Goal: Task Accomplishment & Management: Use online tool/utility

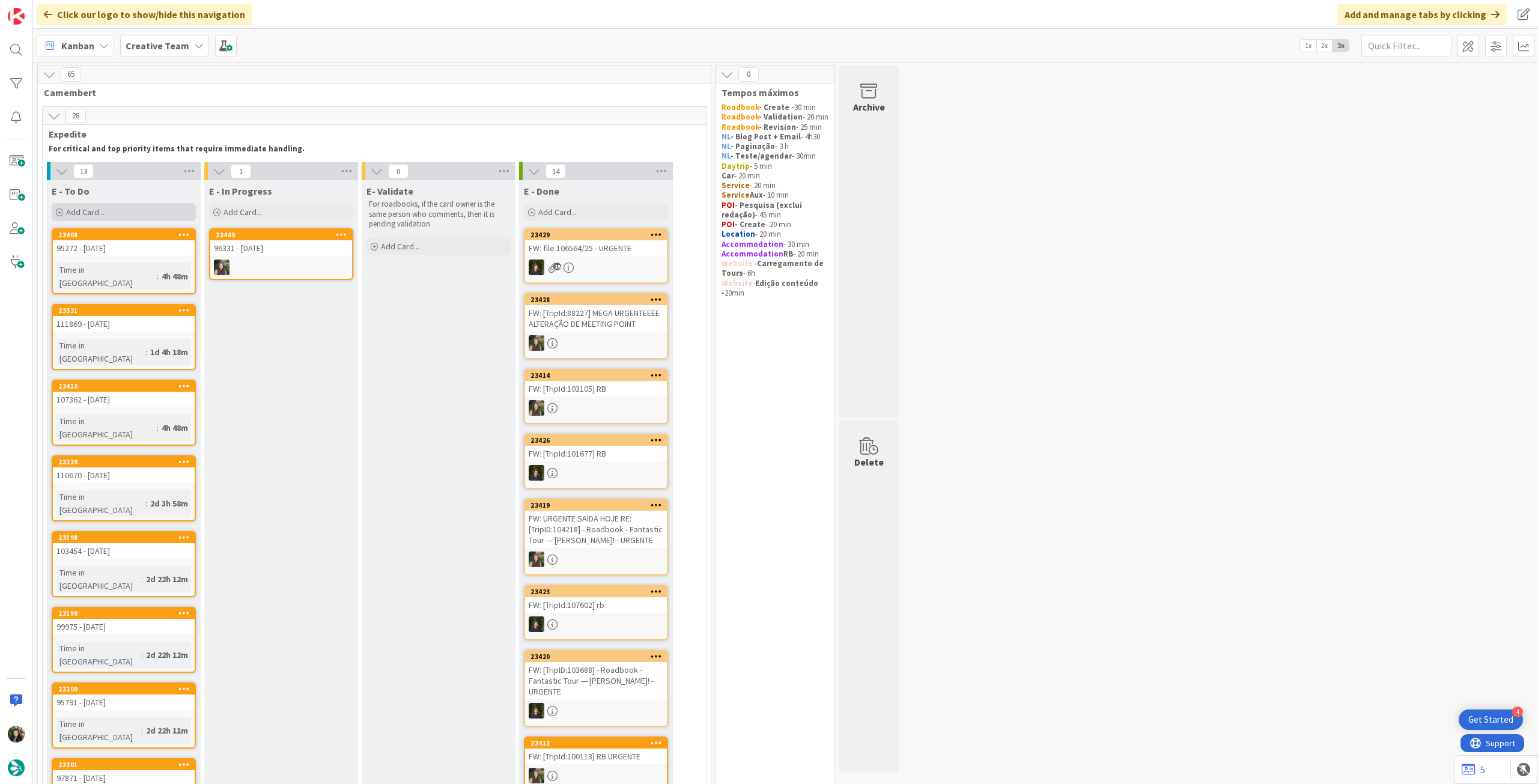
click at [139, 210] on div "Add Card..." at bounding box center [124, 212] width 144 height 18
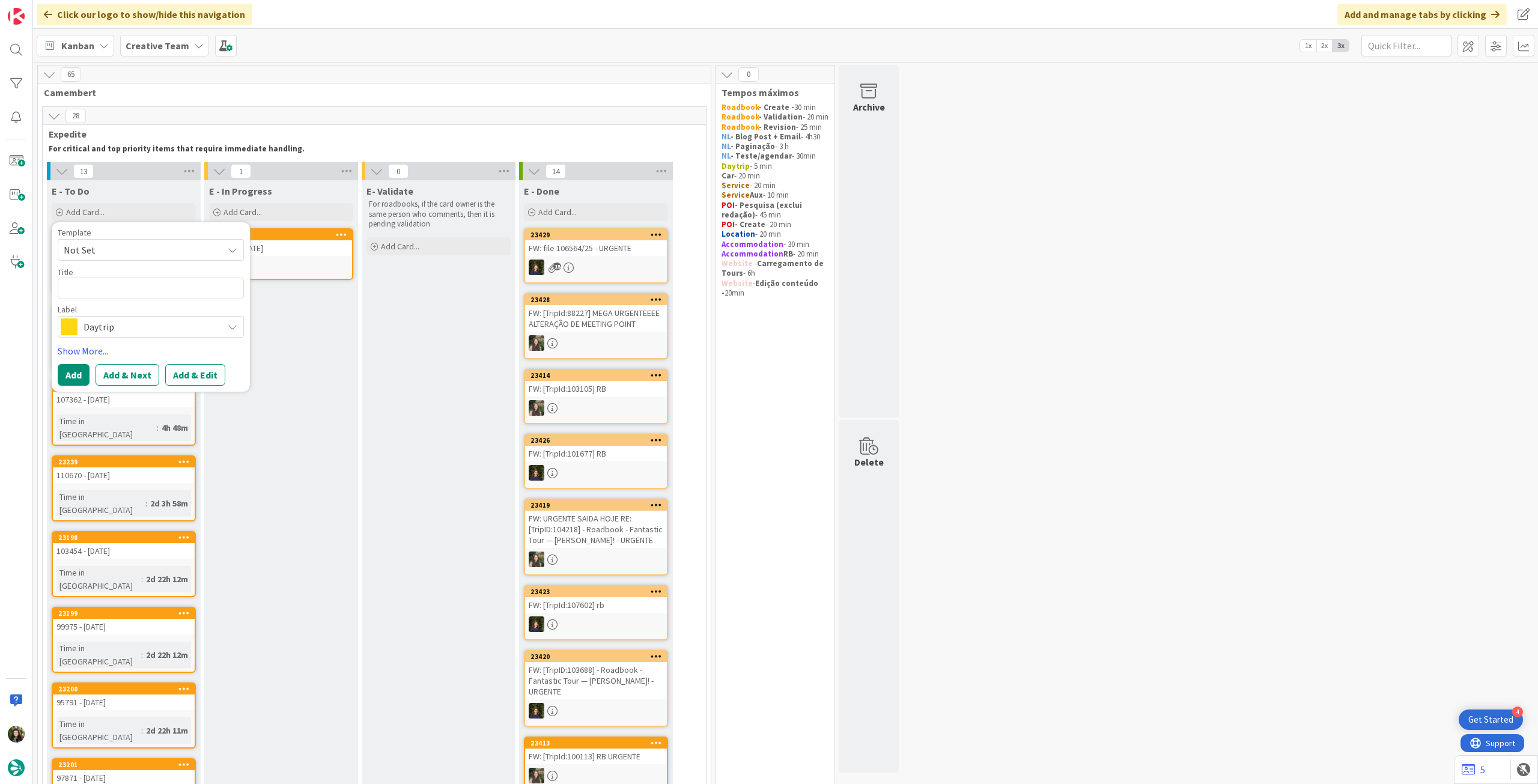
click at [116, 327] on span "Daytrip" at bounding box center [150, 327] width 133 height 17
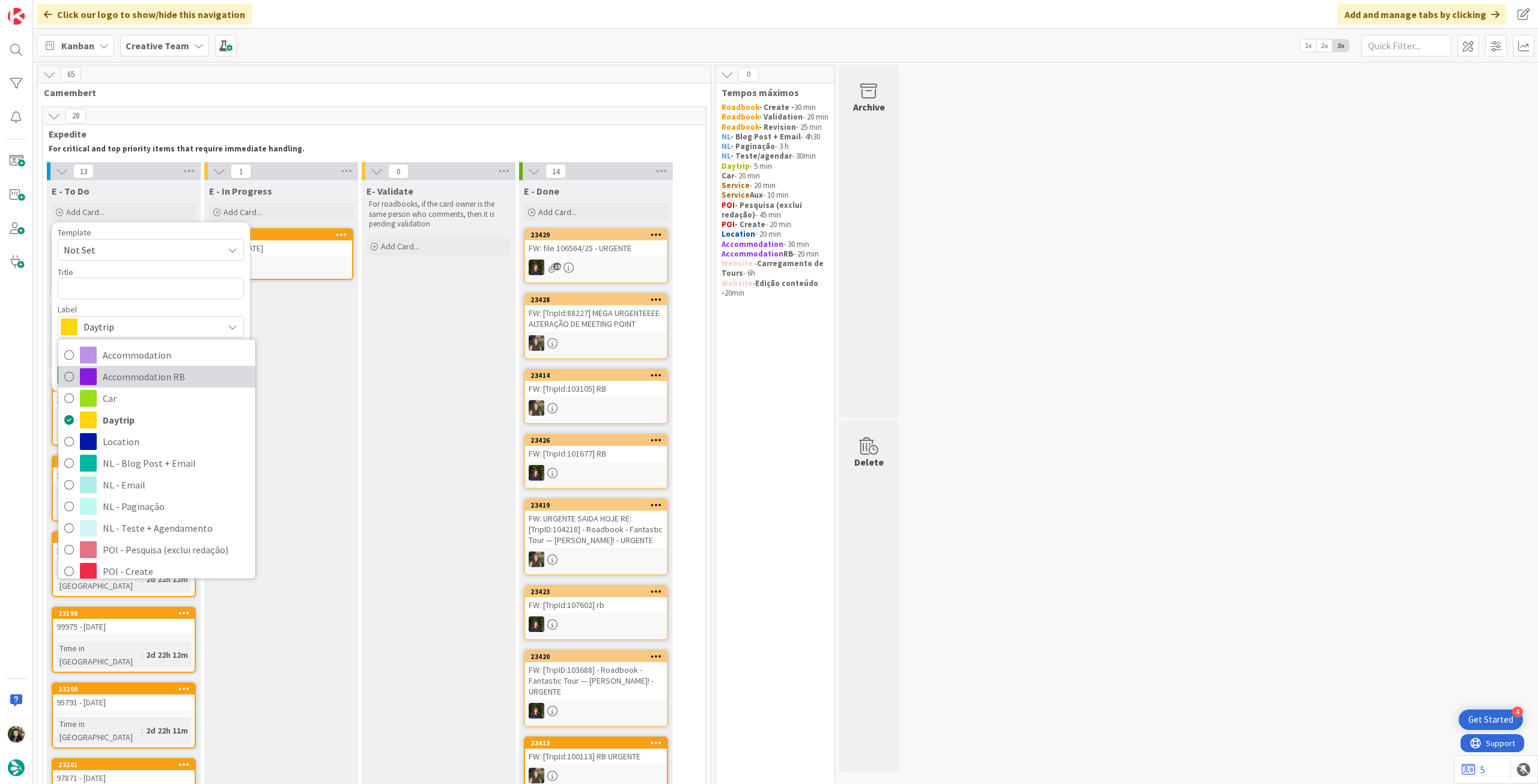
click at [158, 381] on span "Accommodation RB" at bounding box center [176, 377] width 147 height 18
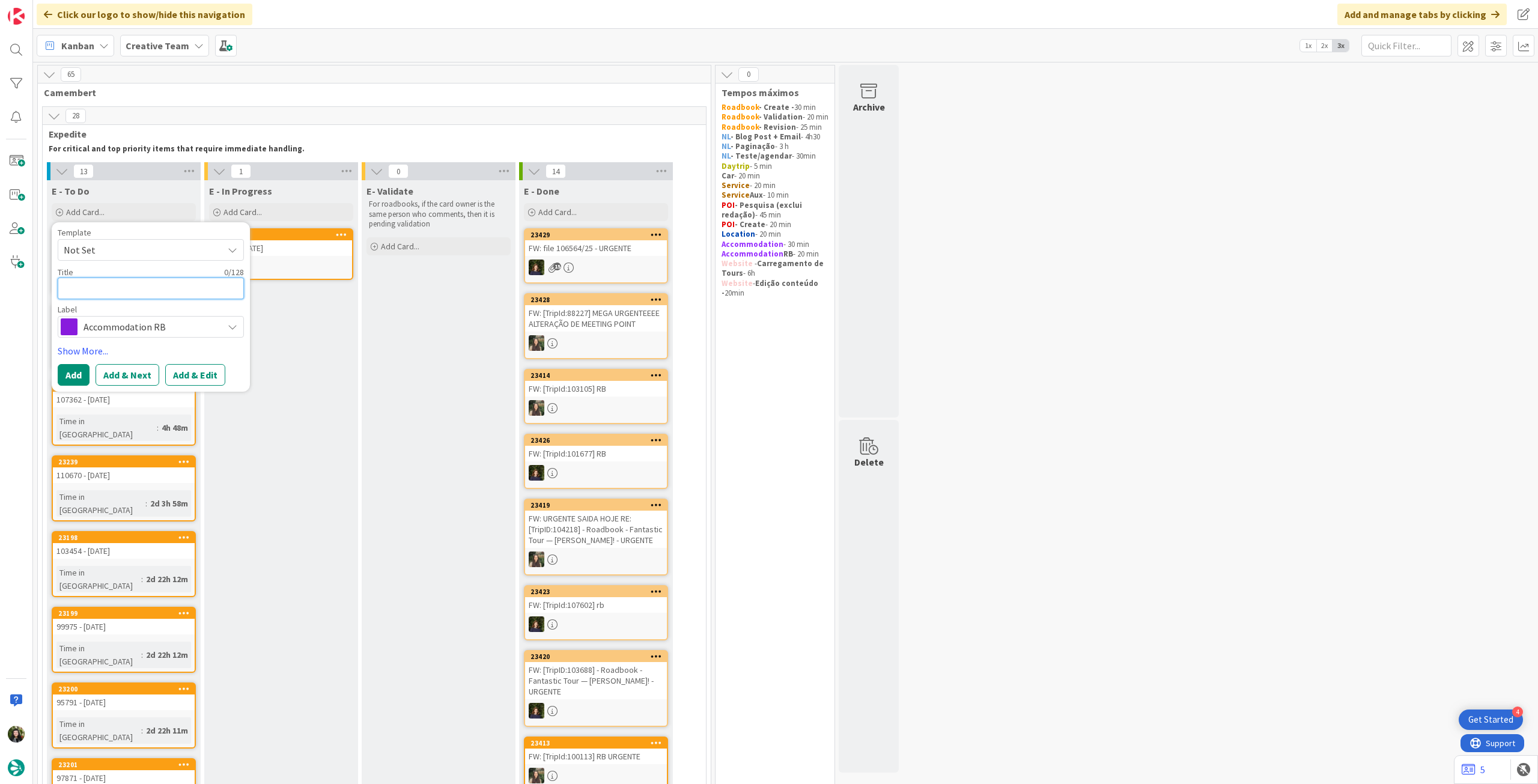
click at [135, 293] on textarea at bounding box center [150, 288] width 186 height 22
paste textarea "[GEOGRAPHIC_DATA]"
type textarea "x"
type textarea "[GEOGRAPHIC_DATA]"
click at [76, 366] on button "Add" at bounding box center [73, 375] width 32 height 22
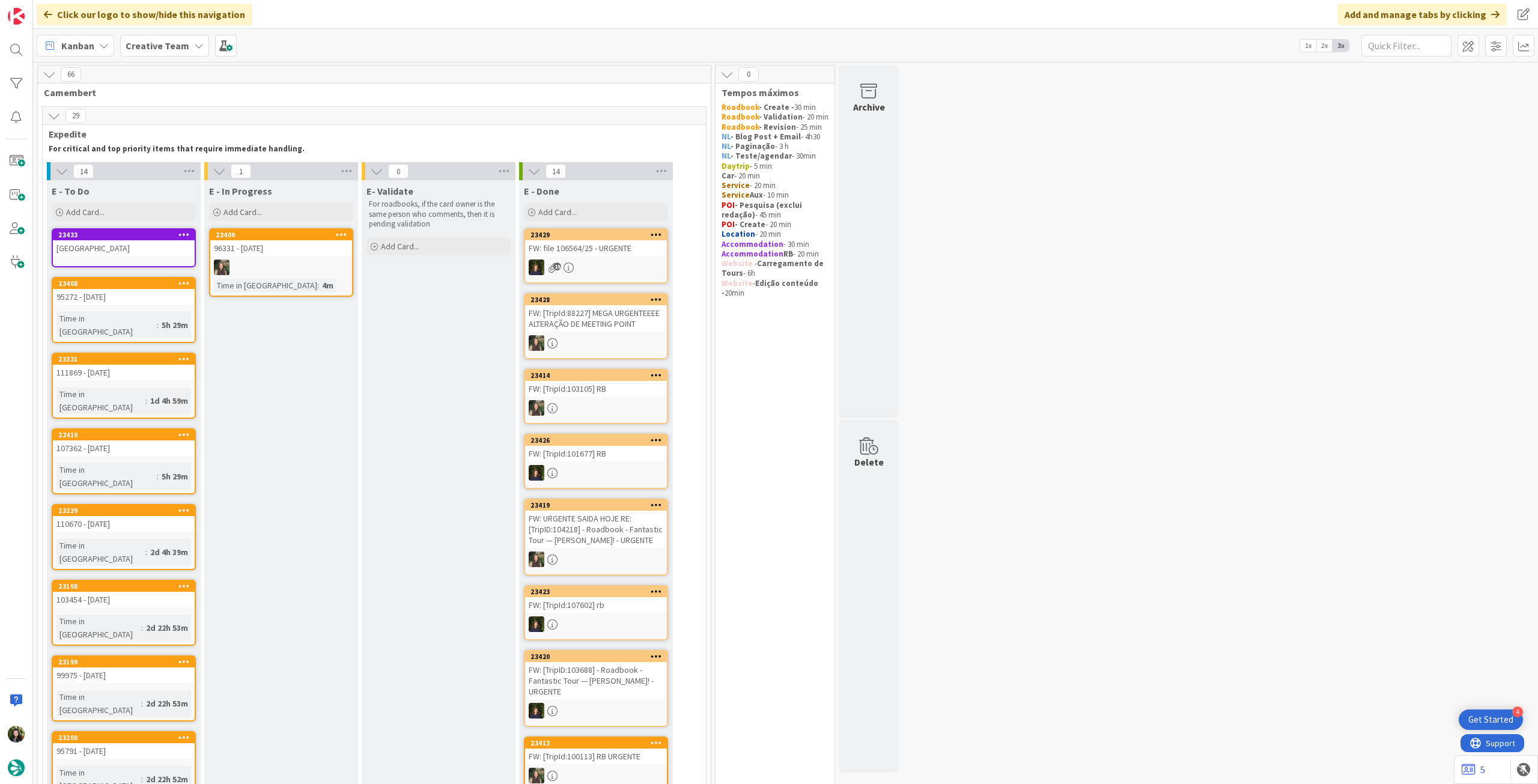
click at [145, 253] on div "[GEOGRAPHIC_DATA]" at bounding box center [124, 248] width 142 height 16
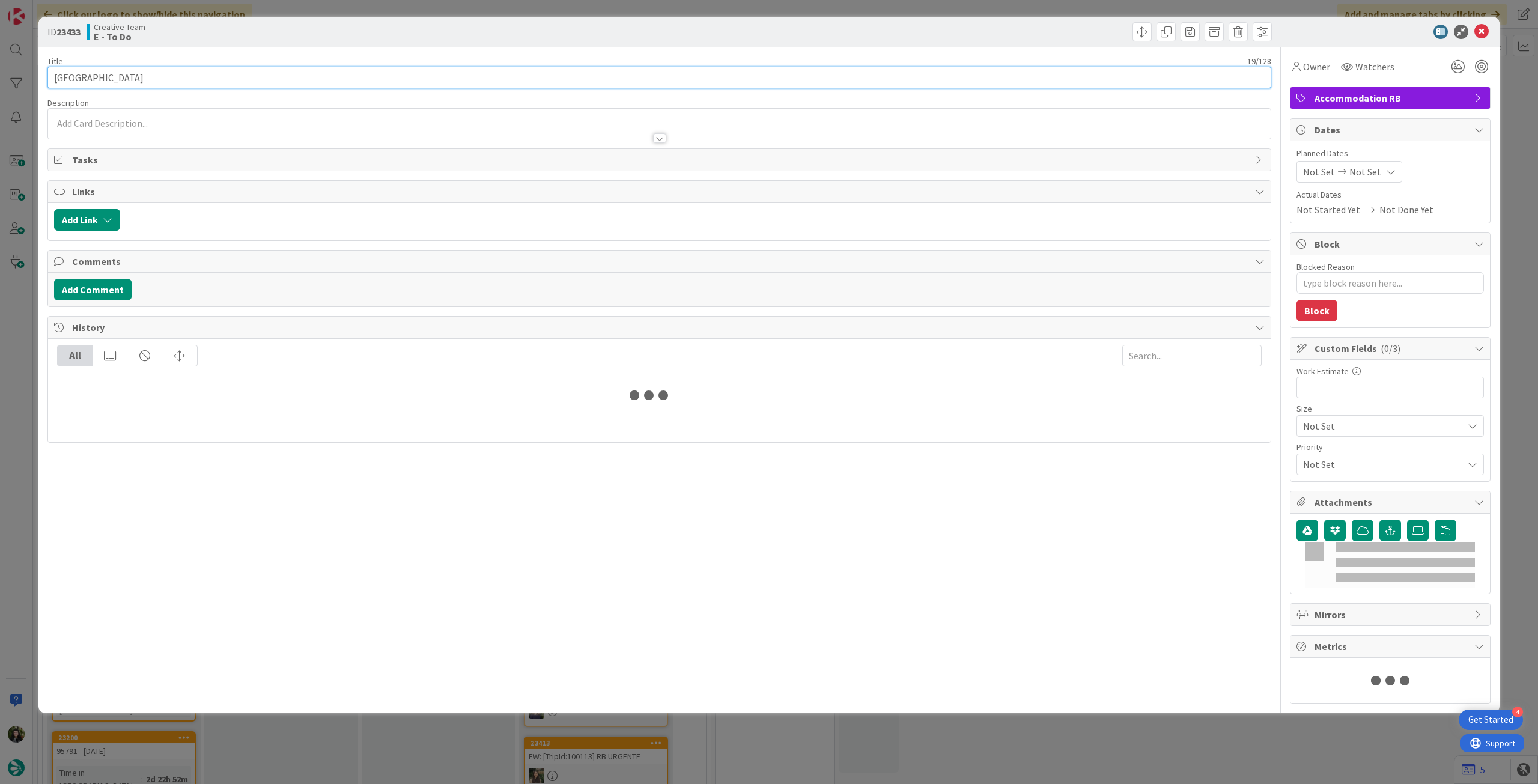
click at [200, 79] on input "[GEOGRAPHIC_DATA]" at bounding box center [659, 78] width 1224 height 22
type textarea "x"
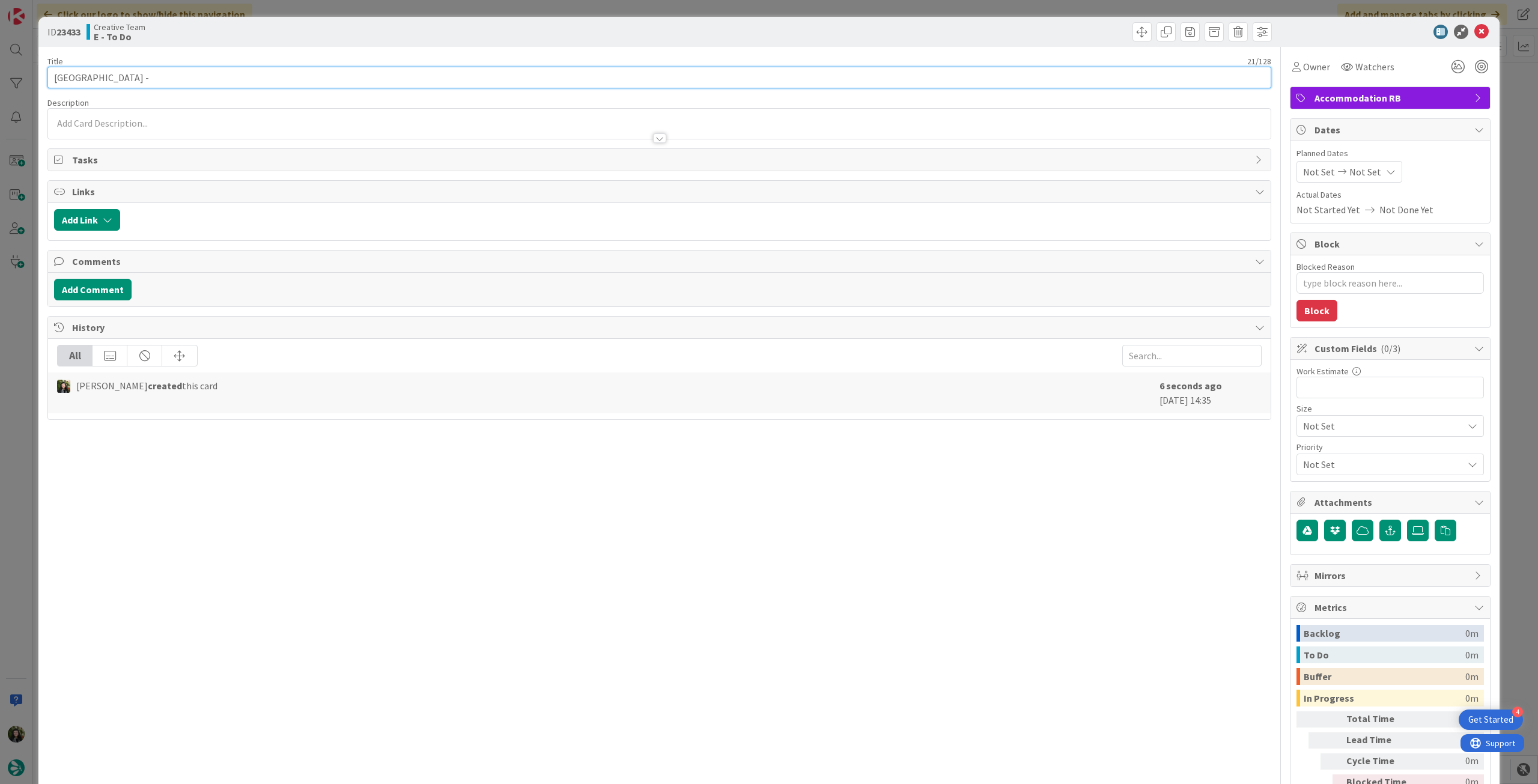
paste input "107362"
type input "[GEOGRAPHIC_DATA] - 107362"
type textarea "x"
type input "[GEOGRAPHIC_DATA] - 107362"
click at [1474, 27] on icon at bounding box center [1482, 32] width 15 height 15
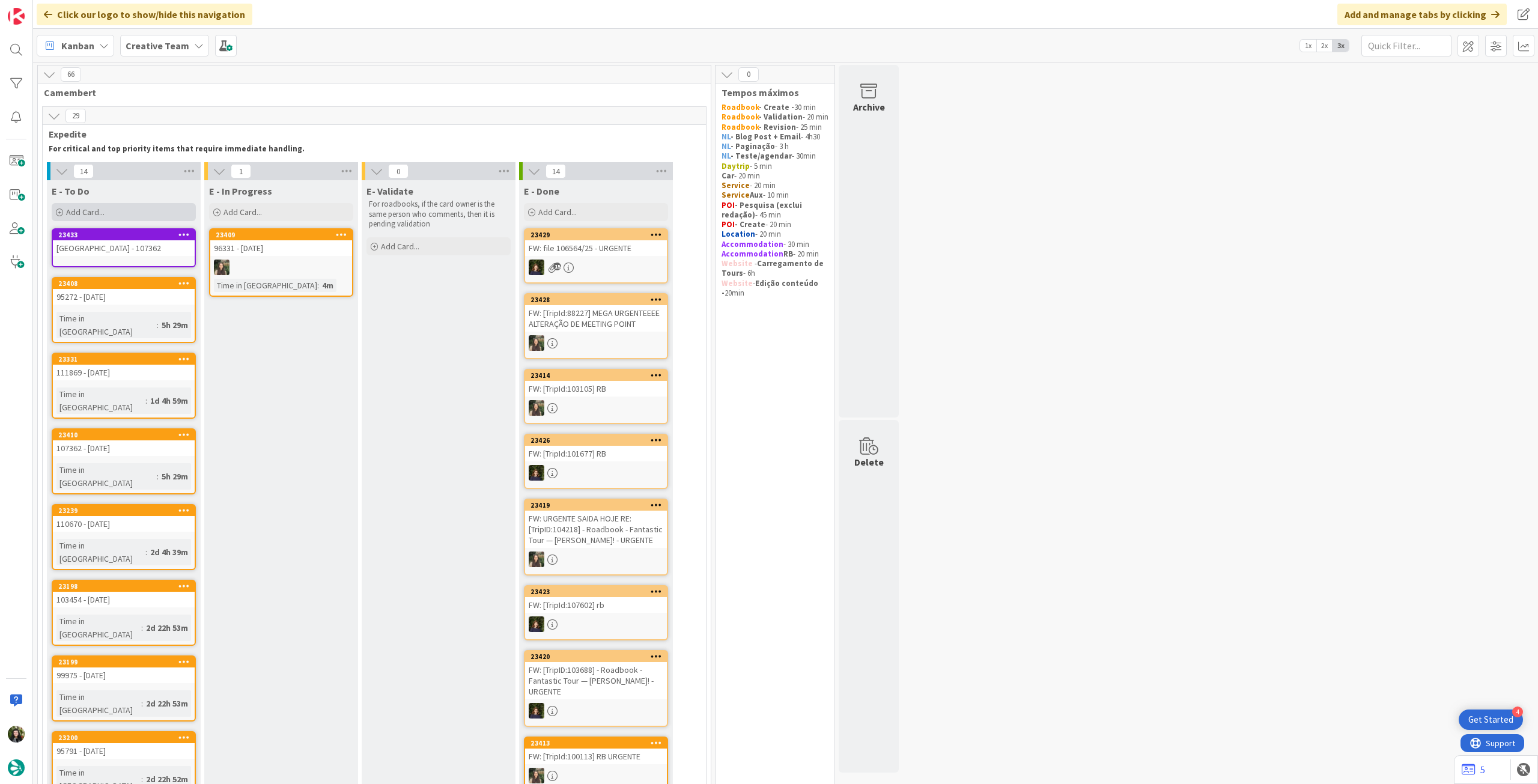
click at [155, 214] on div "Add Card..." at bounding box center [124, 212] width 144 height 18
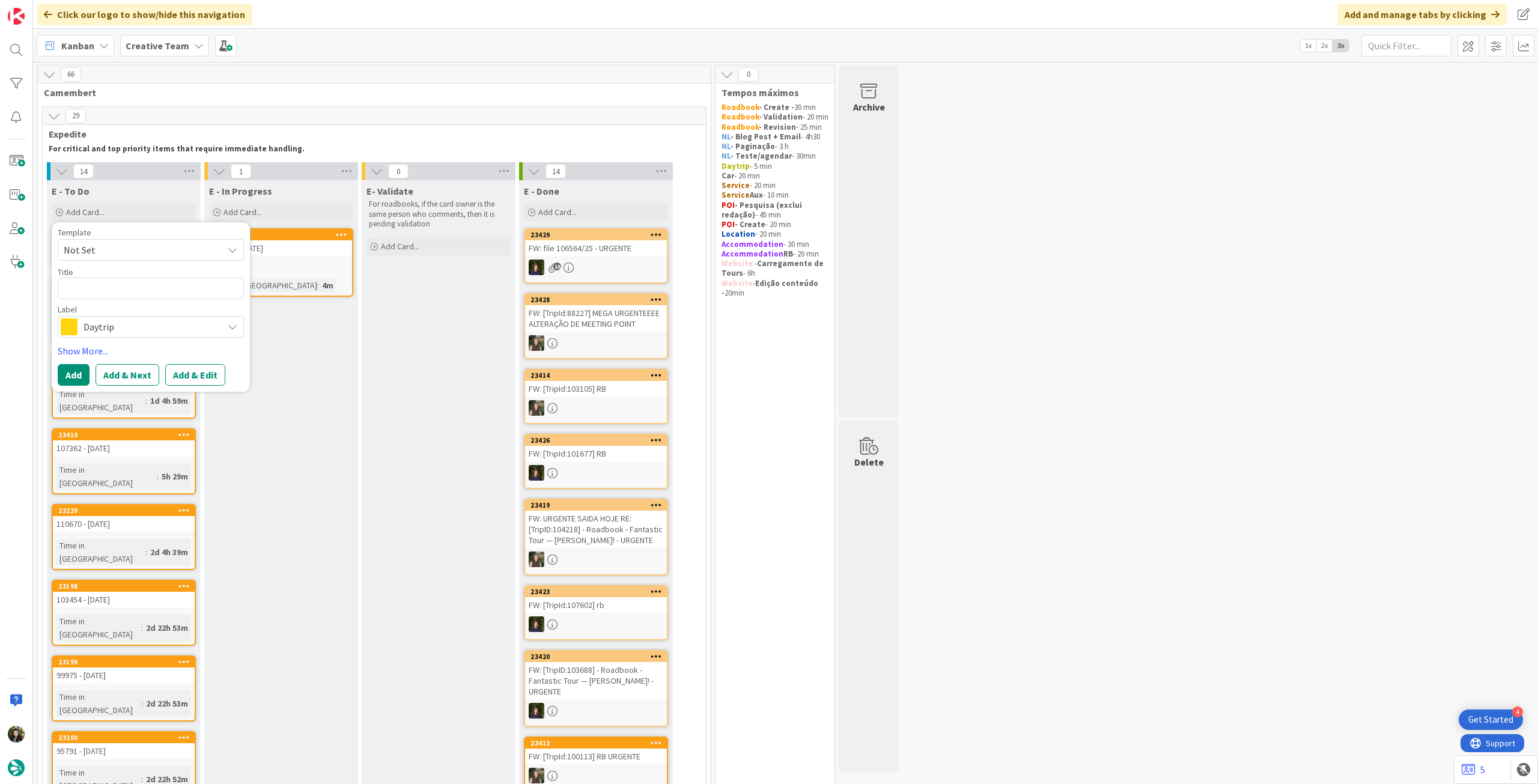
click at [127, 328] on span "Daytrip" at bounding box center [150, 327] width 133 height 17
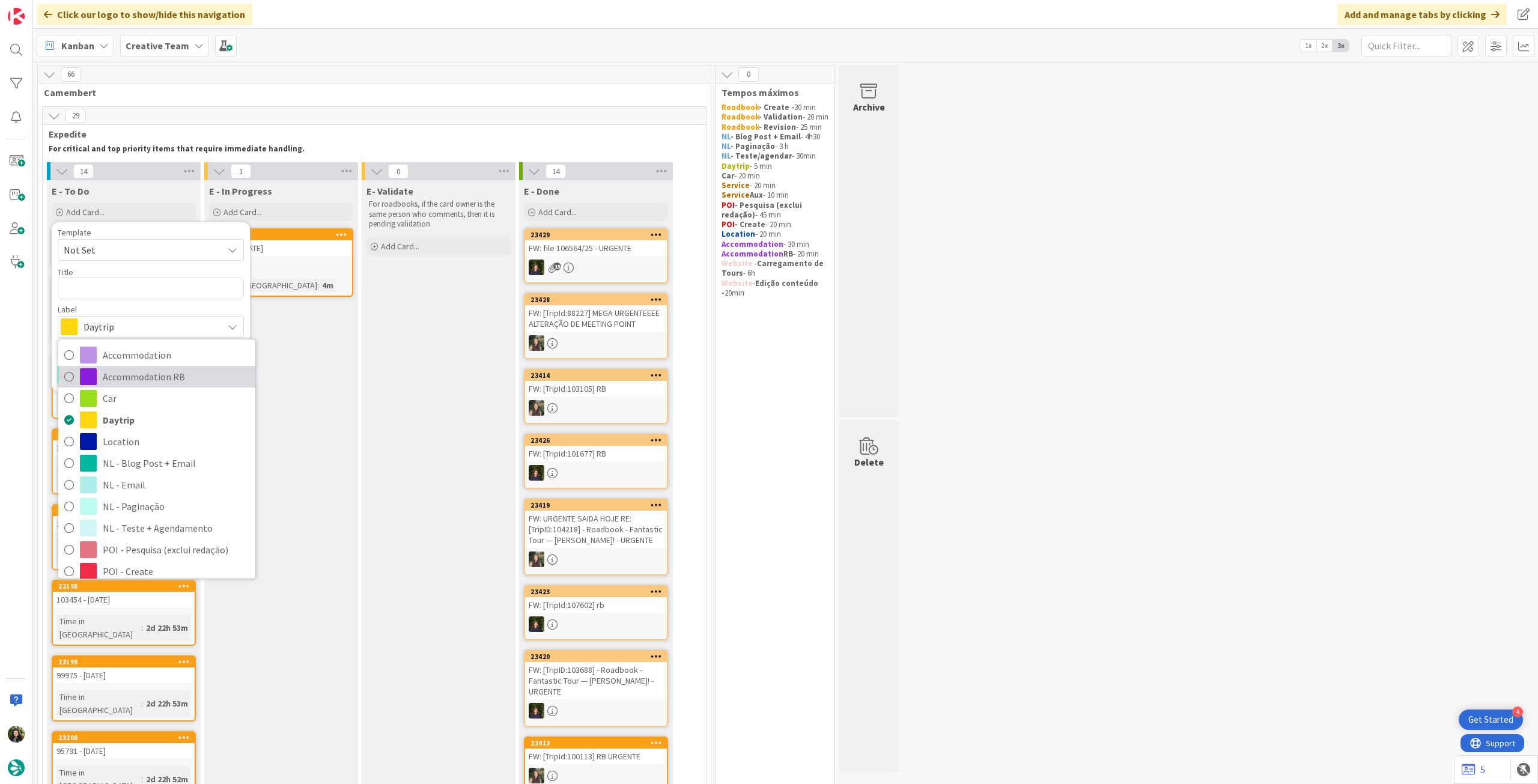
click at [126, 374] on span "Accommodation RB" at bounding box center [176, 377] width 147 height 18
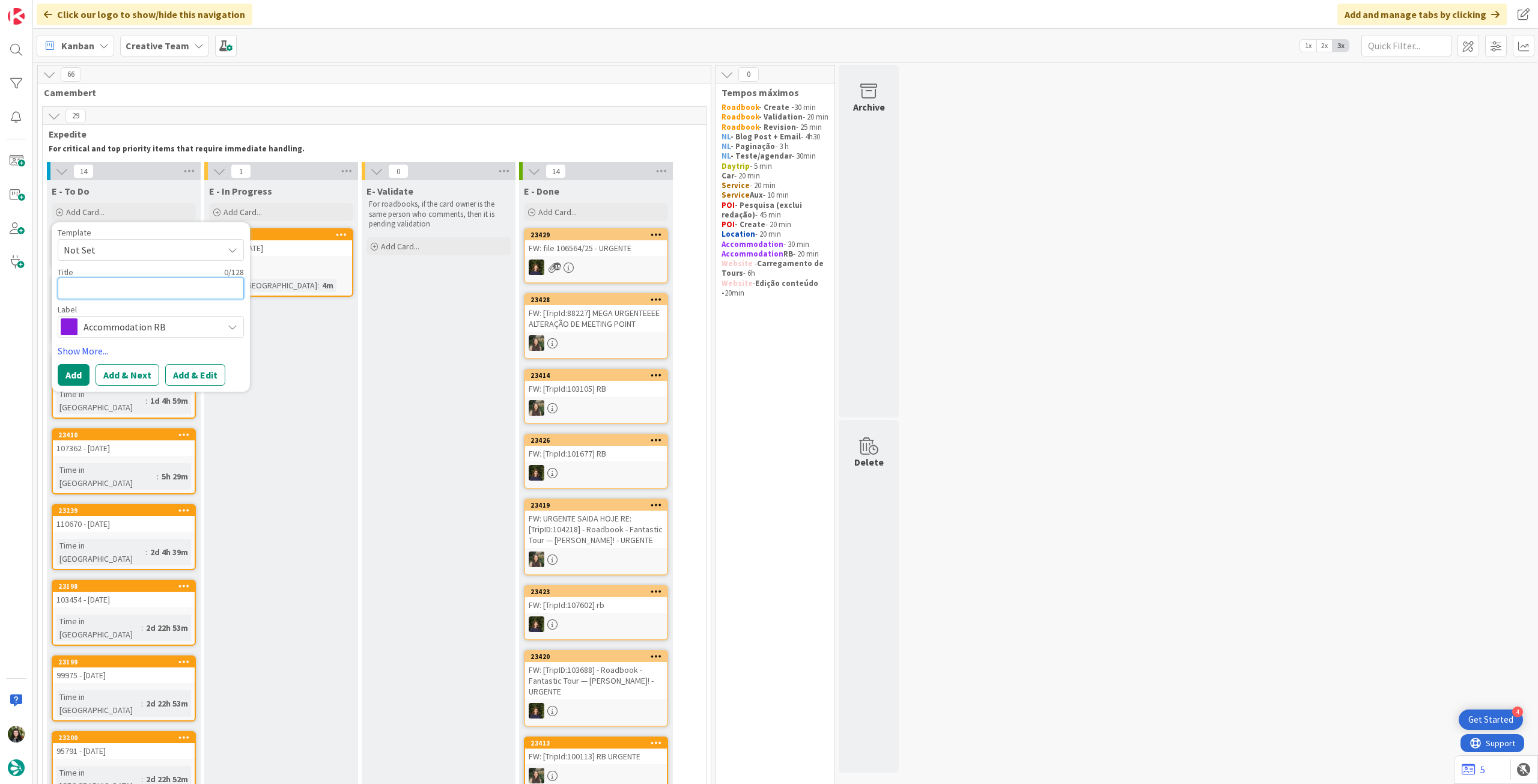
click at [120, 297] on textarea at bounding box center [150, 288] width 186 height 22
paste textarea "[GEOGRAPHIC_DATA]"
type textarea "x"
type textarea "[GEOGRAPHIC_DATA]"
type textarea "x"
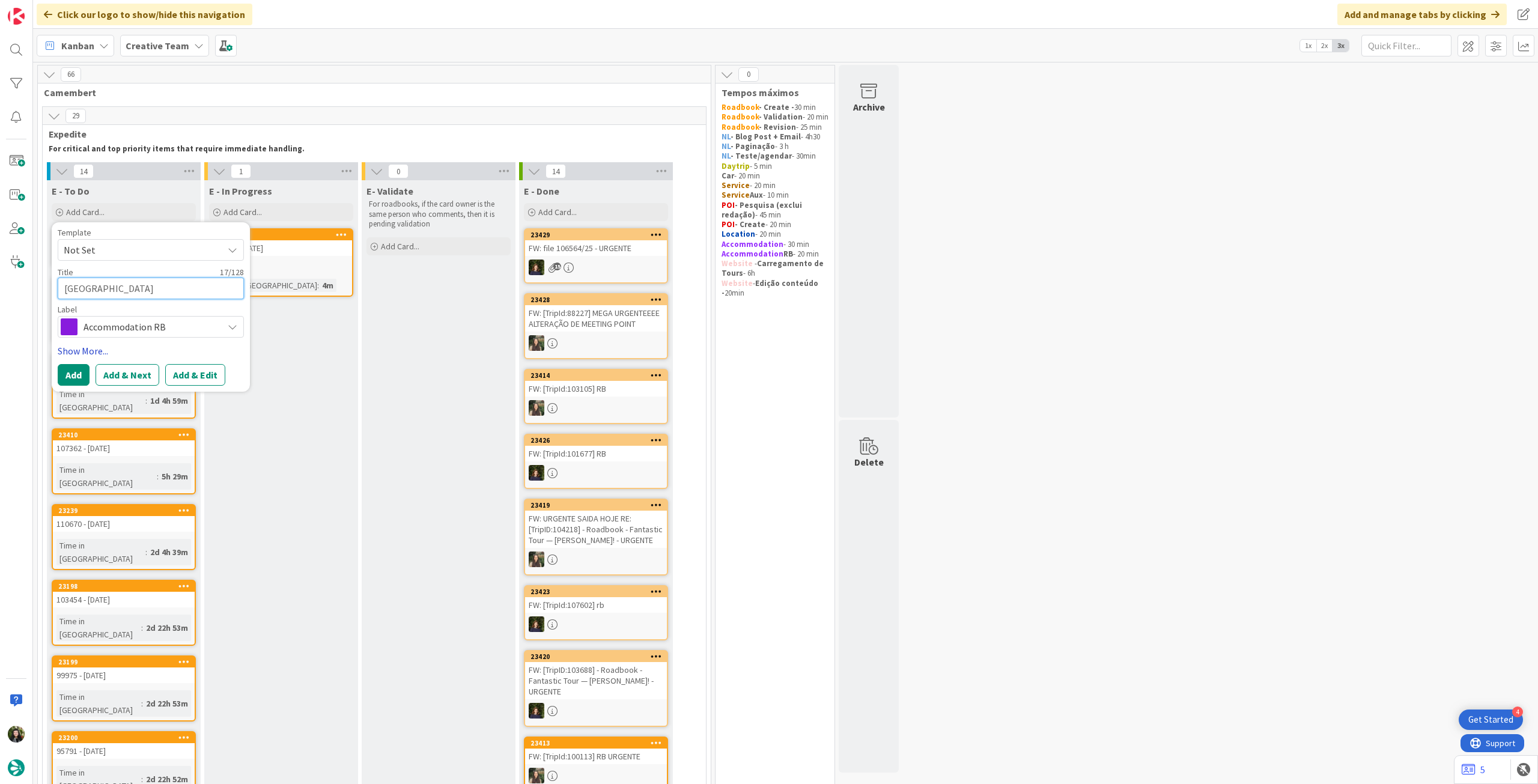
type textarea "[GEOGRAPHIC_DATA]"
type textarea "x"
type textarea "[GEOGRAPHIC_DATA] -"
type textarea "x"
type textarea "[GEOGRAPHIC_DATA] -"
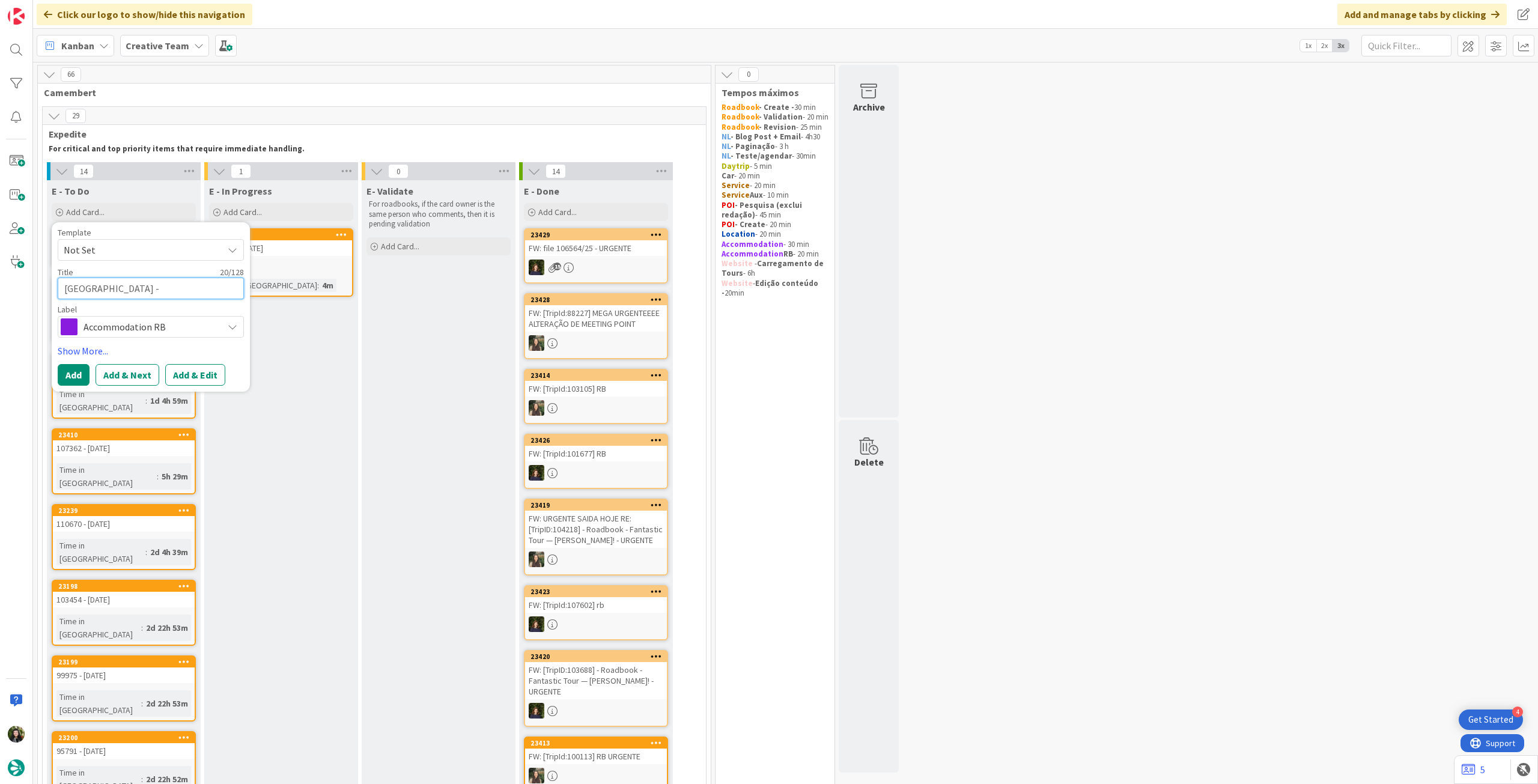
paste textarea "107362"
type textarea "x"
type textarea "[GEOGRAPHIC_DATA] - 107362"
click at [75, 370] on button "Add" at bounding box center [73, 375] width 32 height 22
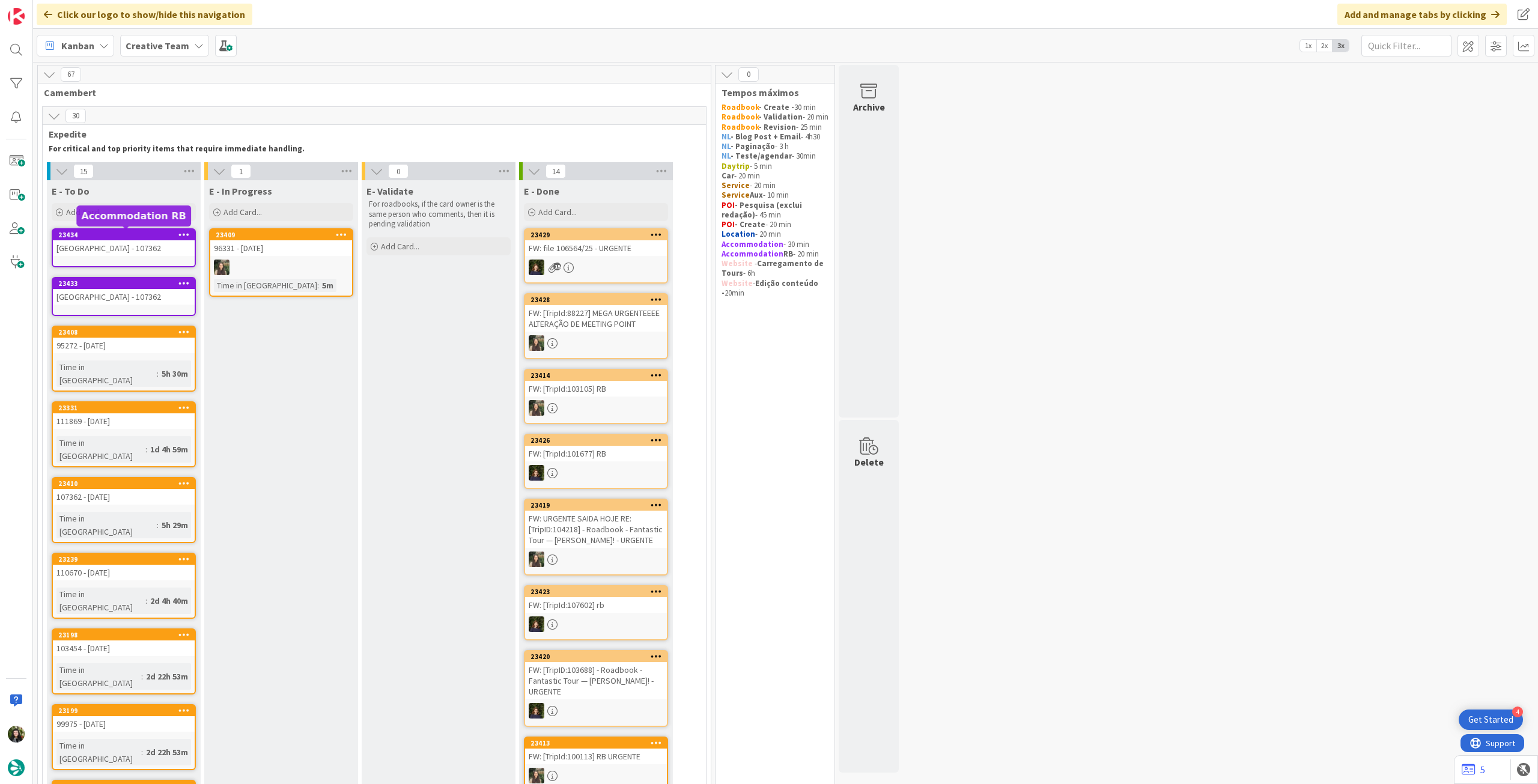
click at [141, 216] on div "Add Card..." at bounding box center [124, 212] width 144 height 18
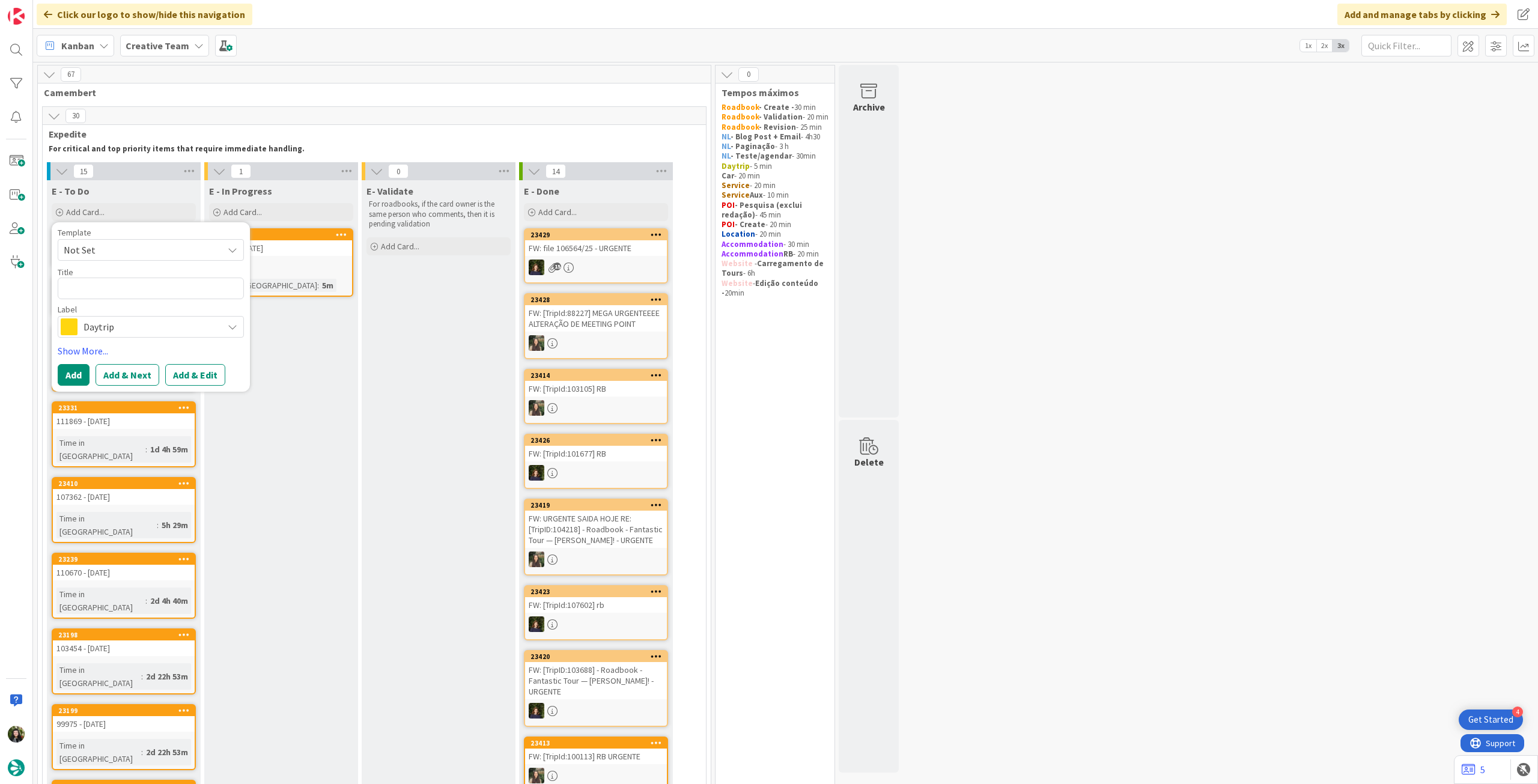
click at [150, 324] on span "Daytrip" at bounding box center [150, 327] width 133 height 17
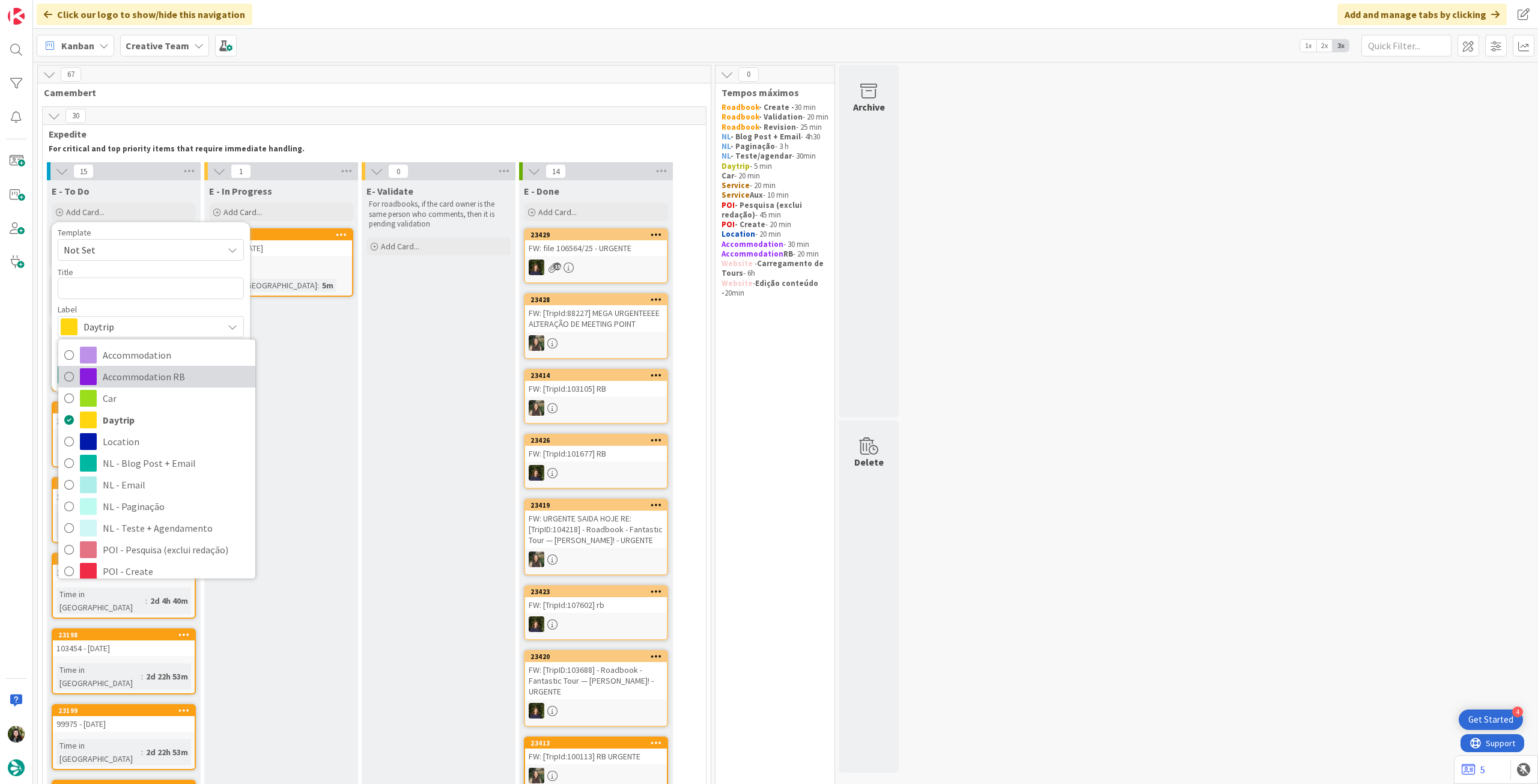
click at [136, 370] on span "Accommodation RB" at bounding box center [176, 377] width 147 height 18
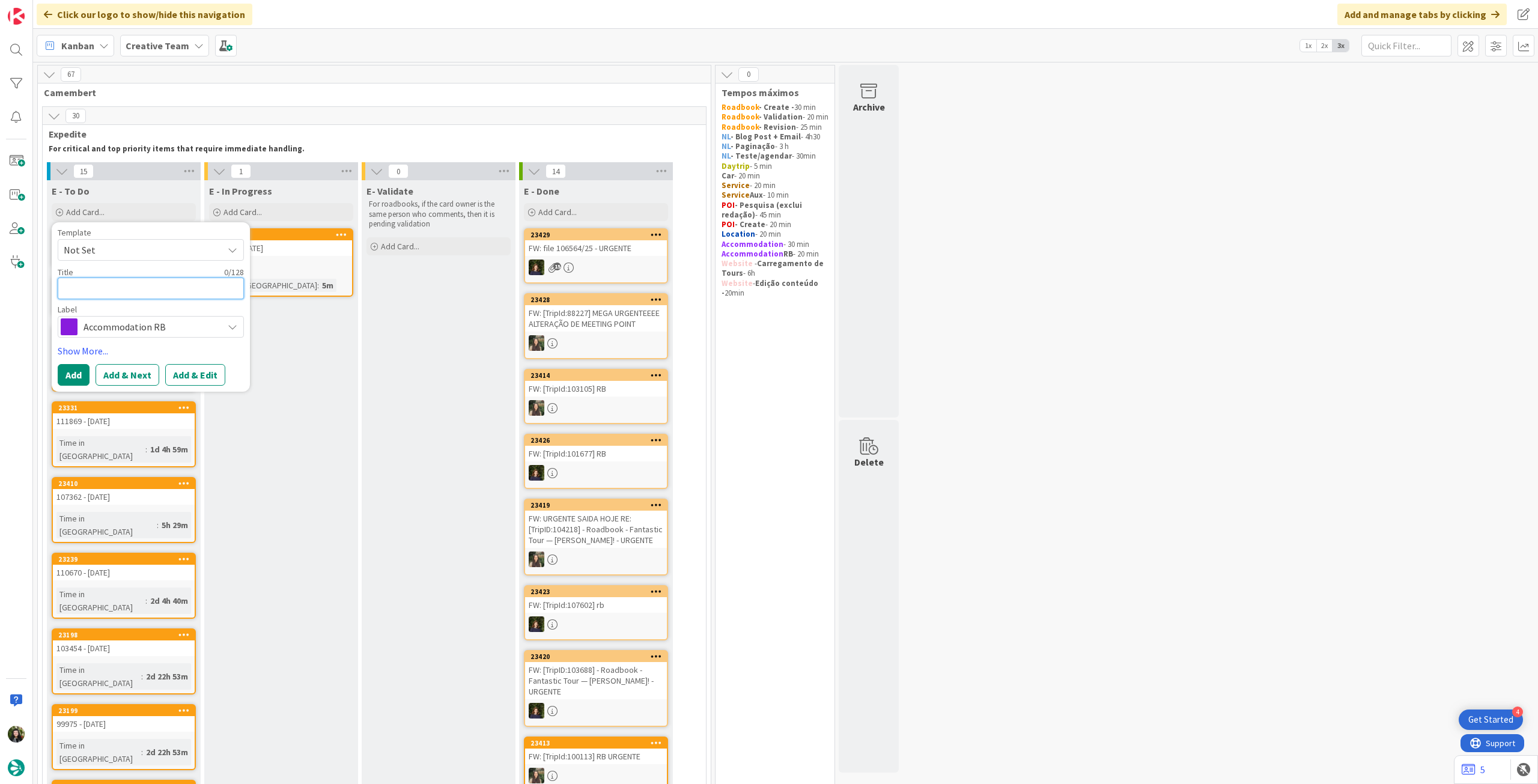
click at [119, 287] on textarea at bounding box center [150, 288] width 186 height 22
paste textarea "[GEOGRAPHIC_DATA]"
type textarea "x"
type textarea "[GEOGRAPHIC_DATA]"
type textarea "x"
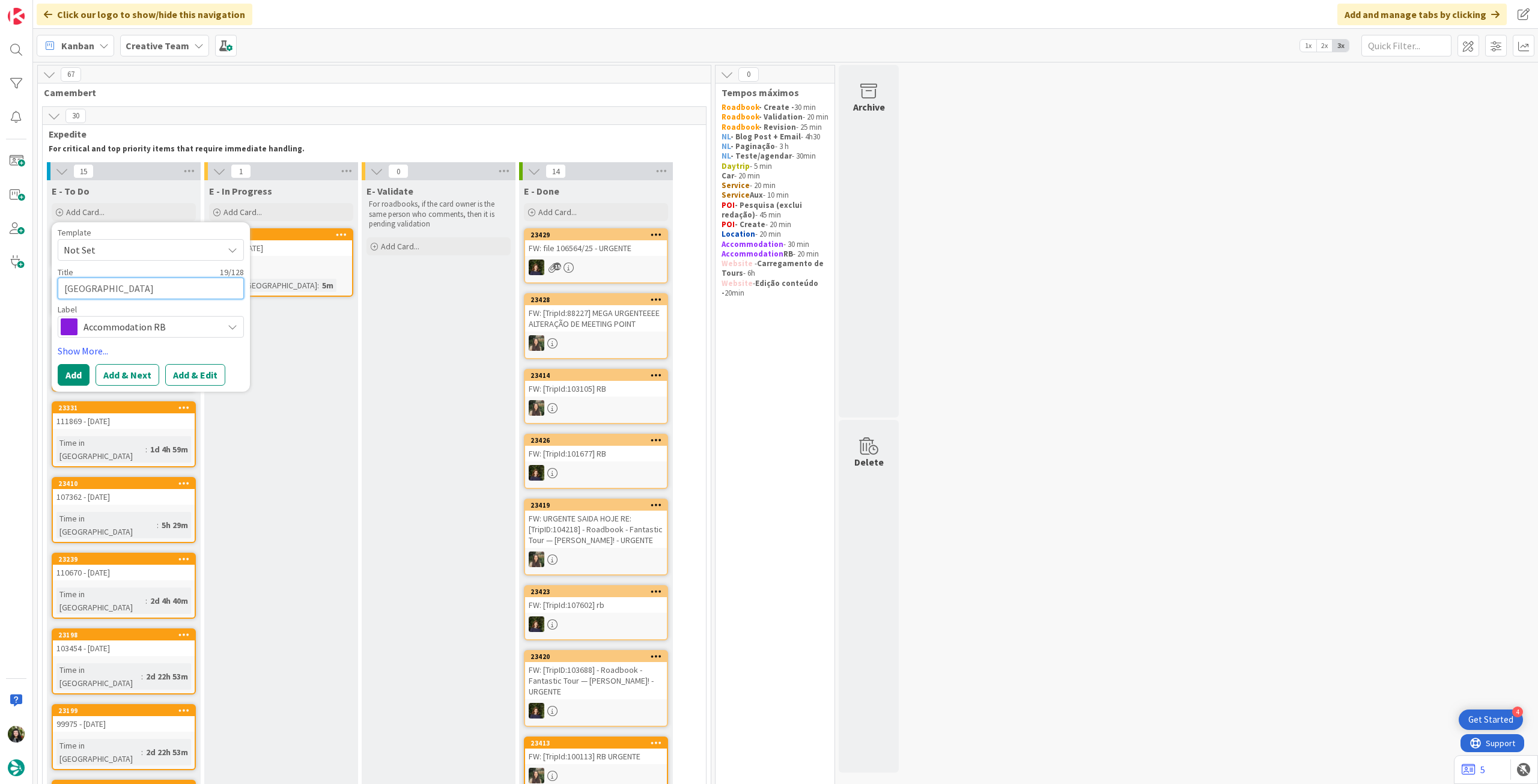
type textarea "[GEOGRAPHIC_DATA]"
type textarea "x"
type textarea "[GEOGRAPHIC_DATA] -"
type textarea "x"
type textarea "[GEOGRAPHIC_DATA] -"
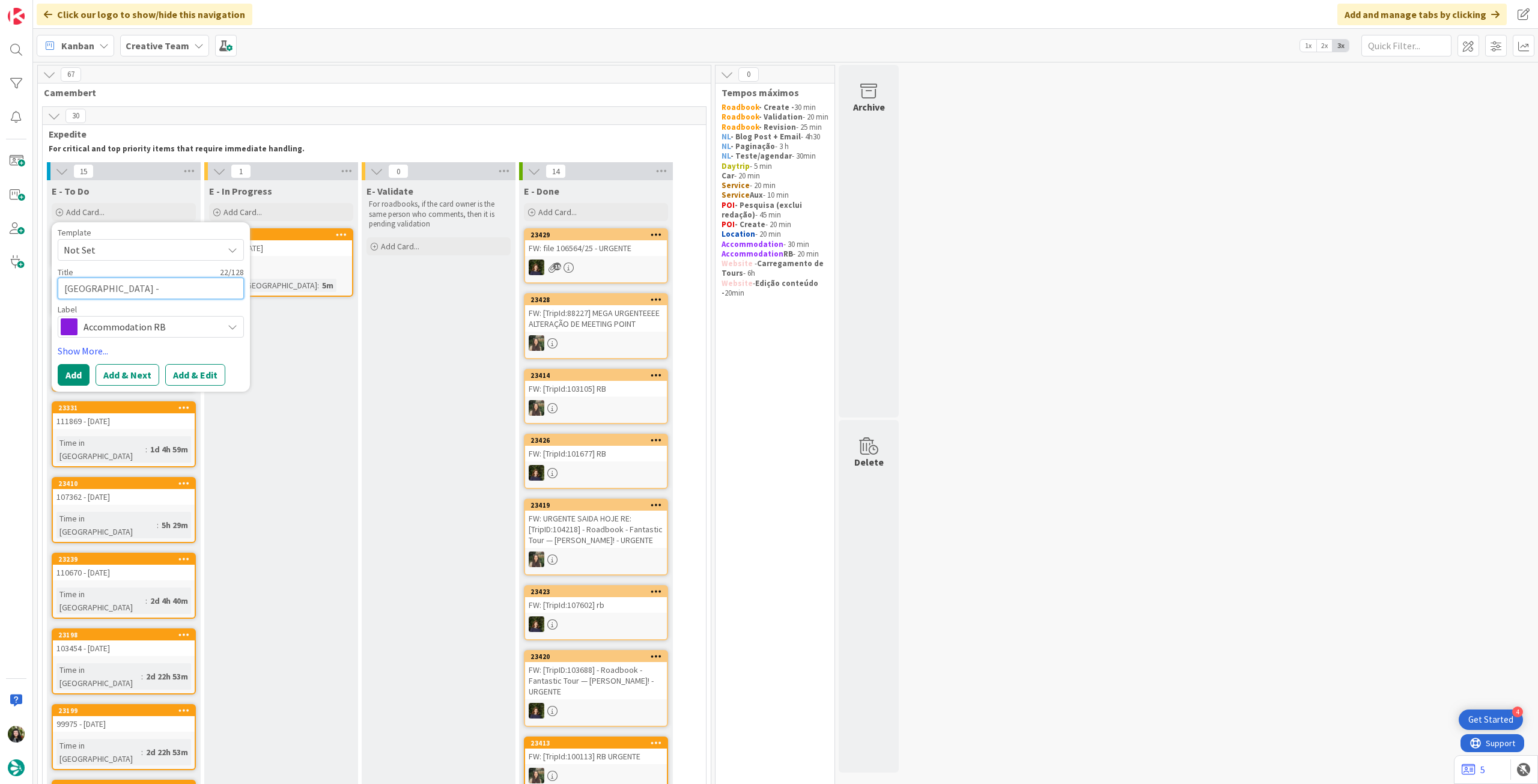
paste textarea "107362"
type textarea "x"
type textarea "[GEOGRAPHIC_DATA] - 107362"
click at [75, 373] on button "Add" at bounding box center [73, 375] width 32 height 22
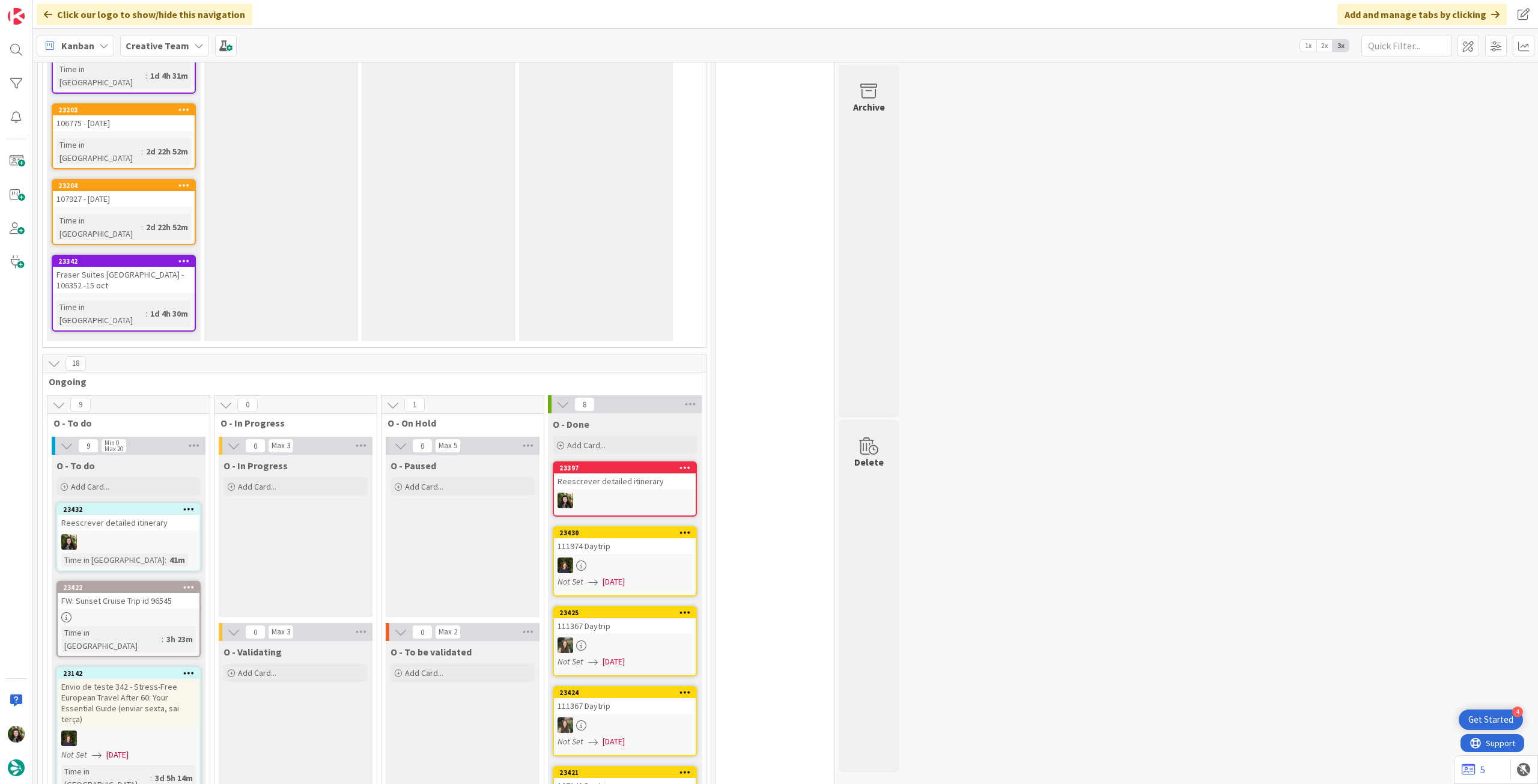
scroll to position [1046, 0]
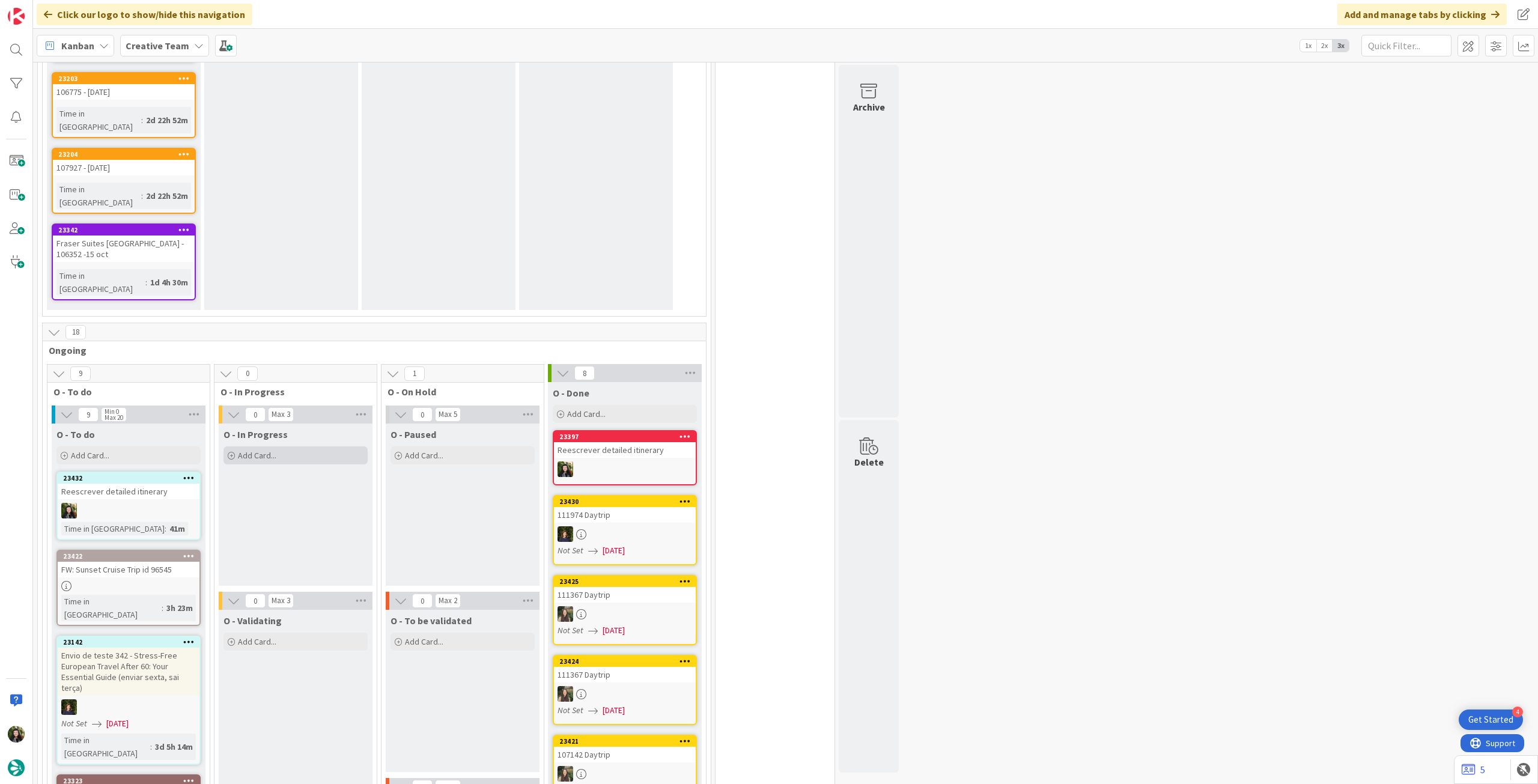
click at [311, 447] on div "Add Card..." at bounding box center [296, 456] width 144 height 18
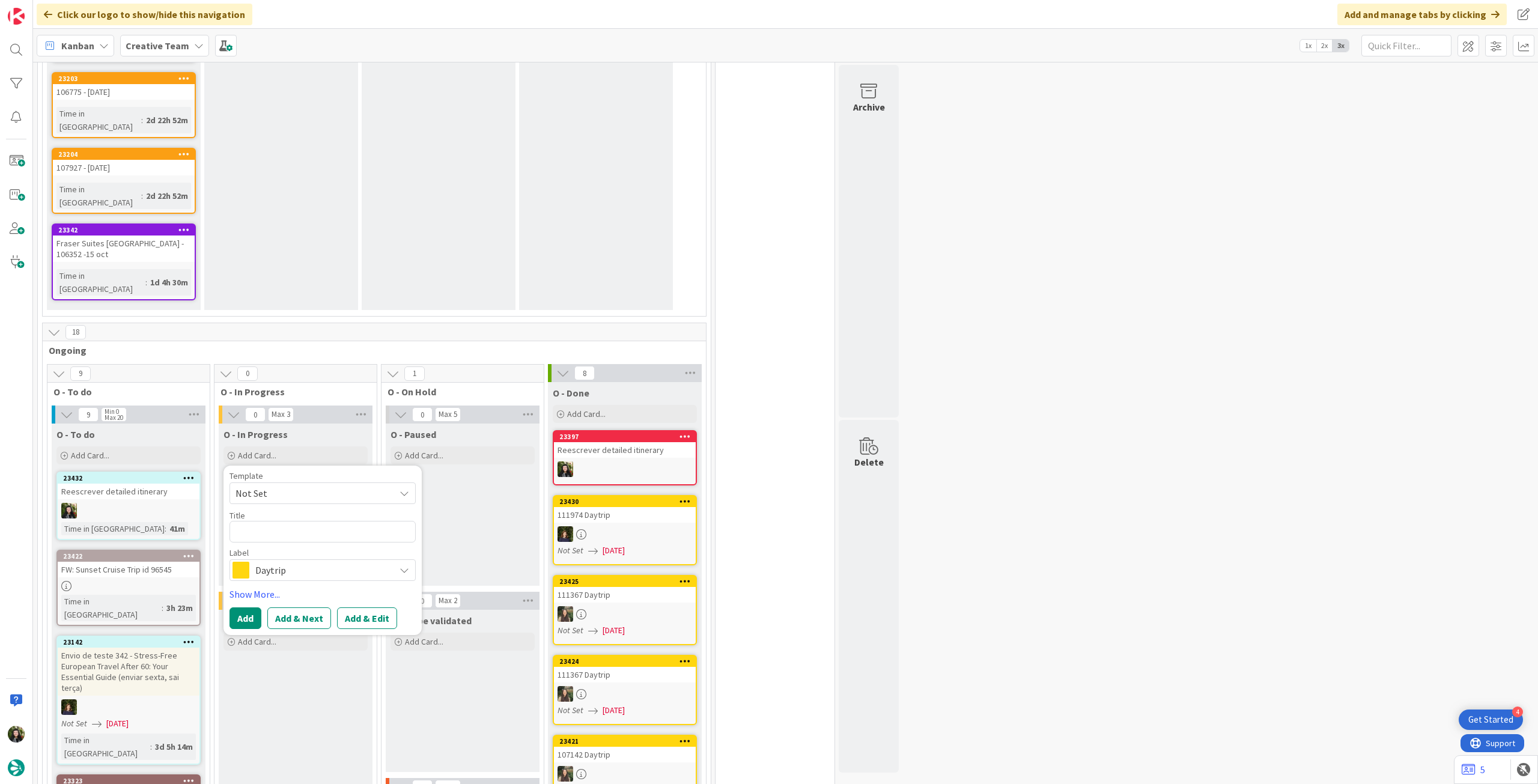
click at [303, 562] on span "Daytrip" at bounding box center [322, 570] width 133 height 17
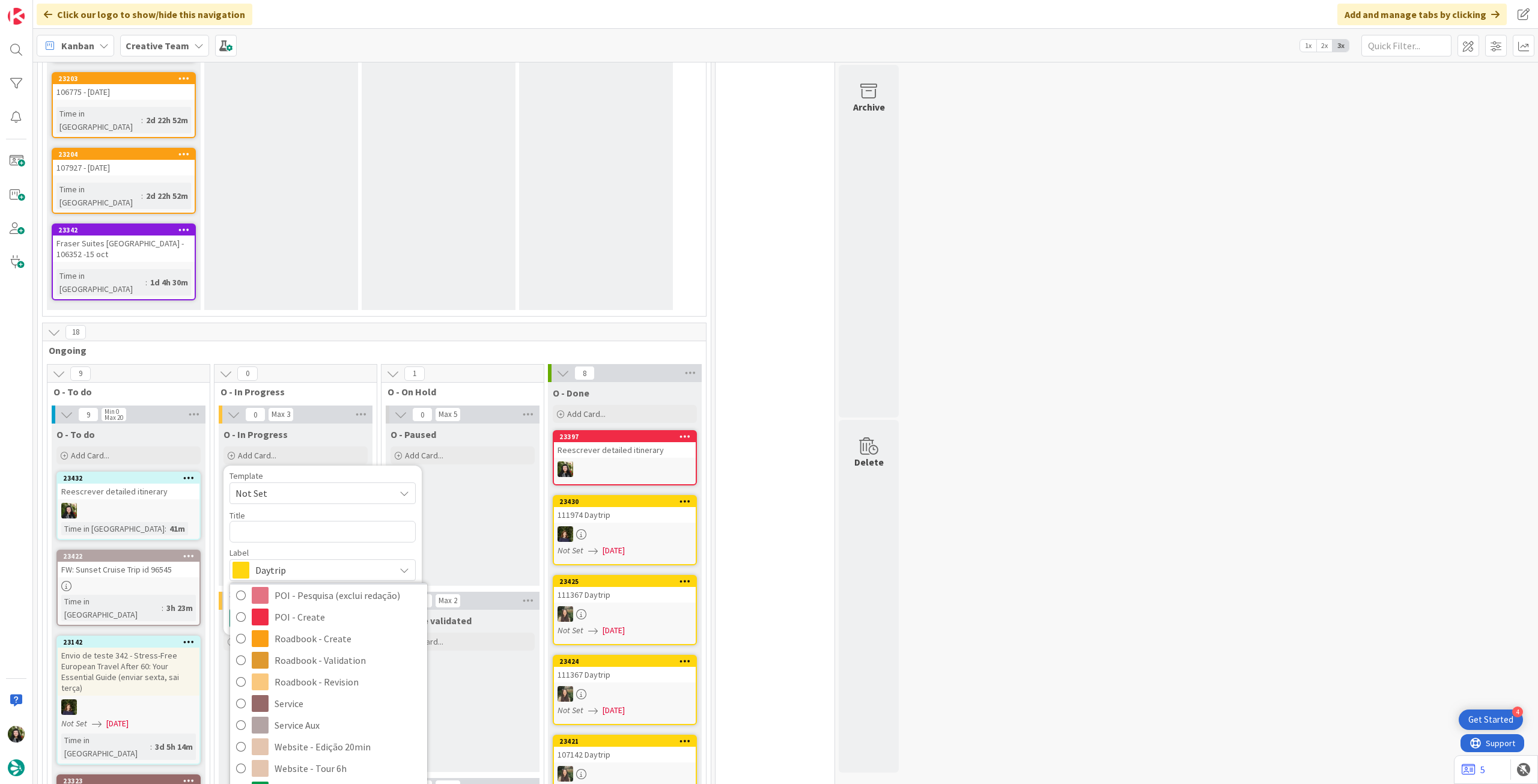
scroll to position [241, 0]
click at [323, 673] on span "Service Aux" at bounding box center [348, 682] width 147 height 18
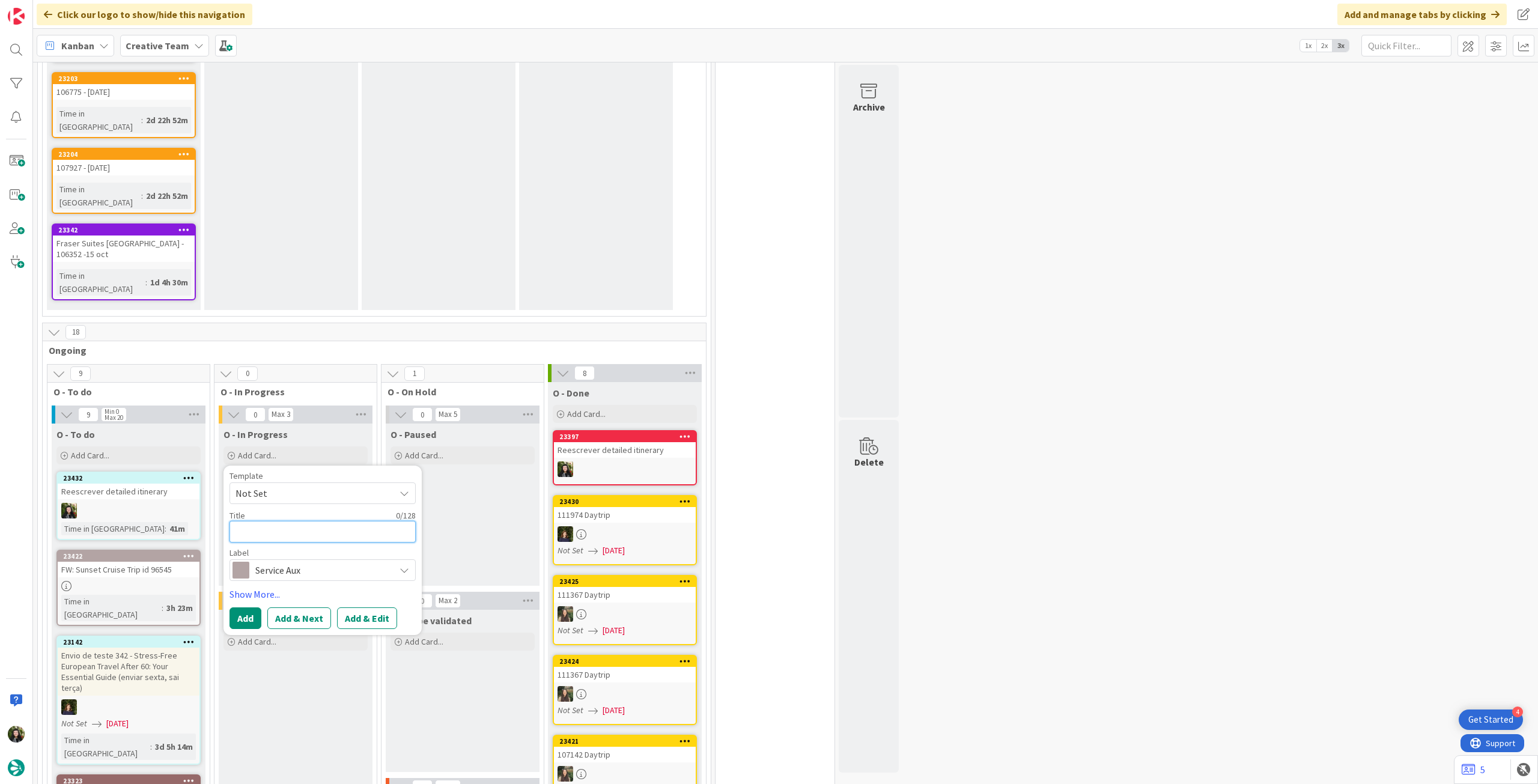
click at [307, 521] on textarea at bounding box center [322, 532] width 186 height 22
type textarea "x"
type textarea "a"
type textarea "x"
type textarea "aL"
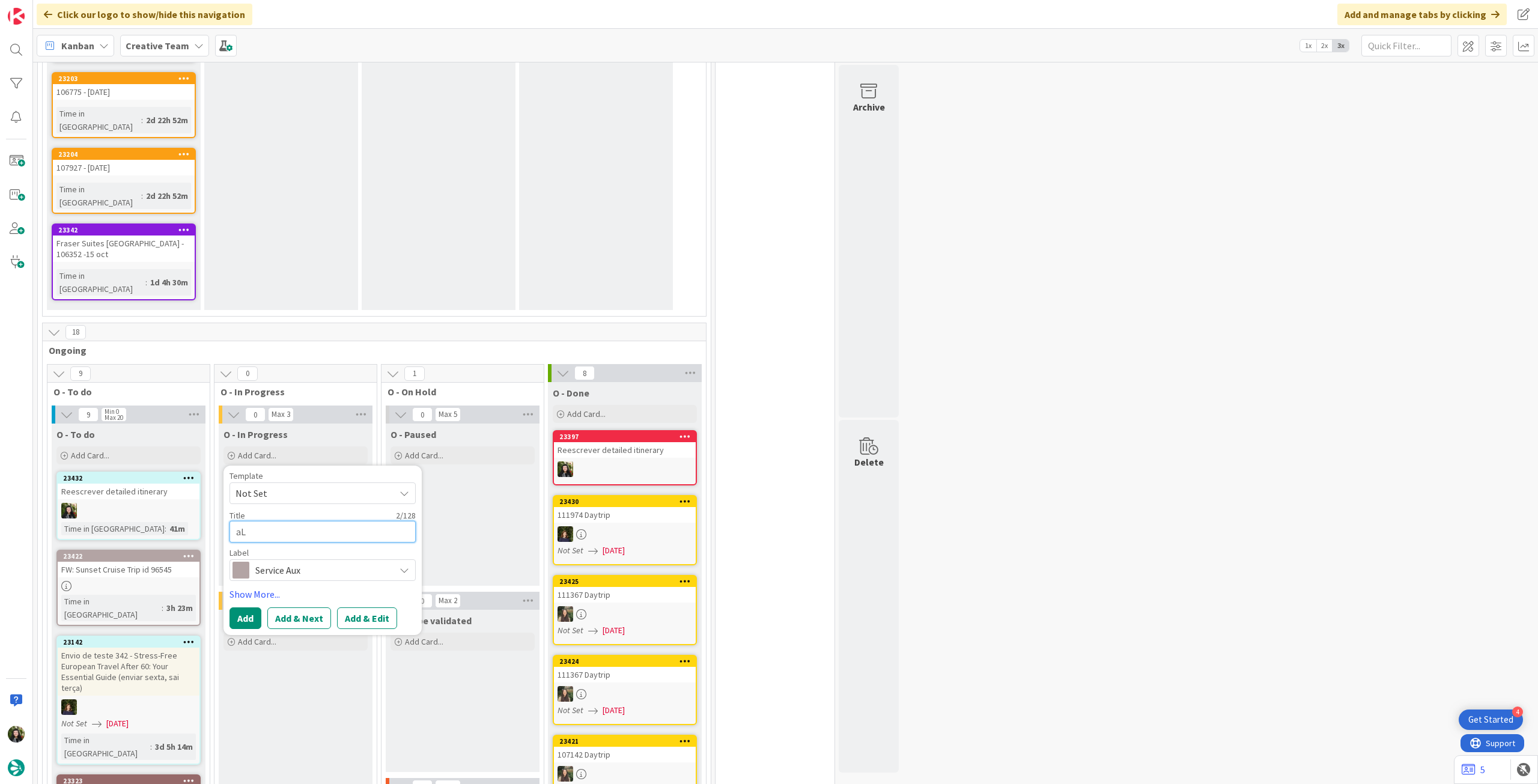
type textarea "x"
type textarea "aLT"
type textarea "x"
type textarea "aLTE"
type textarea "x"
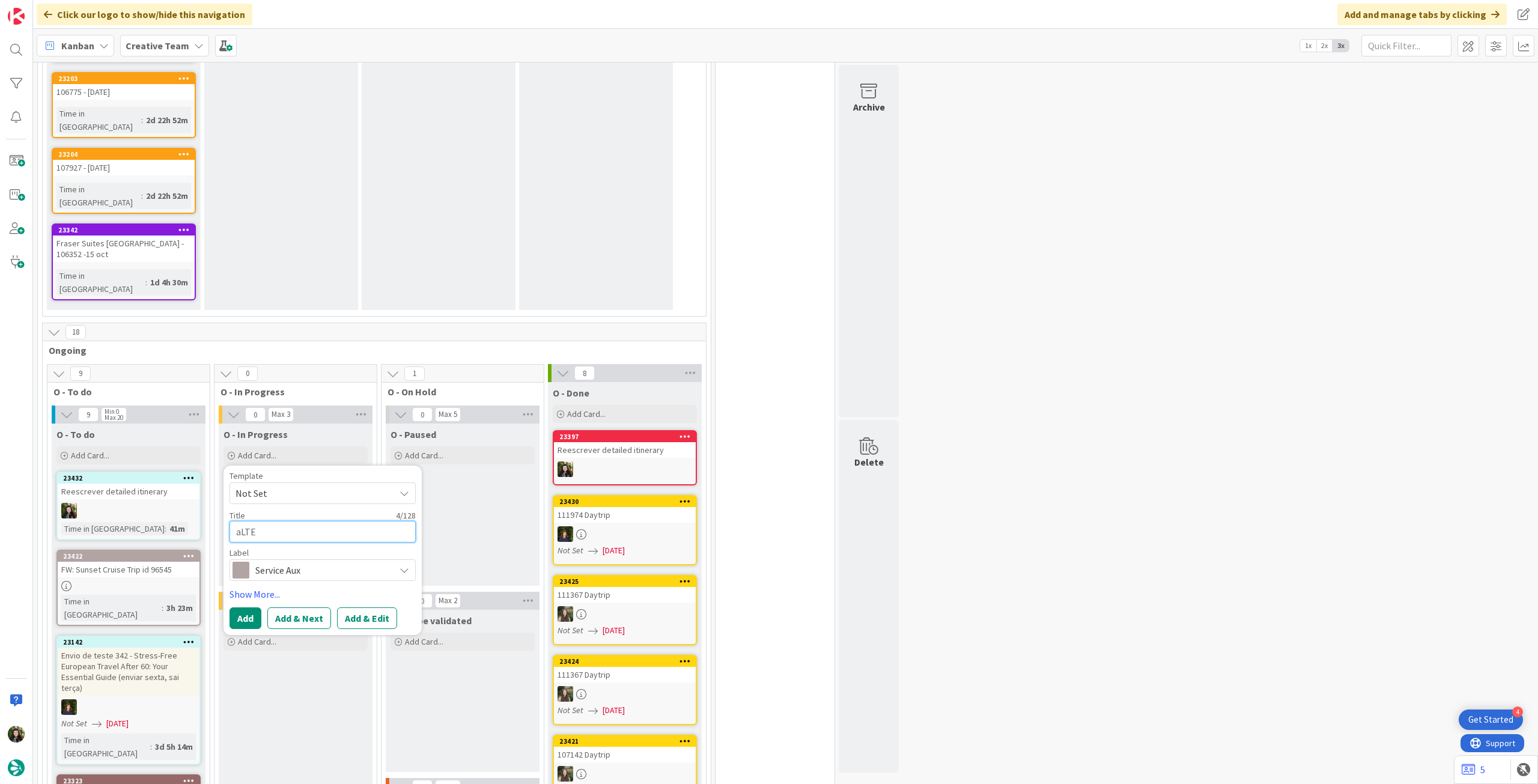
type textarea "aLTER"
type textarea "x"
type textarea "aLTERA"
type textarea "x"
type textarea "aLTERAÇ"
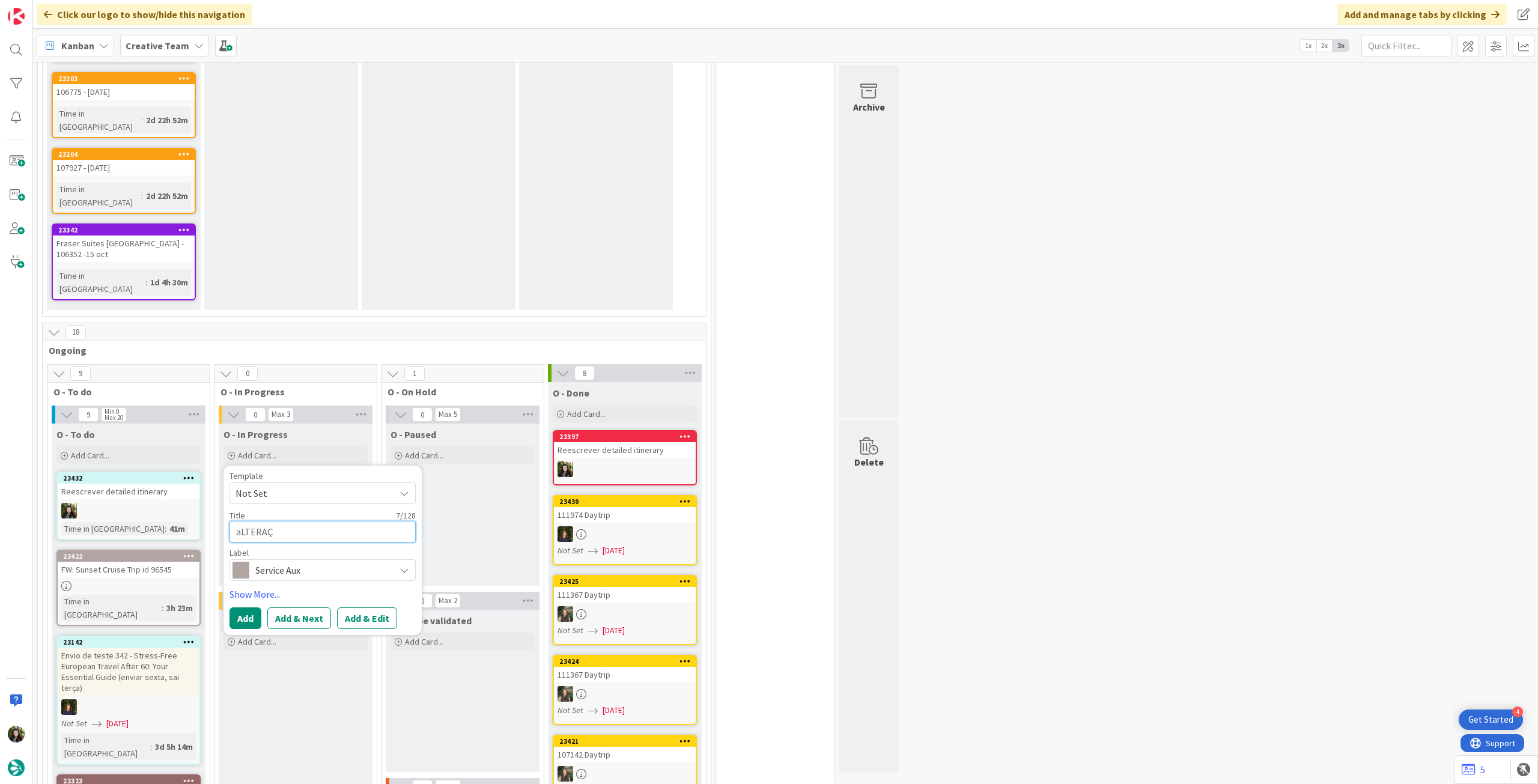
type textarea "x"
type textarea "aLTERAÇÕE"
type textarea "x"
type textarea "aLTERAÇÕES"
type textarea "x"
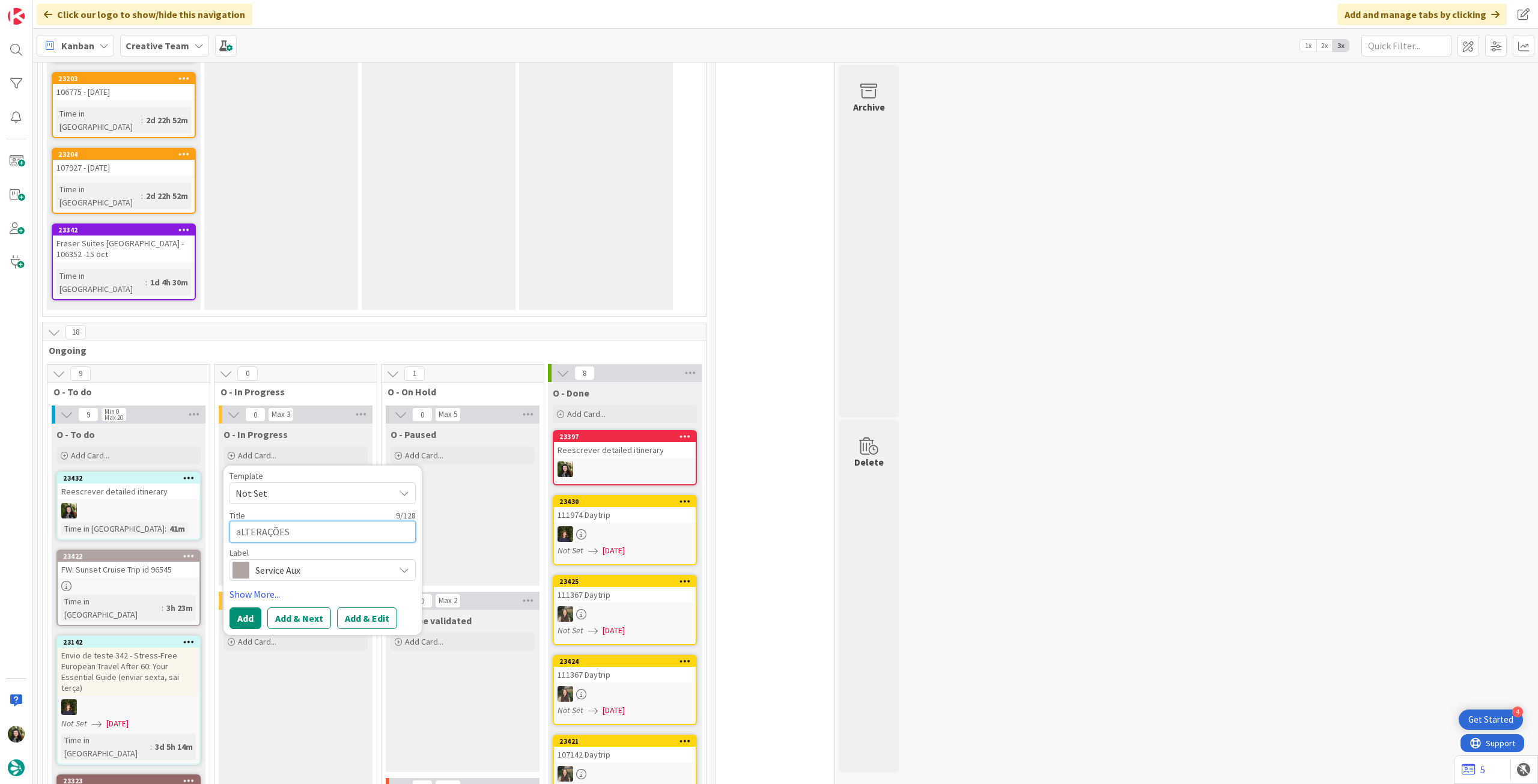
type textarea "aLTERAÇÕES"
type textarea "x"
type textarea "aLTERAÇÕES D"
type textarea "x"
type textarea "aLTERAÇÕES DO"
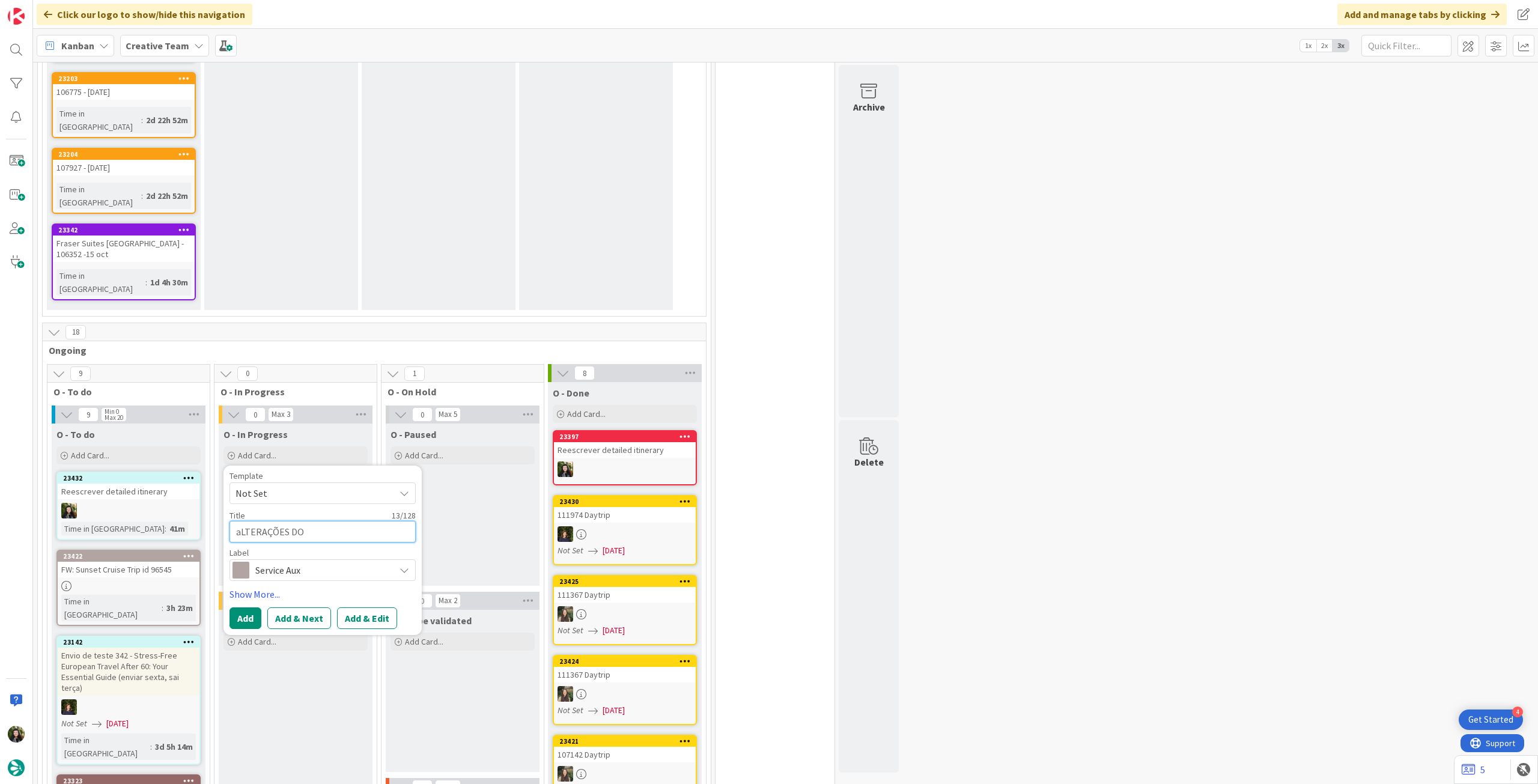
type textarea "x"
type textarea "aLTERAÇÕES DO"
type textarea "x"
type textarea "aLTERAÇÕES DO F"
type textarea "x"
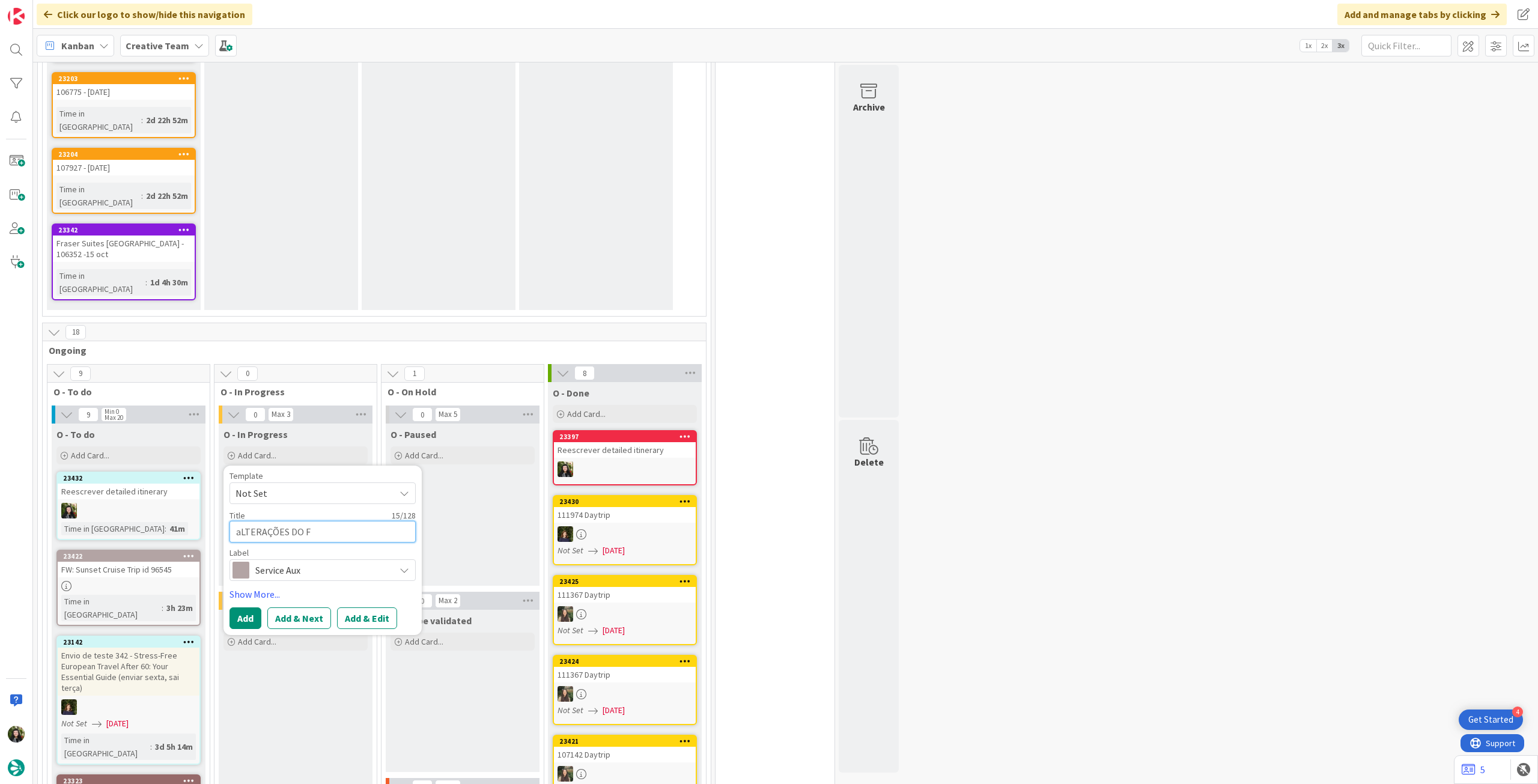
type textarea "aLTERAÇÕES DO FI"
type textarea "x"
type textarea "aLTERAÇÕES DO FIL"
type textarea "x"
type textarea "aLTERAÇÕES DO FILE"
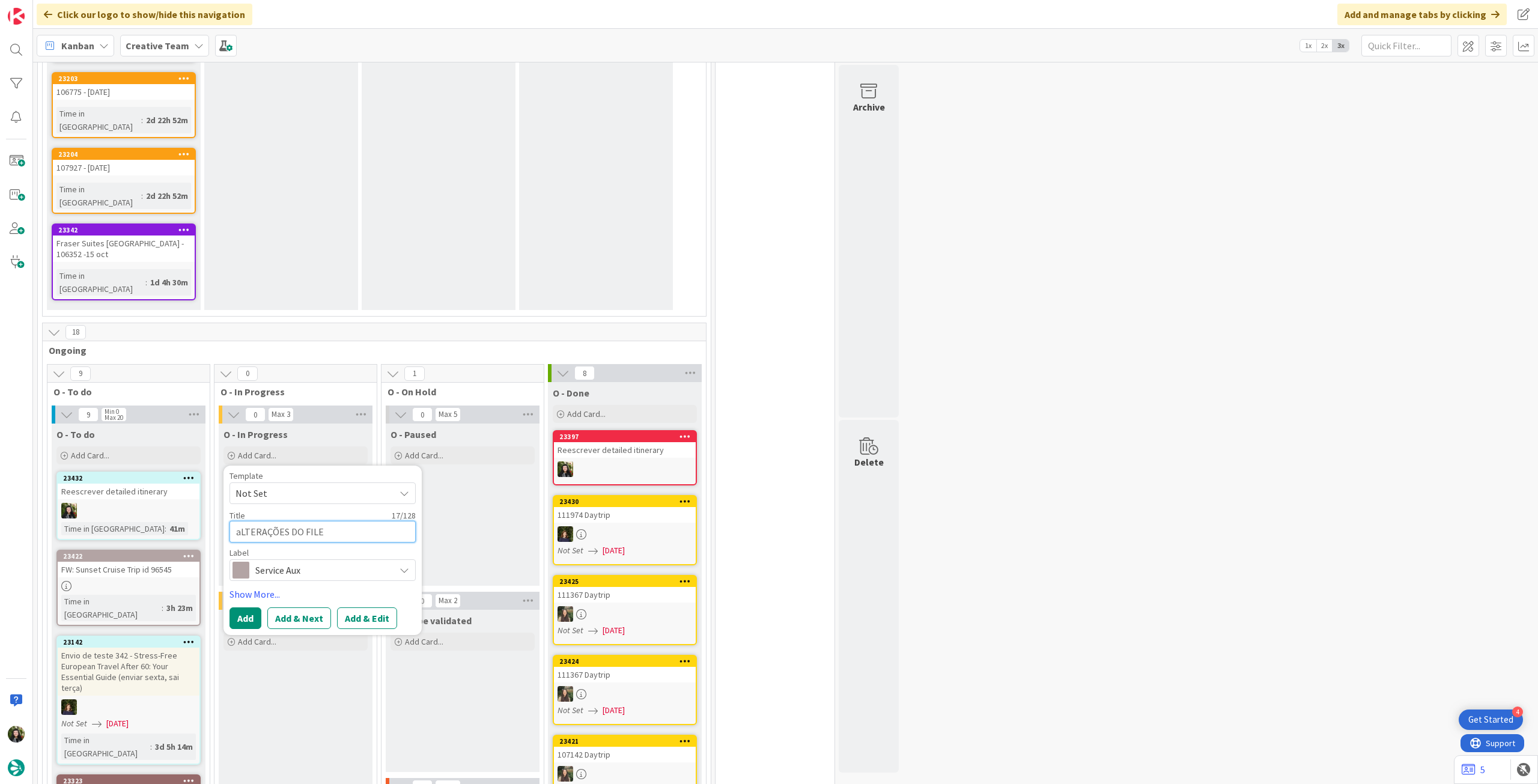
type textarea "x"
type textarea "aLTERAÇÕES DO FILE"
type textarea "x"
type textarea "aLTERAÇÕES DO FILE D"
type textarea "x"
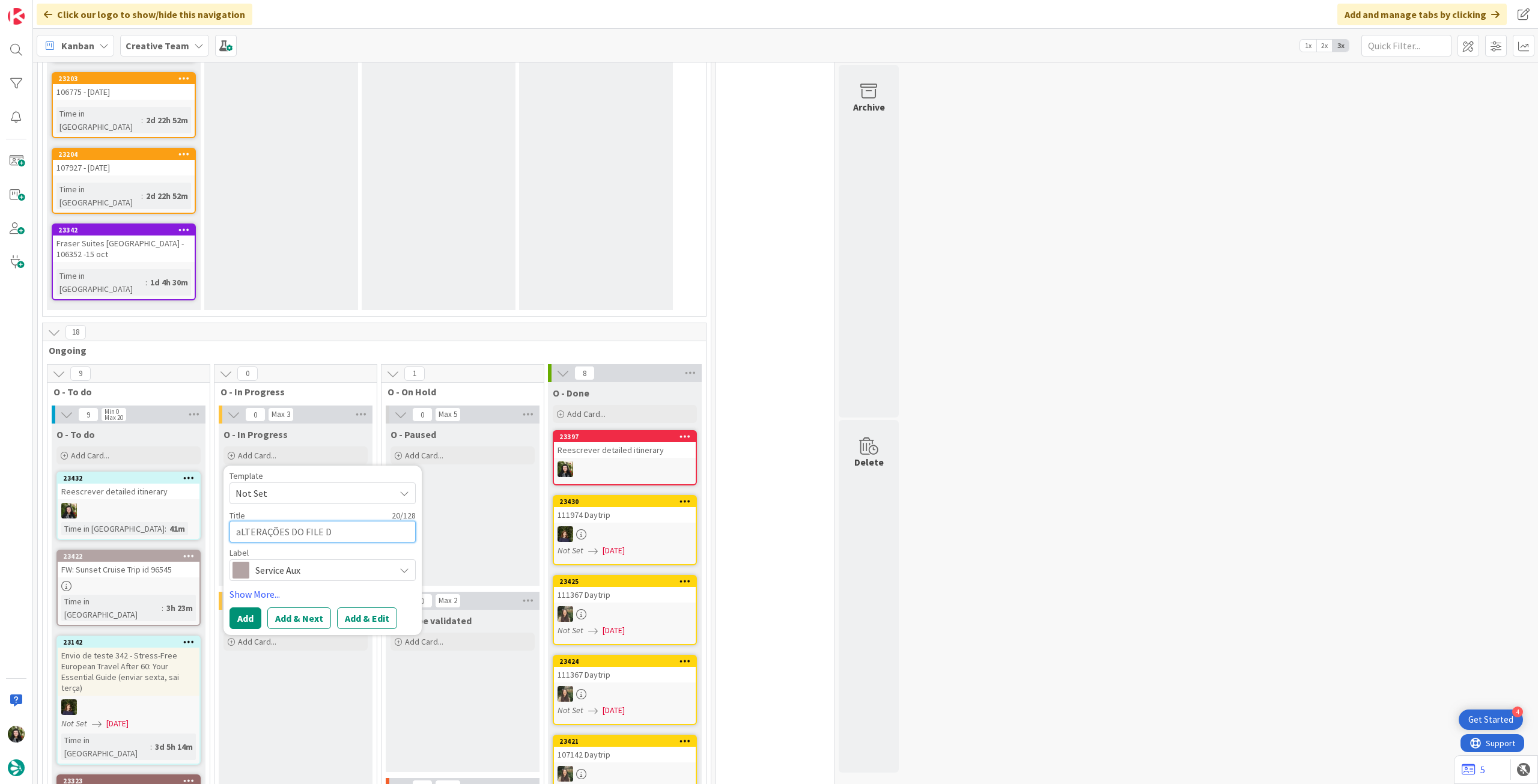
type textarea "aLTERAÇÕES DO FILE DO"
type textarea "x"
type textarea "aLTERAÇÕES DO FILE DO"
type textarea "x"
type textarea "aLTERAÇÕES DO FILE DO D"
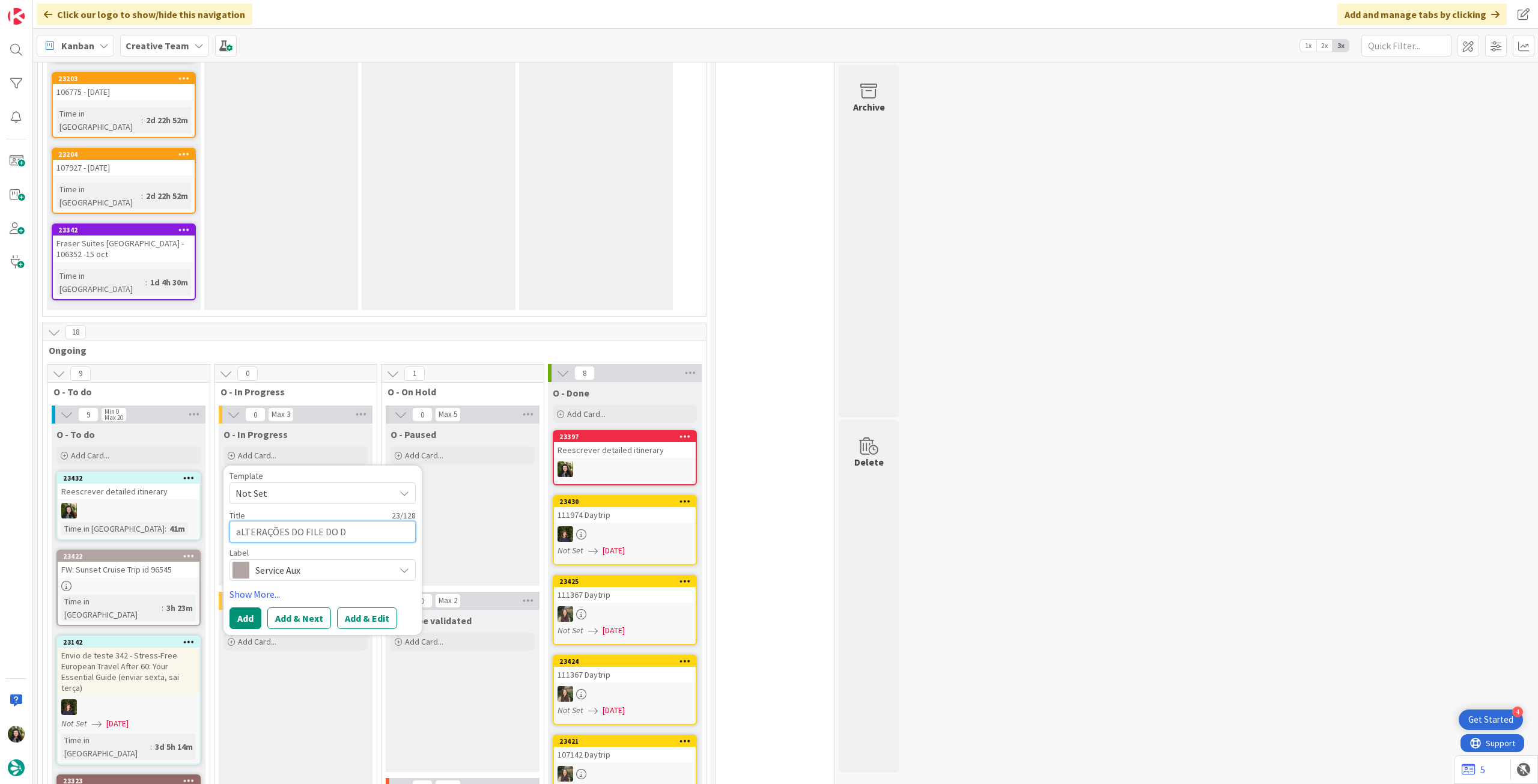
type textarea "x"
type textarea "aLTERAÇÕES DO FILE DO DE"
type textarea "x"
type textarea "aLTERAÇÕES DO FILE DO DEM"
type textarea "x"
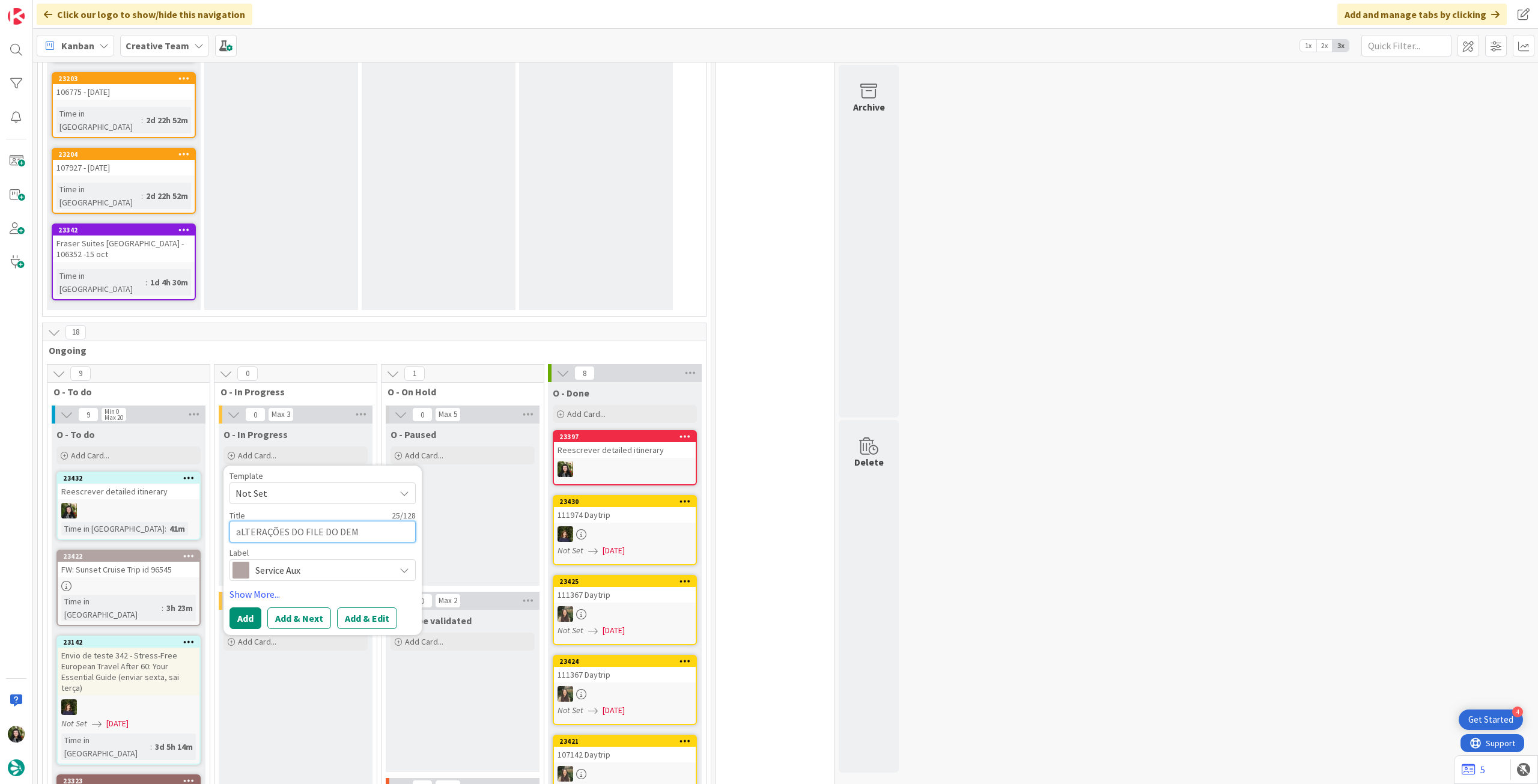
type textarea "aLTERAÇÕES DO FILE DO DEMO"
drag, startPoint x: 382, startPoint y: 373, endPoint x: 218, endPoint y: 365, distance: 164.2
click at [219, 424] on div "O - In Progress Add Card... Template Not Set Title 26 / 128 aLTERAÇÕES DO FILE …" at bounding box center [296, 505] width 154 height 162
type textarea "x"
type textarea "A"
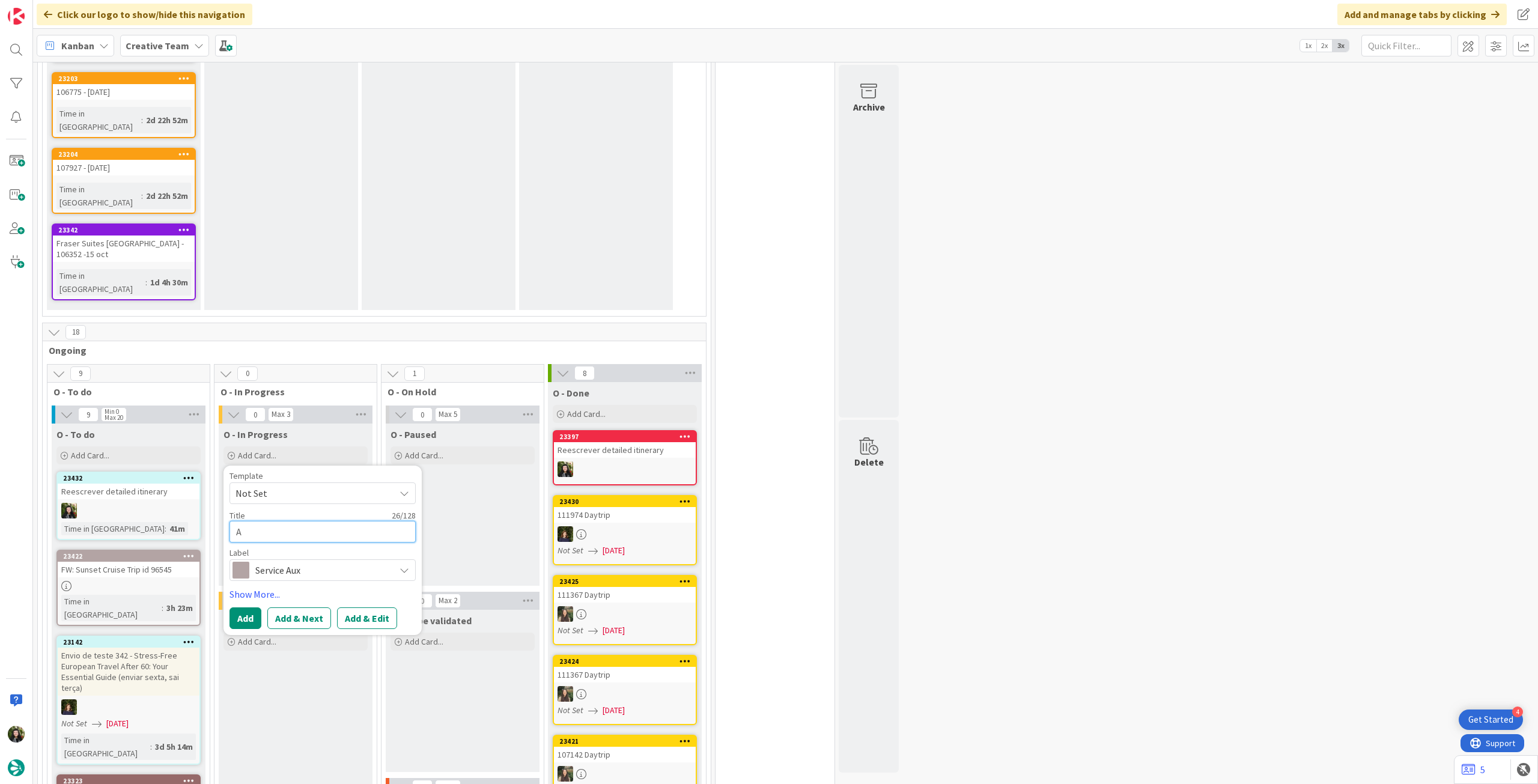
type textarea "x"
type textarea "Al"
type textarea "x"
type textarea "Alt"
type textarea "x"
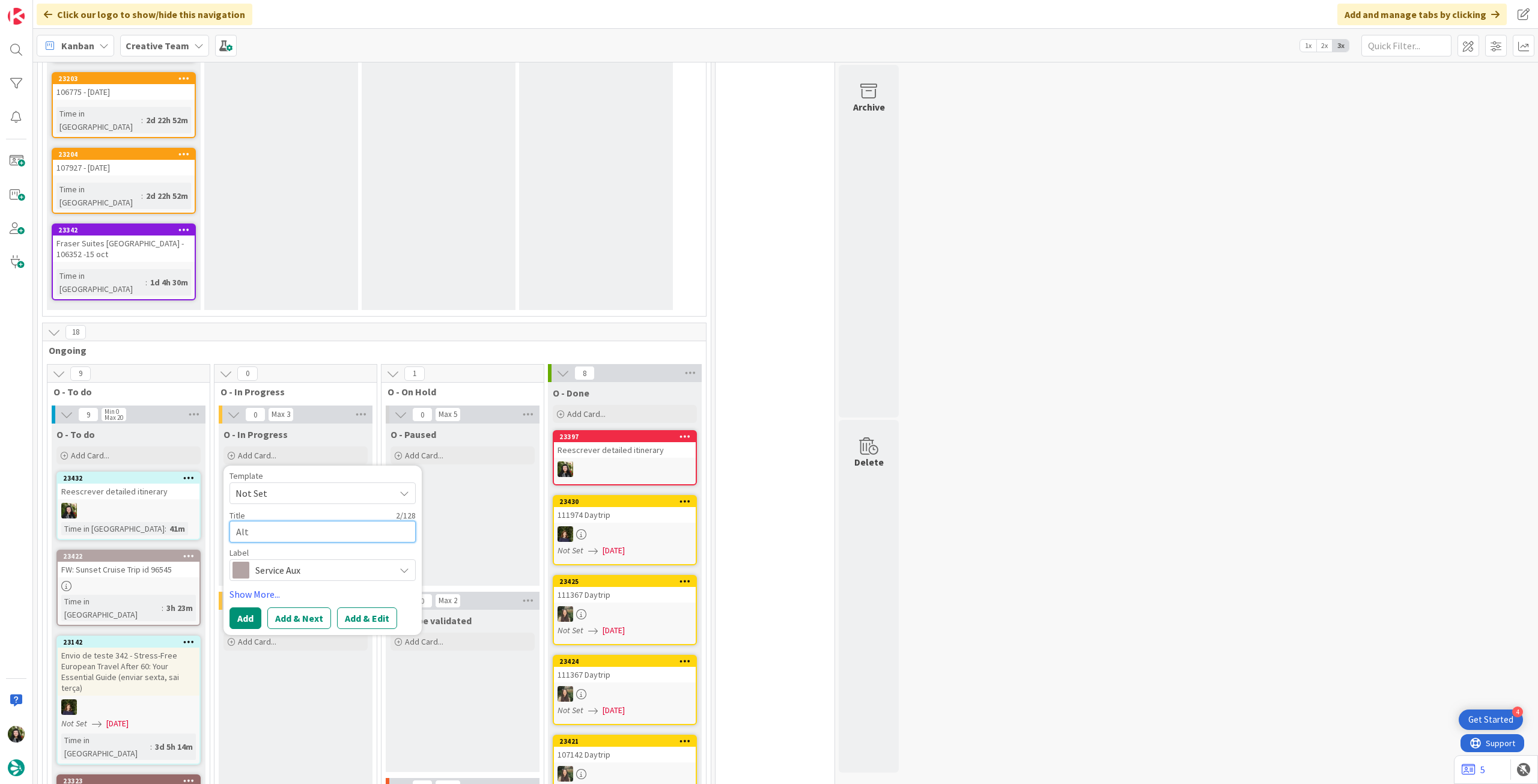
type textarea "Alte"
type textarea "x"
type textarea "Alter"
type textarea "x"
type textarea "Altera"
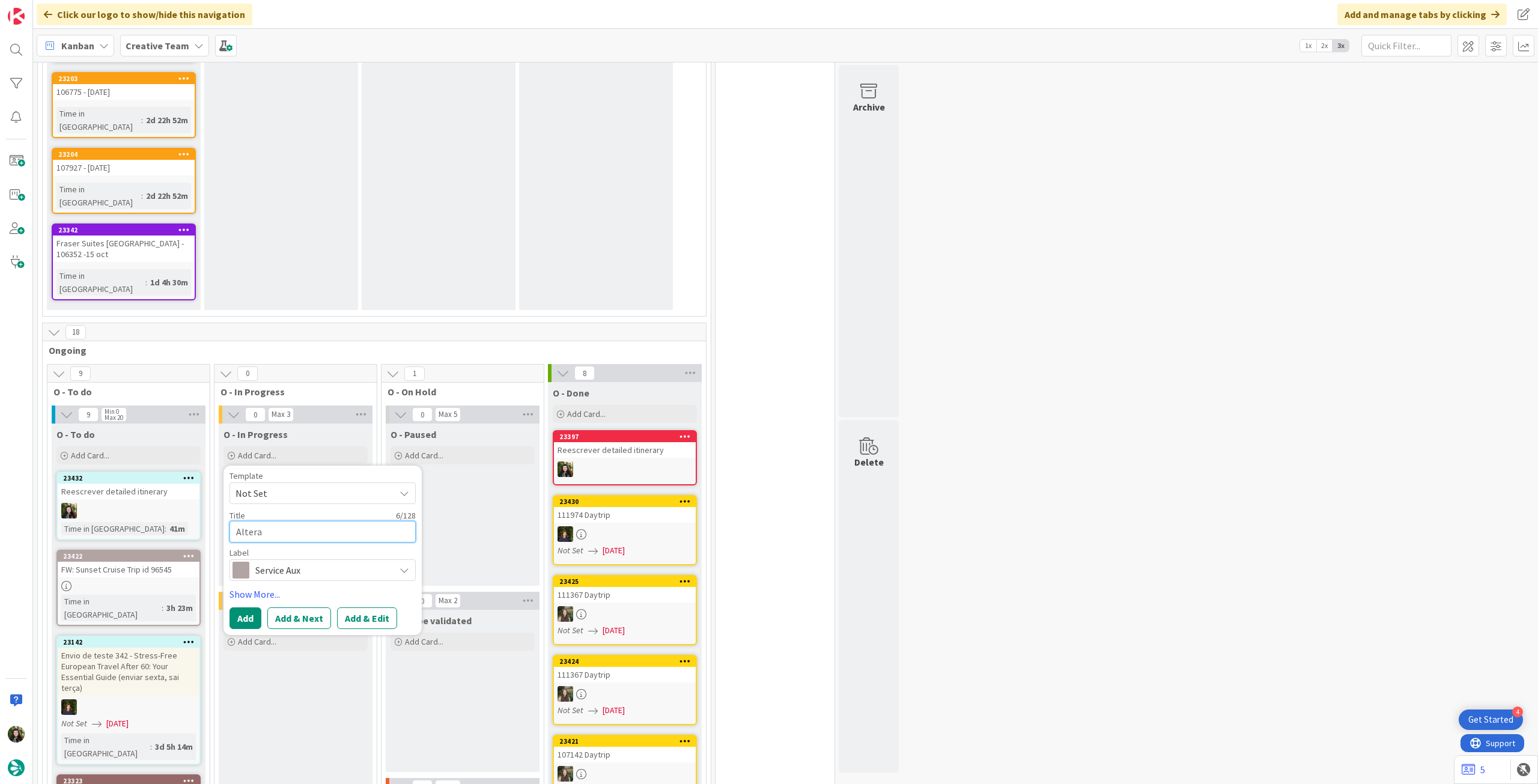
type textarea "x"
type textarea "Alteraç"
type textarea "x"
type textarea "Alteraçõ"
type textarea "x"
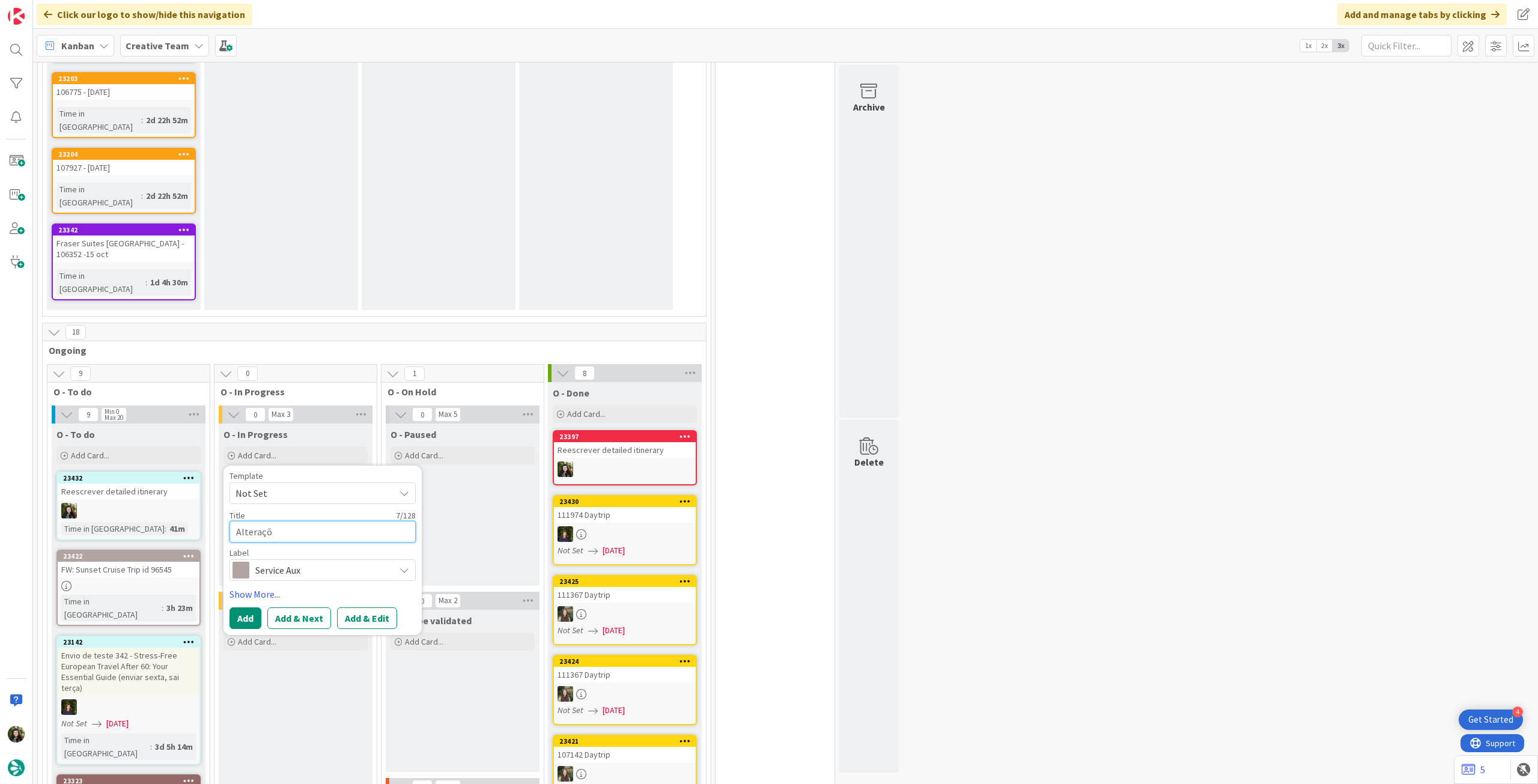
type textarea "Alteraçõe"
type textarea "x"
type textarea "Alterações"
type textarea "x"
type textarea "Alterações"
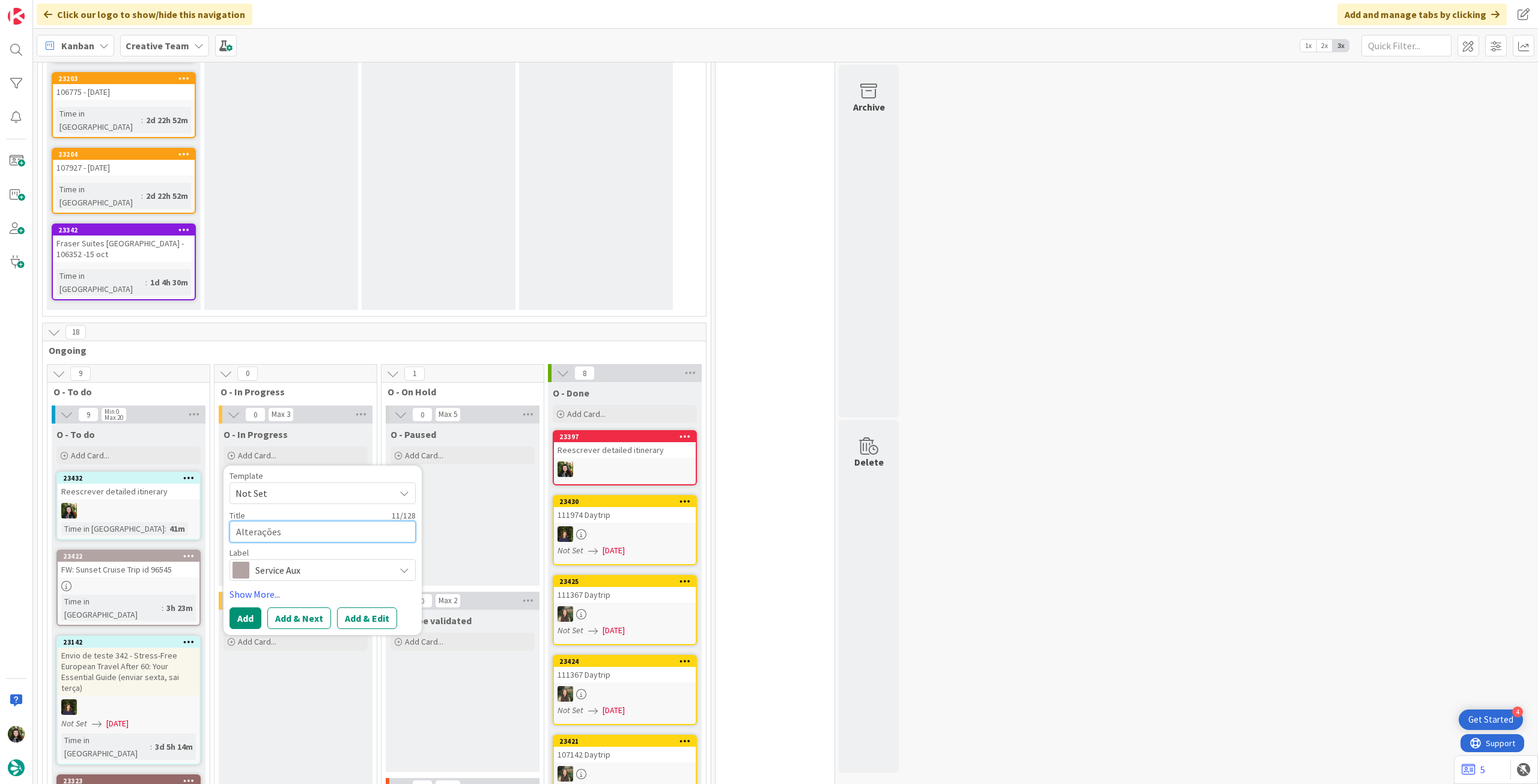
type textarea "x"
type textarea "Alterações d"
type textarea "x"
type textarea "Alterações do"
type textarea "x"
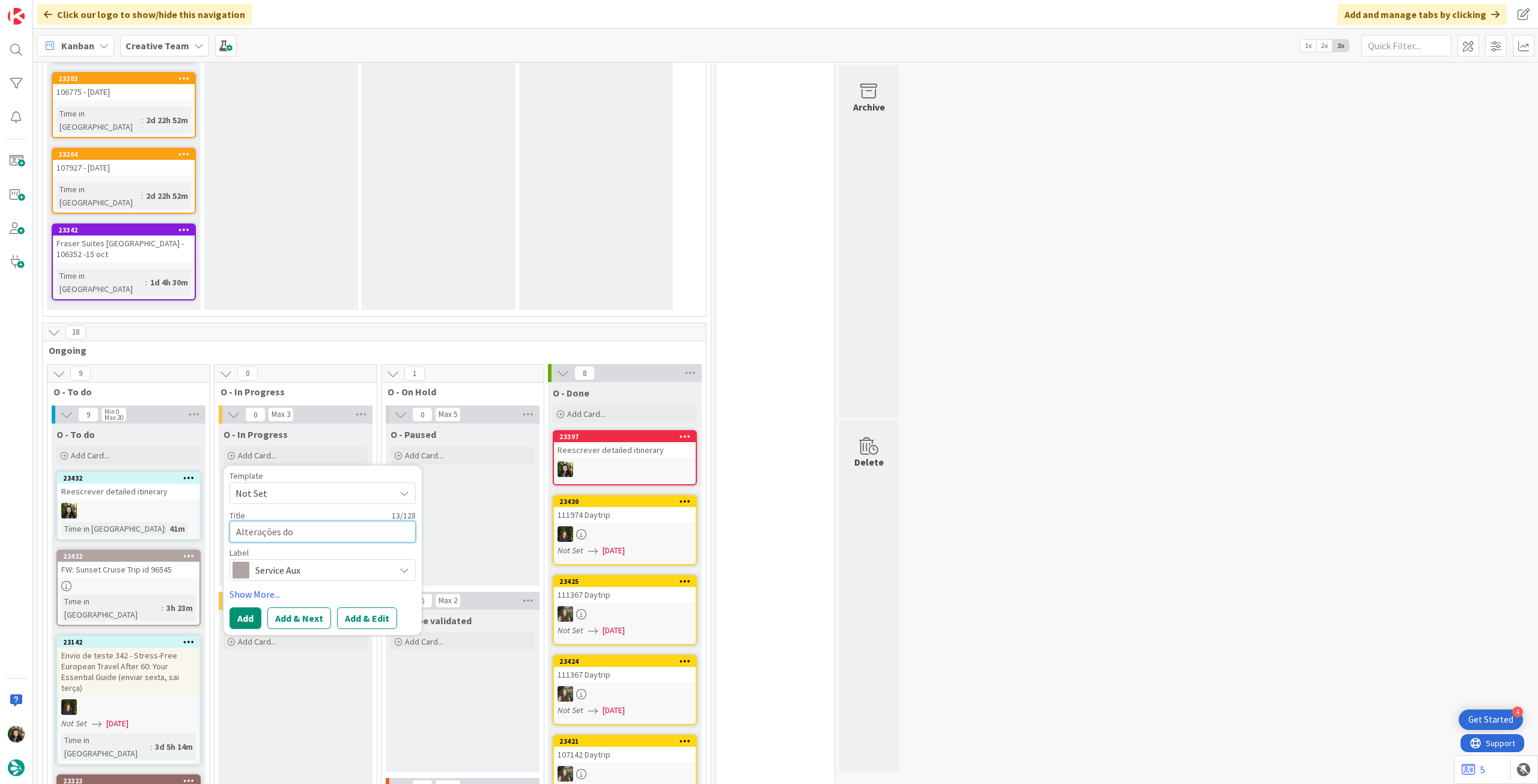
type textarea "Alterações do"
type textarea "x"
type textarea "Alterações do f"
type textarea "x"
type textarea "Alterações do fi"
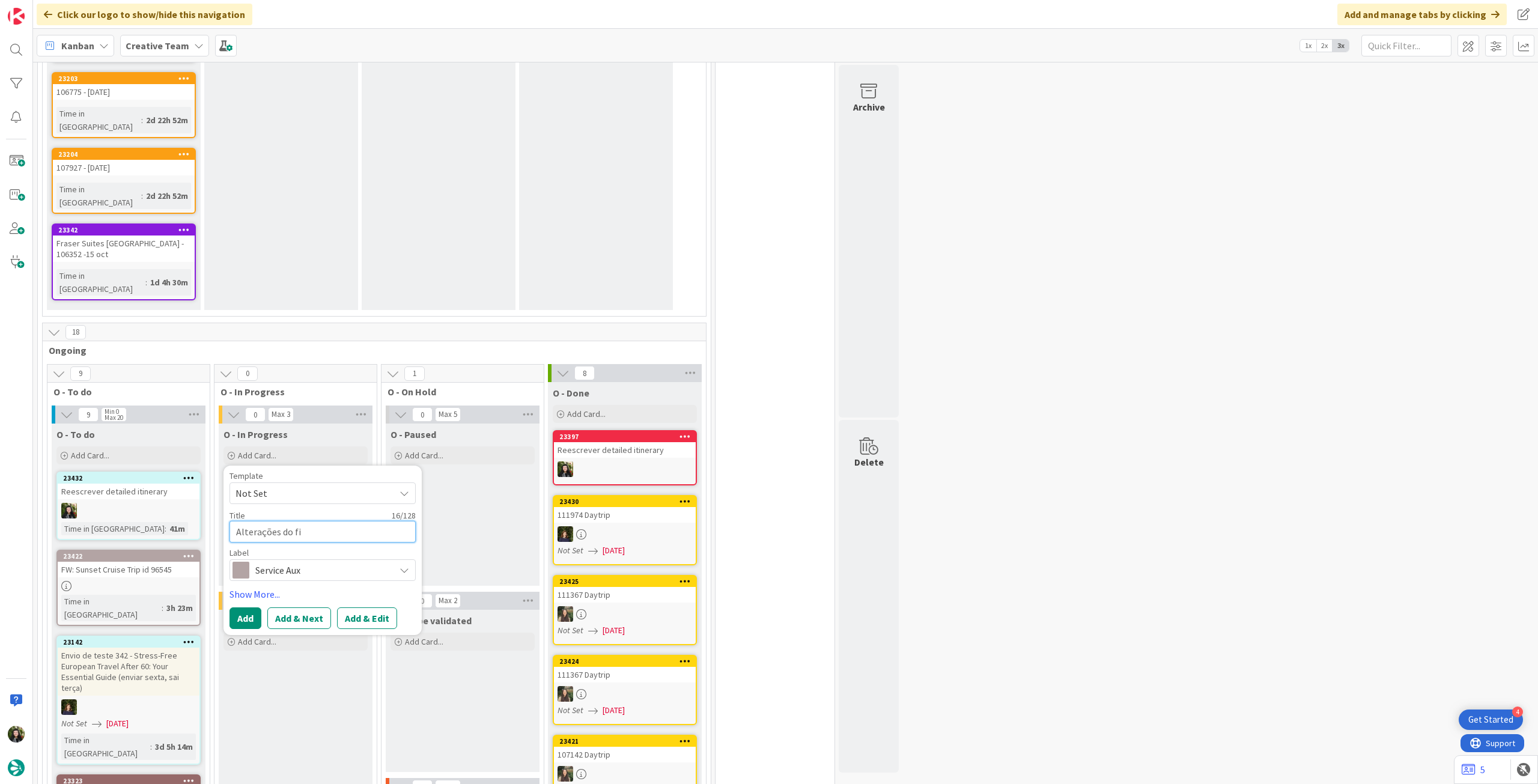
type textarea "x"
type textarea "Alterações do fil"
type textarea "x"
type textarea "Alterações do file"
type textarea "x"
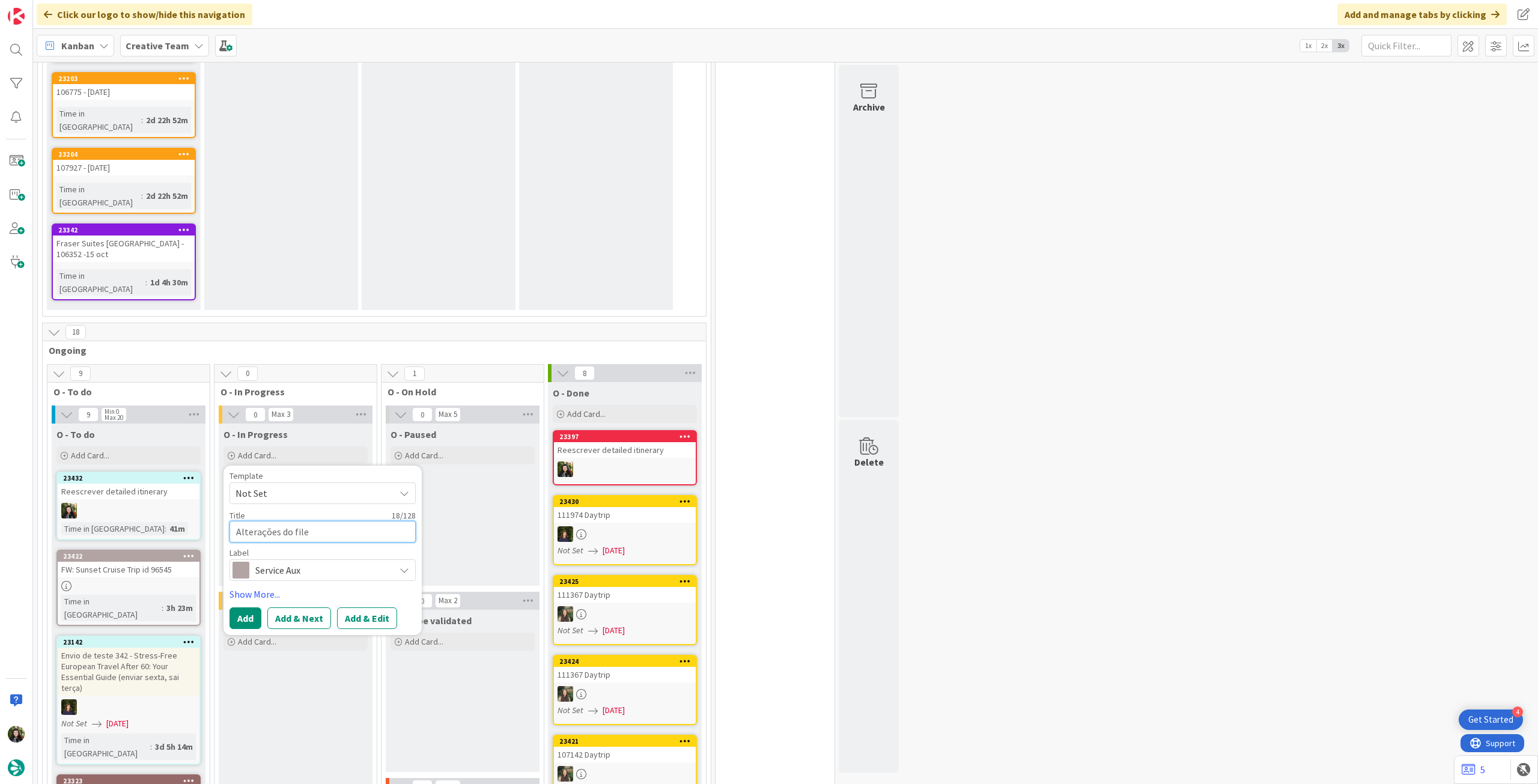
type textarea "Alterações do file"
type textarea "x"
type textarea "Alterações do file d"
type textarea "x"
type textarea "Alterações do file do"
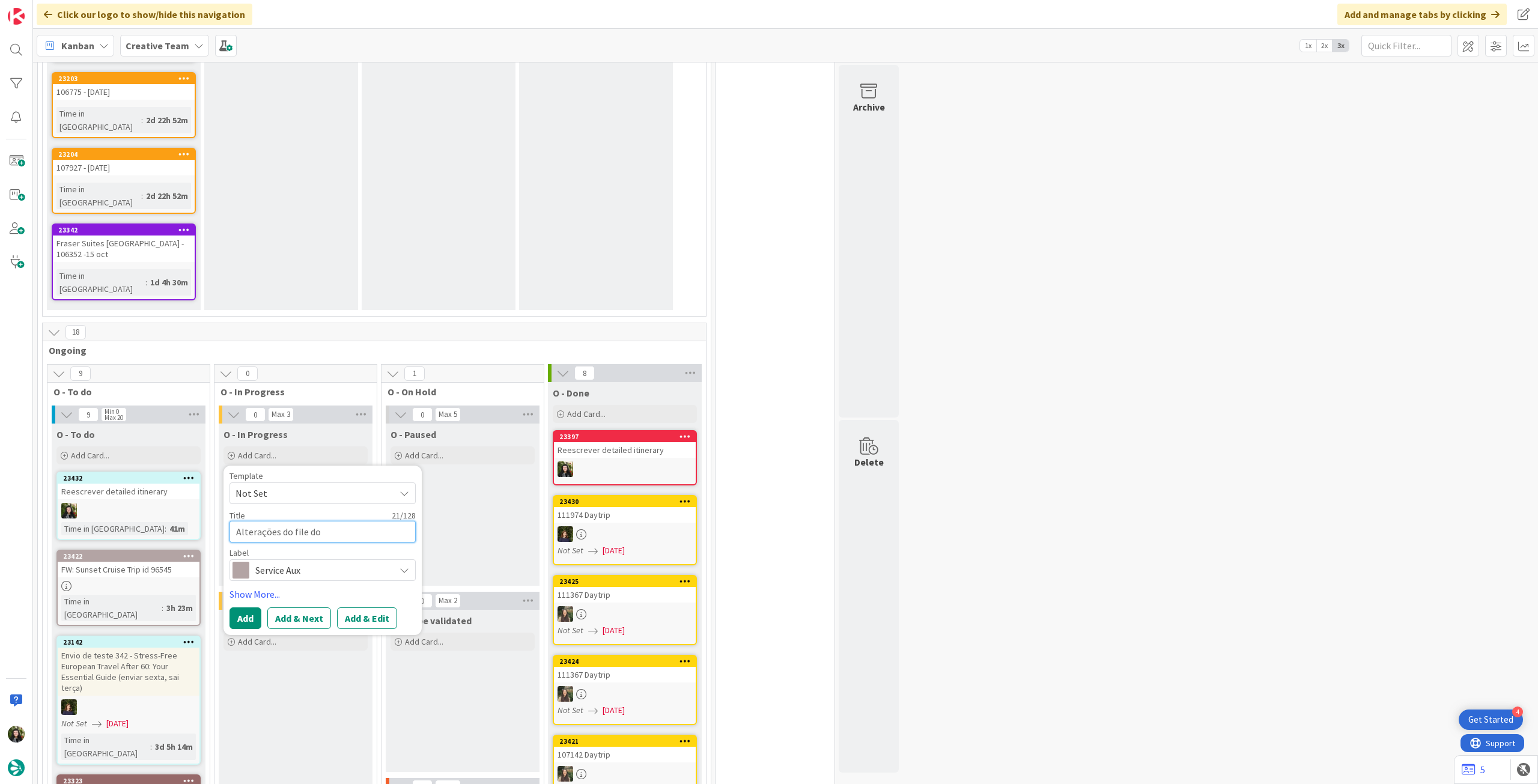
type textarea "x"
type textarea "Alterações do file do"
type textarea "x"
type textarea "Alterações do file do d"
type textarea "x"
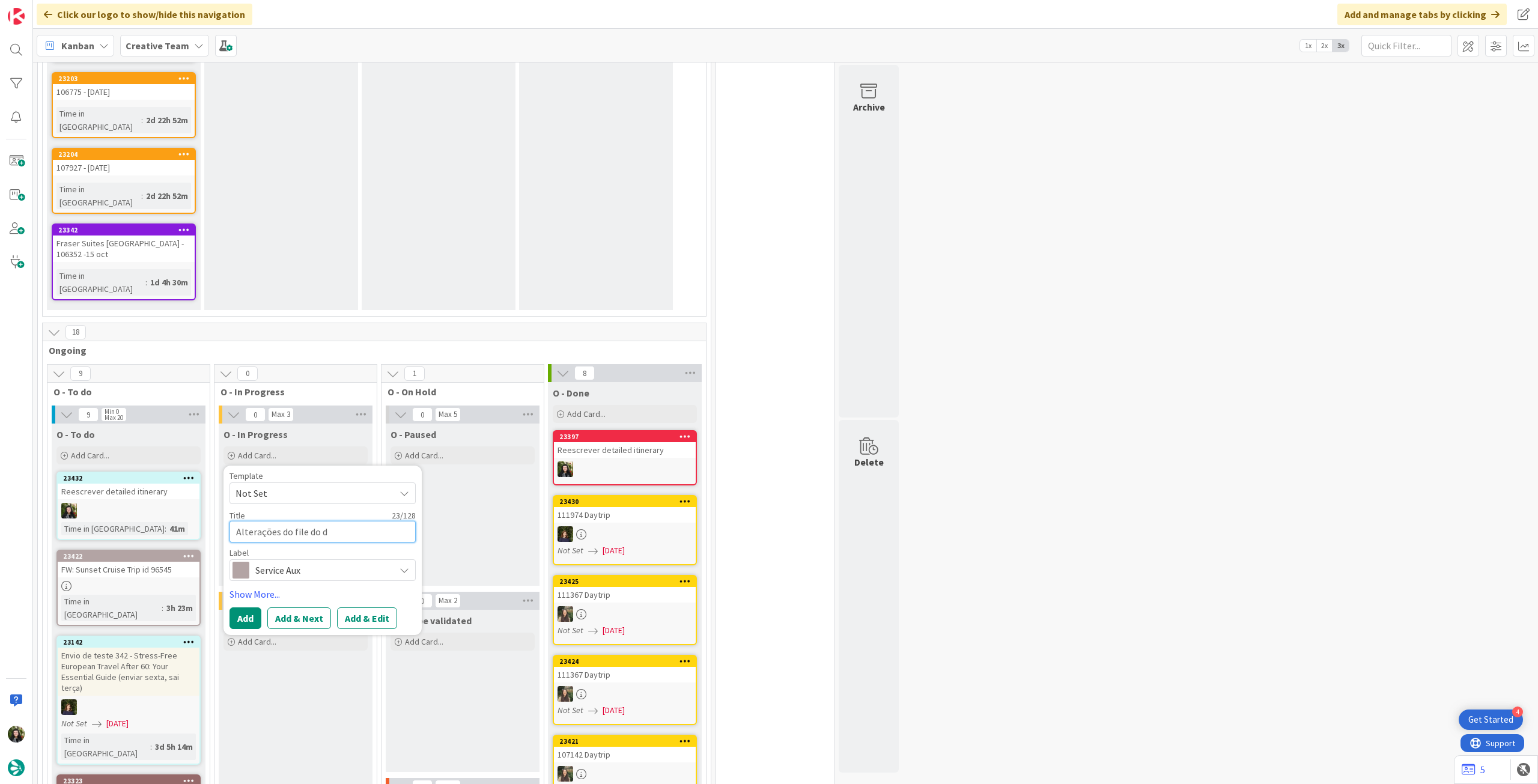
type textarea "Alterações do file do de"
type textarea "x"
type textarea "Alterações do file do dem"
type textarea "x"
type textarea "Alterações do file do demo"
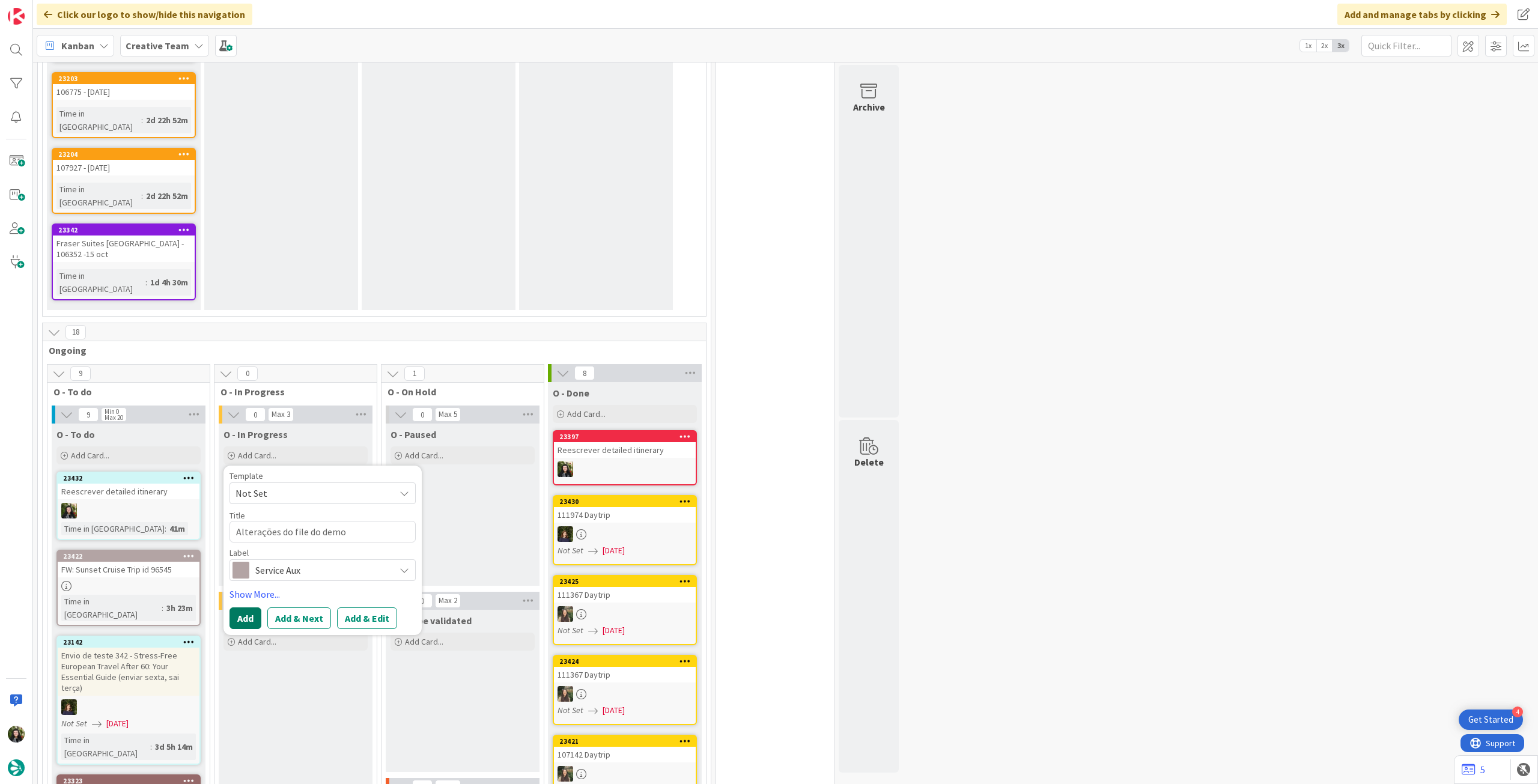
click at [253, 607] on button "Add" at bounding box center [245, 618] width 32 height 22
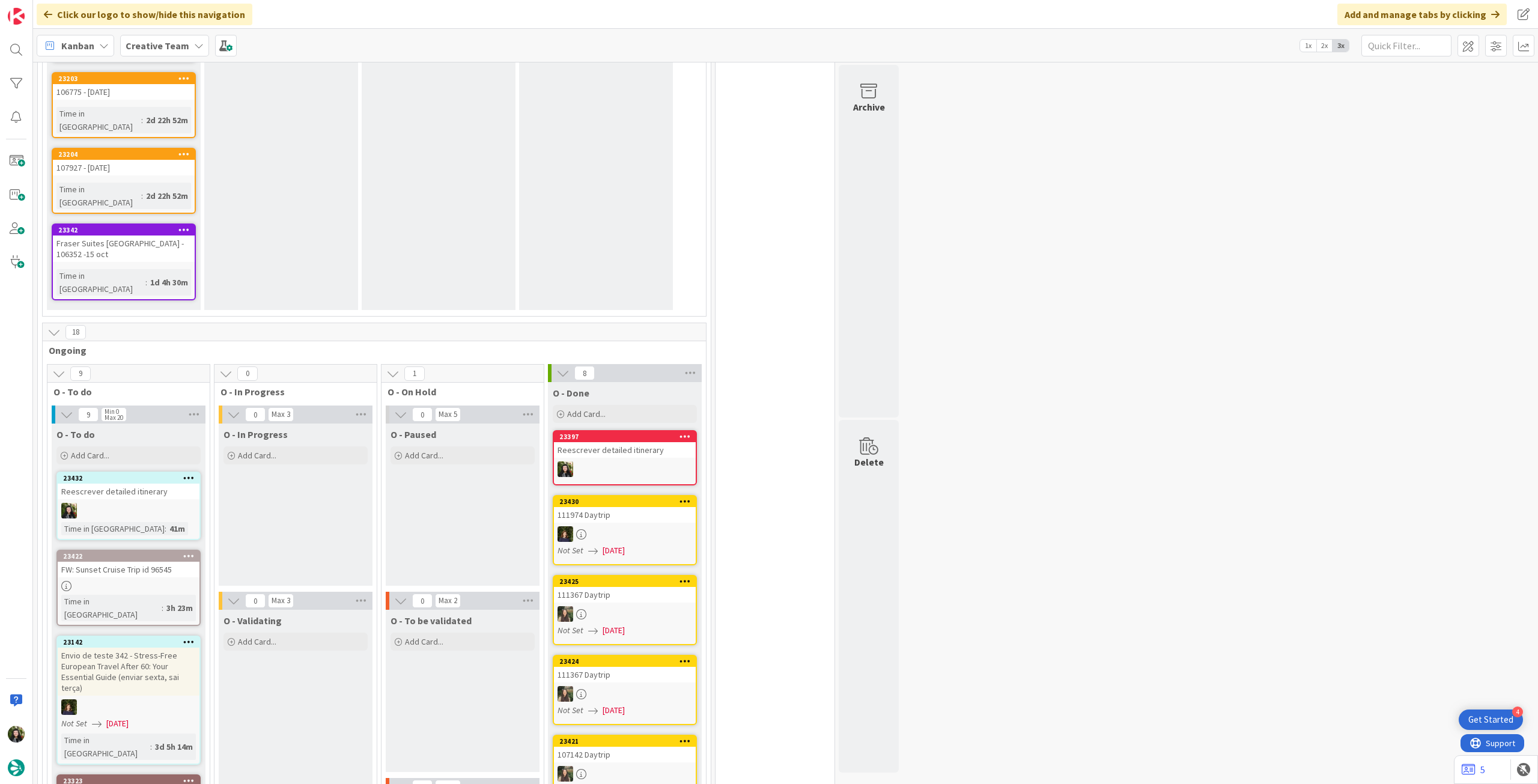
scroll to position [1060, 0]
click at [318, 483] on div "Alterações do file do demo" at bounding box center [296, 491] width 142 height 16
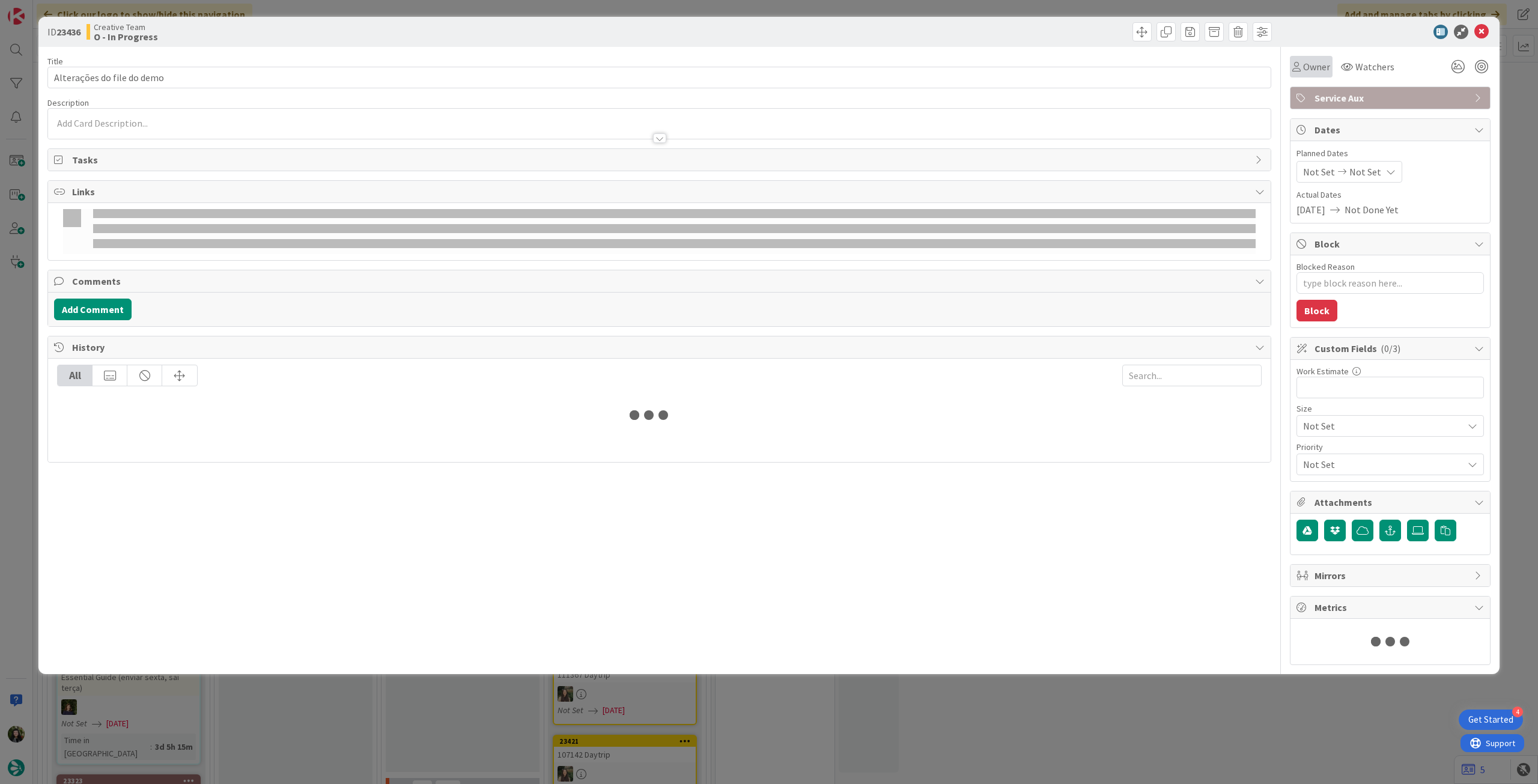
click at [1303, 71] on span "Owner" at bounding box center [1317, 67] width 27 height 15
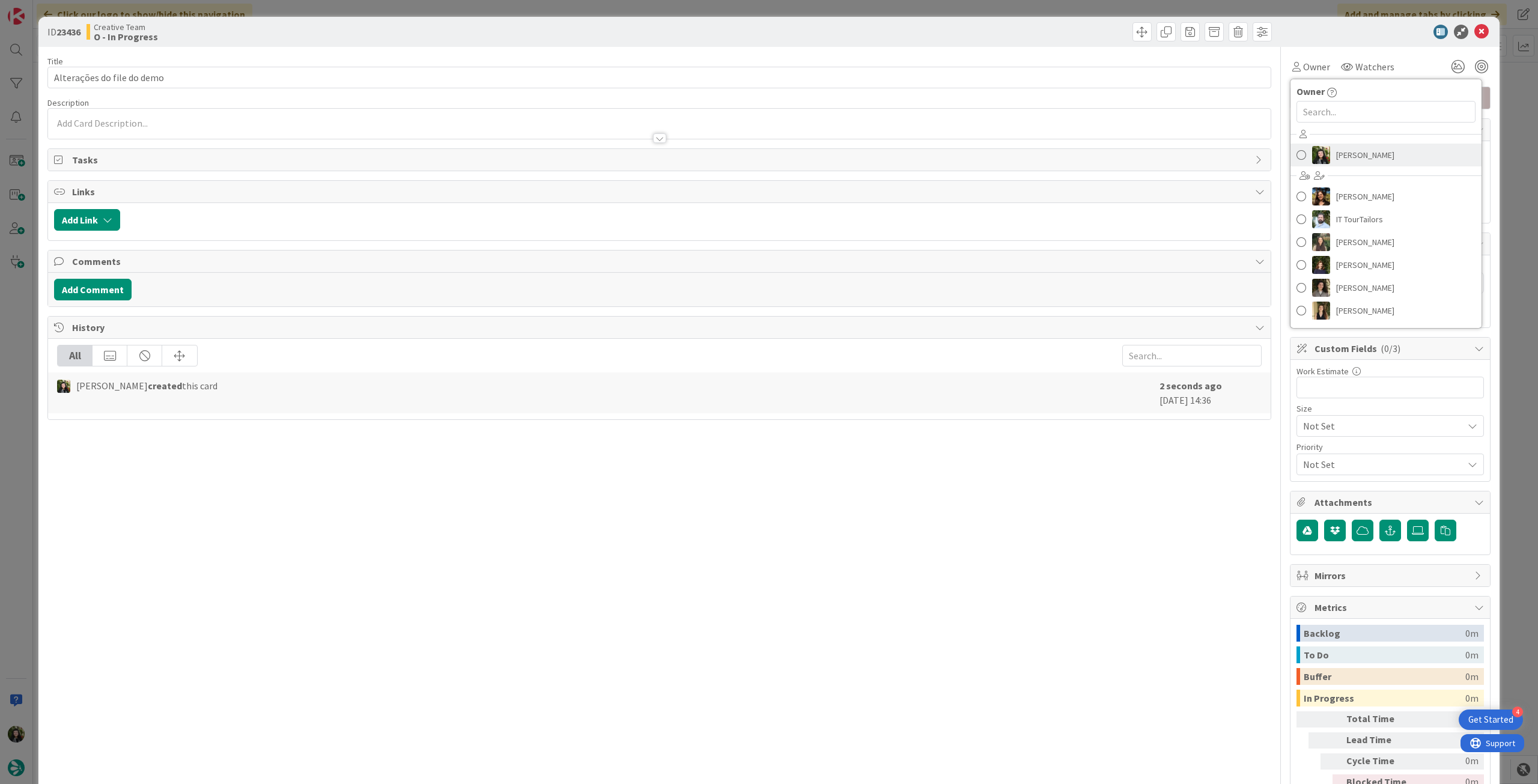
click at [1342, 152] on span "[PERSON_NAME]" at bounding box center [1365, 155] width 58 height 18
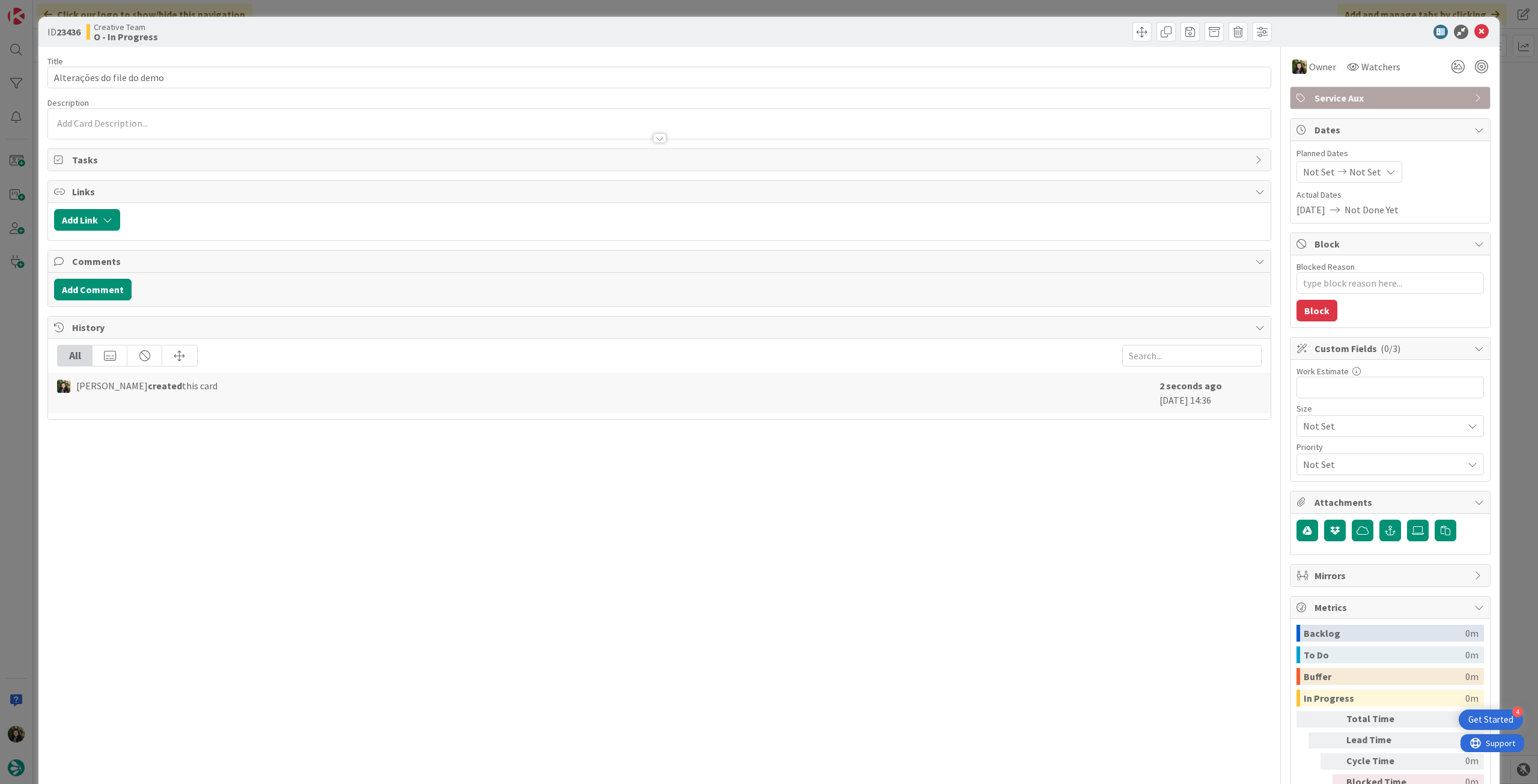
click at [1350, 170] on span "Not Set" at bounding box center [1365, 172] width 32 height 15
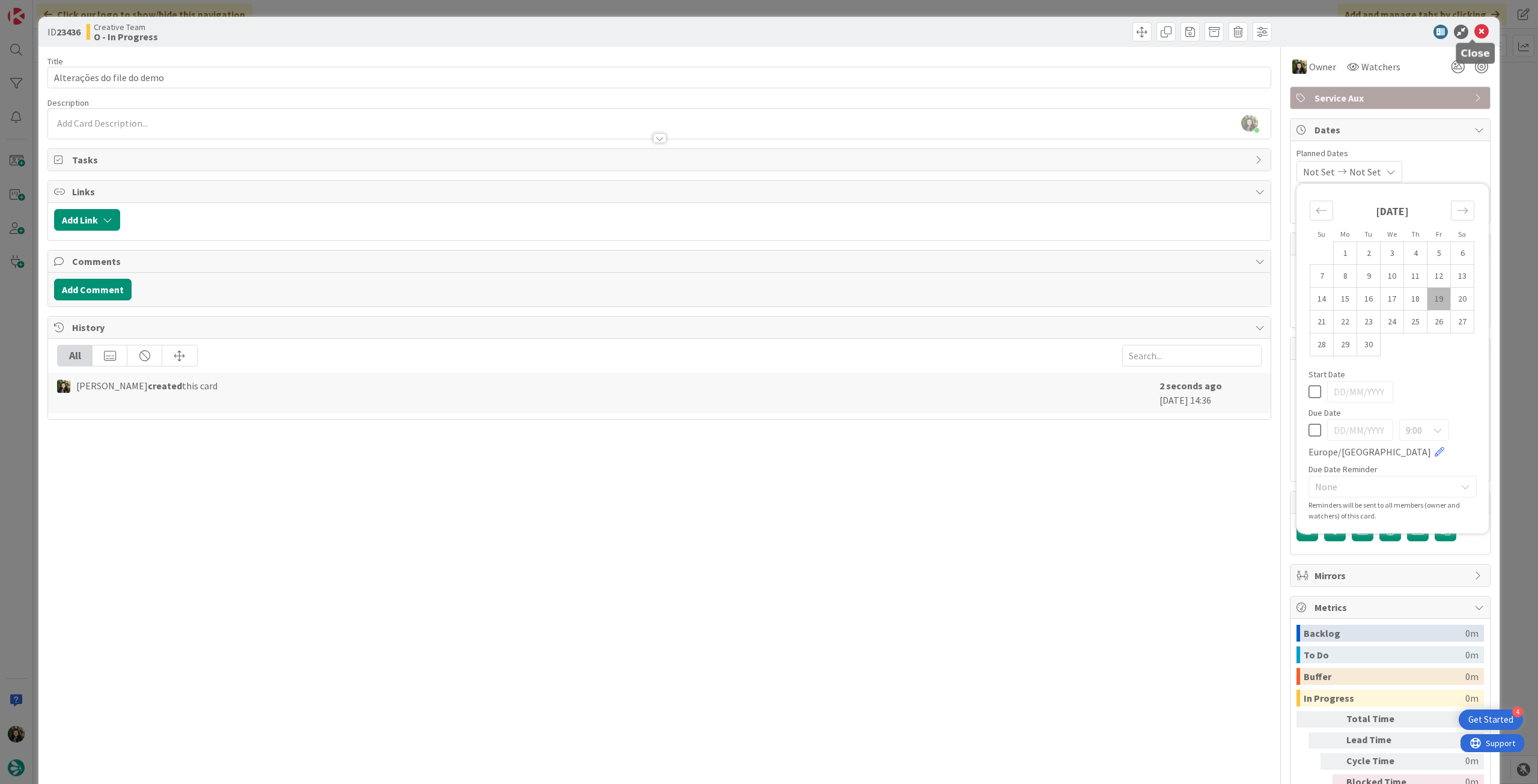
click at [1474, 33] on icon at bounding box center [1482, 32] width 15 height 15
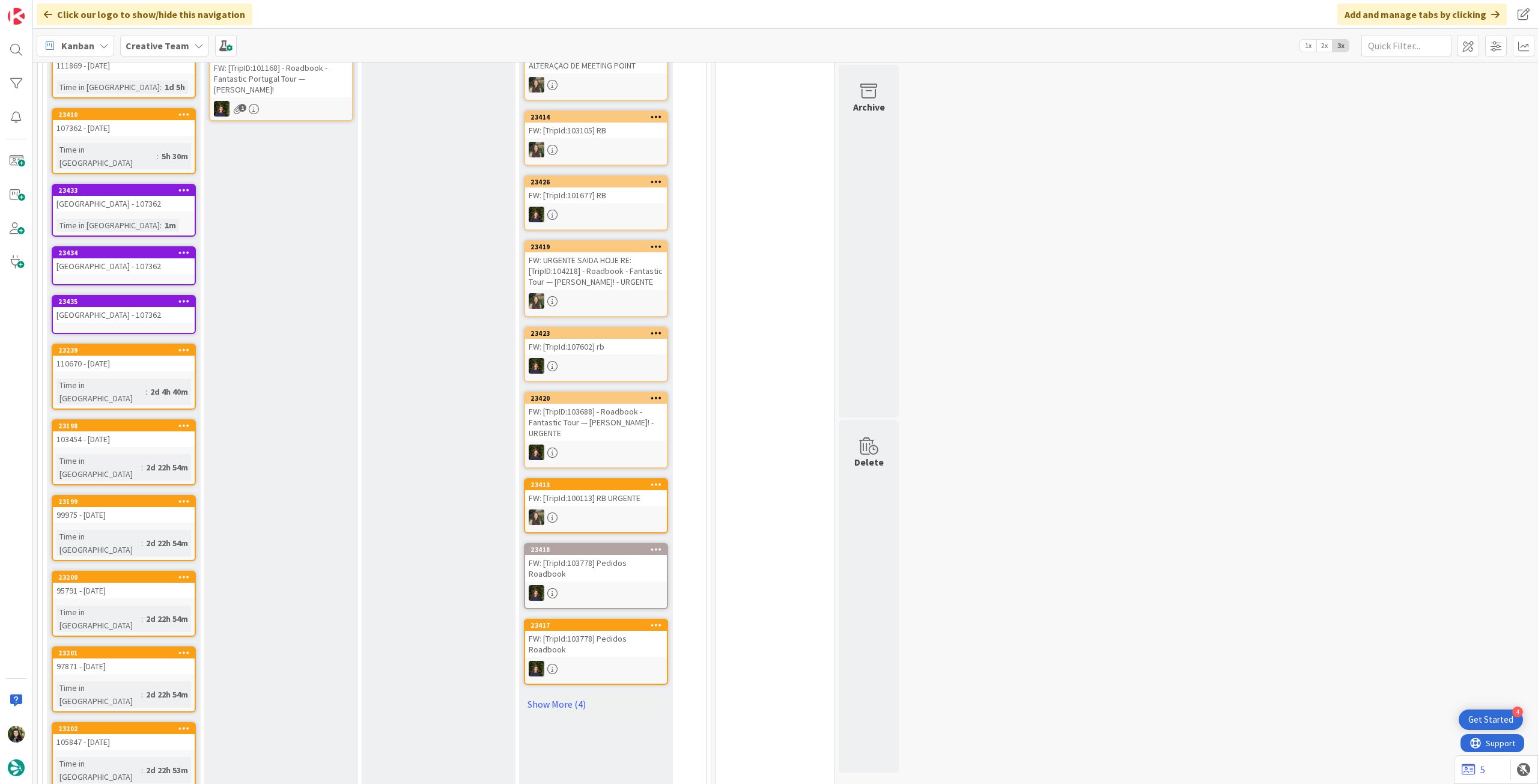
scroll to position [258, 0]
click at [547, 700] on link "Show More (4)" at bounding box center [596, 704] width 144 height 19
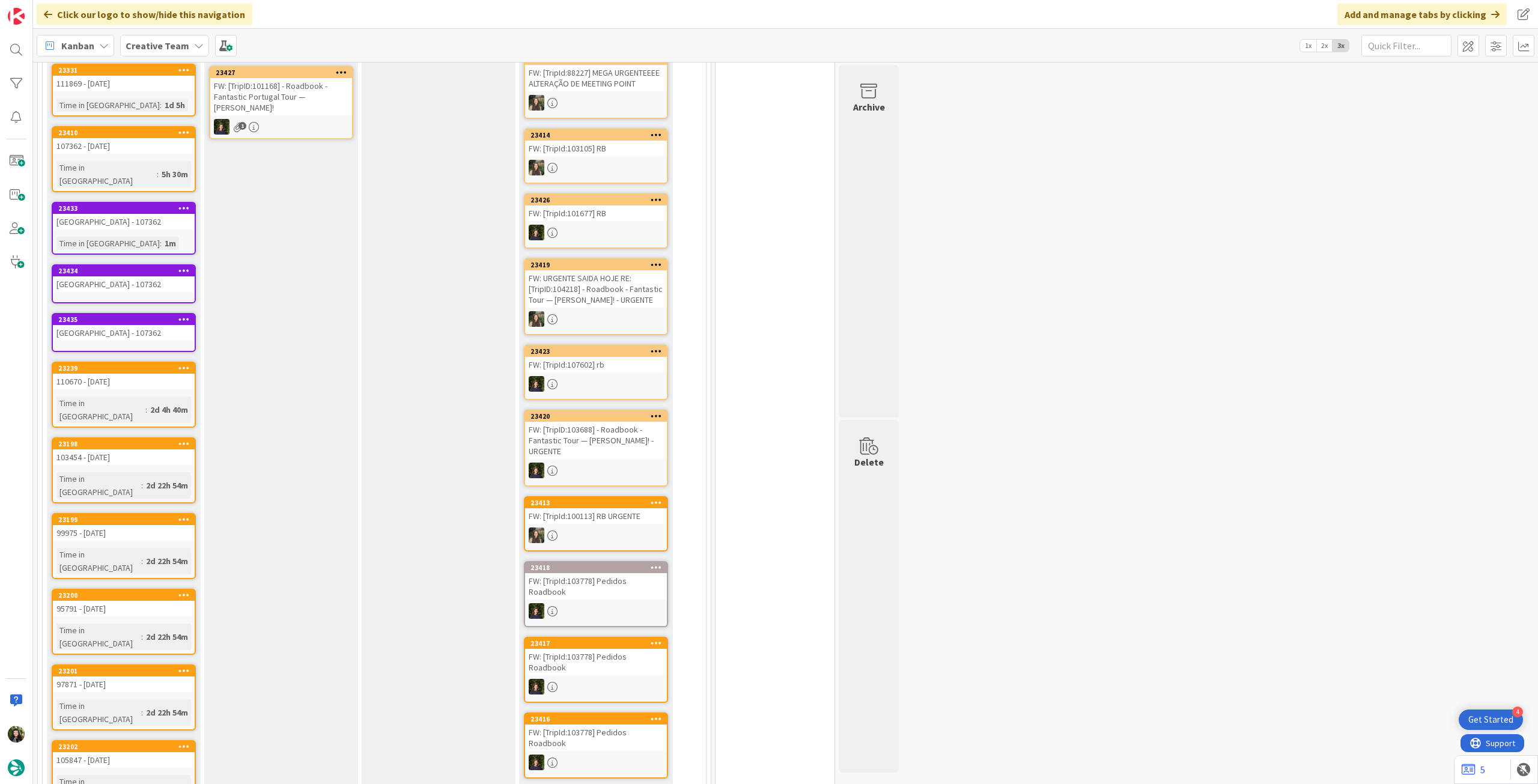
scroll to position [99, 0]
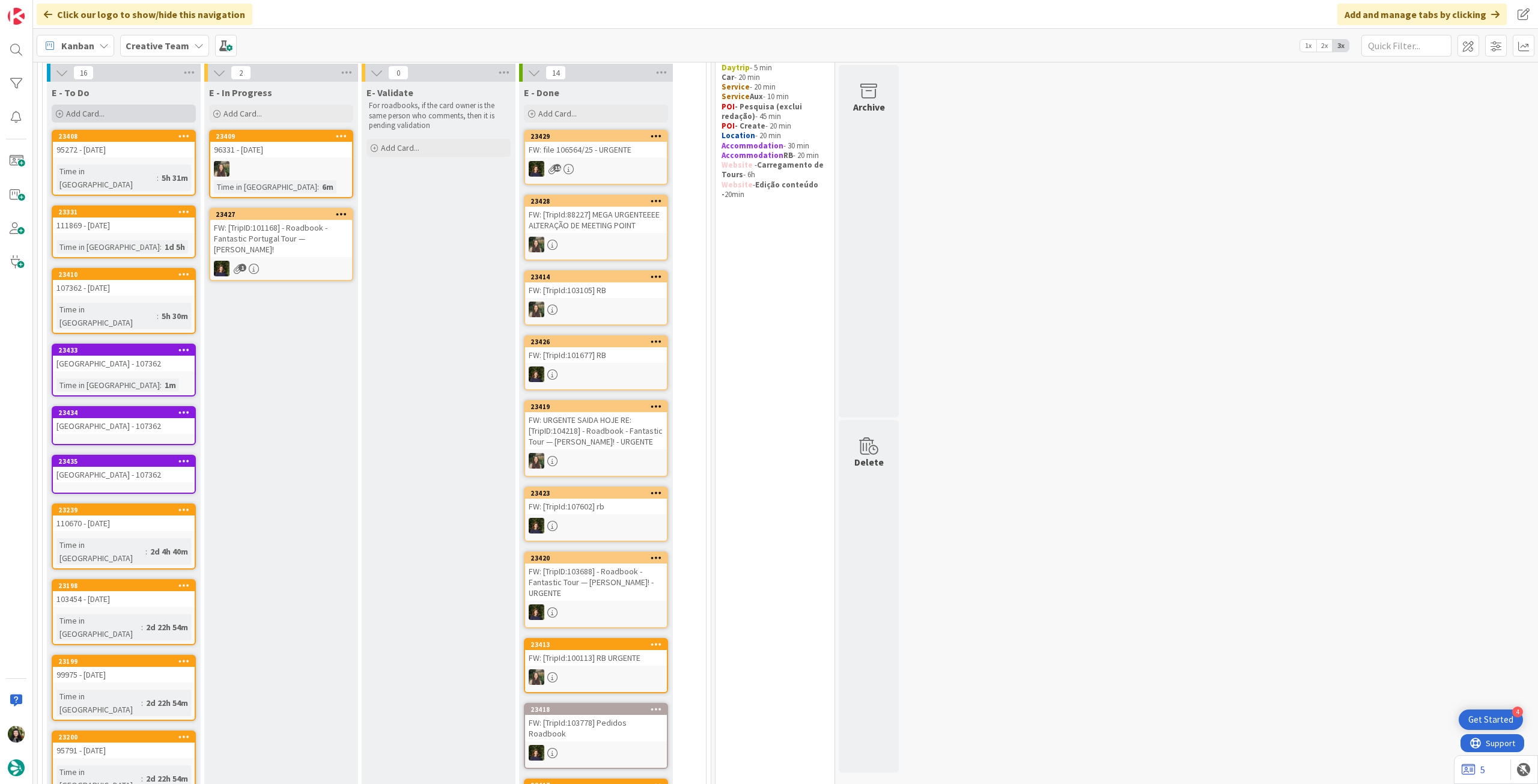
click at [114, 112] on div "Add Card..." at bounding box center [124, 114] width 144 height 18
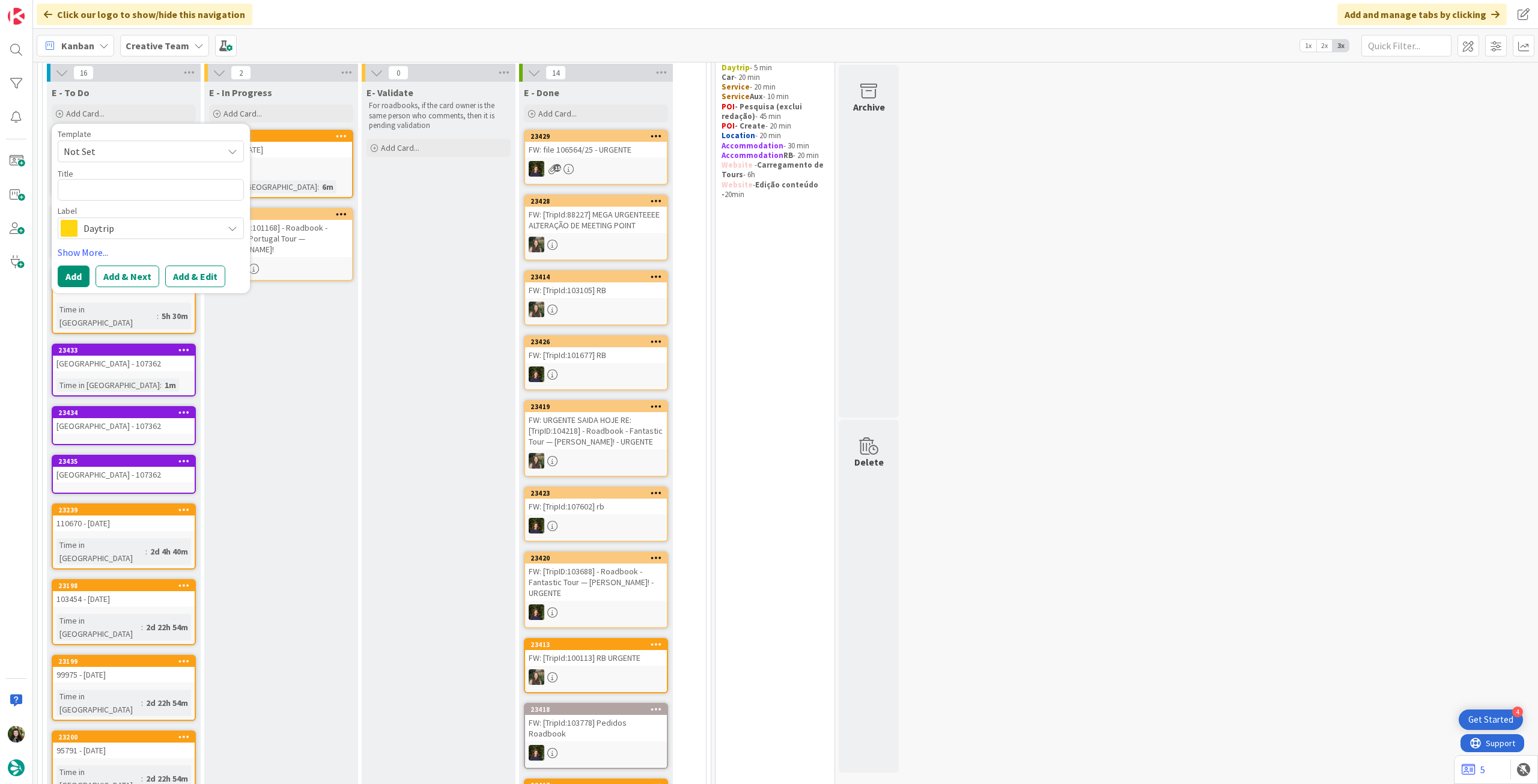
click at [112, 238] on div "Daytrip" at bounding box center [150, 228] width 186 height 22
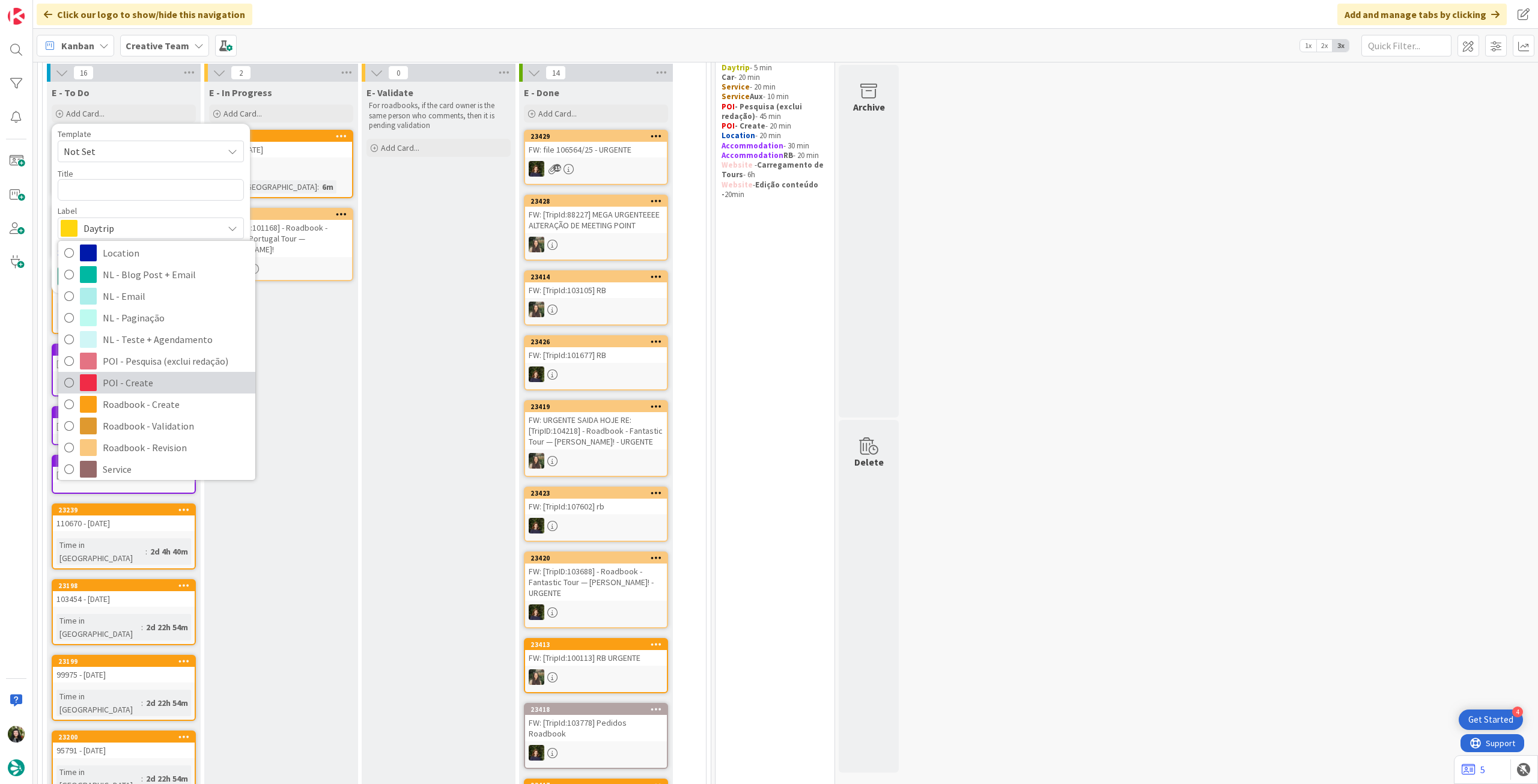
scroll to position [160, 0]
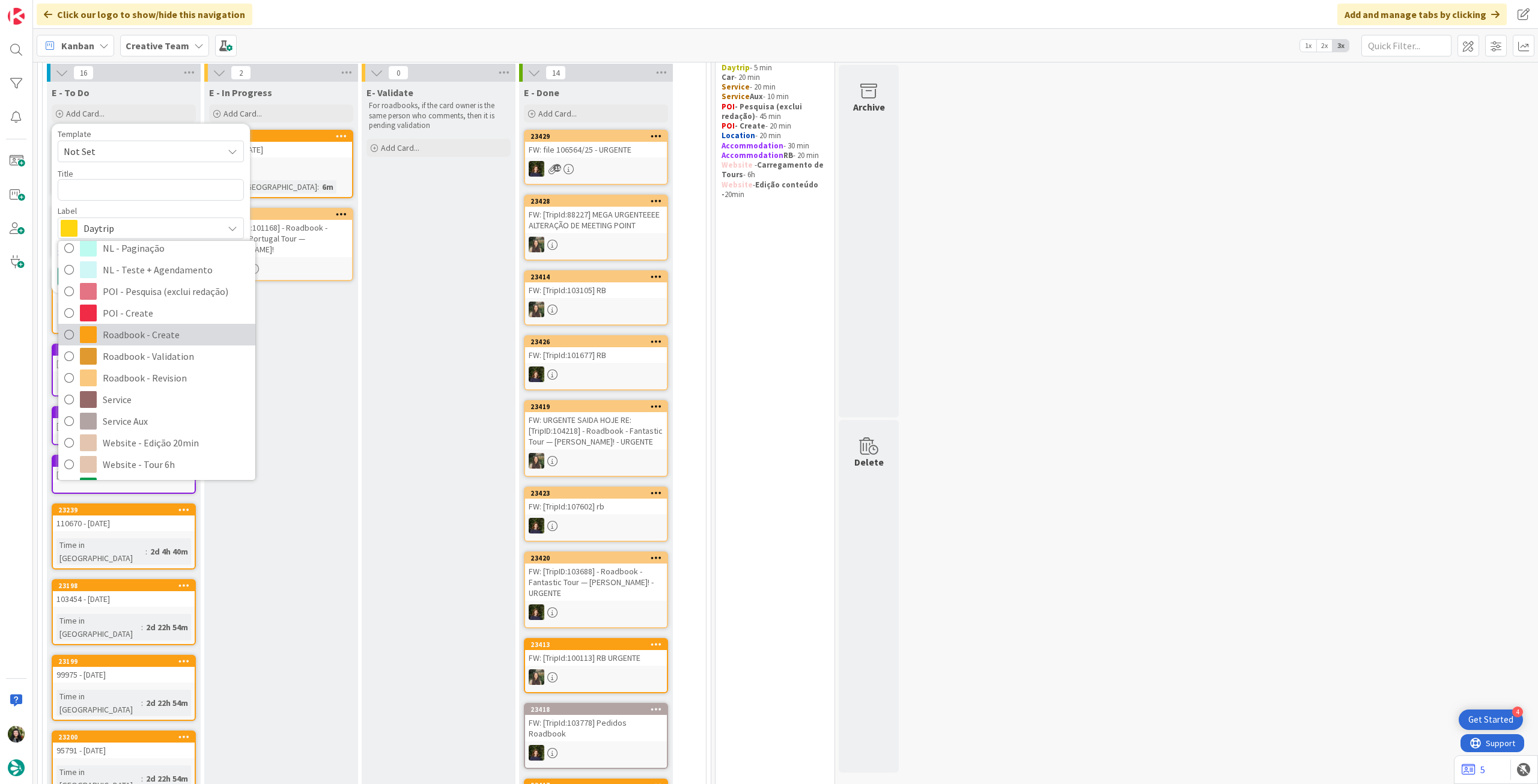
click at [163, 336] on span "Roadbook - Create" at bounding box center [176, 334] width 147 height 18
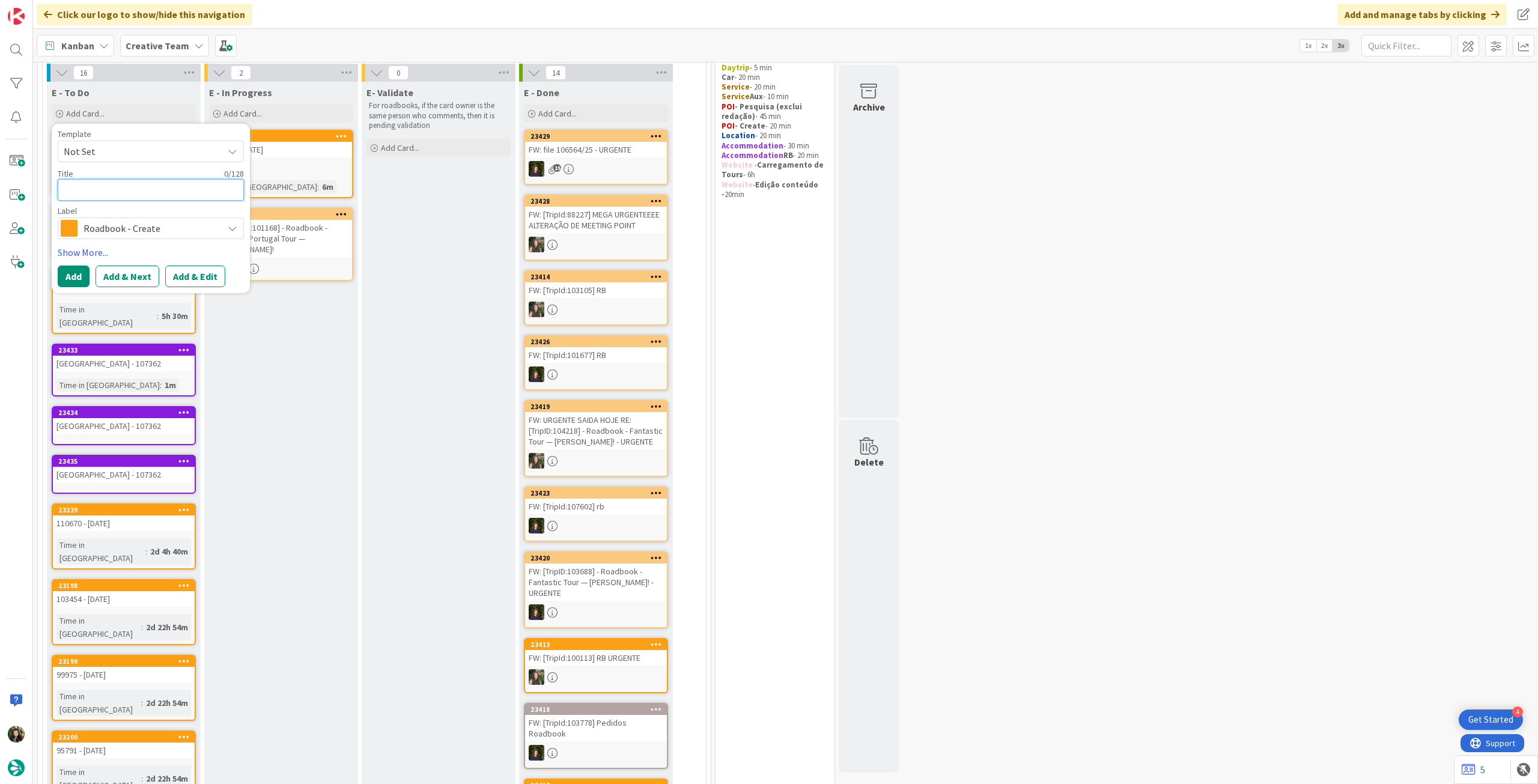
click at [153, 194] on textarea at bounding box center [150, 190] width 186 height 22
paste textarea "103629"
type textarea "x"
type textarea "103629"
type textarea "x"
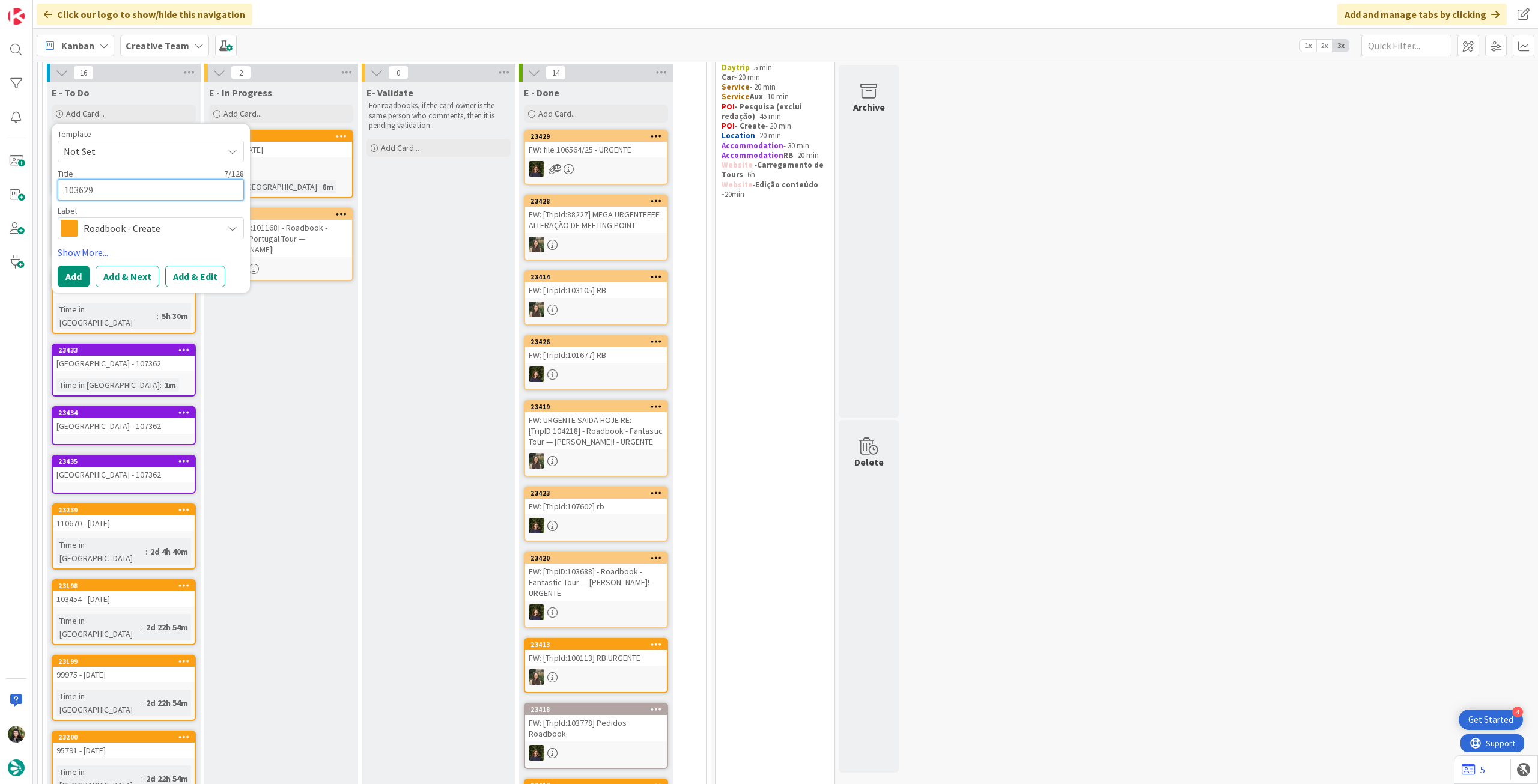
type textarea "103629"
type textarea "x"
type textarea "103629 -"
type textarea "x"
type textarea "103629 -T"
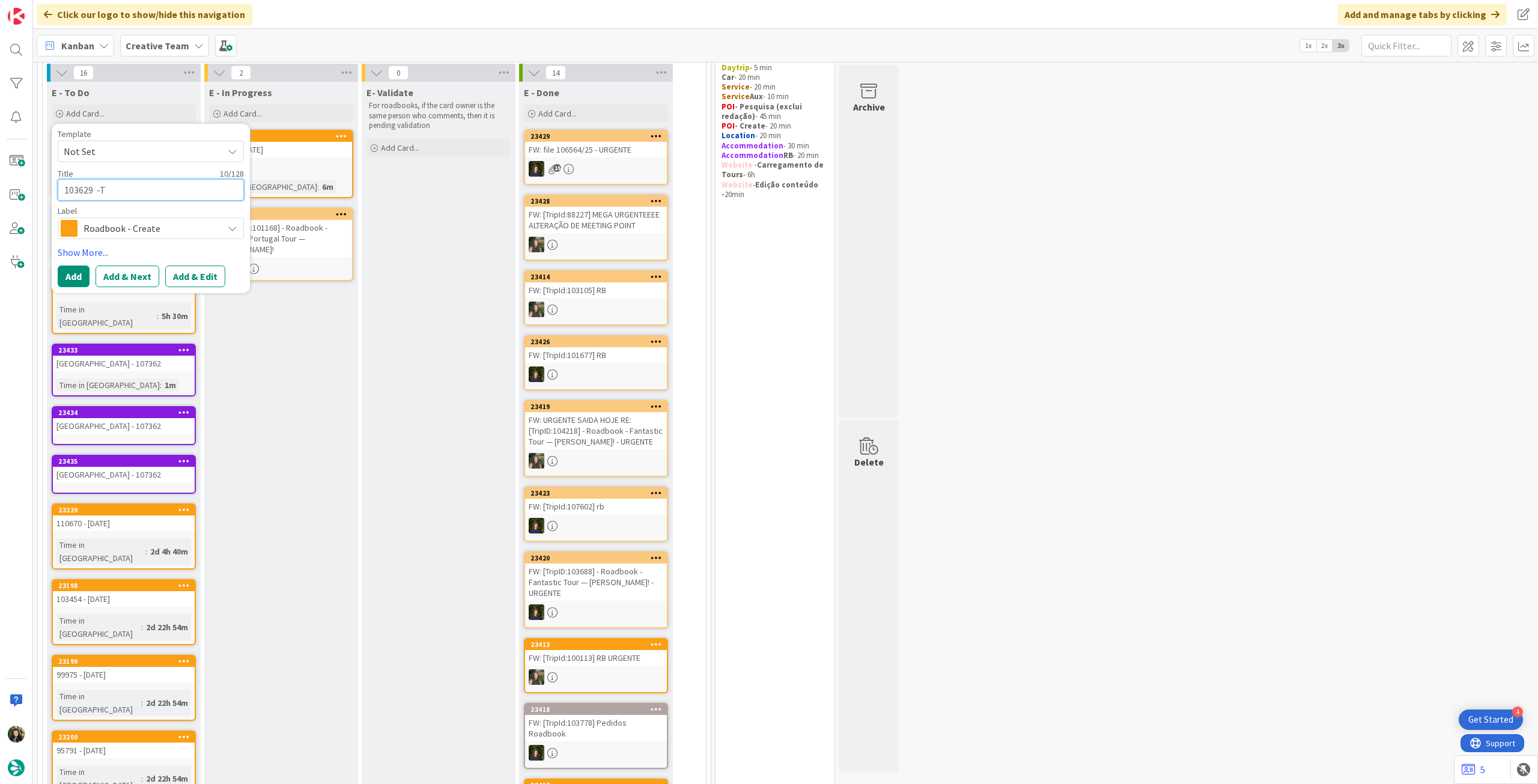
type textarea "x"
type textarea "103629 -TC"
type textarea "x"
type textarea "103629 -TC"
type textarea "x"
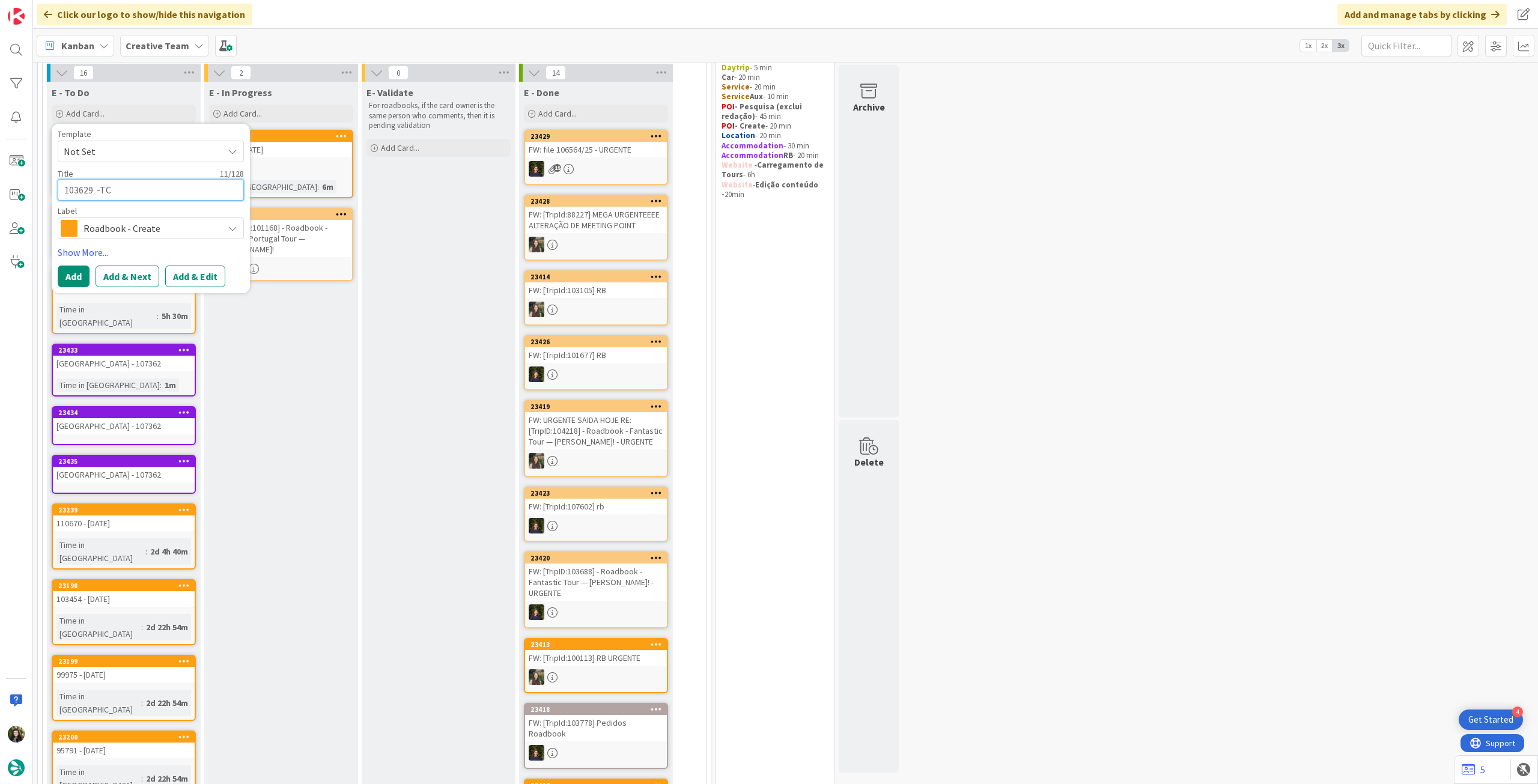
type textarea "103629 -TC p"
type textarea "x"
type textarea "103629 -TC pe"
type textarea "x"
type textarea "103629 -TC pedi"
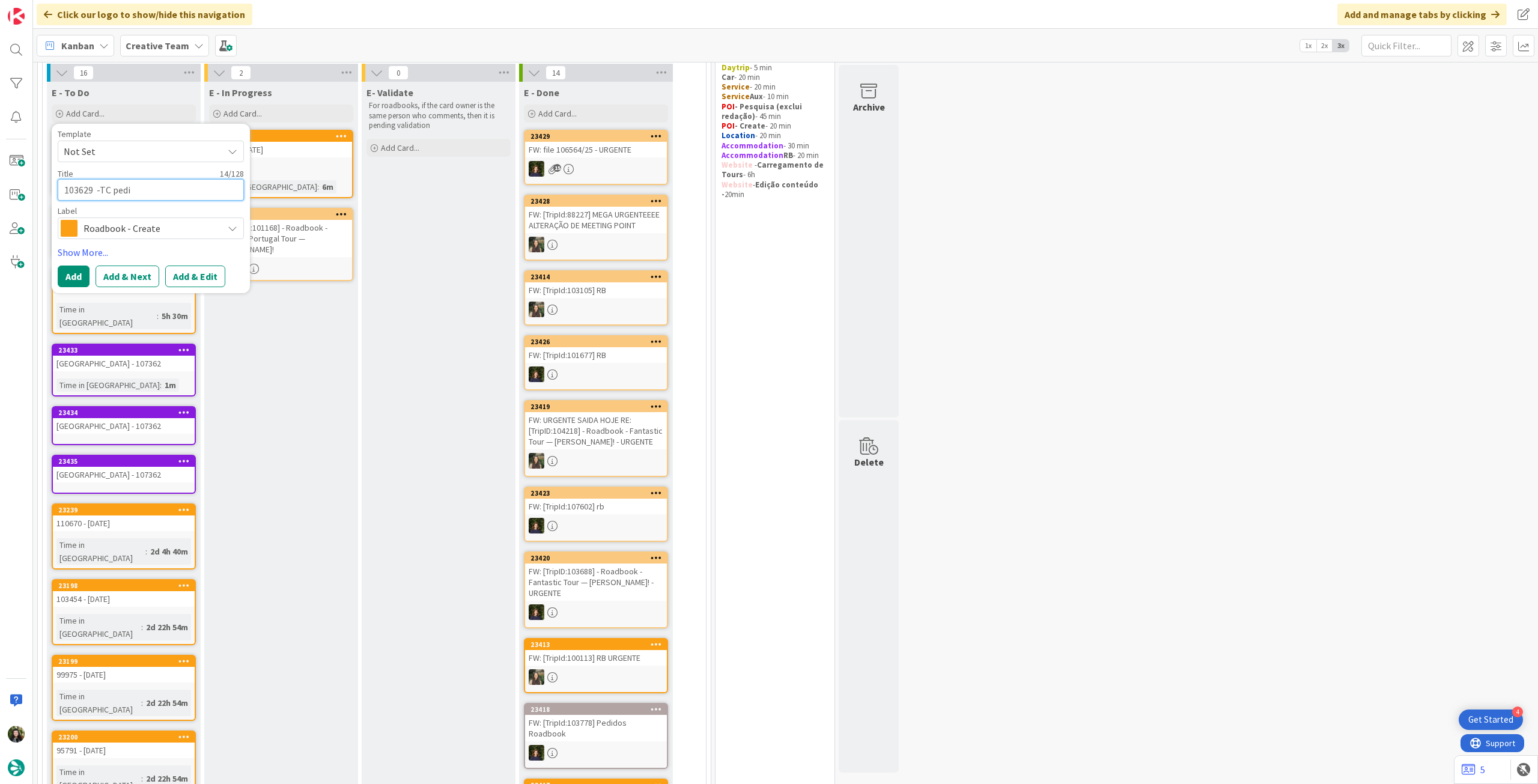
type textarea "x"
type textarea "103629 -TC pediu"
type textarea "x"
type textarea "103629 -TC pediu"
type textarea "x"
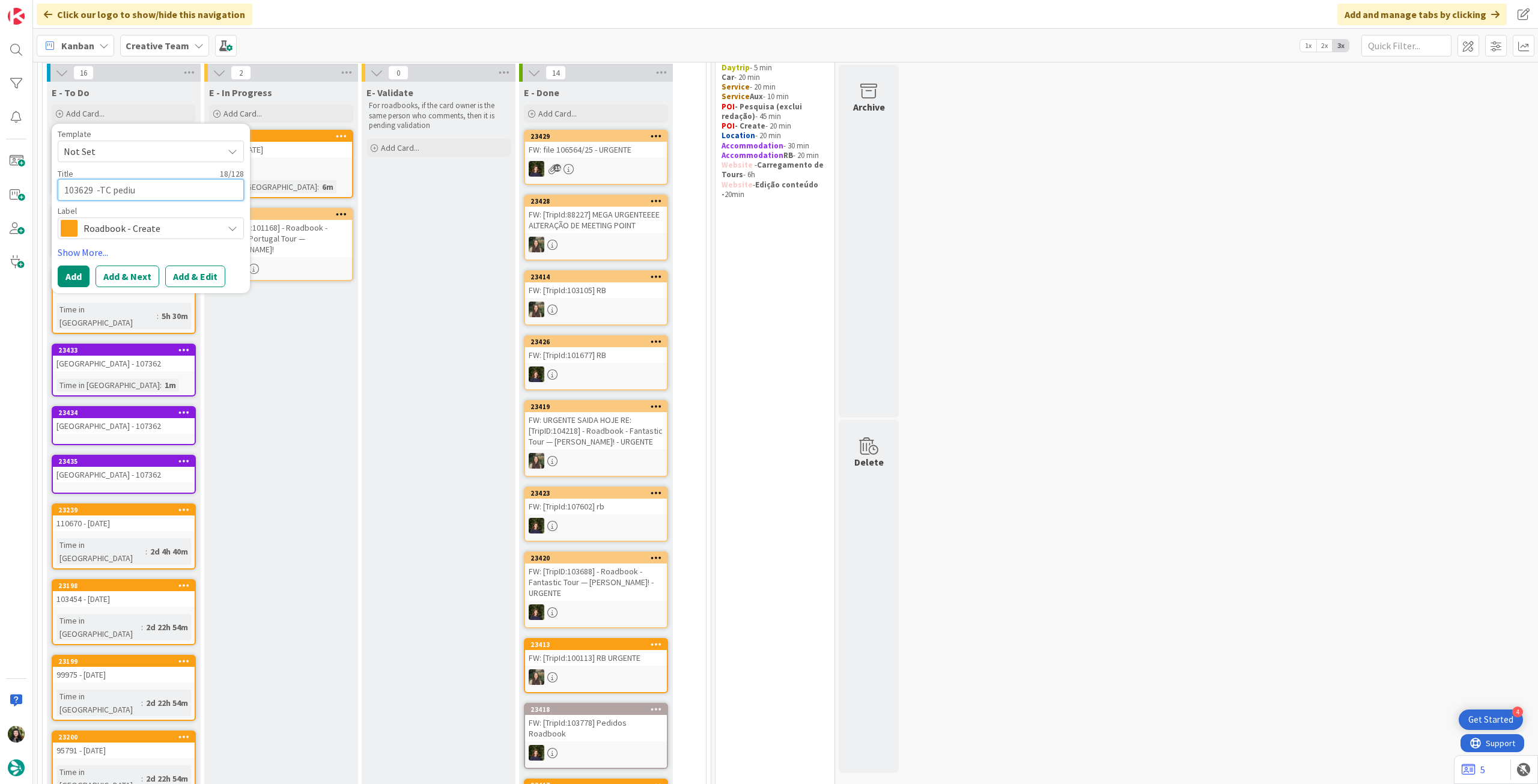
type textarea "103629 -TC pediu r"
type textarea "x"
type textarea "103629 -TC pediu rb"
type textarea "x"
type textarea "103629 -TC pediu rb h"
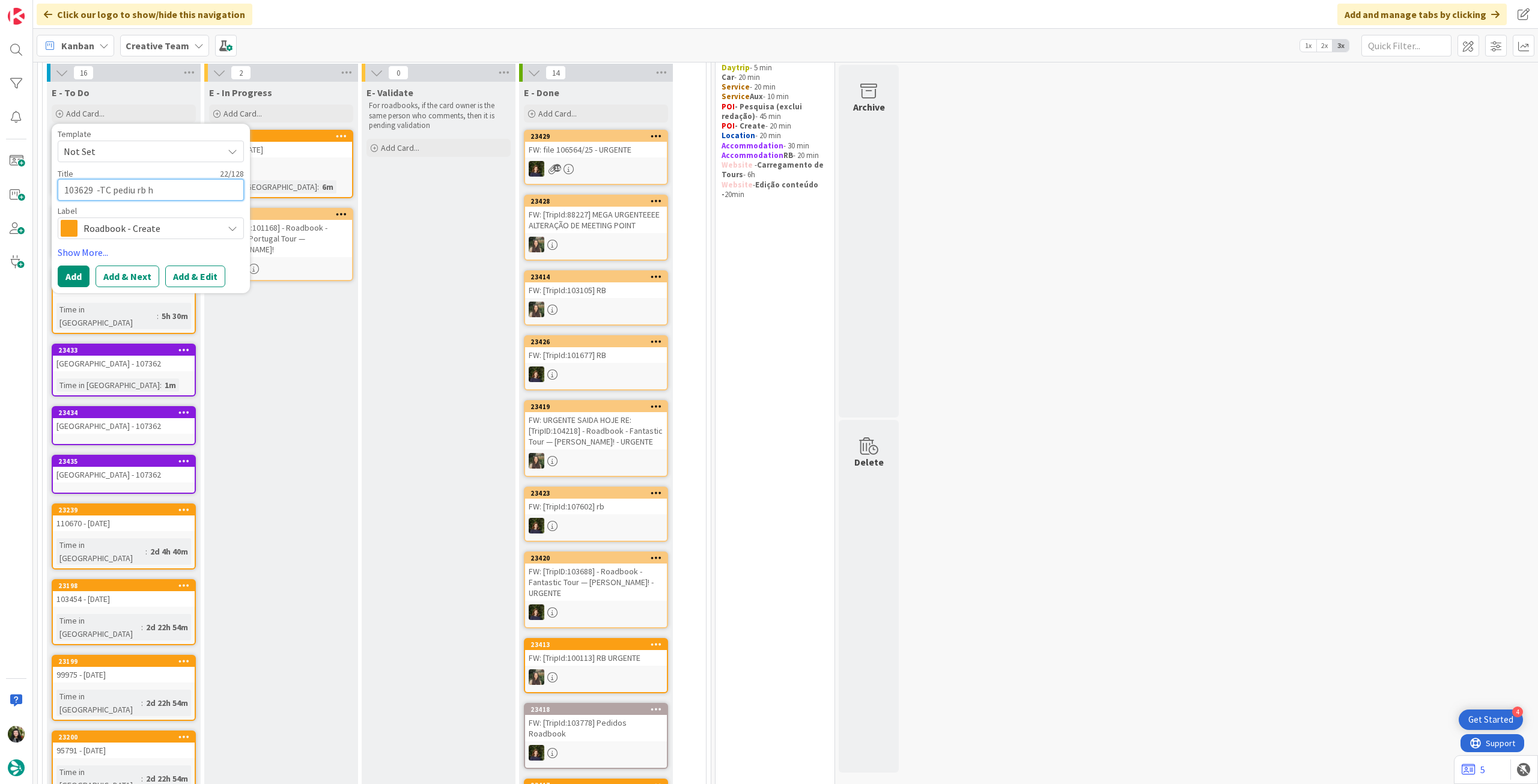
type textarea "x"
type textarea "103629 -TC pediu rb ho"
type textarea "x"
type textarea "103629 -TC pediu rb hoje"
click at [99, 190] on textarea "103629 -TC pediu rb hoje" at bounding box center [150, 190] width 186 height 22
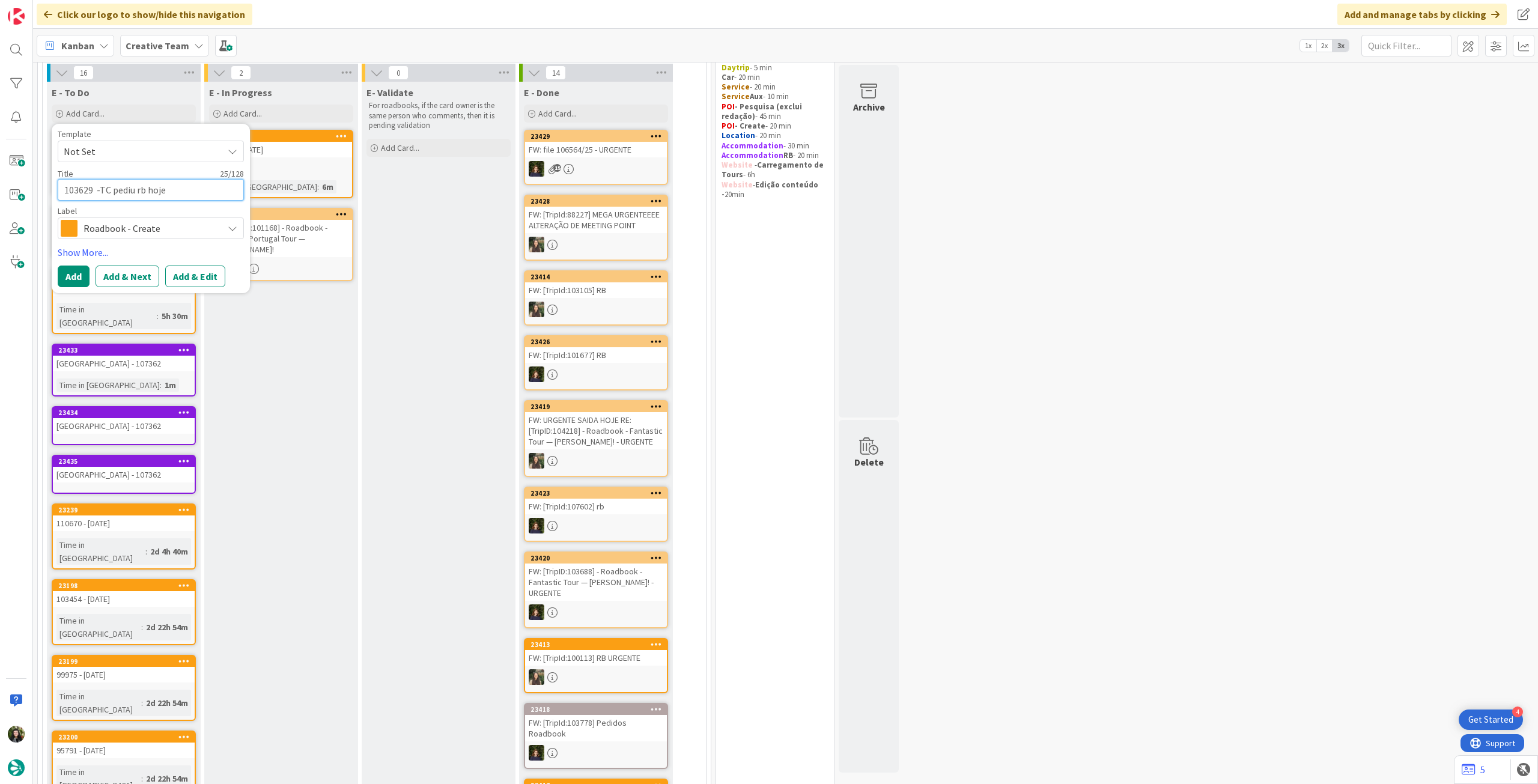
type textarea "x"
type textarea "103629 - TC pediu rb hoje"
click at [71, 268] on button "Add" at bounding box center [73, 276] width 32 height 22
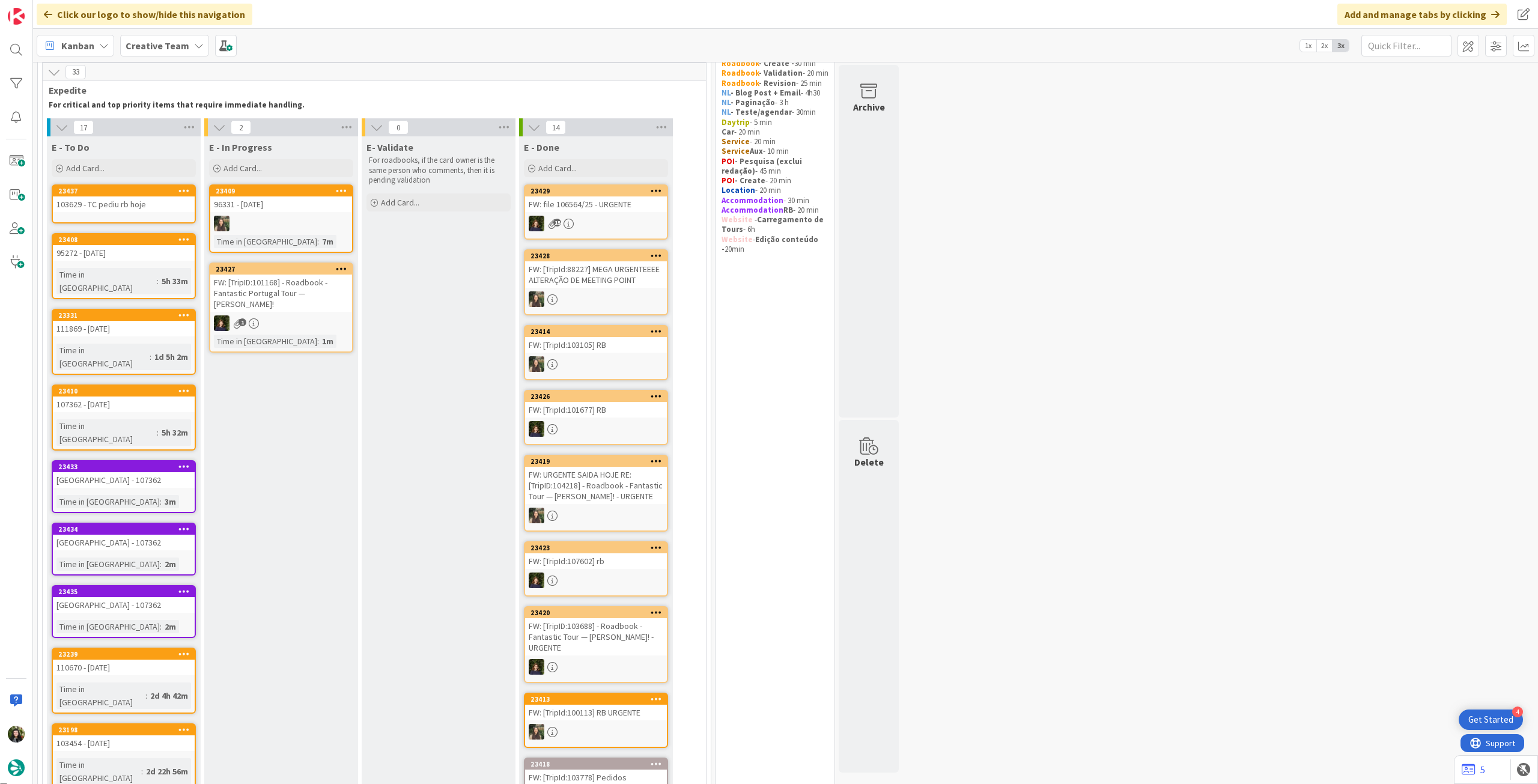
scroll to position [18, 0]
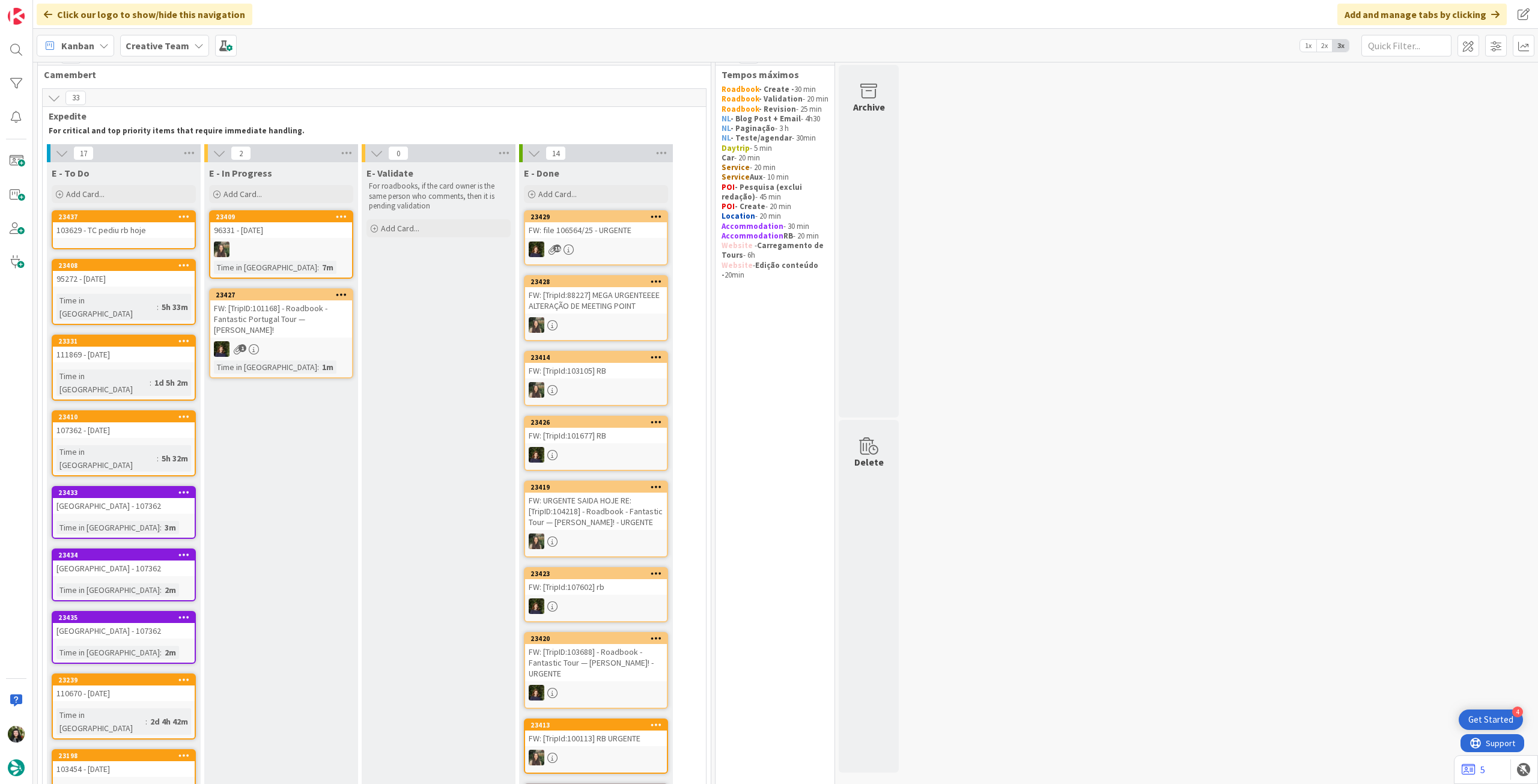
click at [147, 234] on div "103629 - TC pediu rb hoje" at bounding box center [124, 230] width 142 height 16
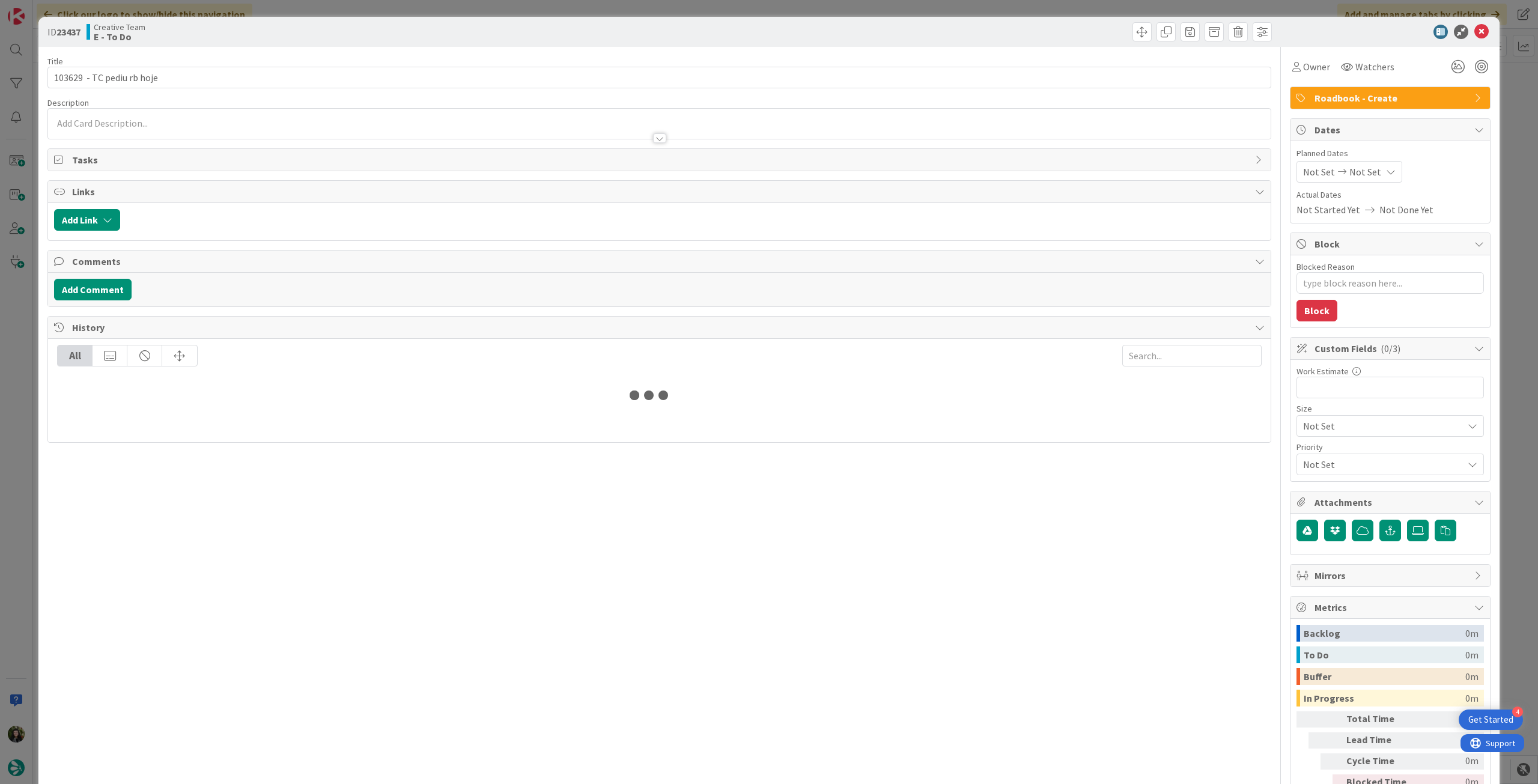
click at [178, 64] on div "Title 26 / 128" at bounding box center [659, 61] width 1224 height 11
type textarea "x"
click at [180, 76] on input "103629 - TC pediu rb hoje" at bounding box center [659, 78] width 1224 height 22
type input "103629 - TC pediu rb hoje - [DATE]"
type textarea "x"
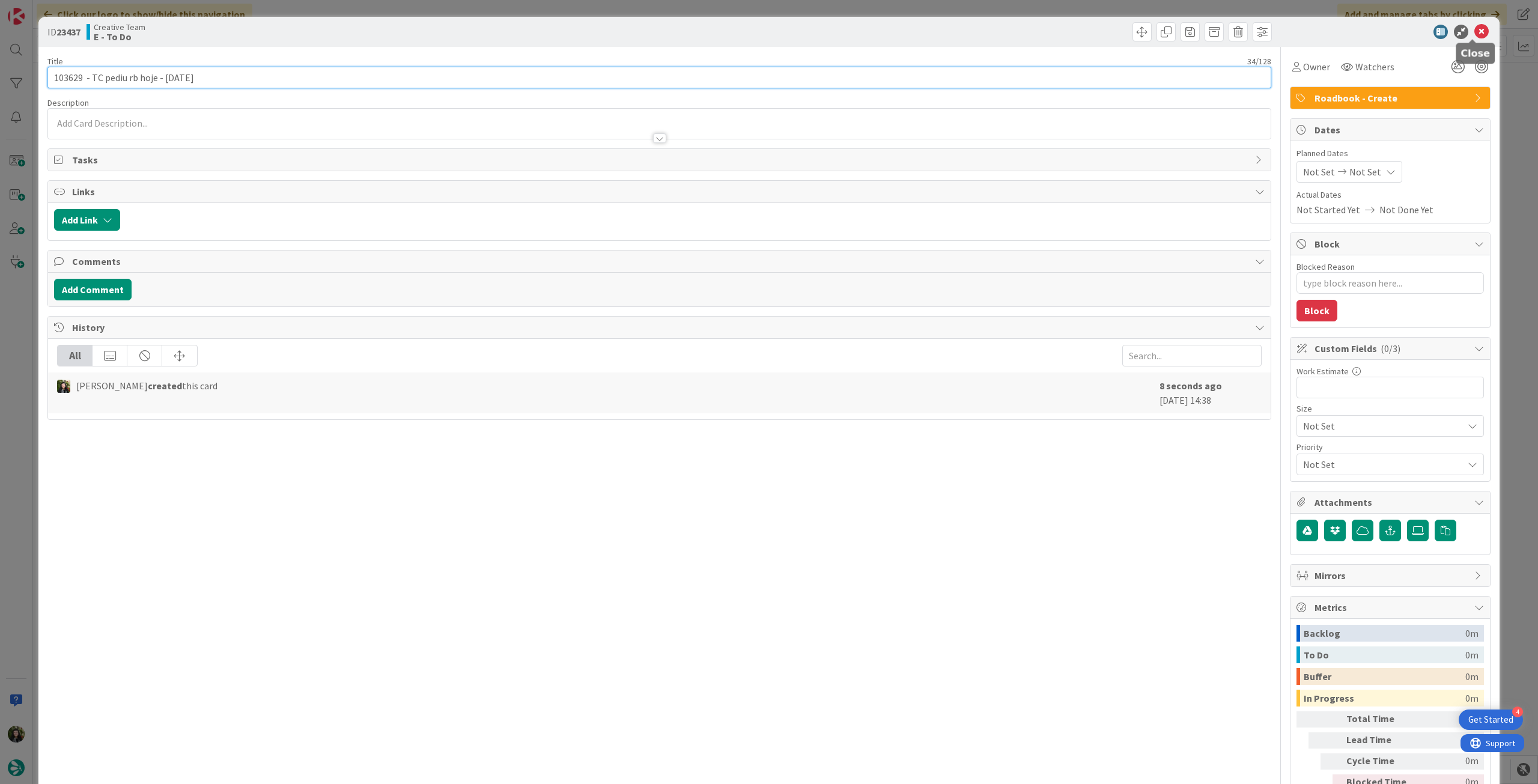
type input "103629 - TC pediu rb hoje - [DATE]"
click at [1474, 30] on icon at bounding box center [1482, 32] width 15 height 15
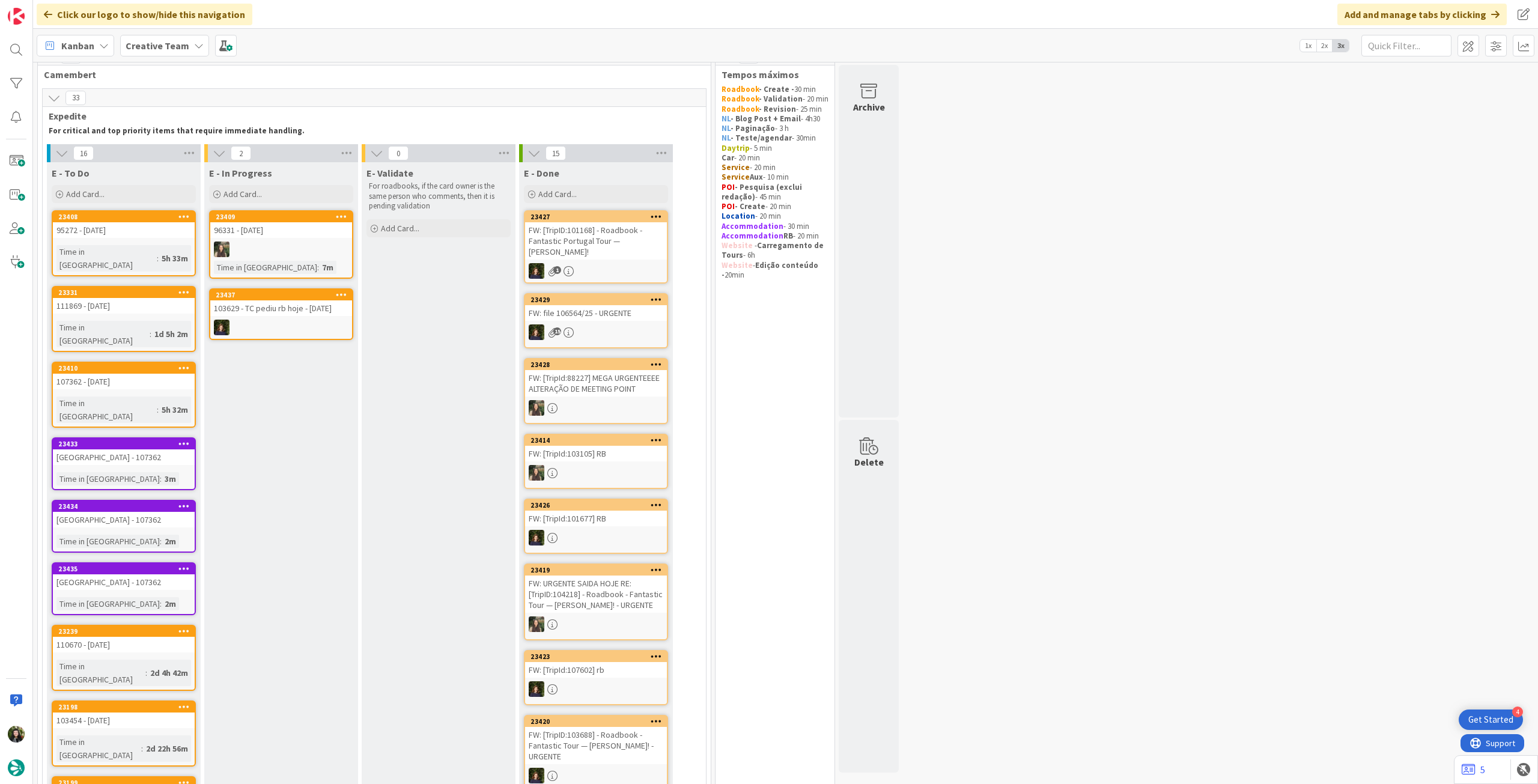
click at [156, 42] on b "Creative Team" at bounding box center [157, 45] width 64 height 12
click at [167, 179] on div "Creative Team - Análise" at bounding box center [222, 173] width 183 height 23
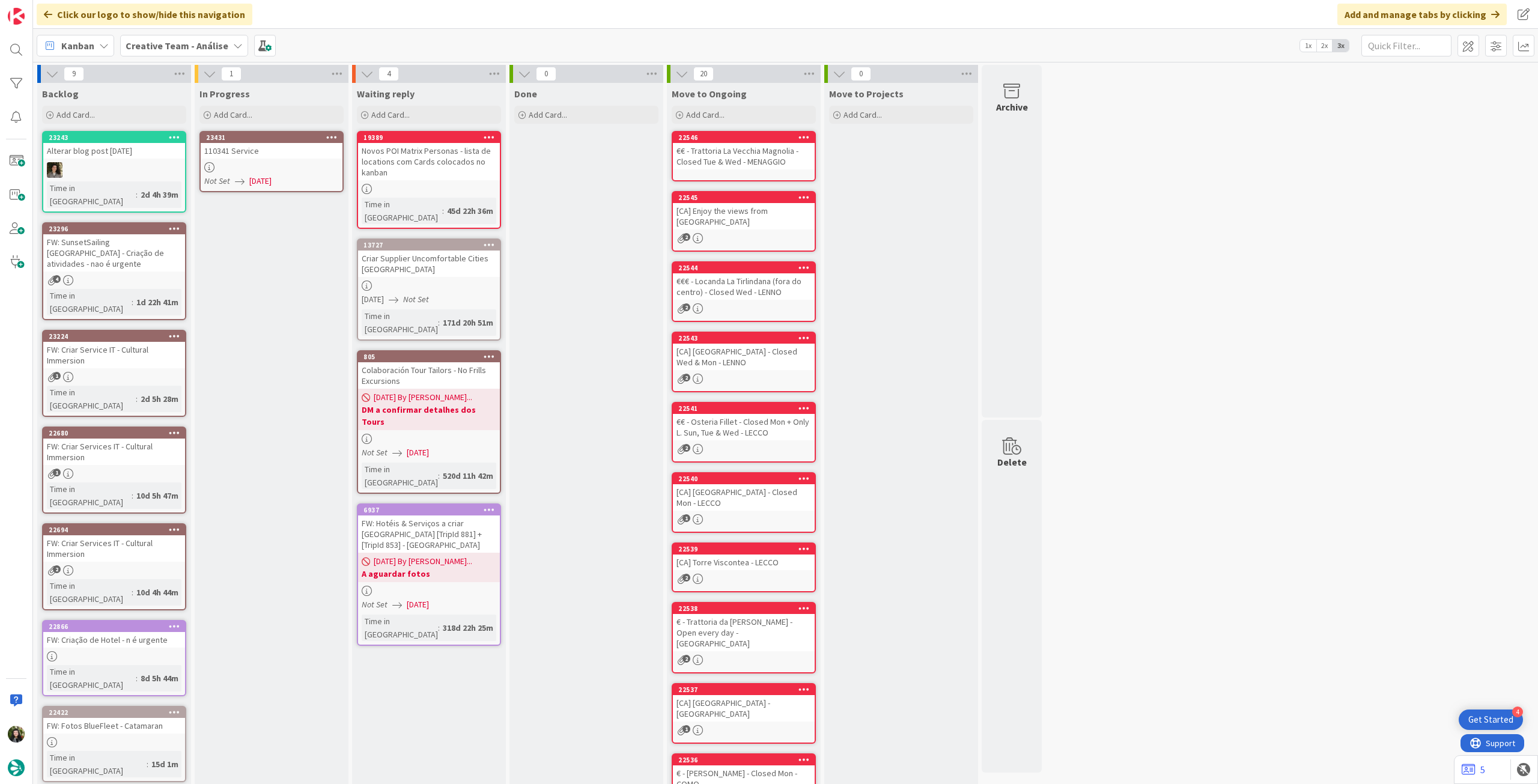
click at [290, 167] on div at bounding box center [271, 167] width 142 height 10
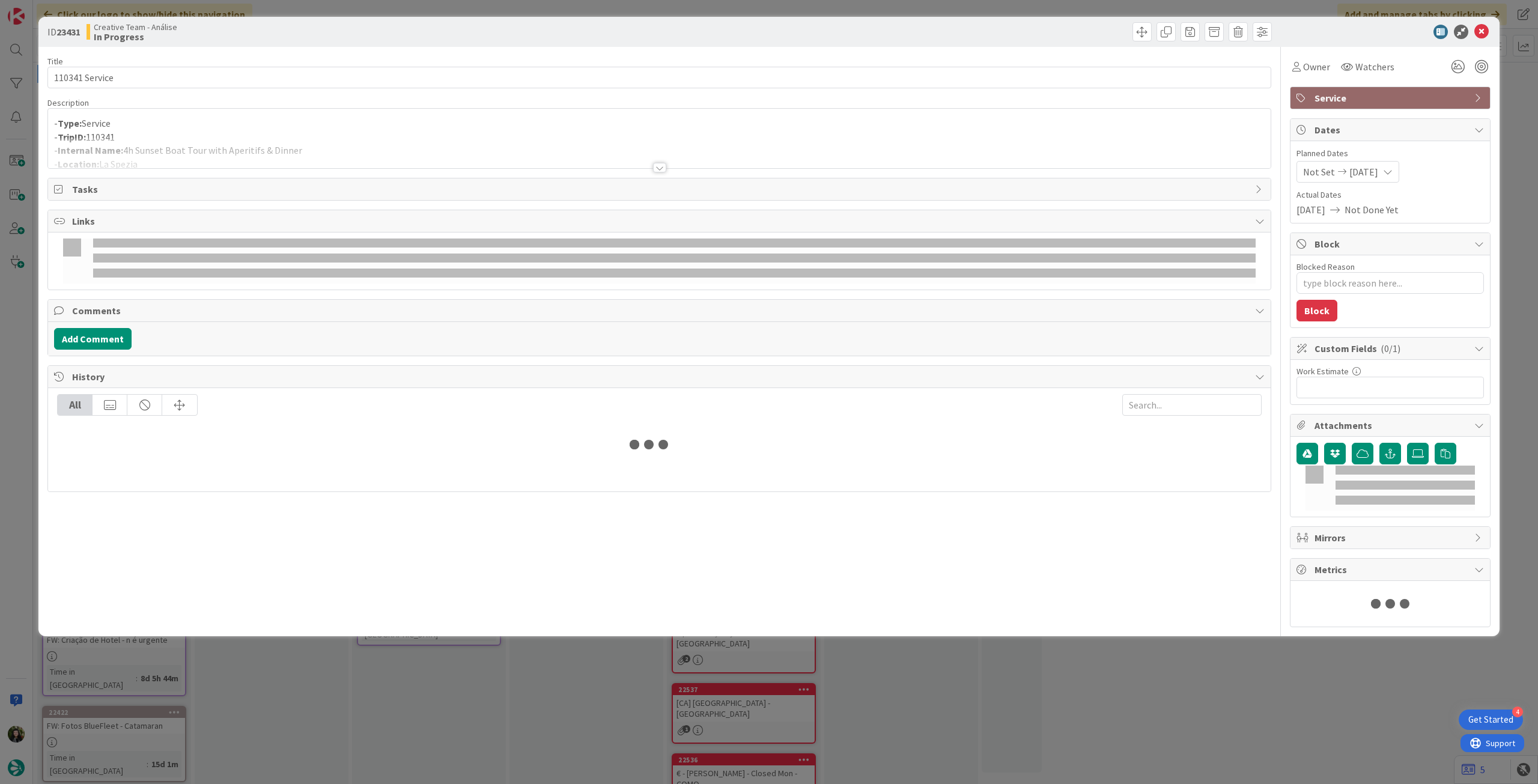
click at [281, 147] on div at bounding box center [659, 153] width 1223 height 31
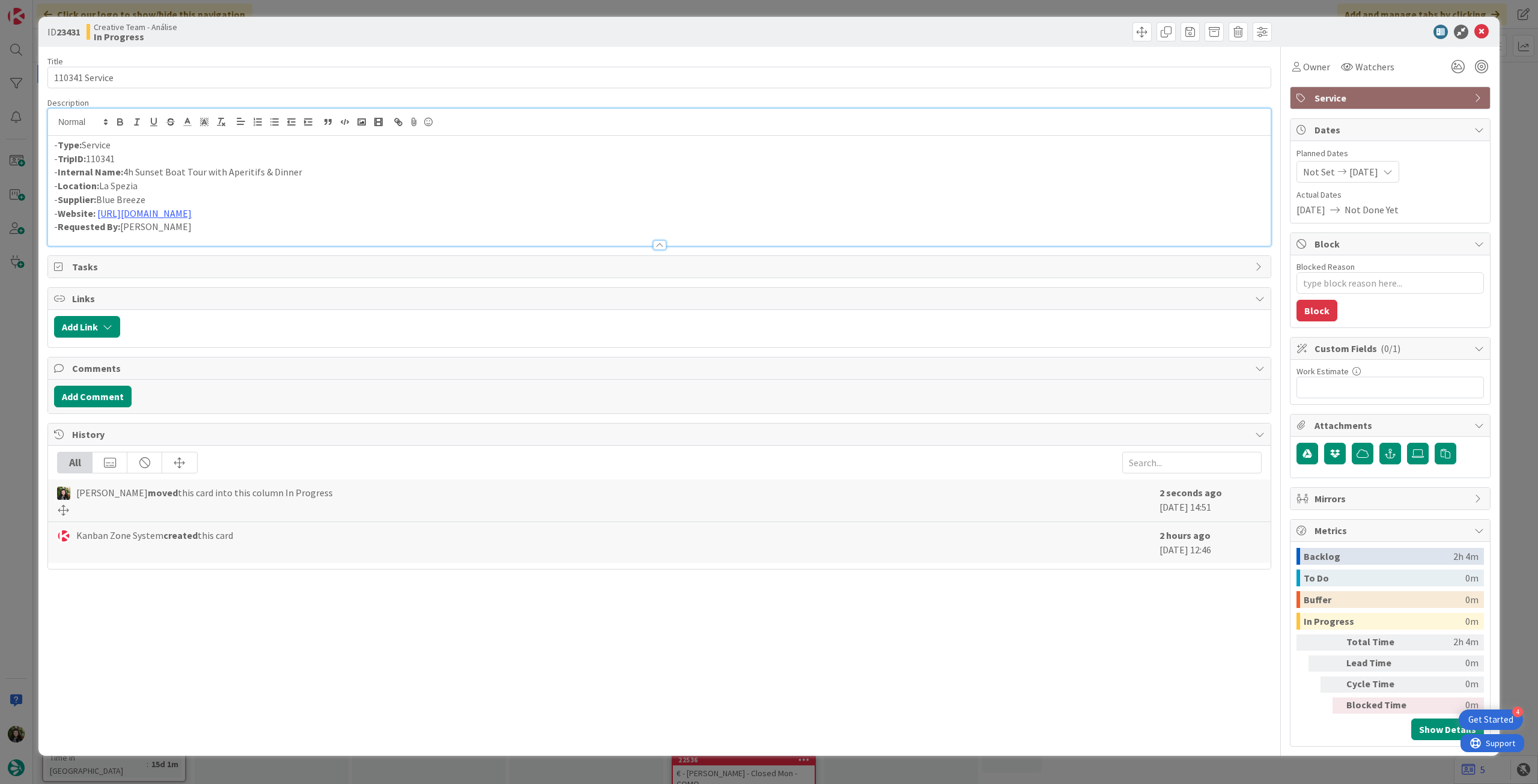
click at [1480, 35] on icon at bounding box center [1482, 32] width 15 height 15
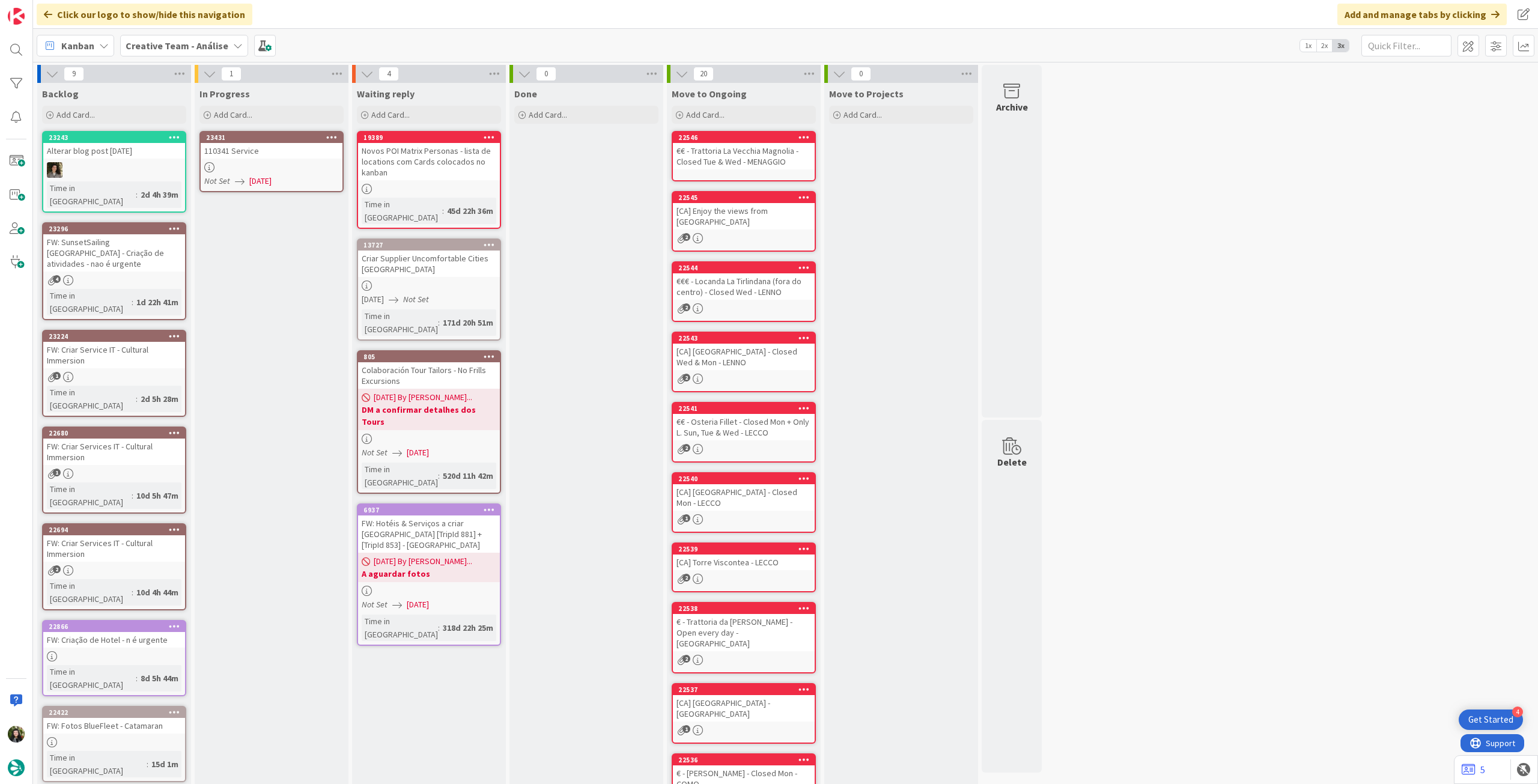
click at [334, 133] on icon at bounding box center [331, 137] width 12 height 8
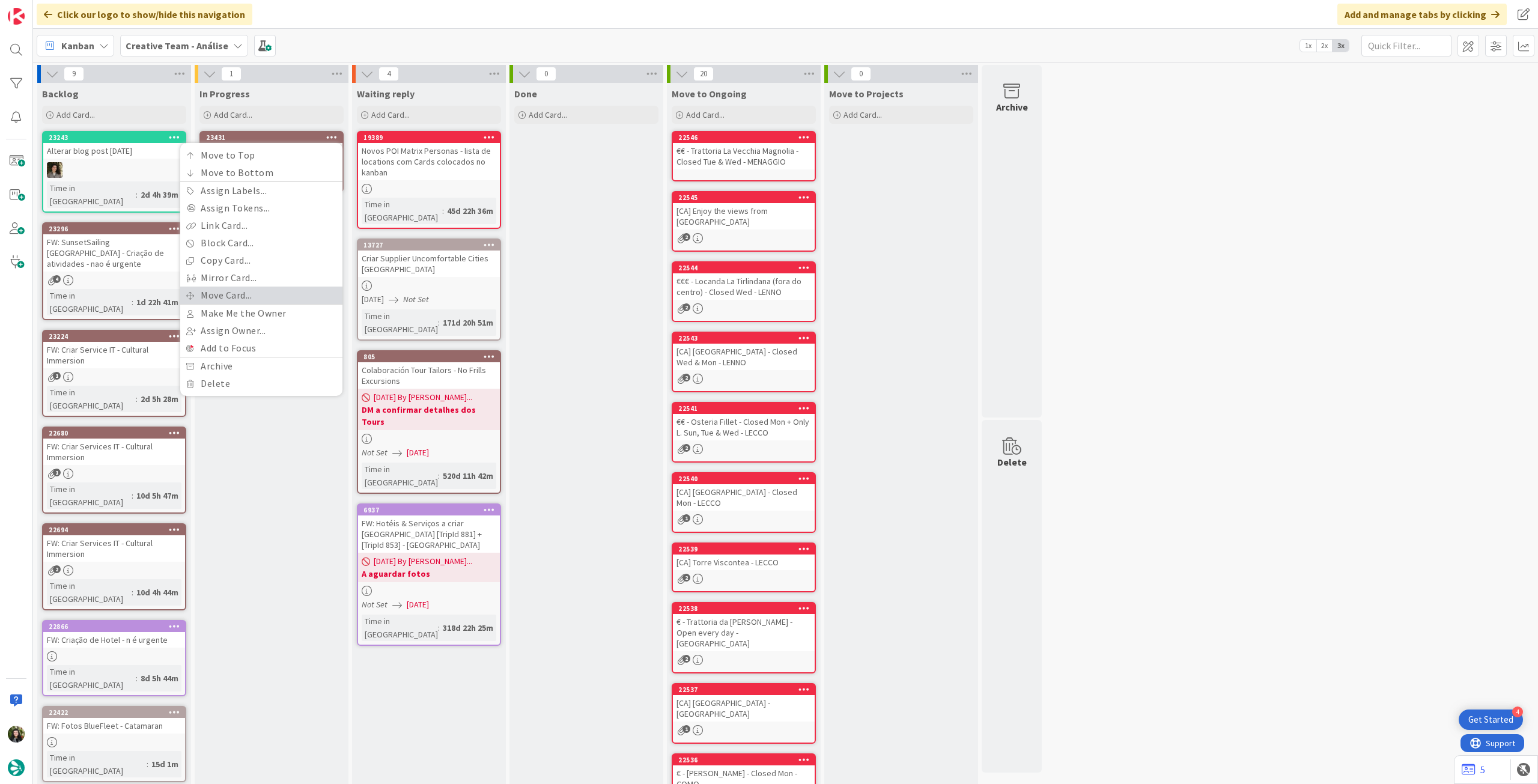
click at [243, 294] on link "Move Card..." at bounding box center [261, 295] width 162 height 18
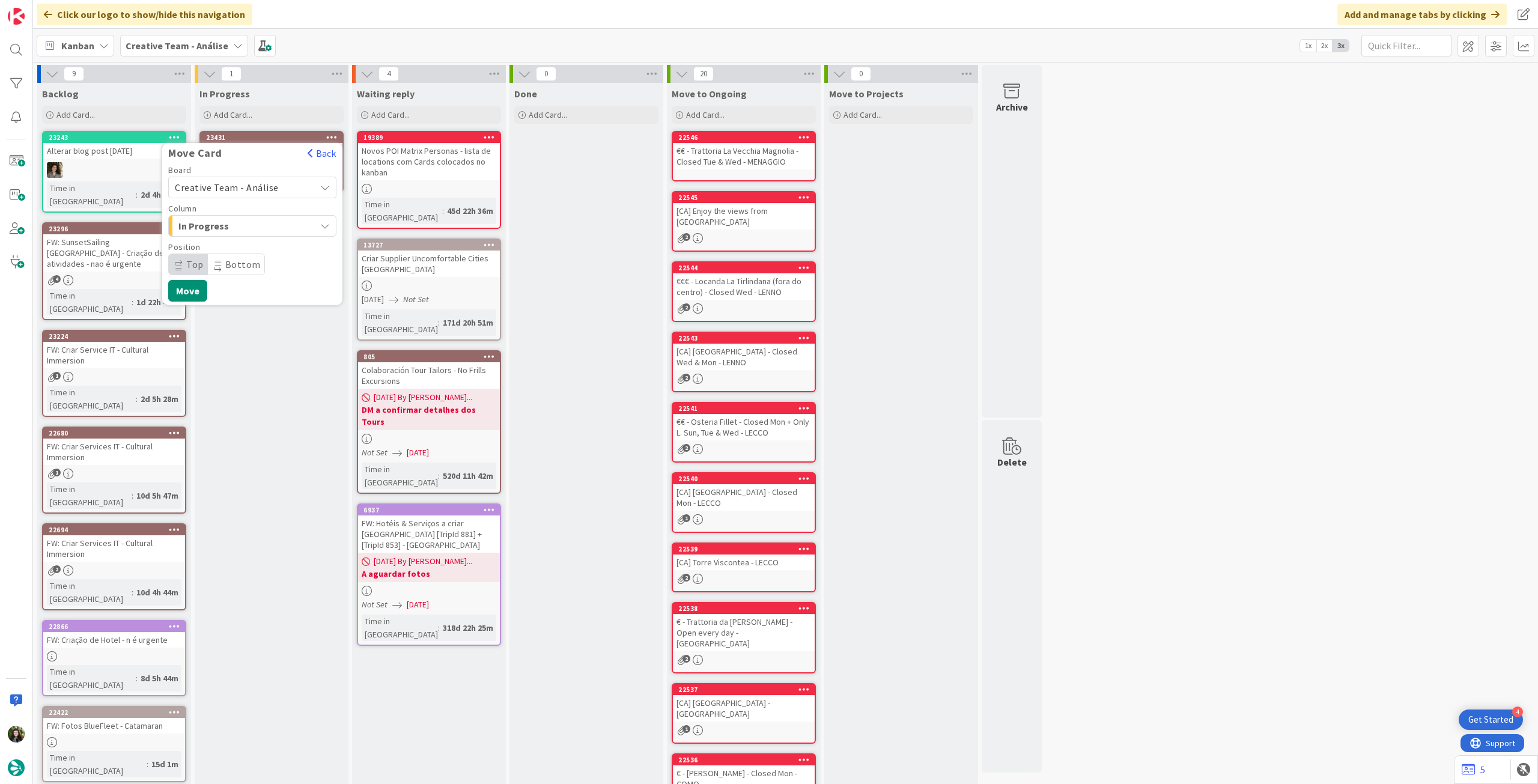
click at [241, 185] on span "Creative Team - Análise" at bounding box center [227, 187] width 104 height 12
click at [235, 251] on span "Creative Team" at bounding box center [260, 244] width 139 height 18
click at [233, 231] on span "E - To Do" at bounding box center [223, 226] width 90 height 16
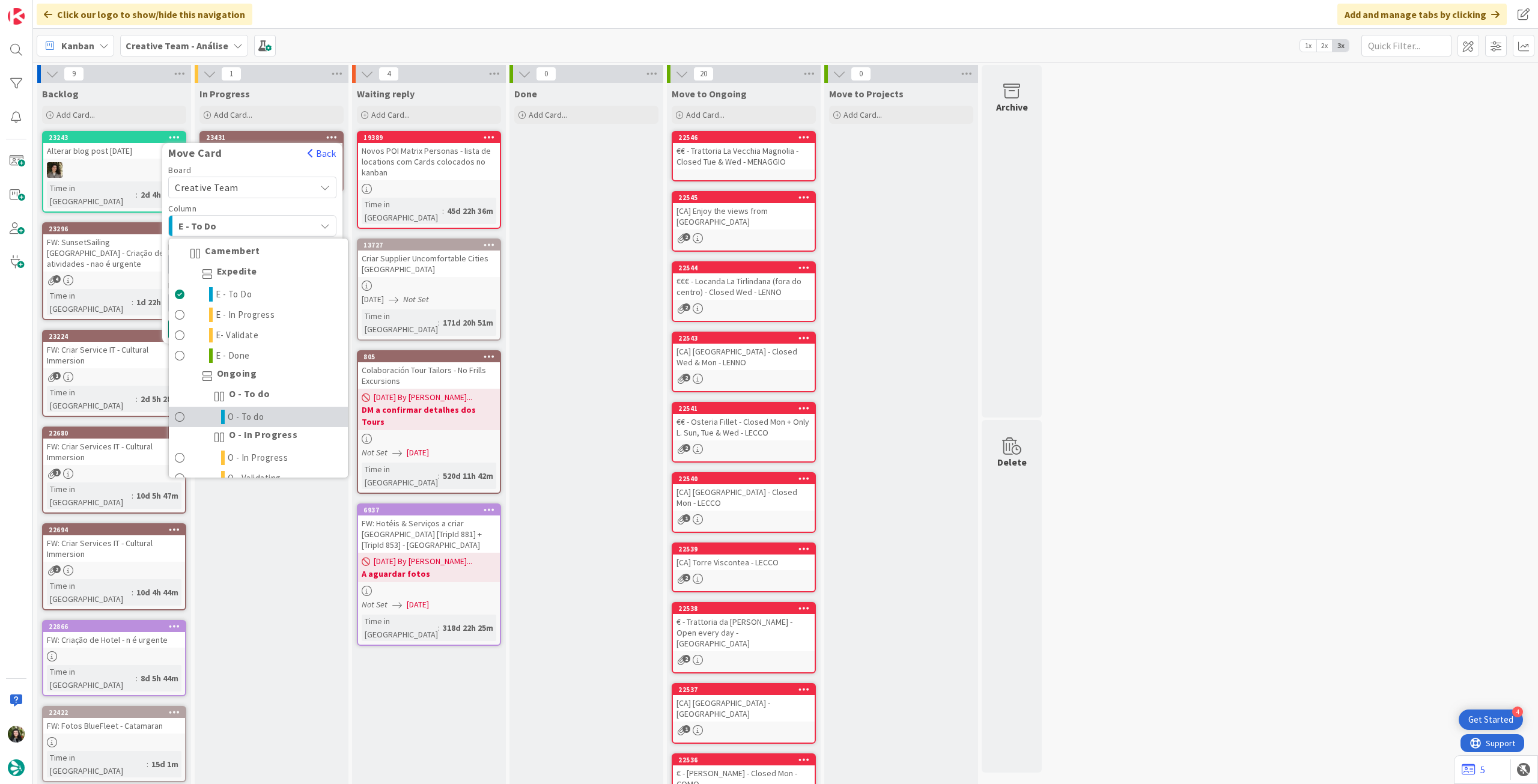
click at [264, 417] on link "O - To do" at bounding box center [258, 417] width 179 height 21
click at [264, 417] on div "In Progress Add Card... 23431 Move Card Back Board Creative Team Creative Team …" at bounding box center [271, 528] width 154 height 891
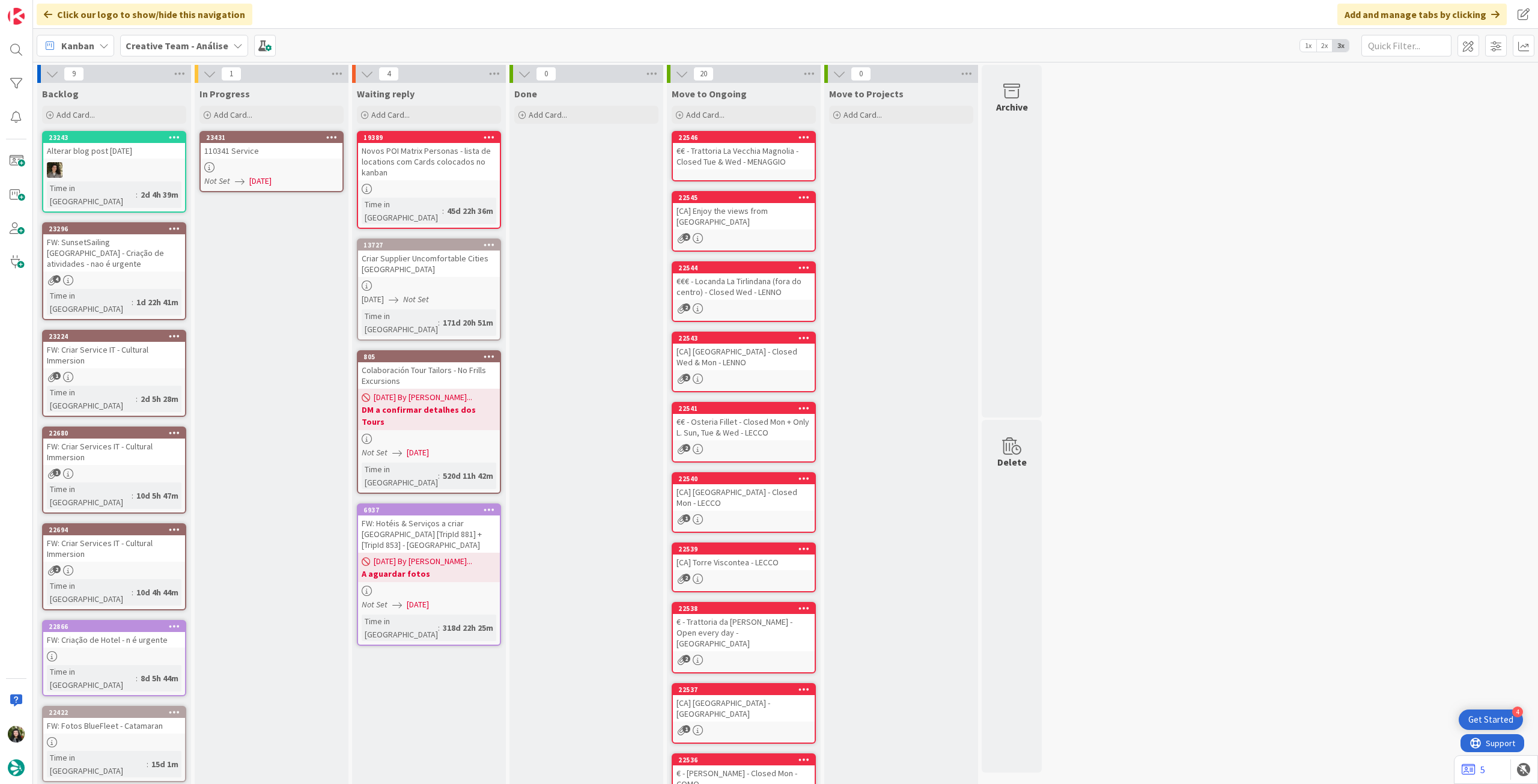
click at [330, 139] on icon at bounding box center [331, 137] width 12 height 8
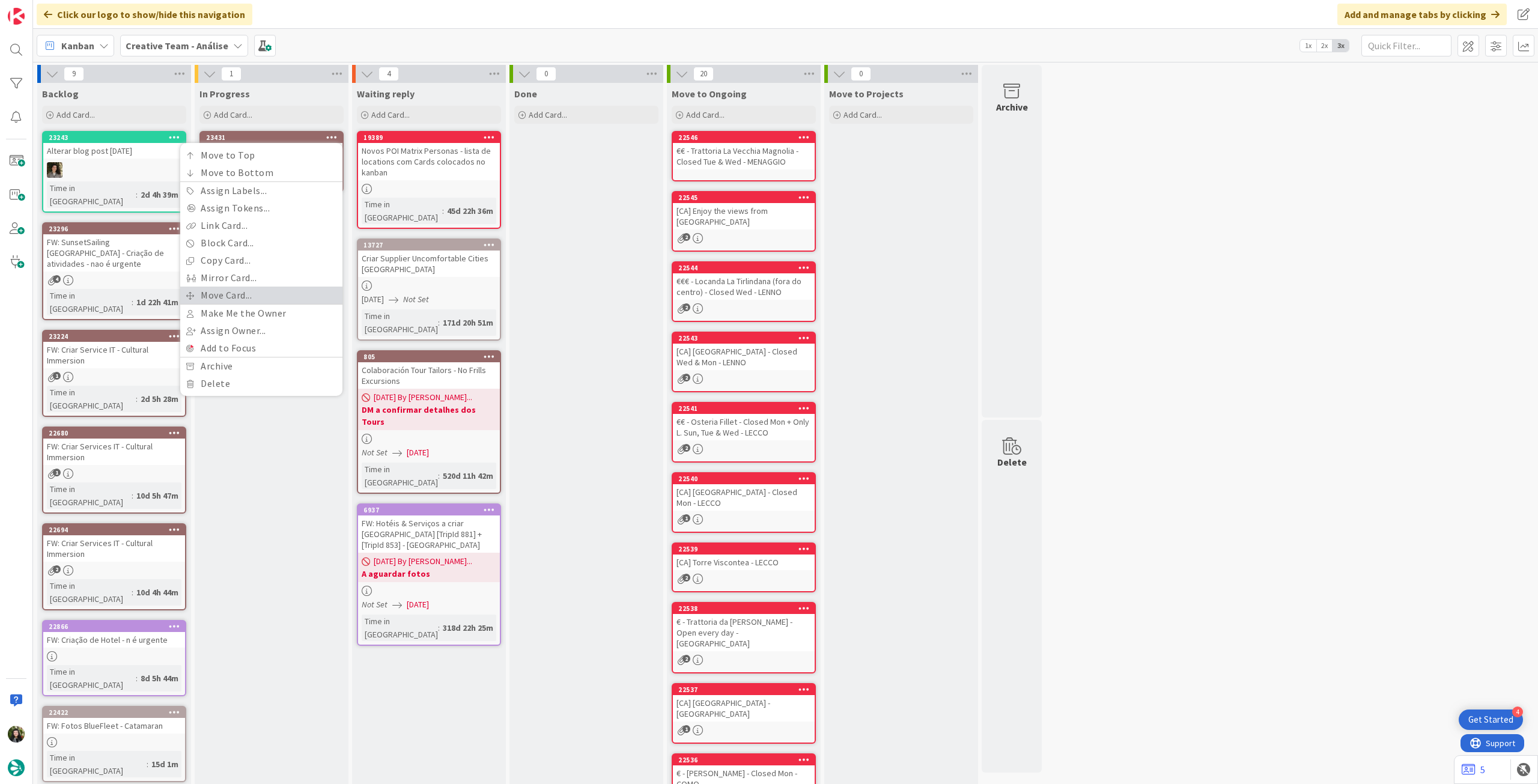
click at [261, 289] on link "Move Card..." at bounding box center [261, 295] width 162 height 18
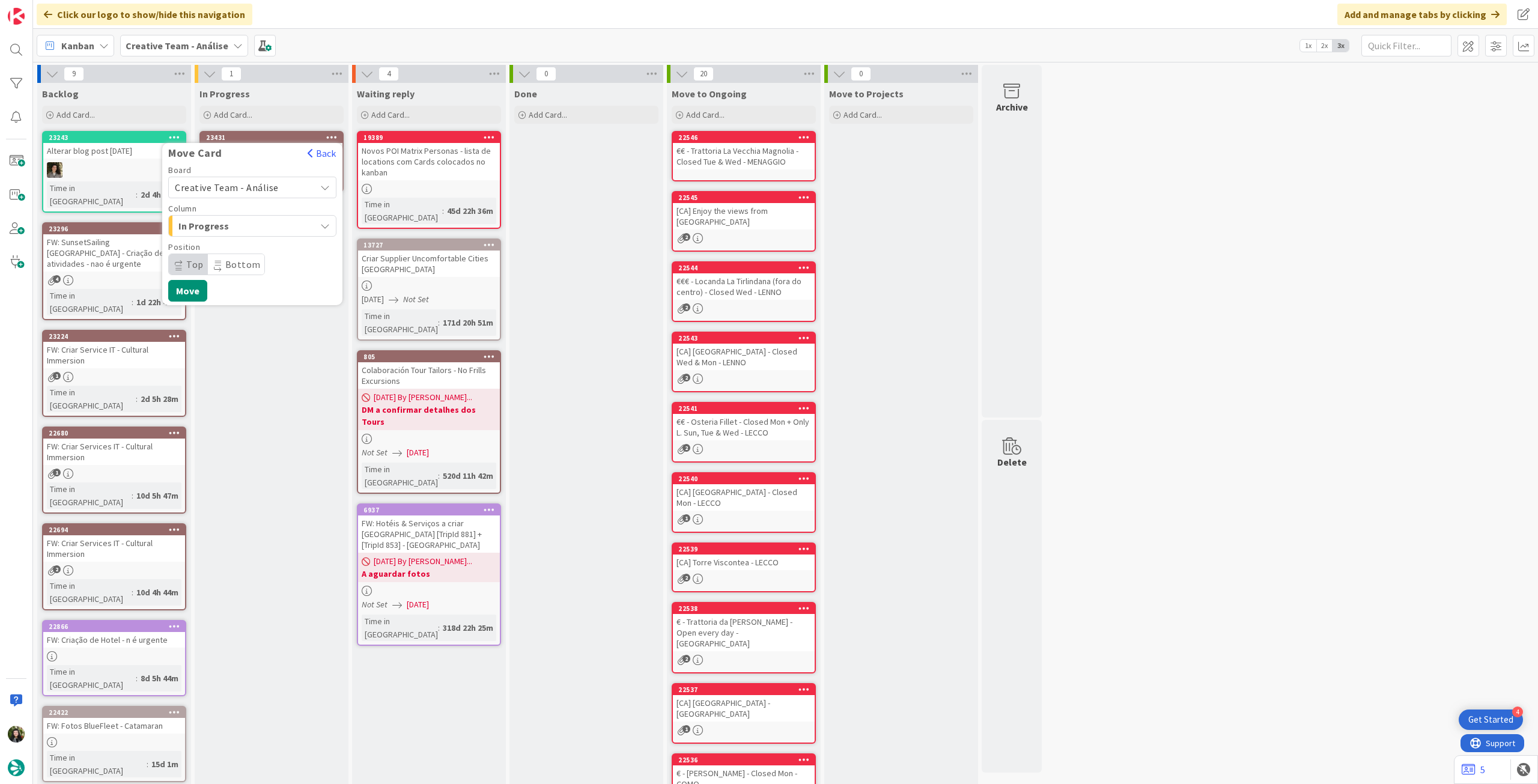
click at [256, 190] on span "Creative Team - Análise" at bounding box center [227, 187] width 104 height 12
click at [248, 244] on span "Creative Team" at bounding box center [260, 244] width 139 height 18
click at [247, 225] on span "E - To Do" at bounding box center [223, 226] width 90 height 16
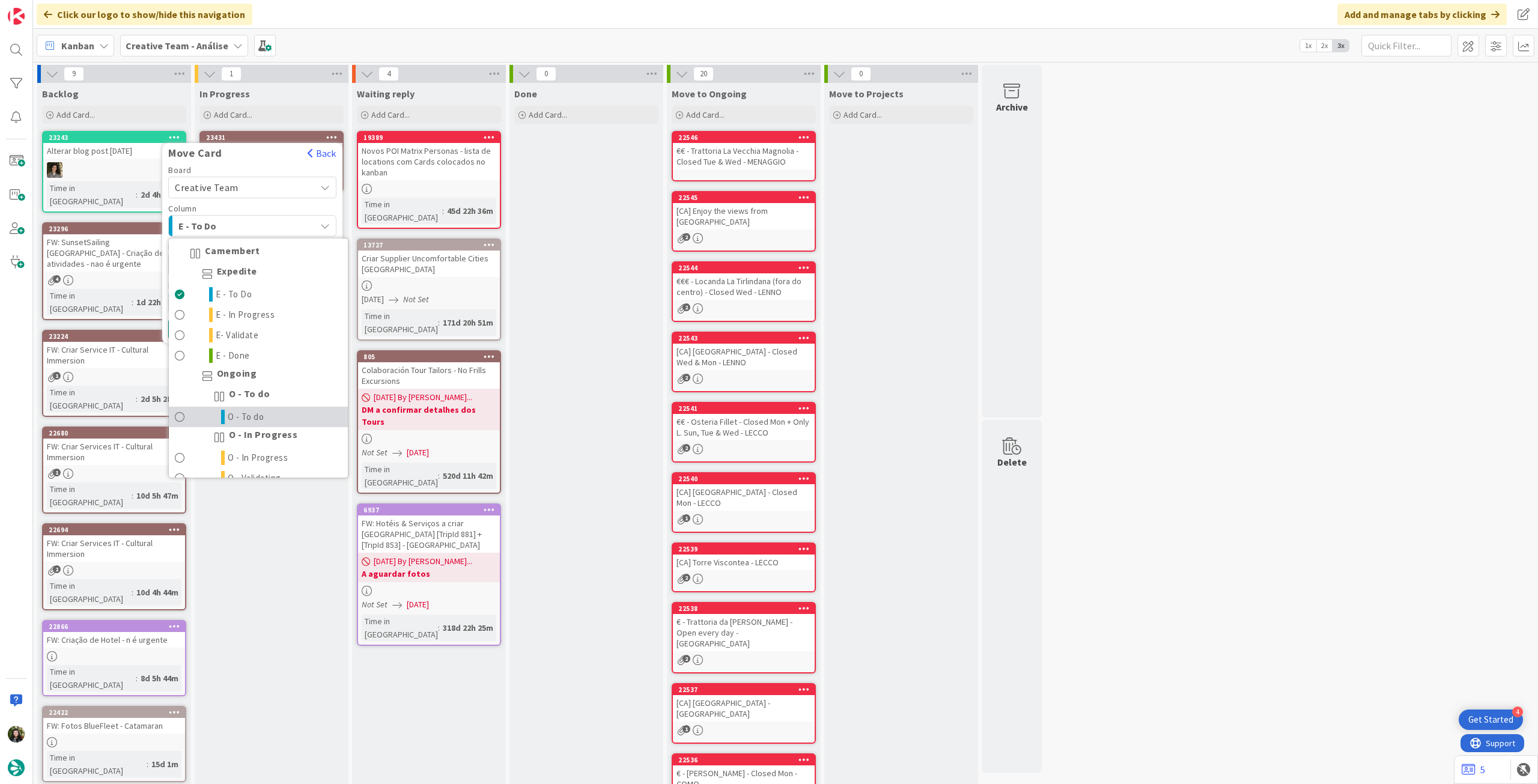
click at [270, 415] on link "O - To do" at bounding box center [258, 417] width 179 height 21
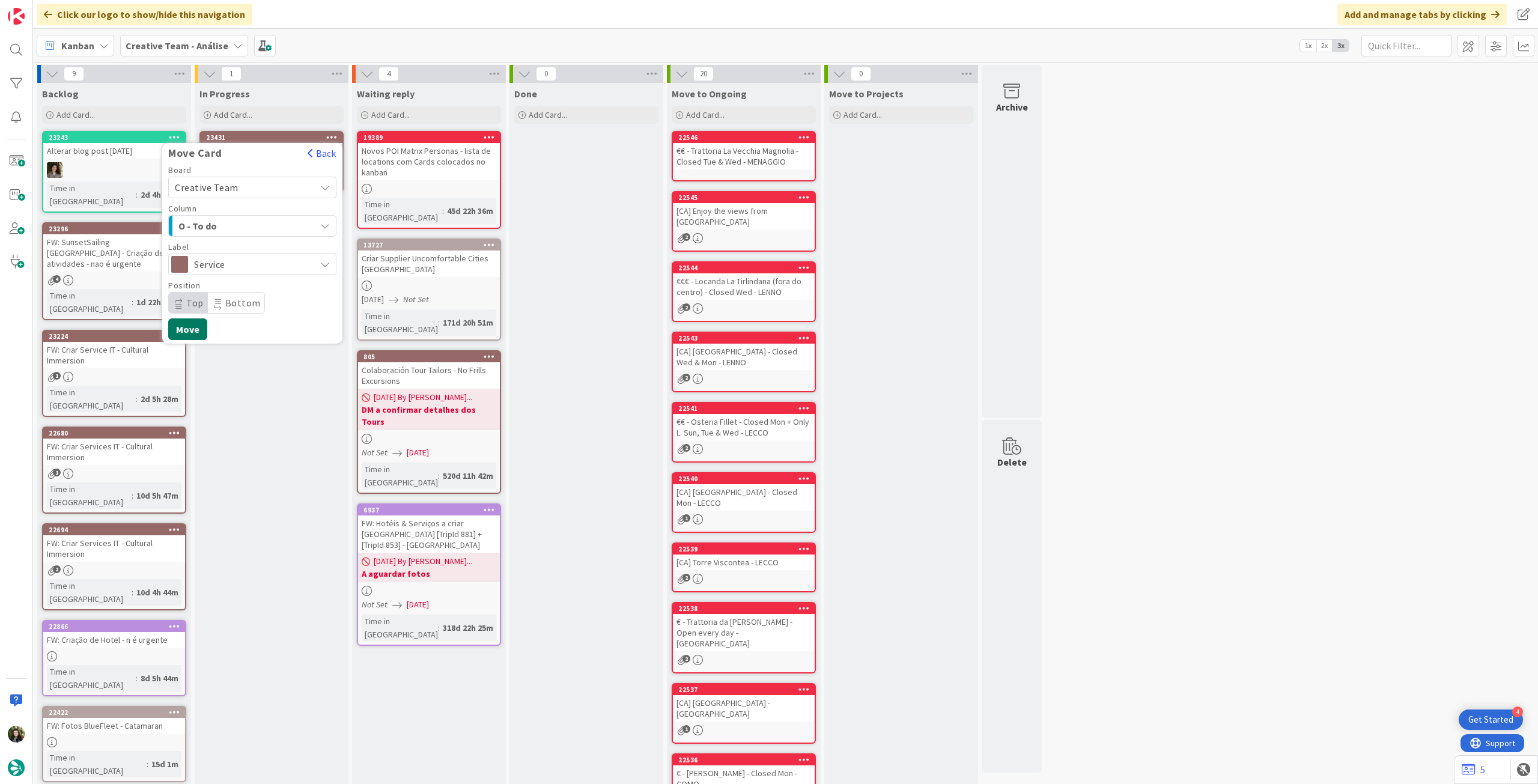
click at [191, 327] on button "Move" at bounding box center [188, 329] width 39 height 22
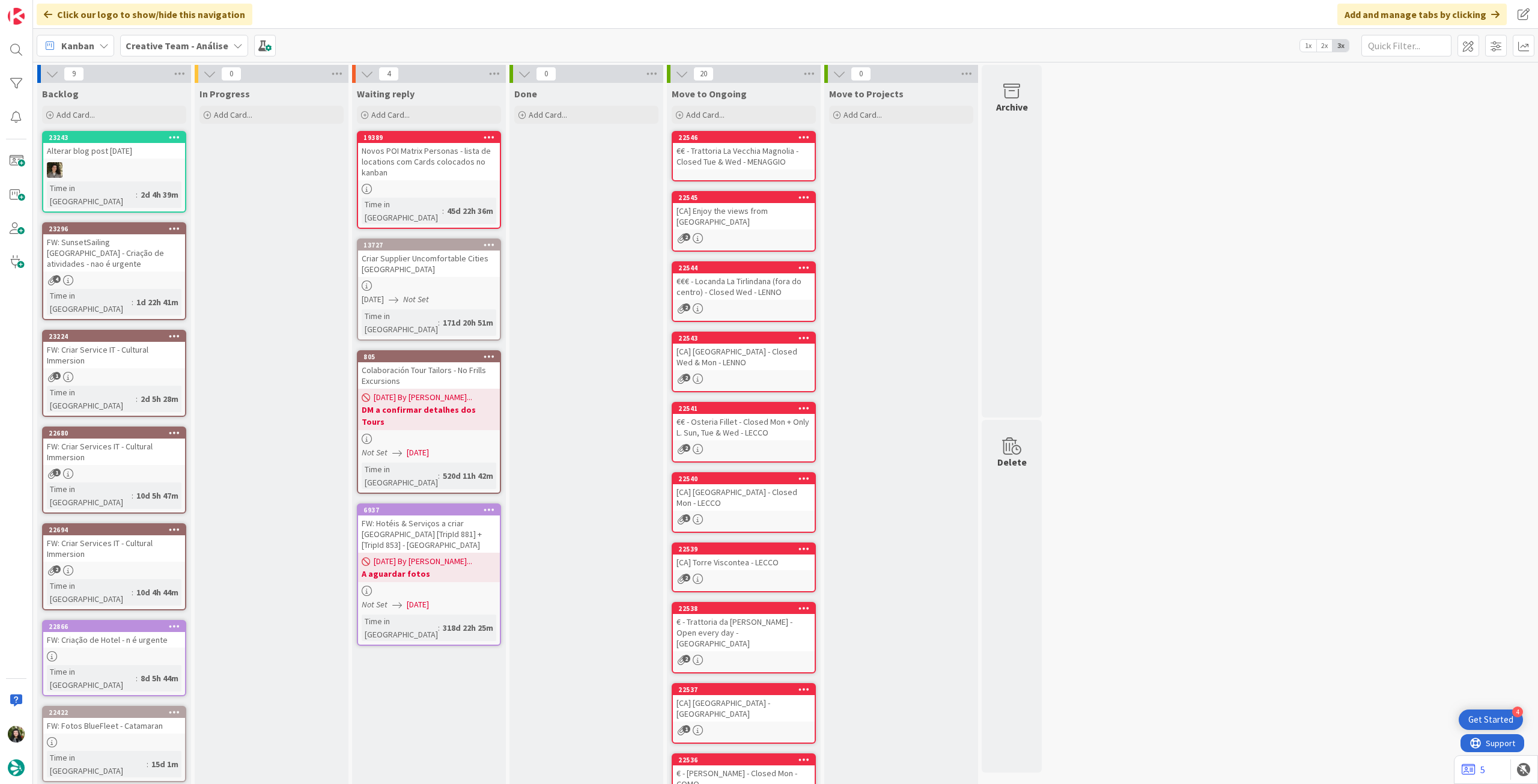
click at [143, 35] on div "Creative Team - Análise" at bounding box center [184, 46] width 128 height 22
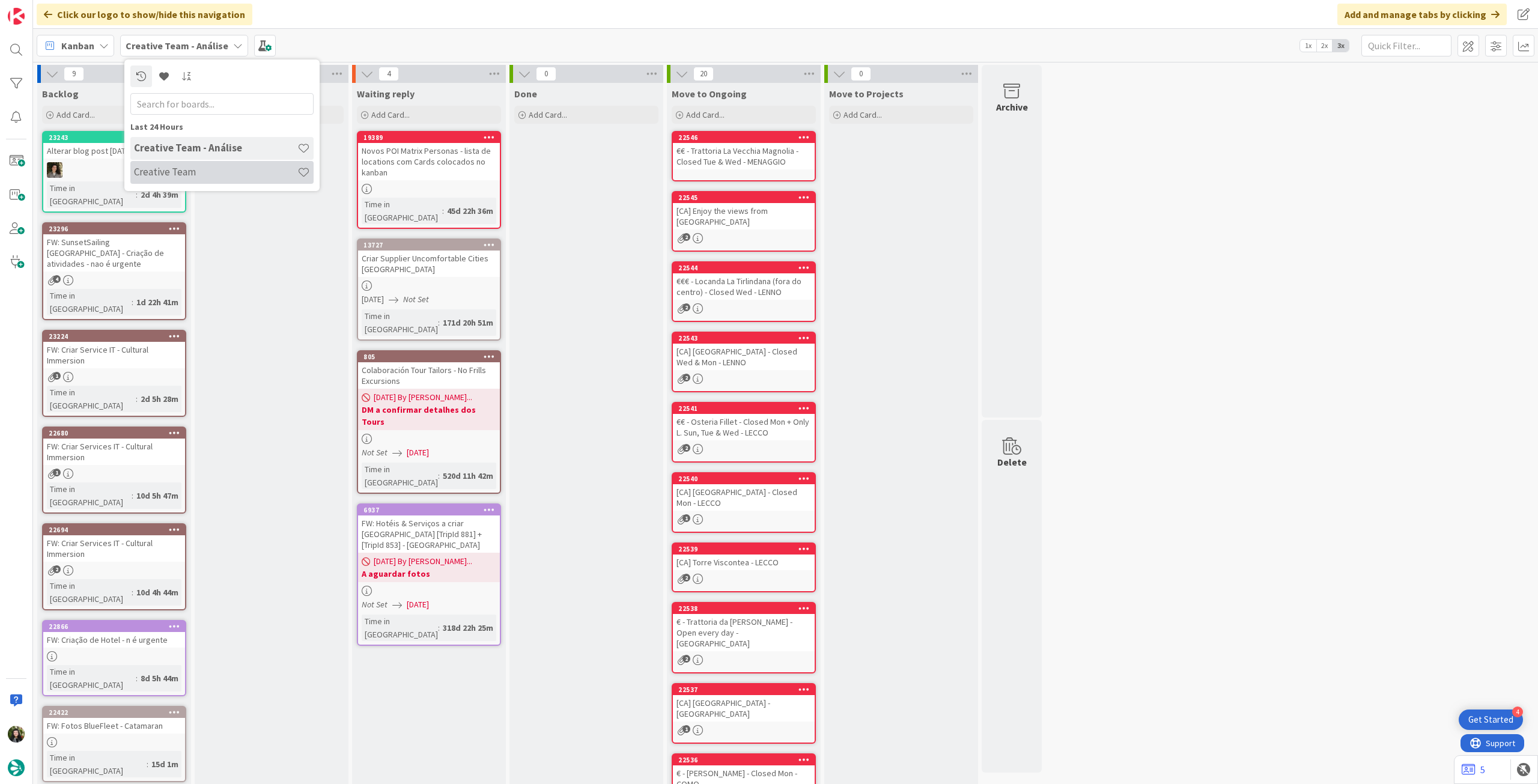
click at [164, 175] on h4 "Creative Team" at bounding box center [216, 172] width 164 height 12
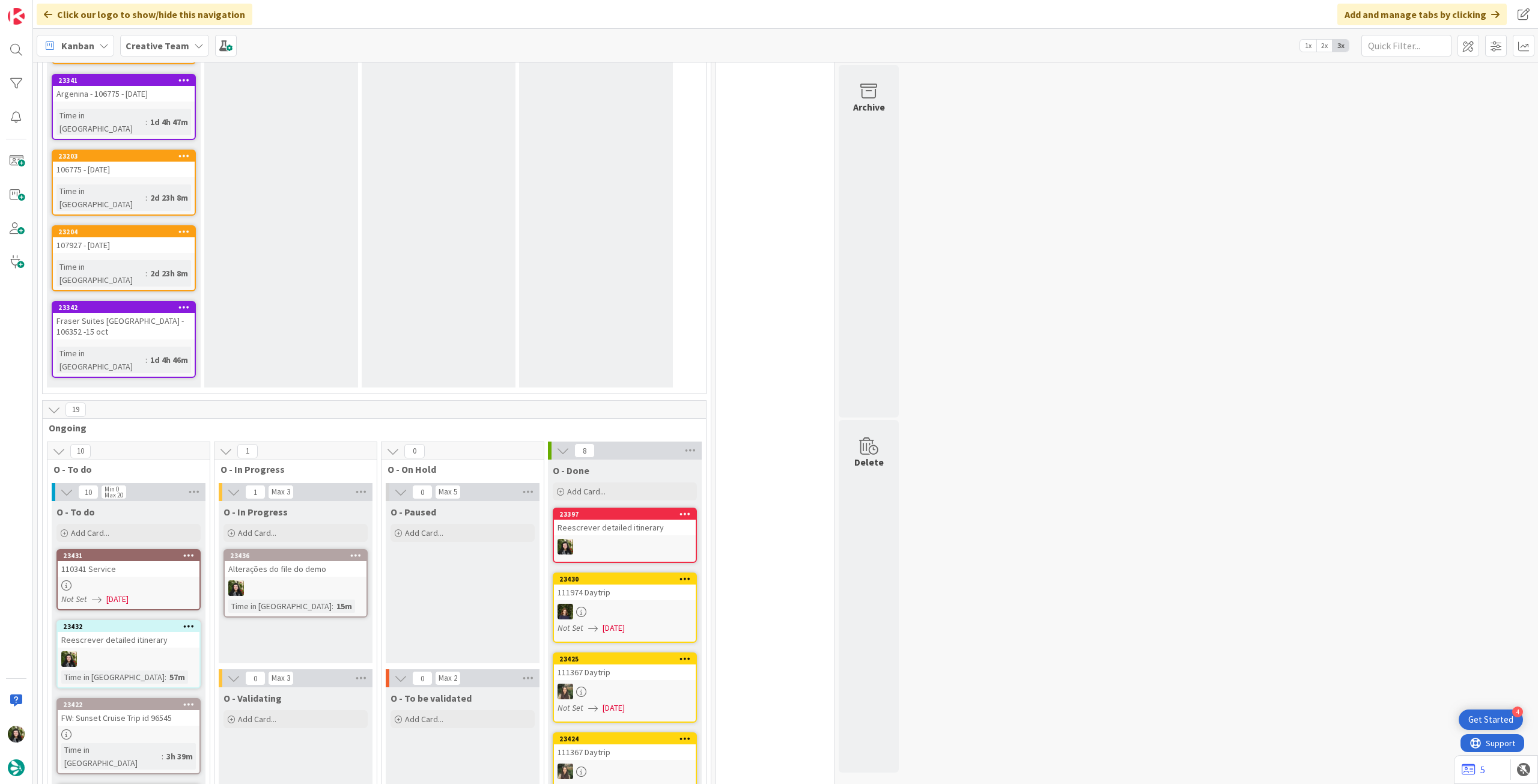
scroll to position [1041, 0]
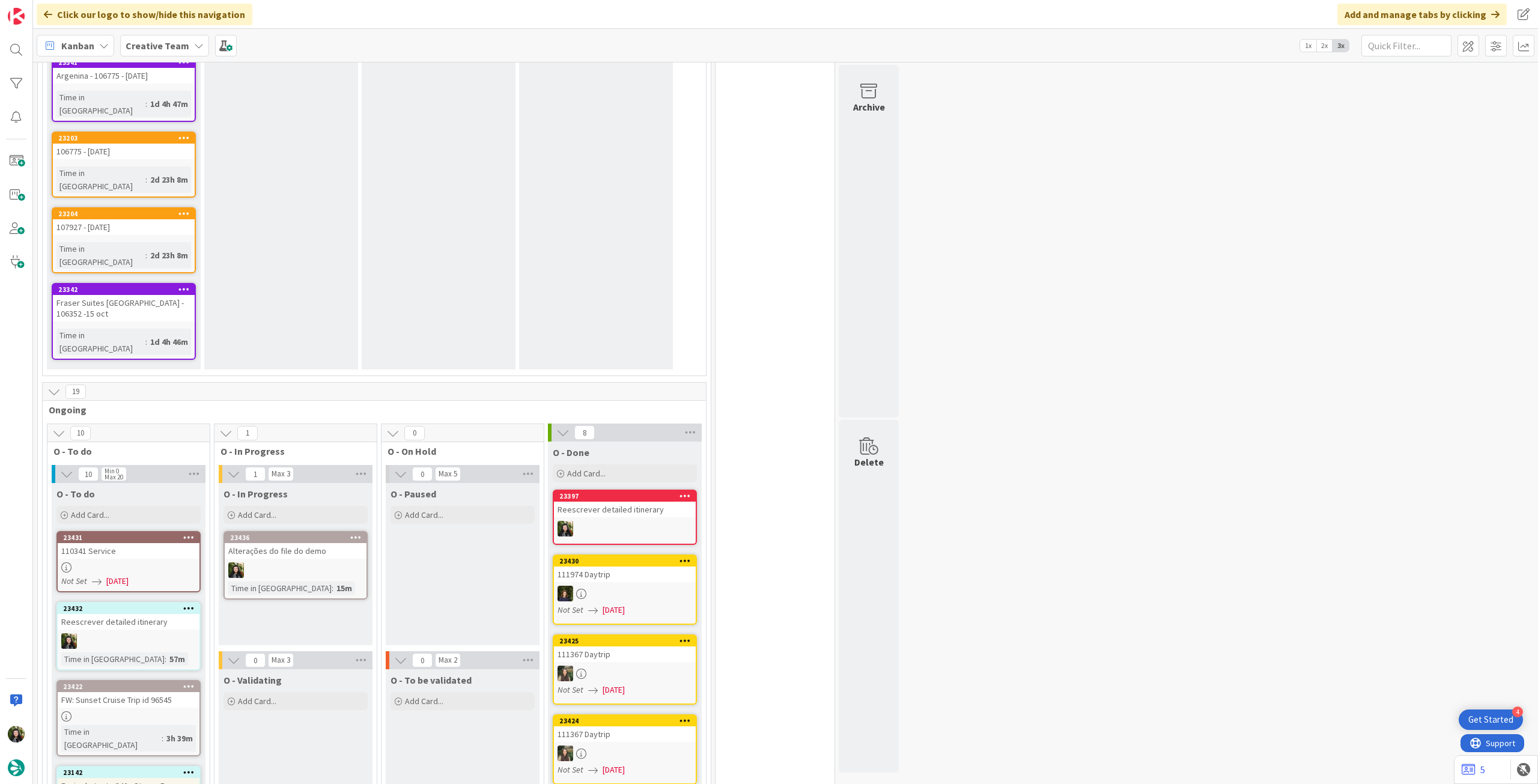
click at [334, 582] on div "Time in Column : 15m" at bounding box center [296, 588] width 135 height 13
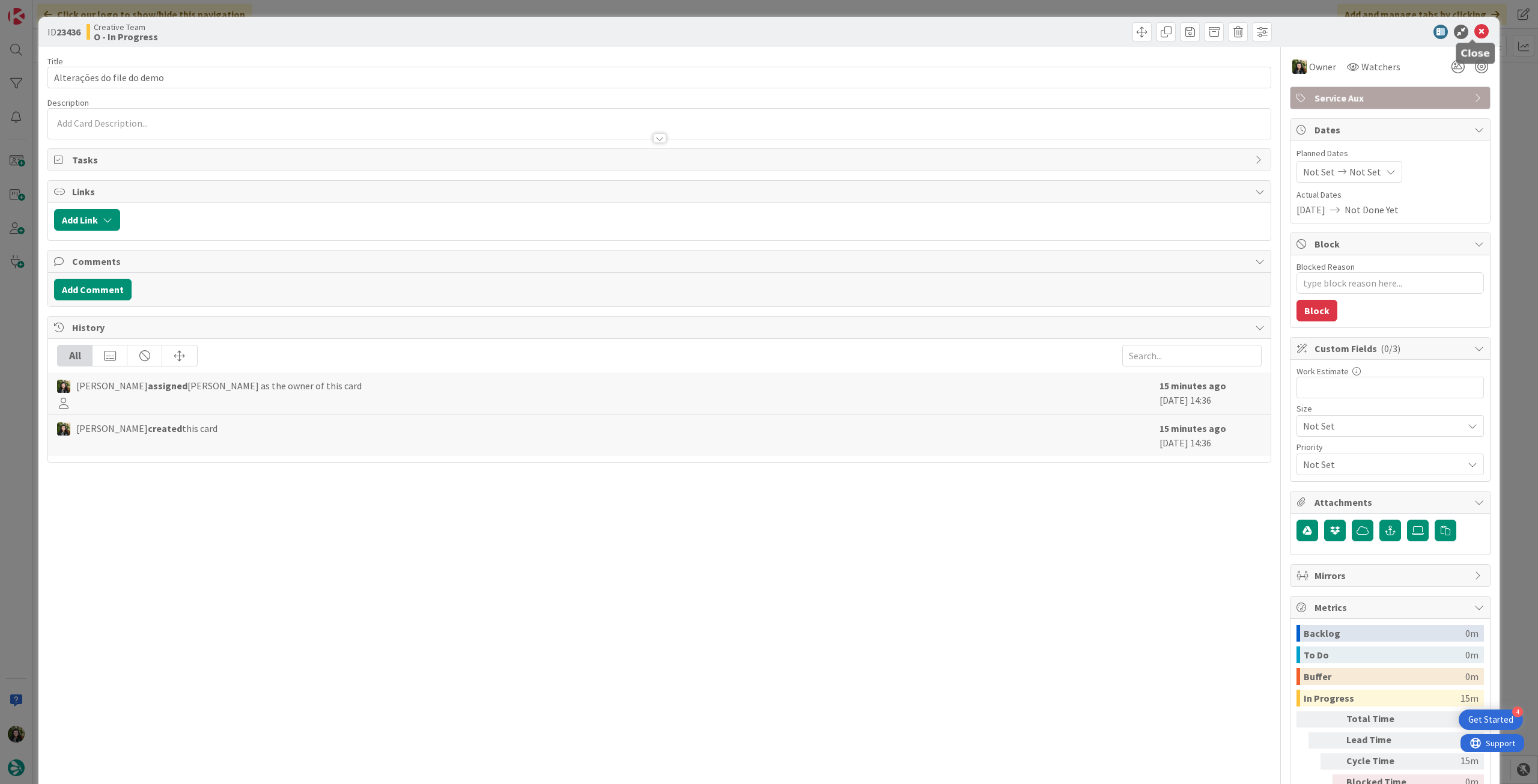
click at [1474, 35] on icon at bounding box center [1482, 32] width 15 height 15
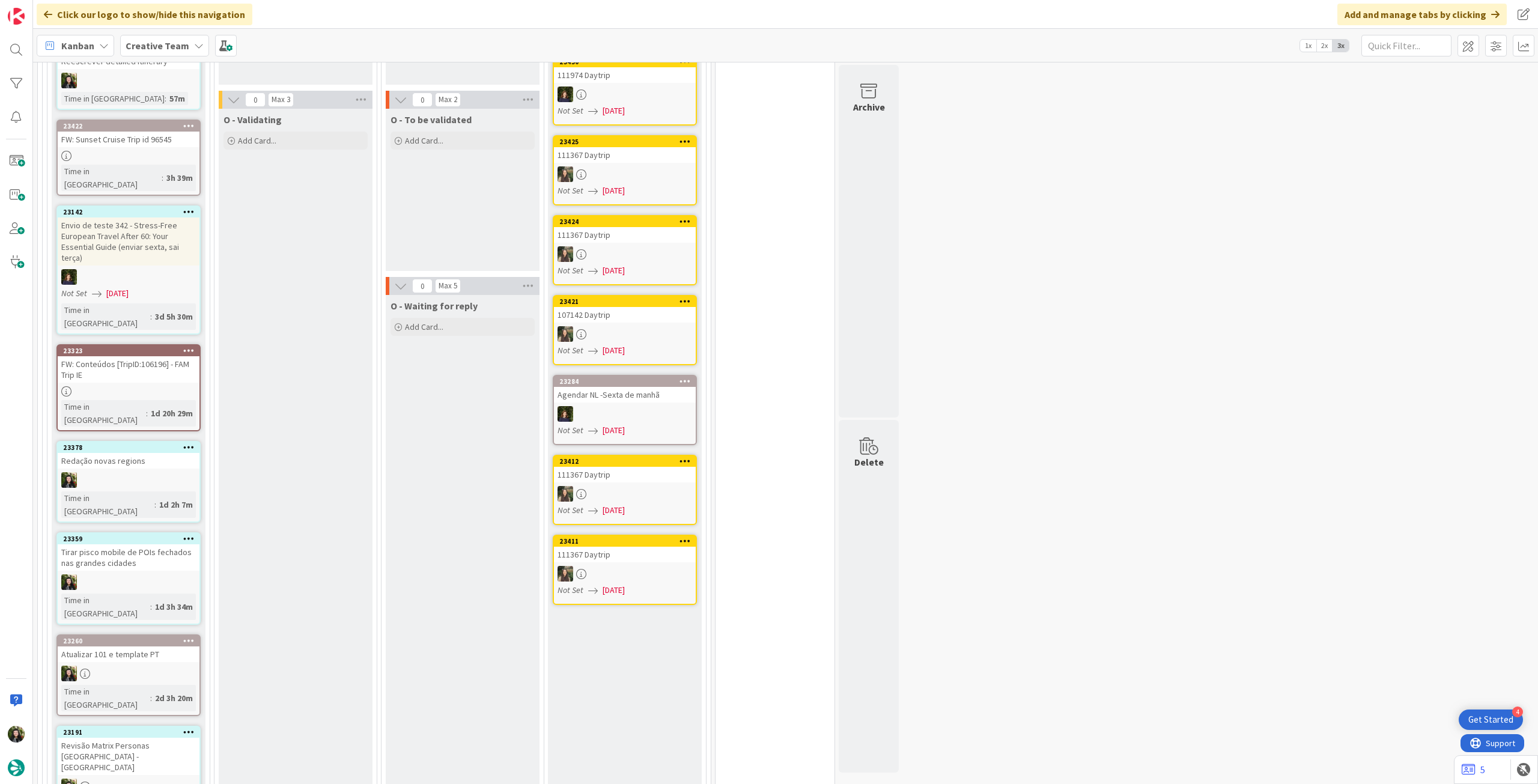
scroll to position [1201, 0]
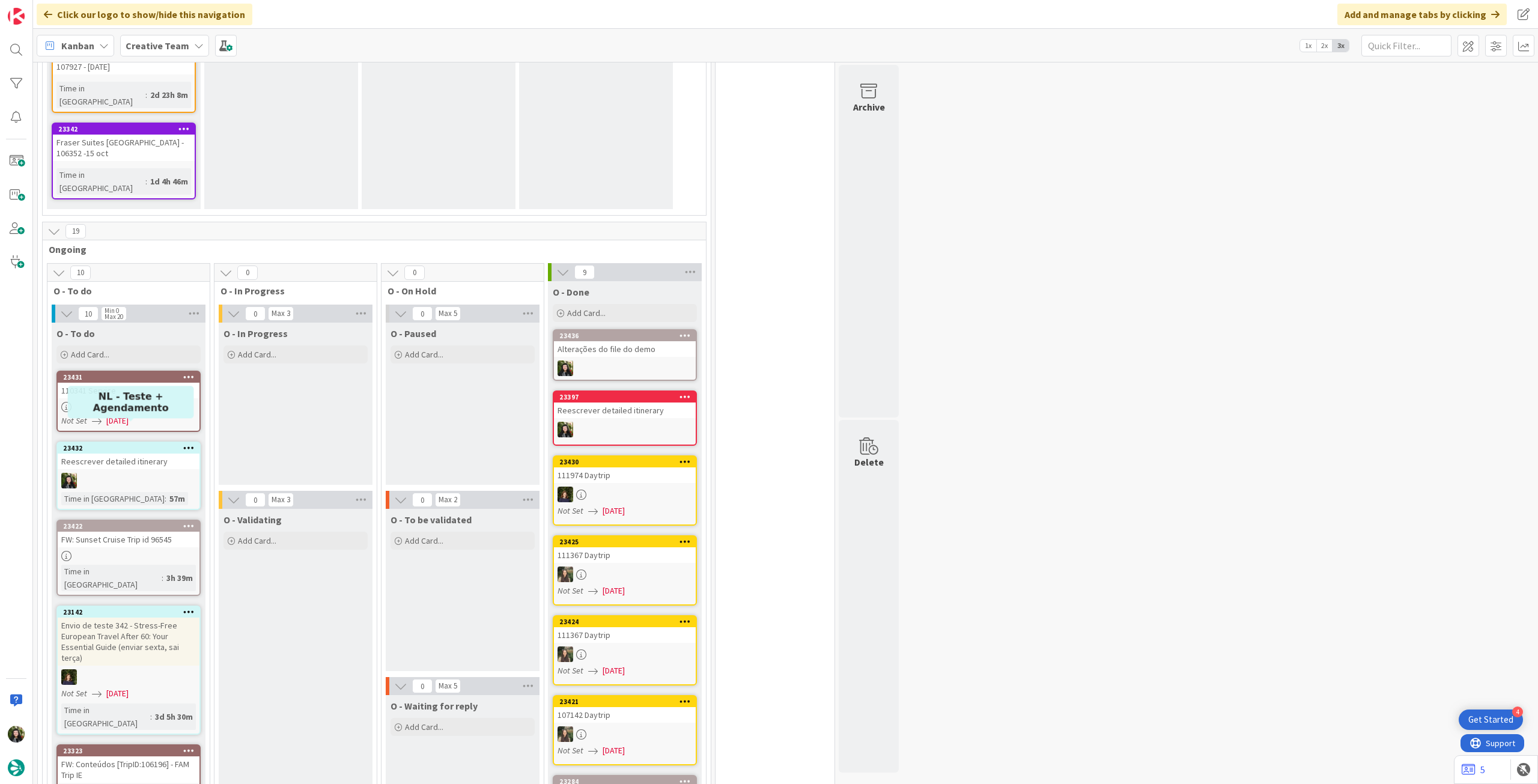
click at [150, 551] on div at bounding box center [128, 556] width 142 height 10
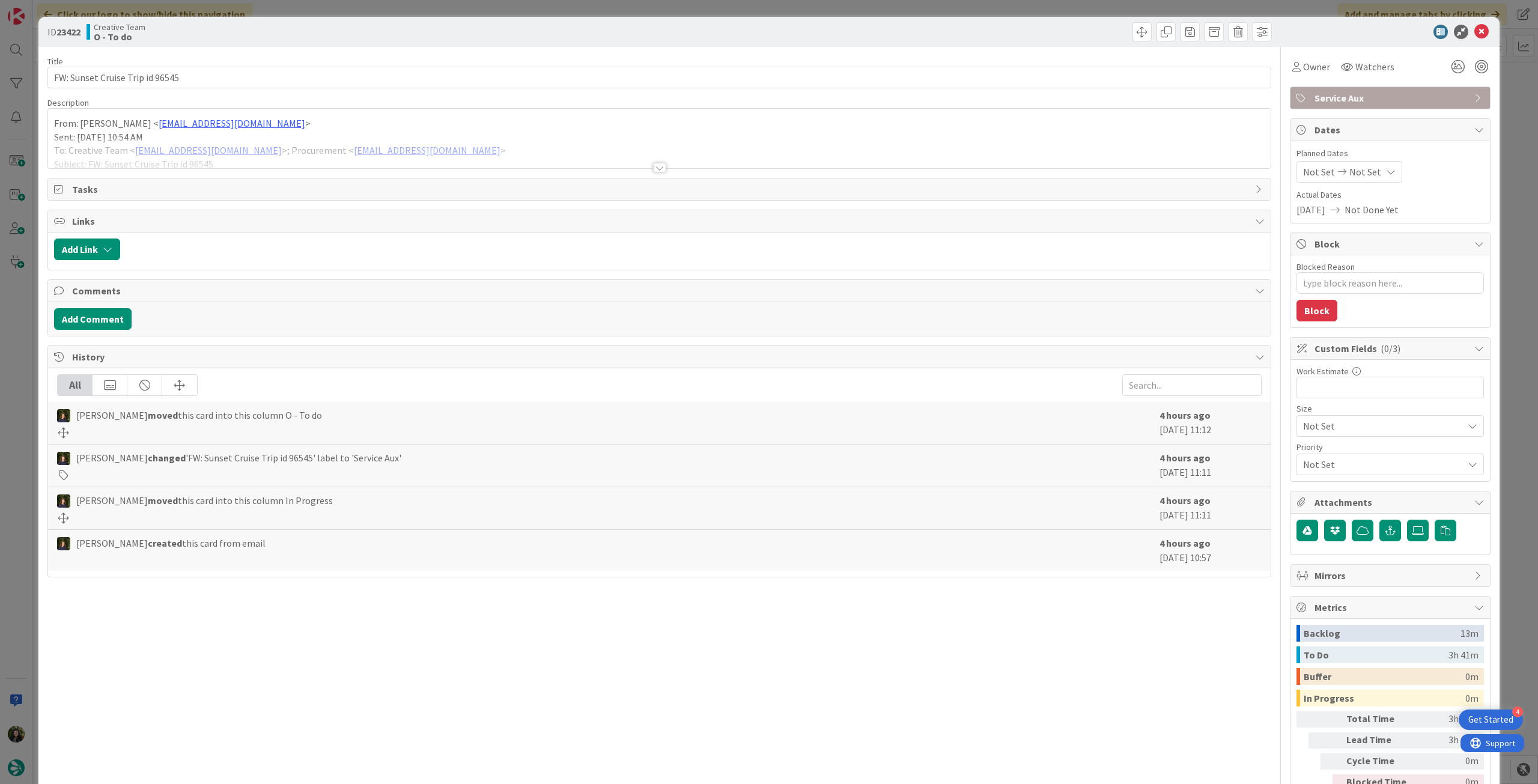
click at [239, 140] on div at bounding box center [659, 153] width 1223 height 31
click at [239, 129] on link "[EMAIL_ADDRESS][DOMAIN_NAME]" at bounding box center [232, 123] width 147 height 12
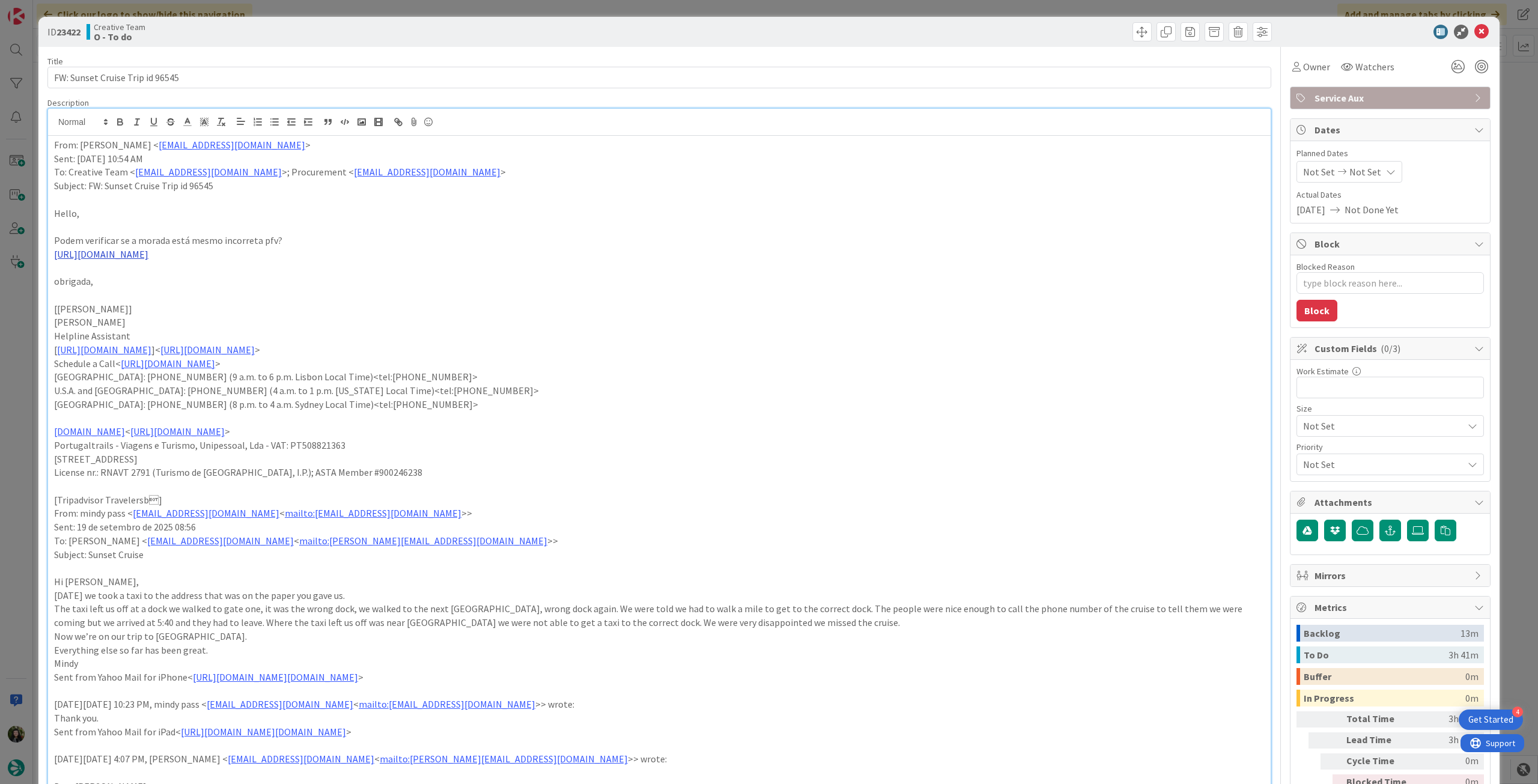
click at [148, 248] on link "[URL][DOMAIN_NAME]" at bounding box center [101, 254] width 95 height 12
click at [213, 277] on link "[URL][DOMAIN_NAME]" at bounding box center [205, 277] width 82 height 16
click at [1474, 31] on icon at bounding box center [1482, 32] width 15 height 15
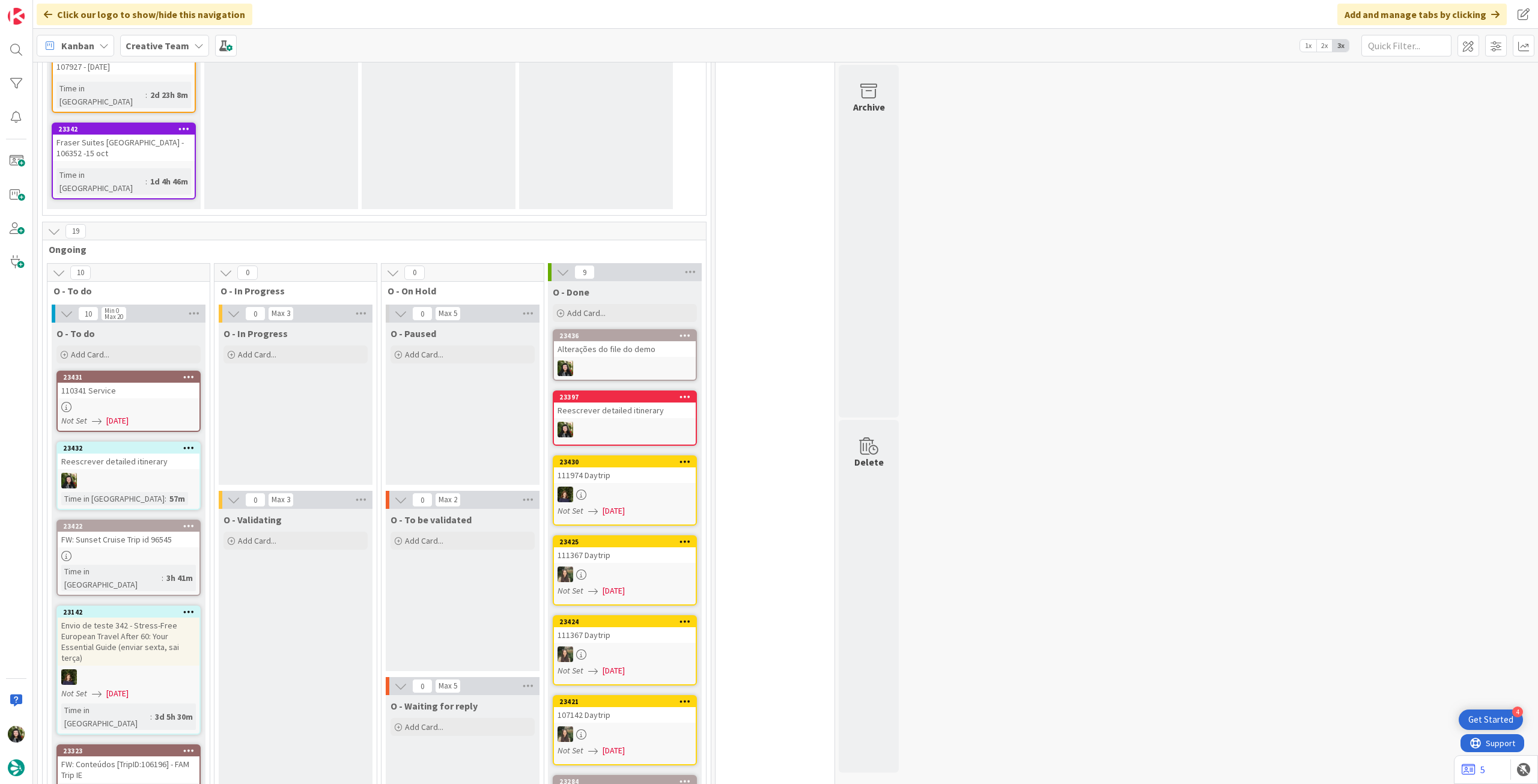
click at [145, 531] on div "FW: Sunset Cruise Trip id 96545" at bounding box center [128, 539] width 142 height 16
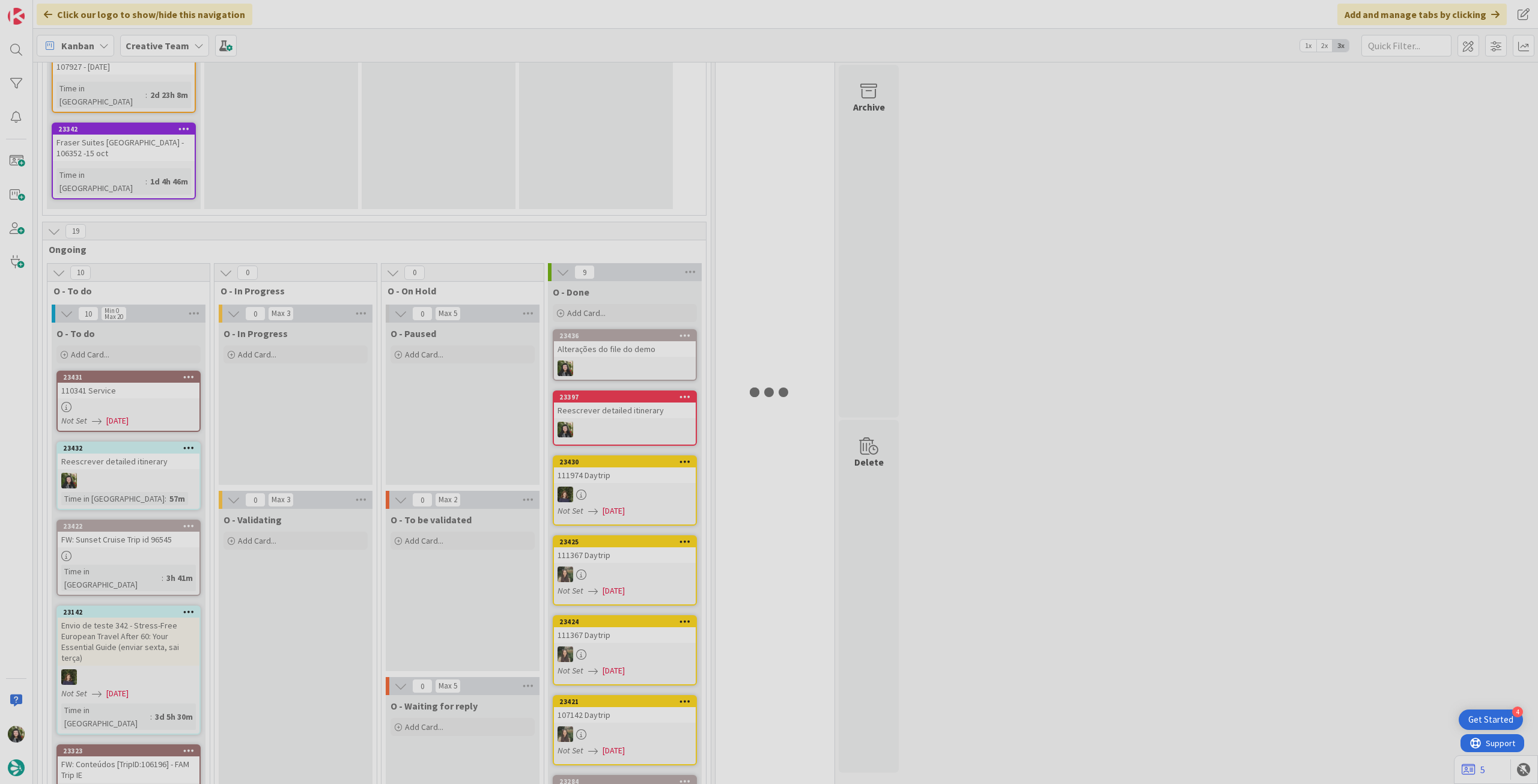
drag, startPoint x: 145, startPoint y: 370, endPoint x: 302, endPoint y: 242, distance: 202.6
click at [302, 242] on div "71 Camembert 33 Expedite For critical and top priority items that require immed…" at bounding box center [786, 423] width 1505 height 722
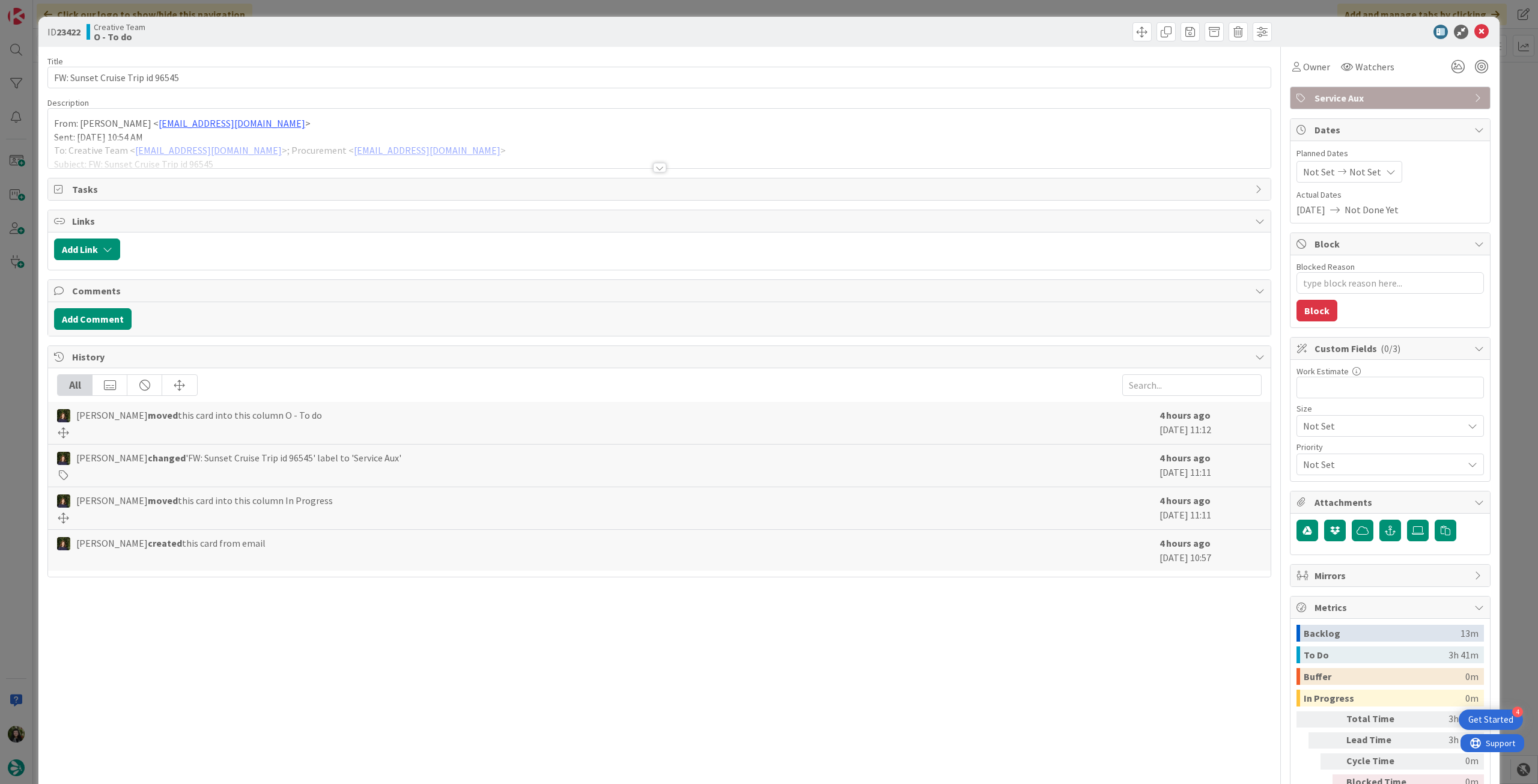
click at [1463, 31] on div at bounding box center [1384, 32] width 213 height 15
click at [1476, 30] on icon at bounding box center [1482, 32] width 15 height 15
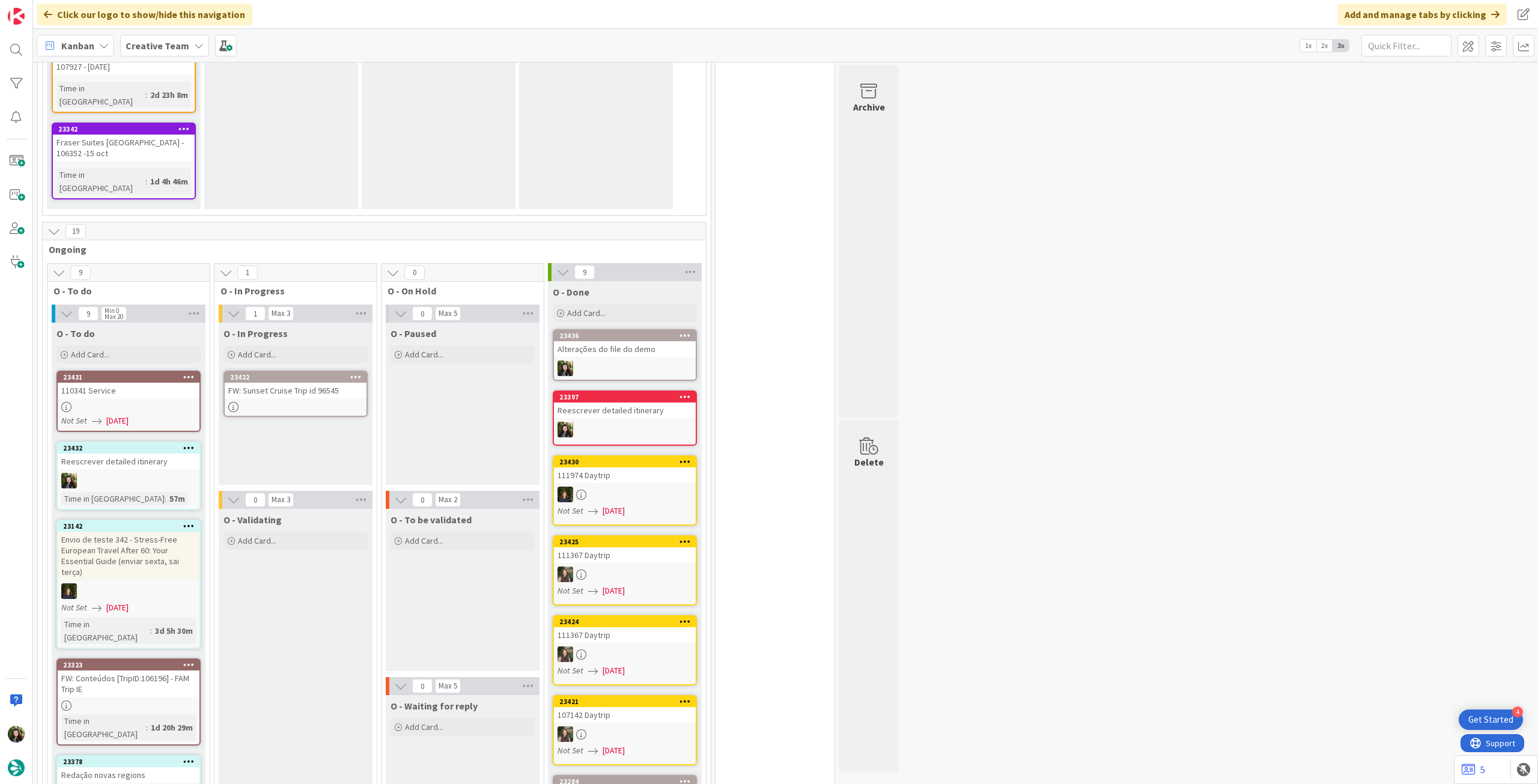
click at [306, 383] on div "FW: Sunset Cruise Trip id 96545" at bounding box center [296, 391] width 142 height 16
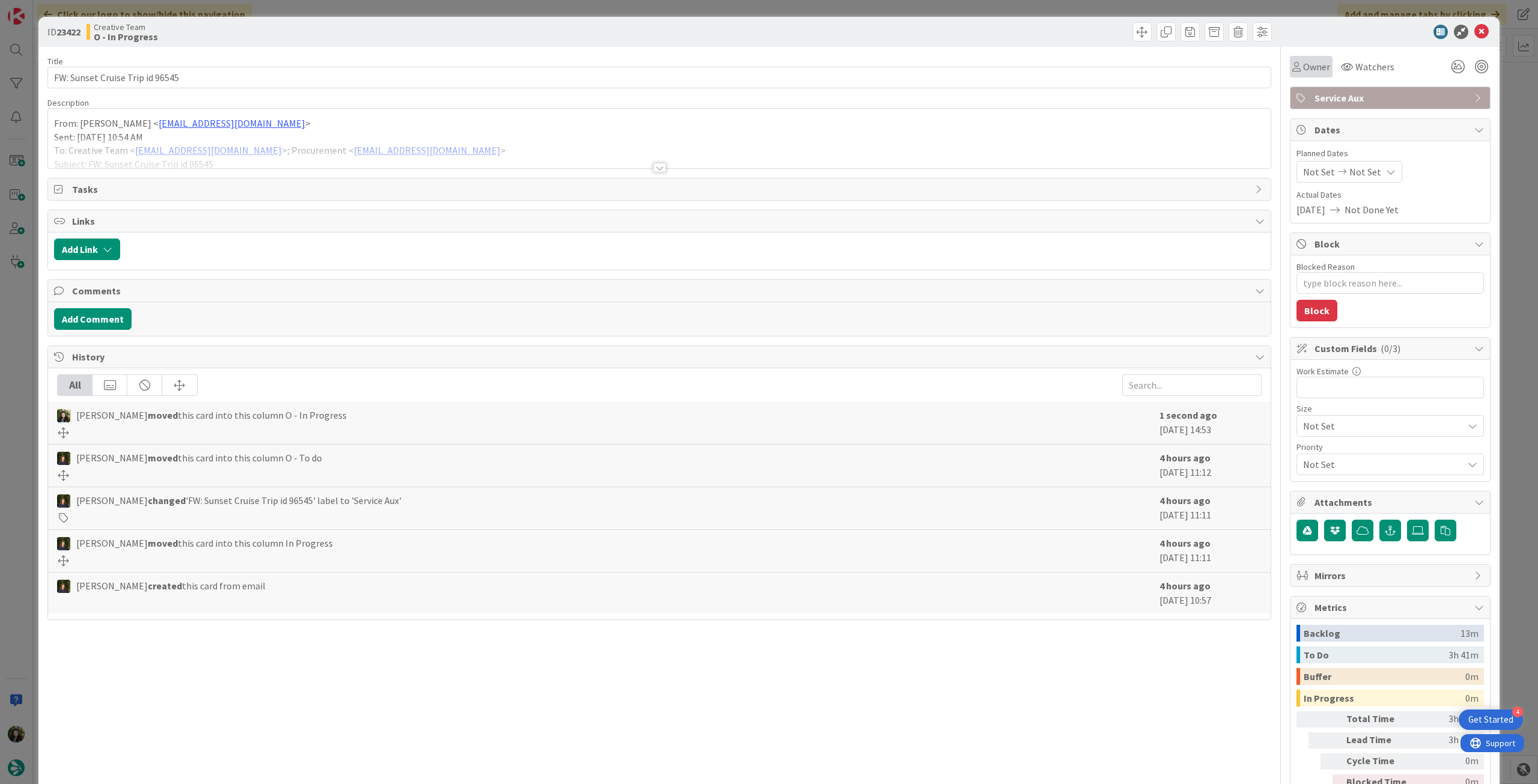
click at [1306, 66] on span "Owner" at bounding box center [1317, 67] width 27 height 15
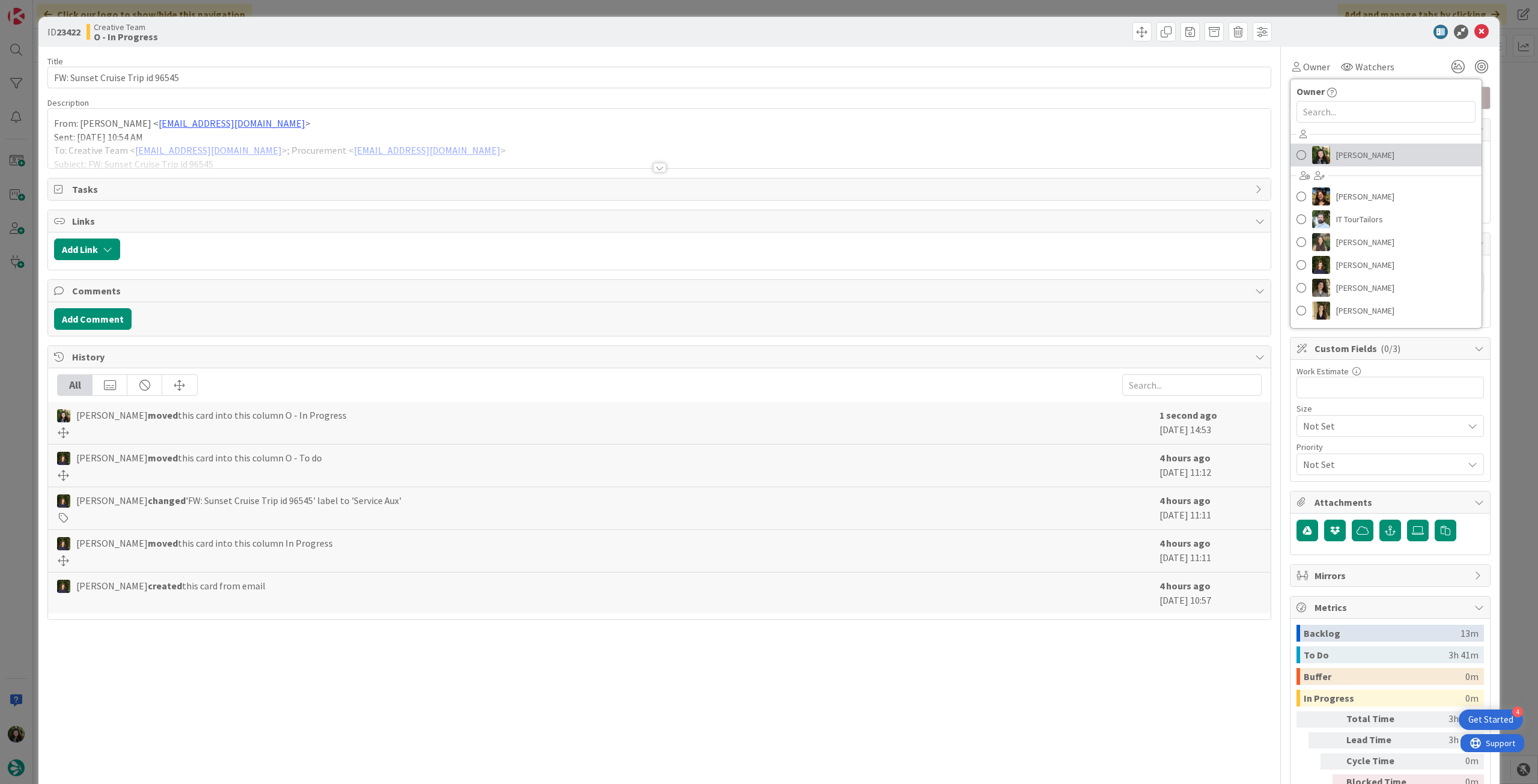
click at [1342, 161] on span "[PERSON_NAME]" at bounding box center [1365, 155] width 58 height 18
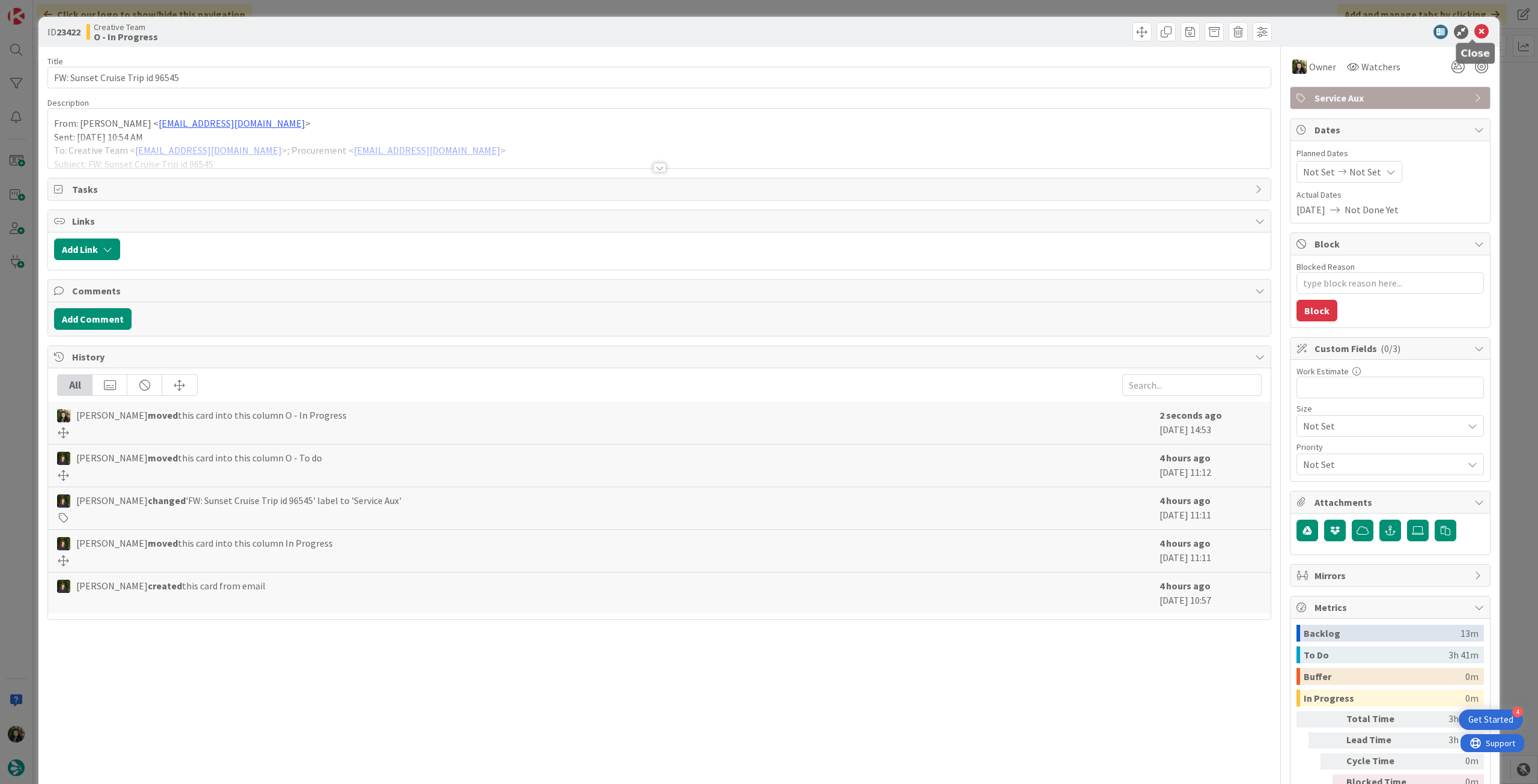
click at [1474, 30] on icon at bounding box center [1482, 32] width 15 height 15
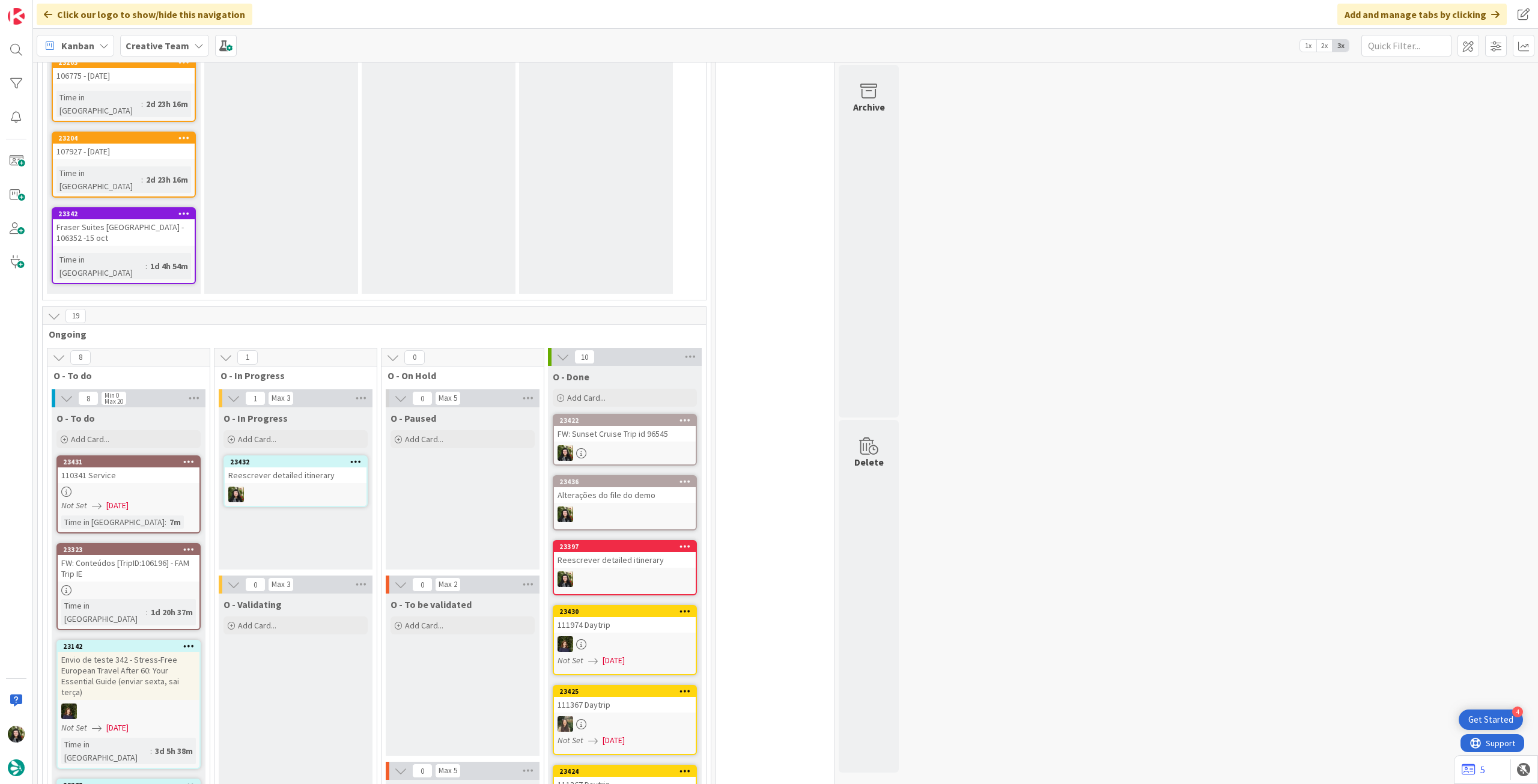
scroll to position [978, 0]
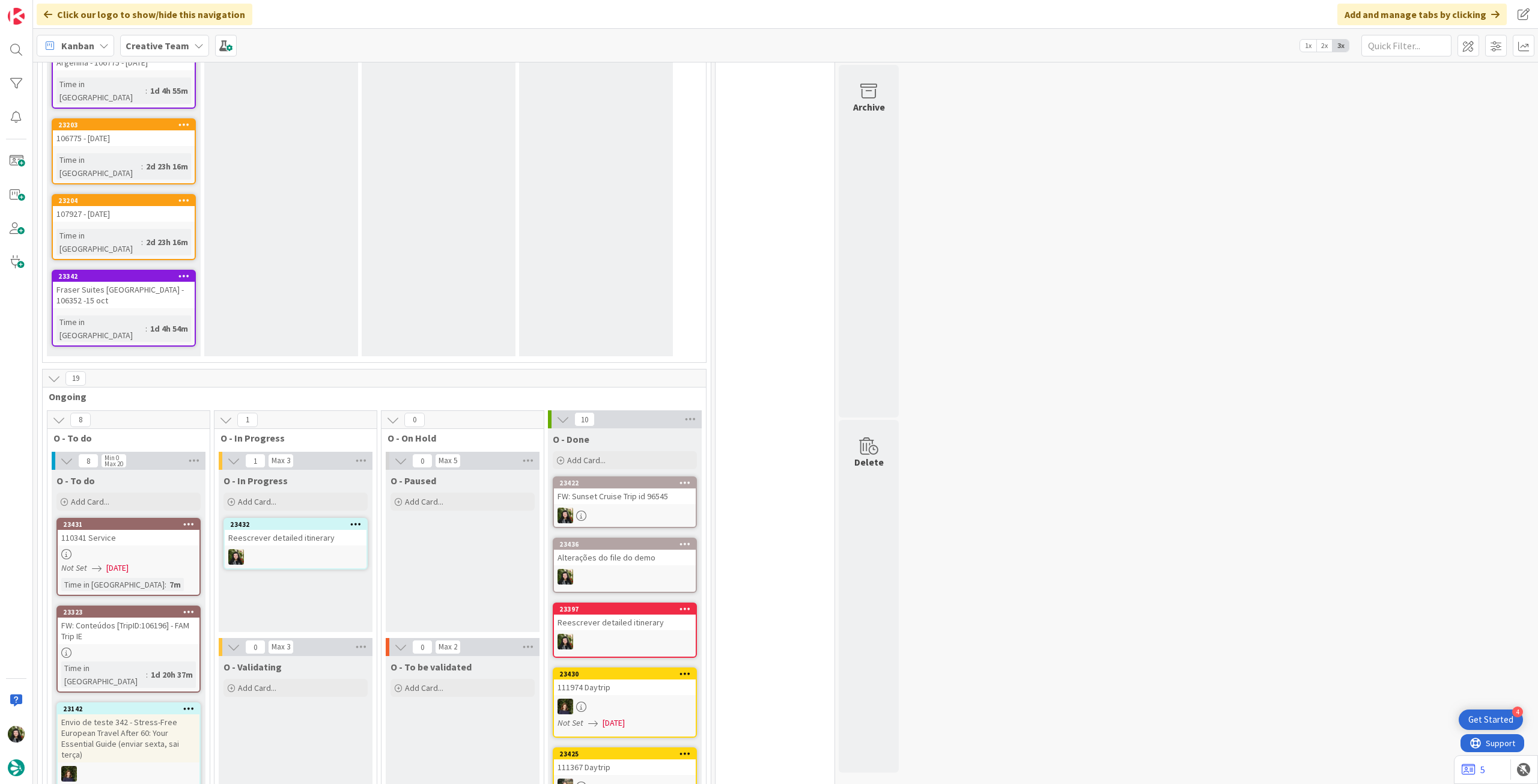
click at [185, 40] on div "Creative Team" at bounding box center [164, 46] width 89 height 22
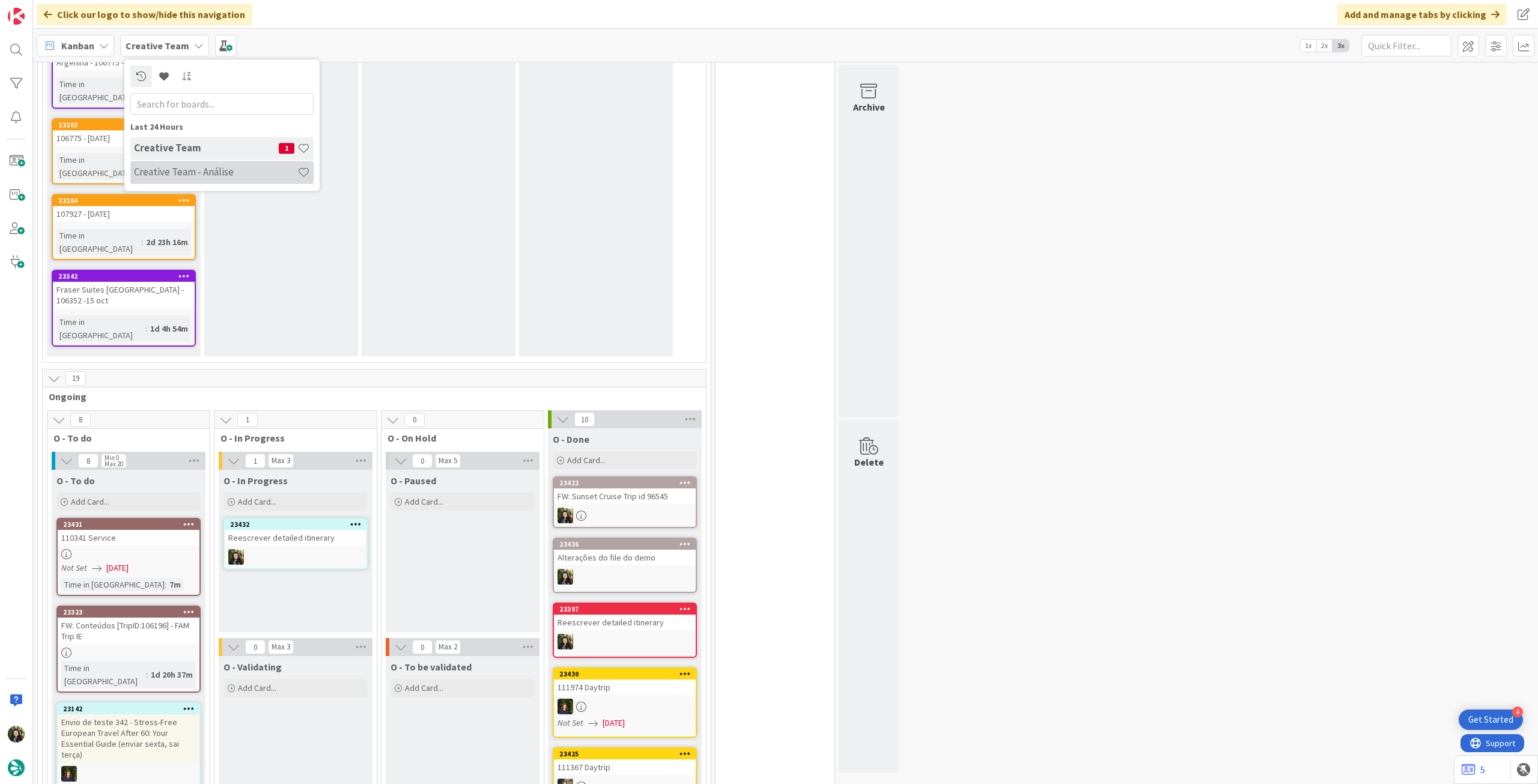
click at [192, 171] on h4 "Creative Team - Análise" at bounding box center [216, 172] width 164 height 12
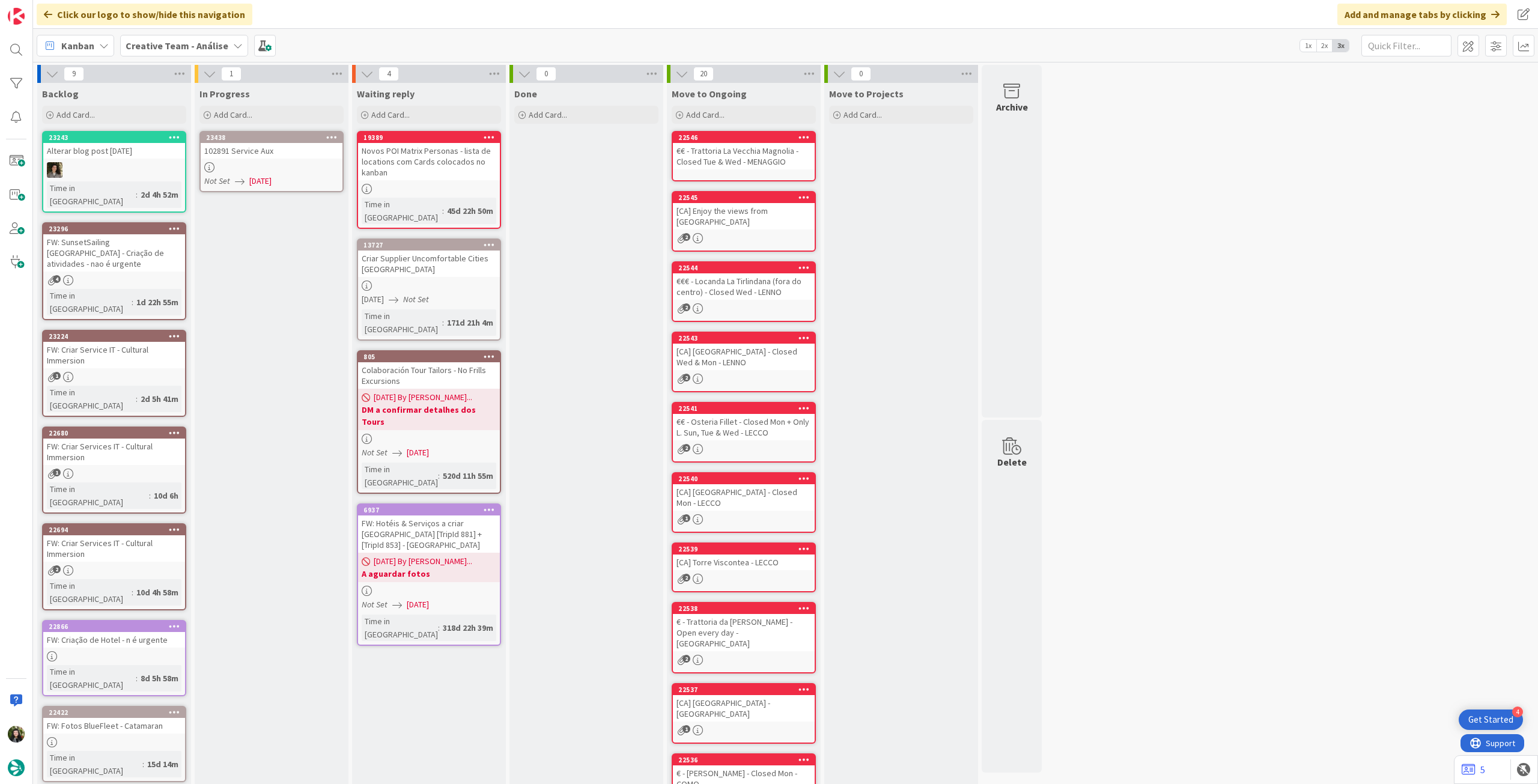
click at [271, 179] on span "[DATE]" at bounding box center [260, 181] width 22 height 13
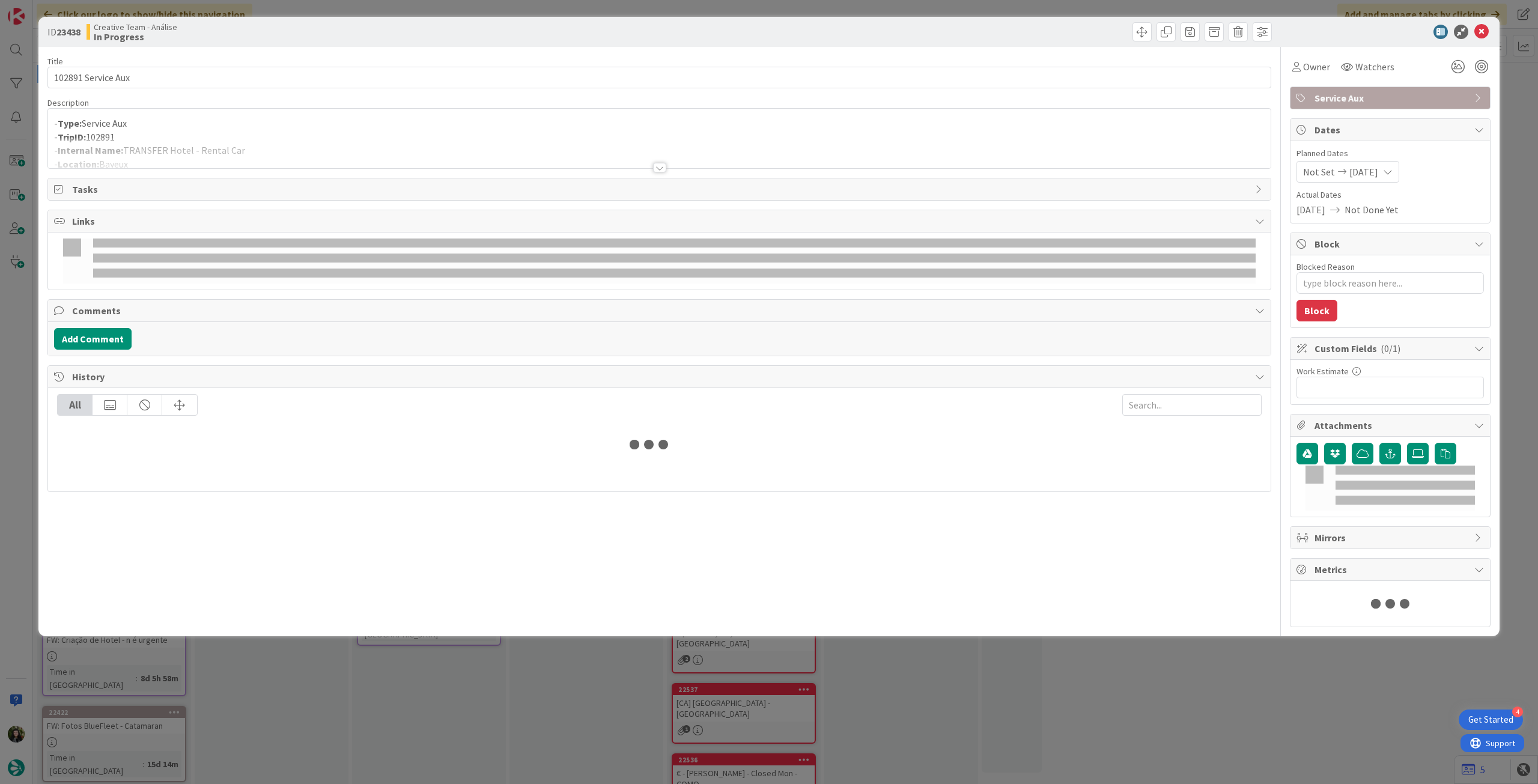
click at [321, 130] on p "- TripID: 102891" at bounding box center [659, 137] width 1211 height 14
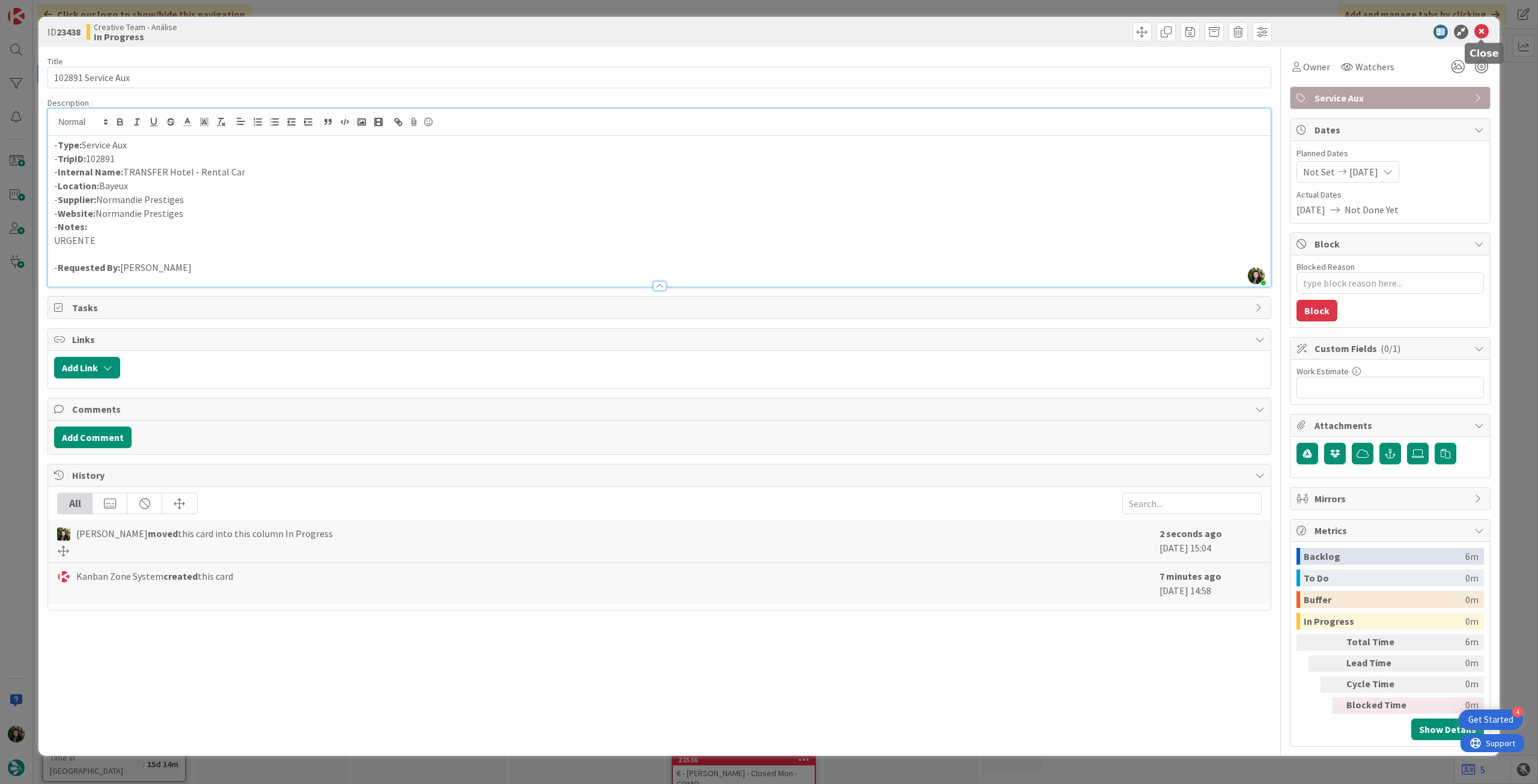
click at [1479, 32] on icon at bounding box center [1482, 32] width 15 height 15
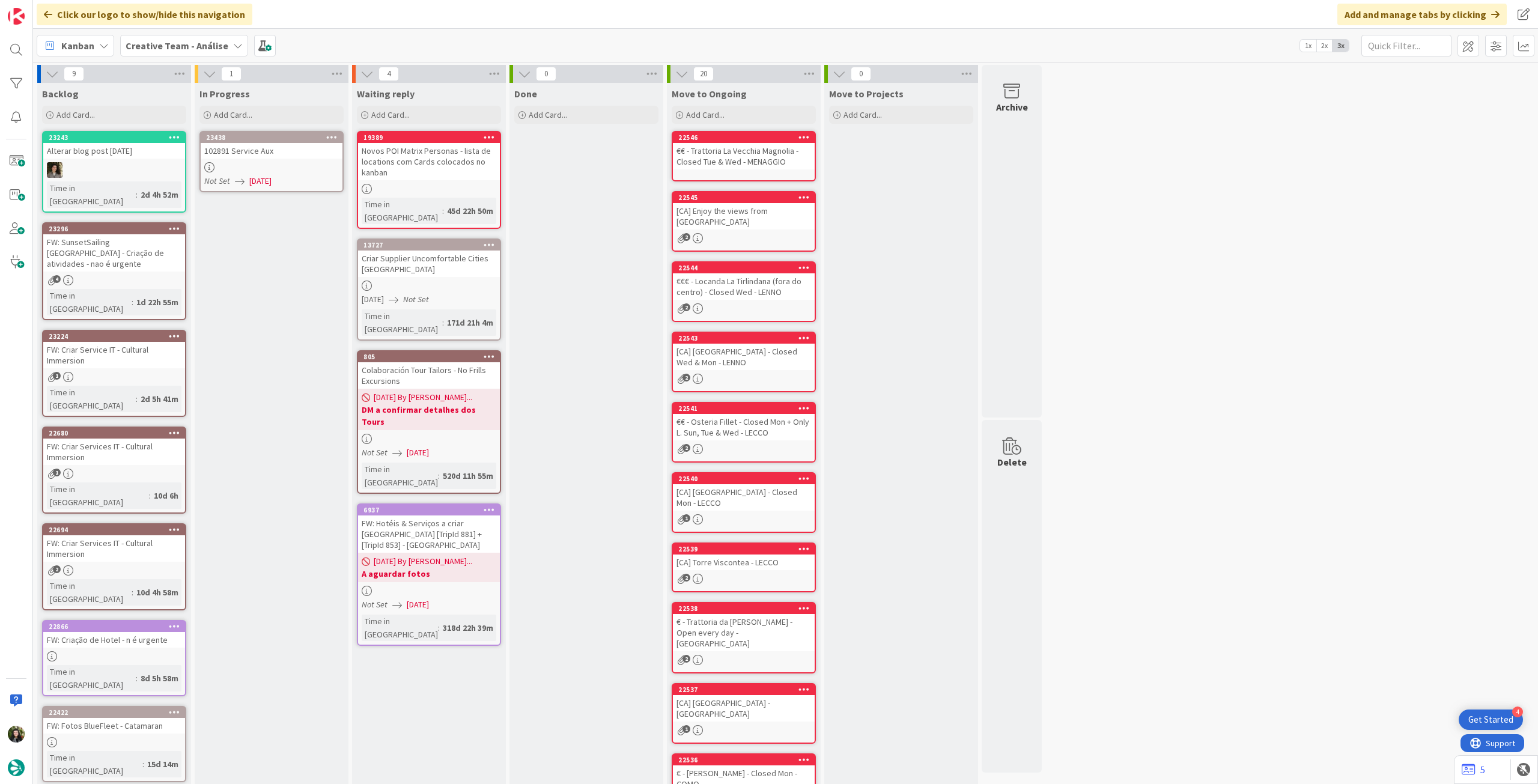
click at [332, 136] on icon at bounding box center [331, 137] width 12 height 8
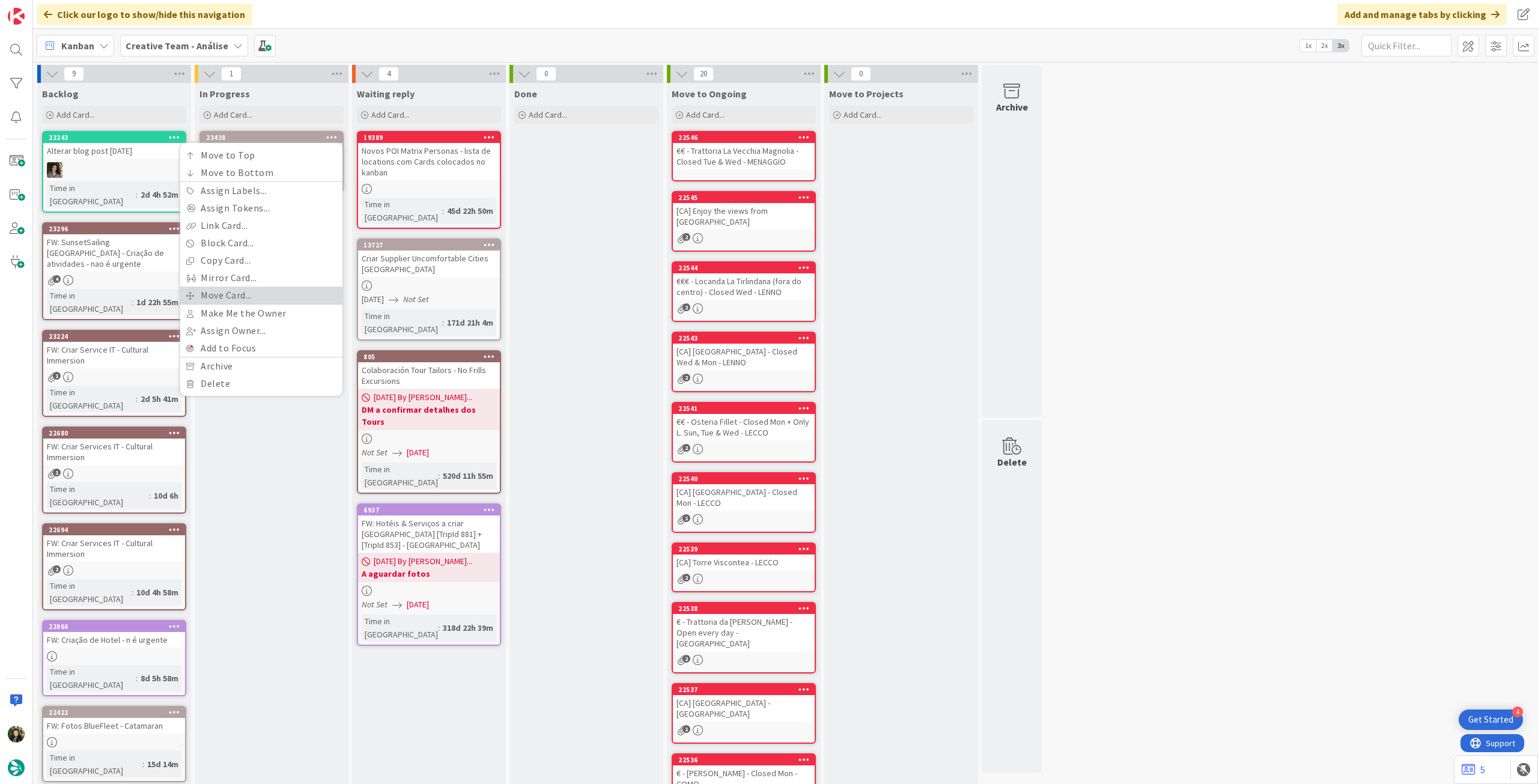
click at [251, 299] on link "Move Card..." at bounding box center [261, 295] width 162 height 18
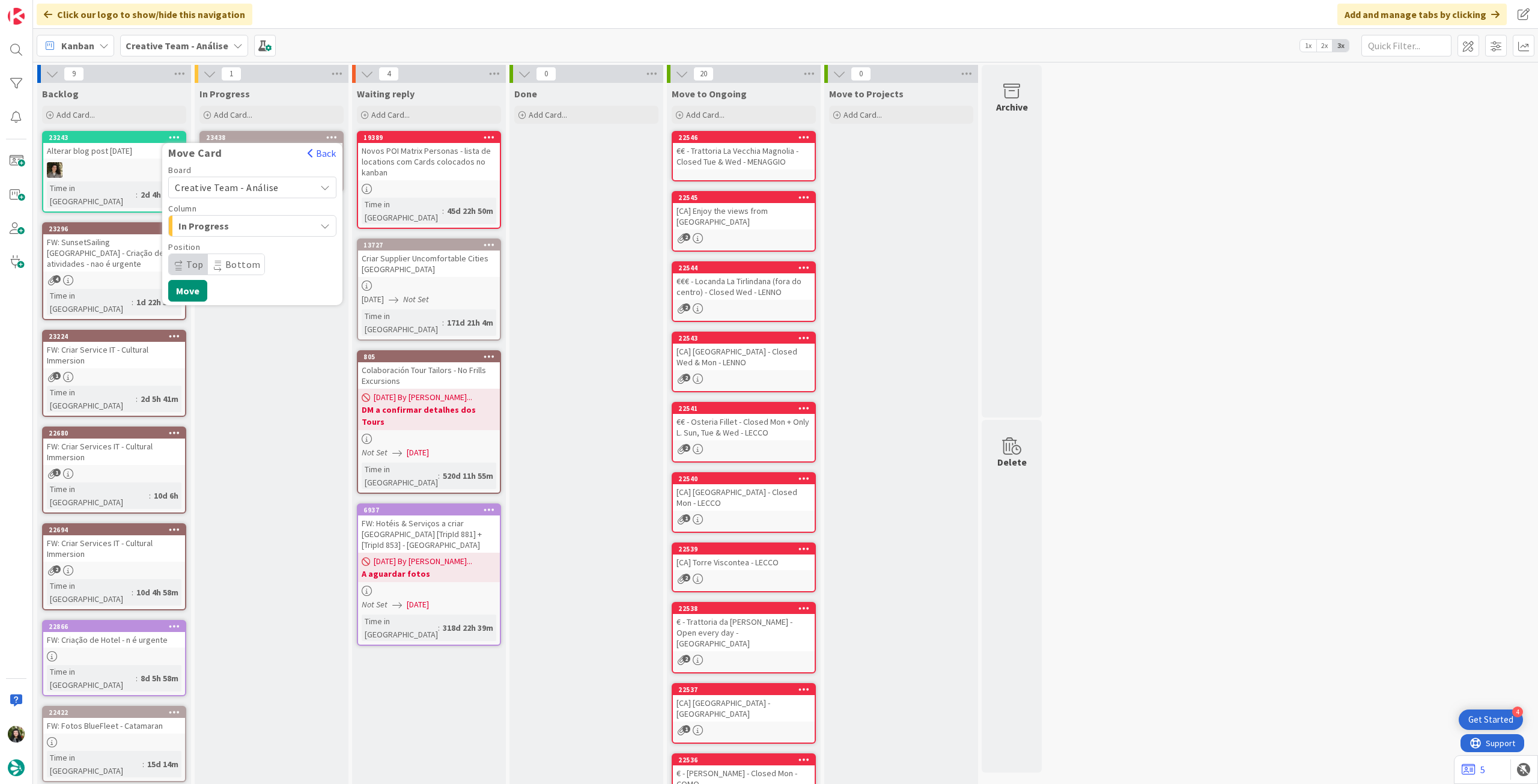
click at [253, 189] on span "Creative Team - Análise" at bounding box center [227, 187] width 104 height 12
click at [247, 256] on div "Creative Team - Análise Creative Team" at bounding box center [253, 230] width 168 height 61
click at [248, 246] on span "Creative Team" at bounding box center [260, 244] width 139 height 18
click at [249, 229] on span "Select a Column..." at bounding box center [220, 226] width 90 height 16
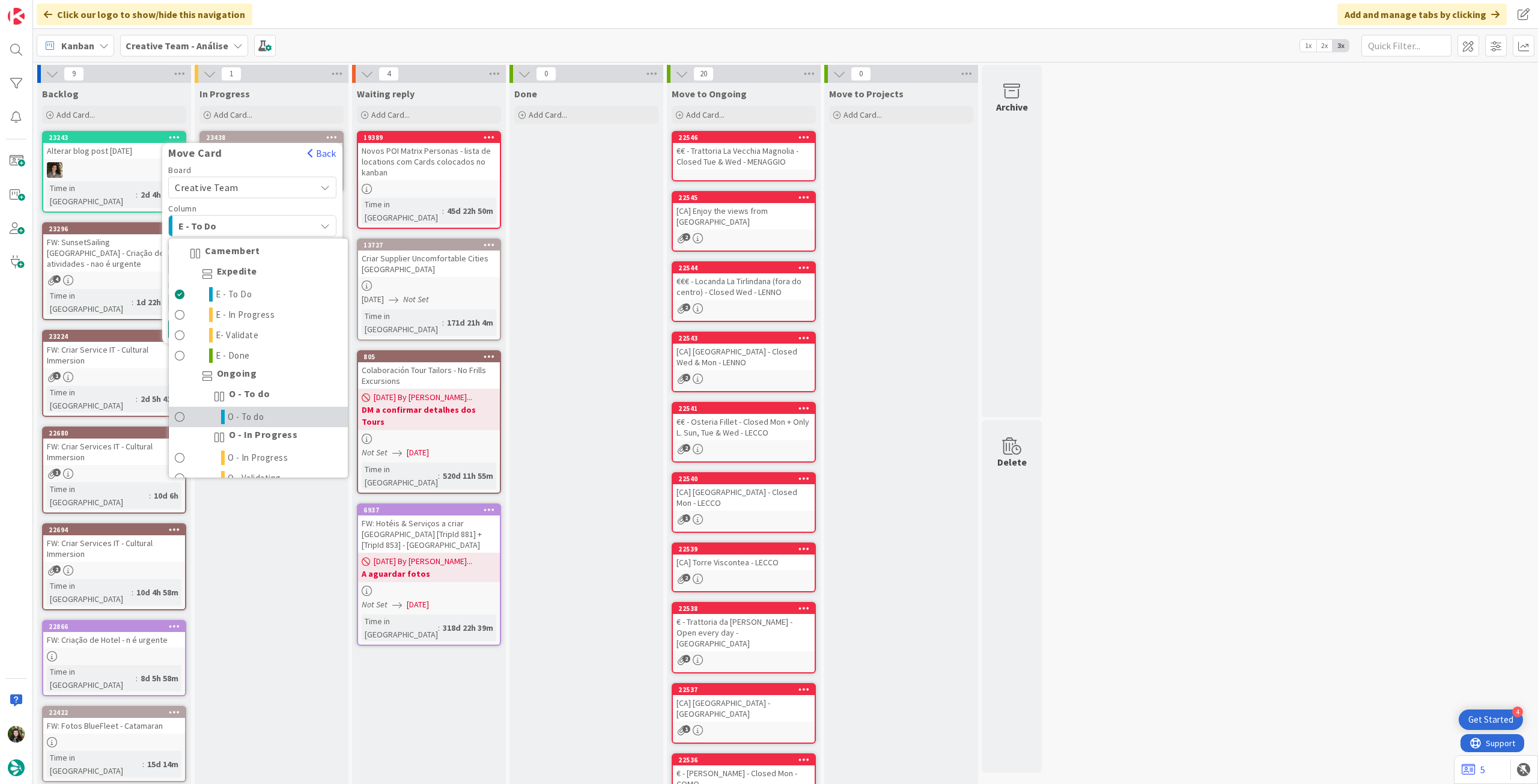
click at [298, 414] on link "O - To do" at bounding box center [258, 417] width 179 height 21
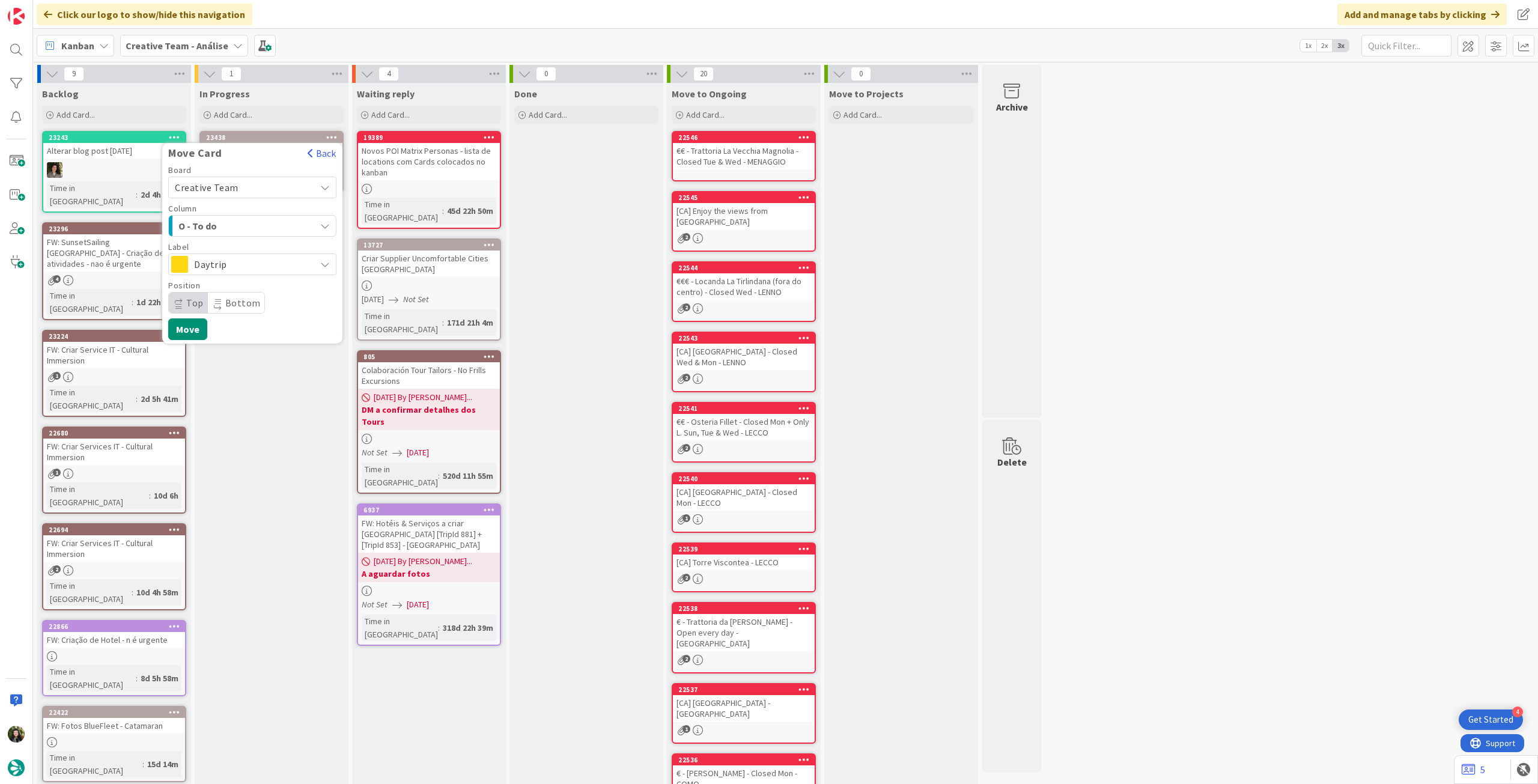
click at [255, 271] on span "Daytrip" at bounding box center [251, 264] width 115 height 17
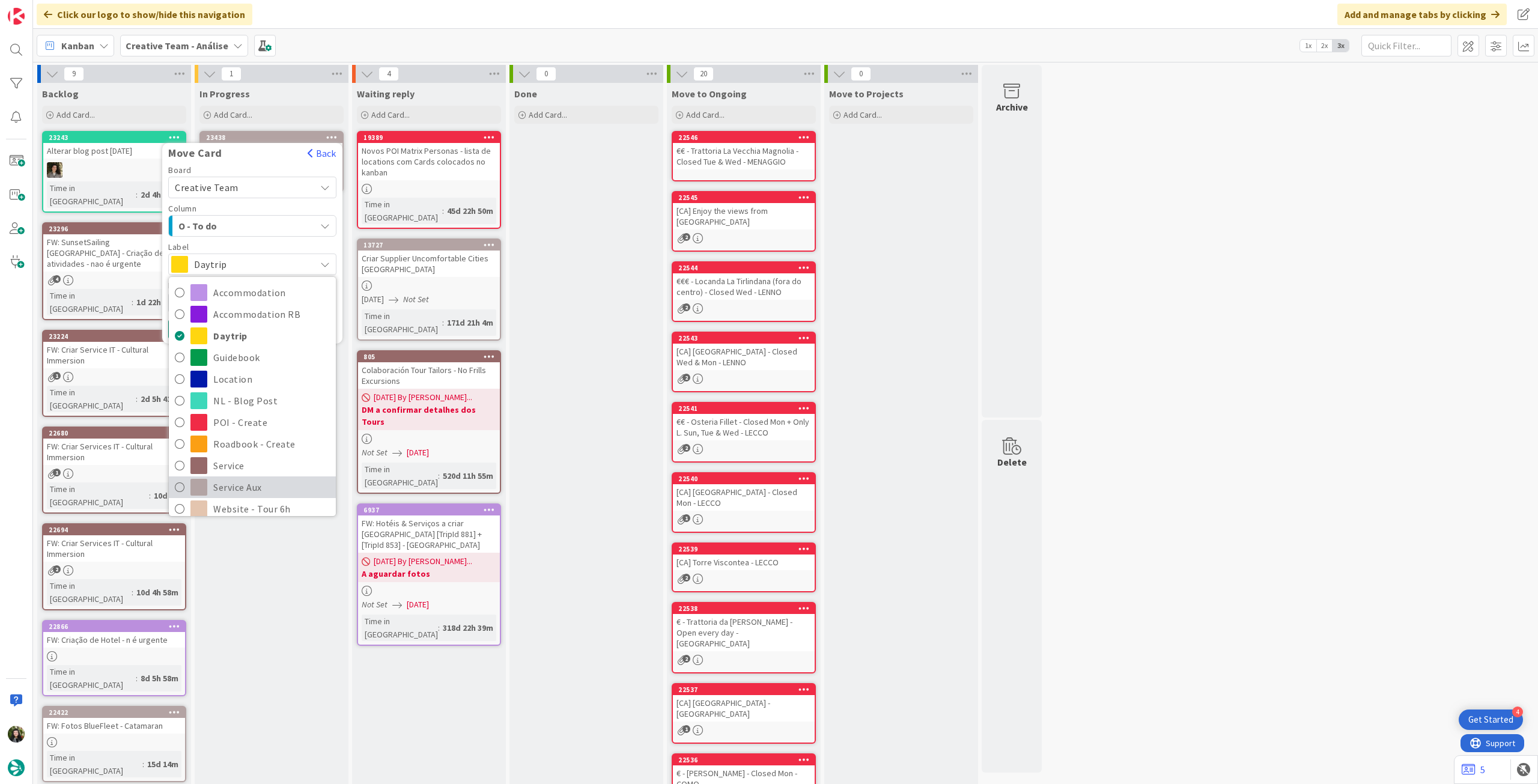
click at [244, 480] on span "Service Aux" at bounding box center [271, 487] width 116 height 18
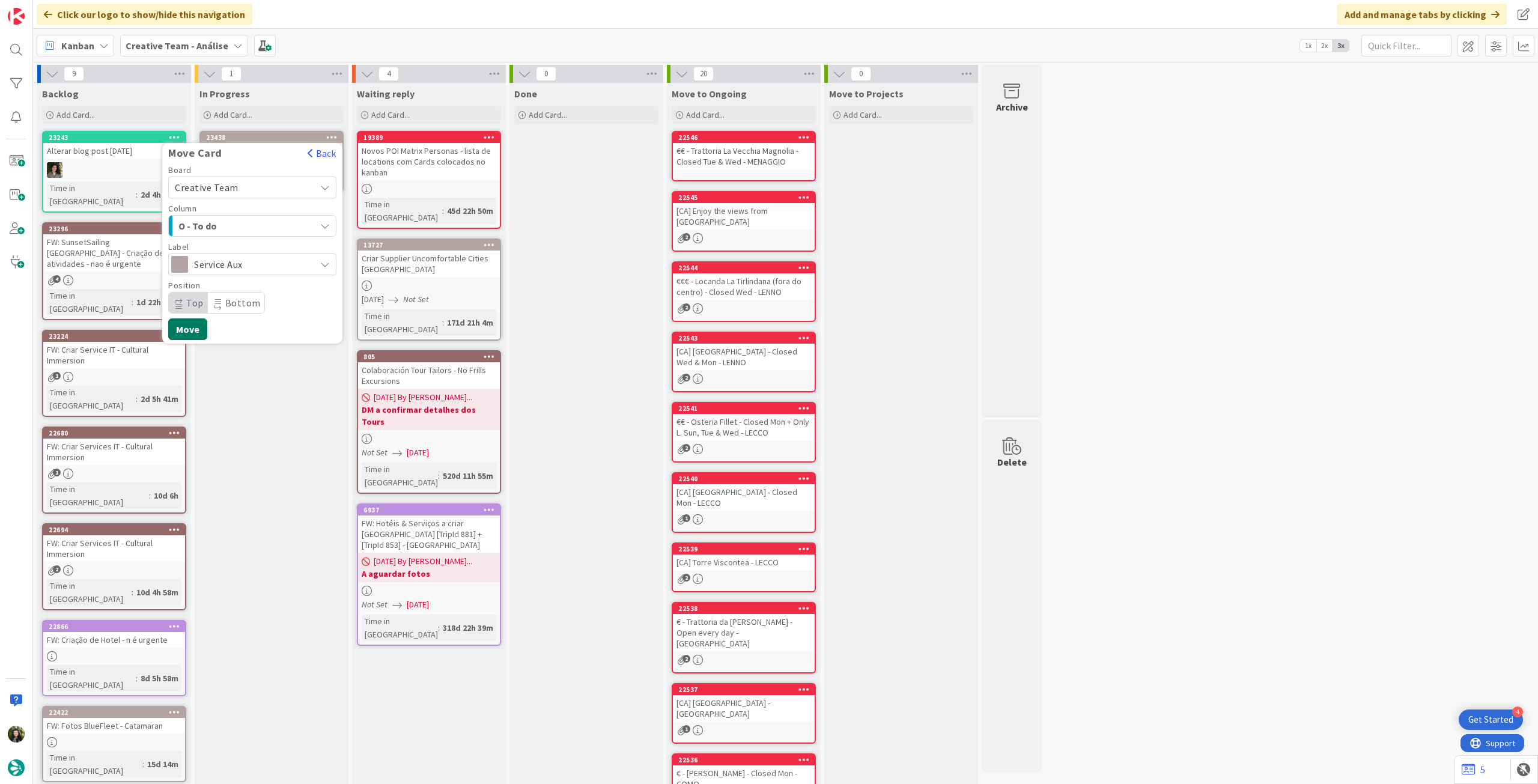
click at [194, 324] on button "Move" at bounding box center [188, 329] width 39 height 22
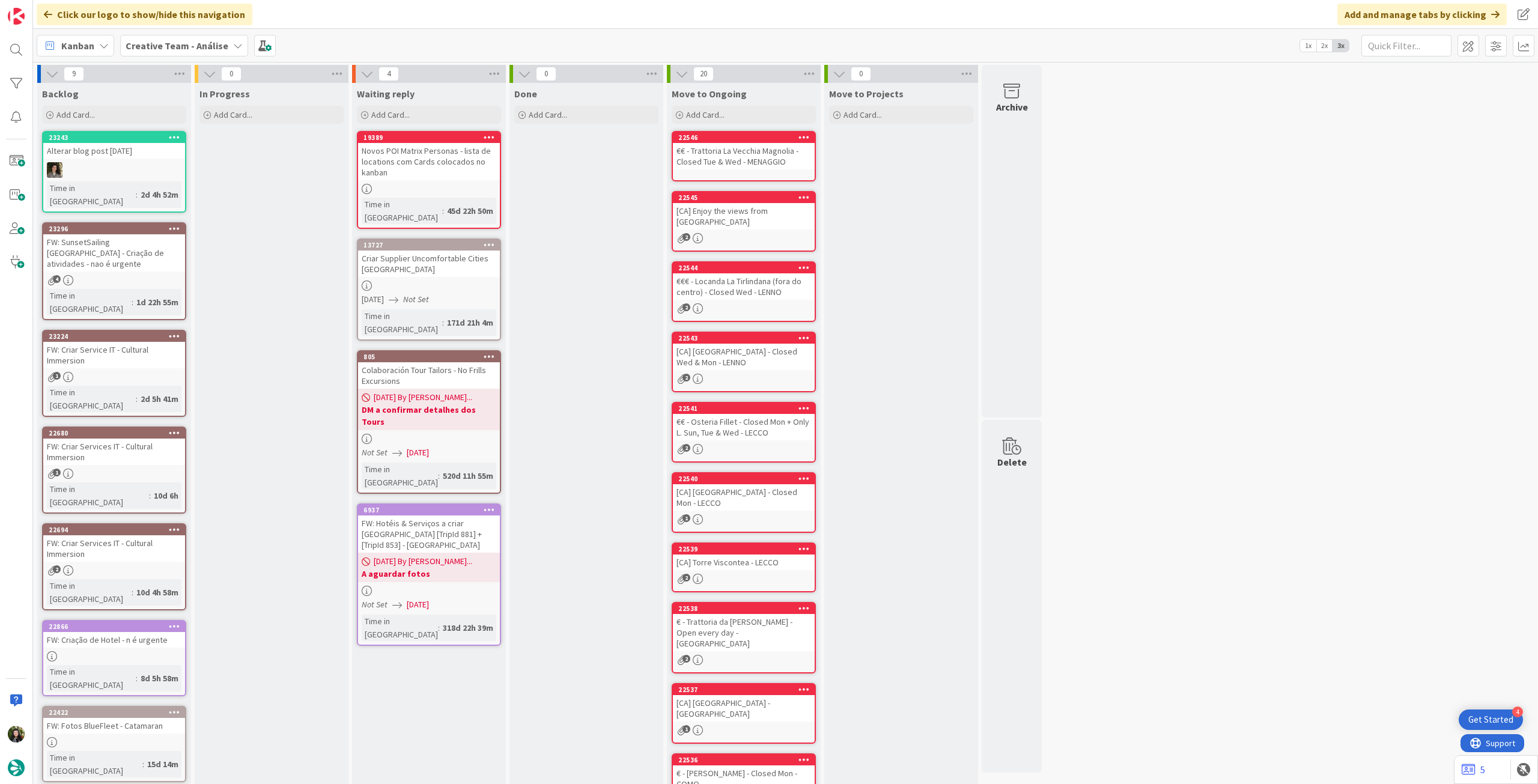
click at [164, 44] on b "Creative Team - Análise" at bounding box center [177, 45] width 103 height 12
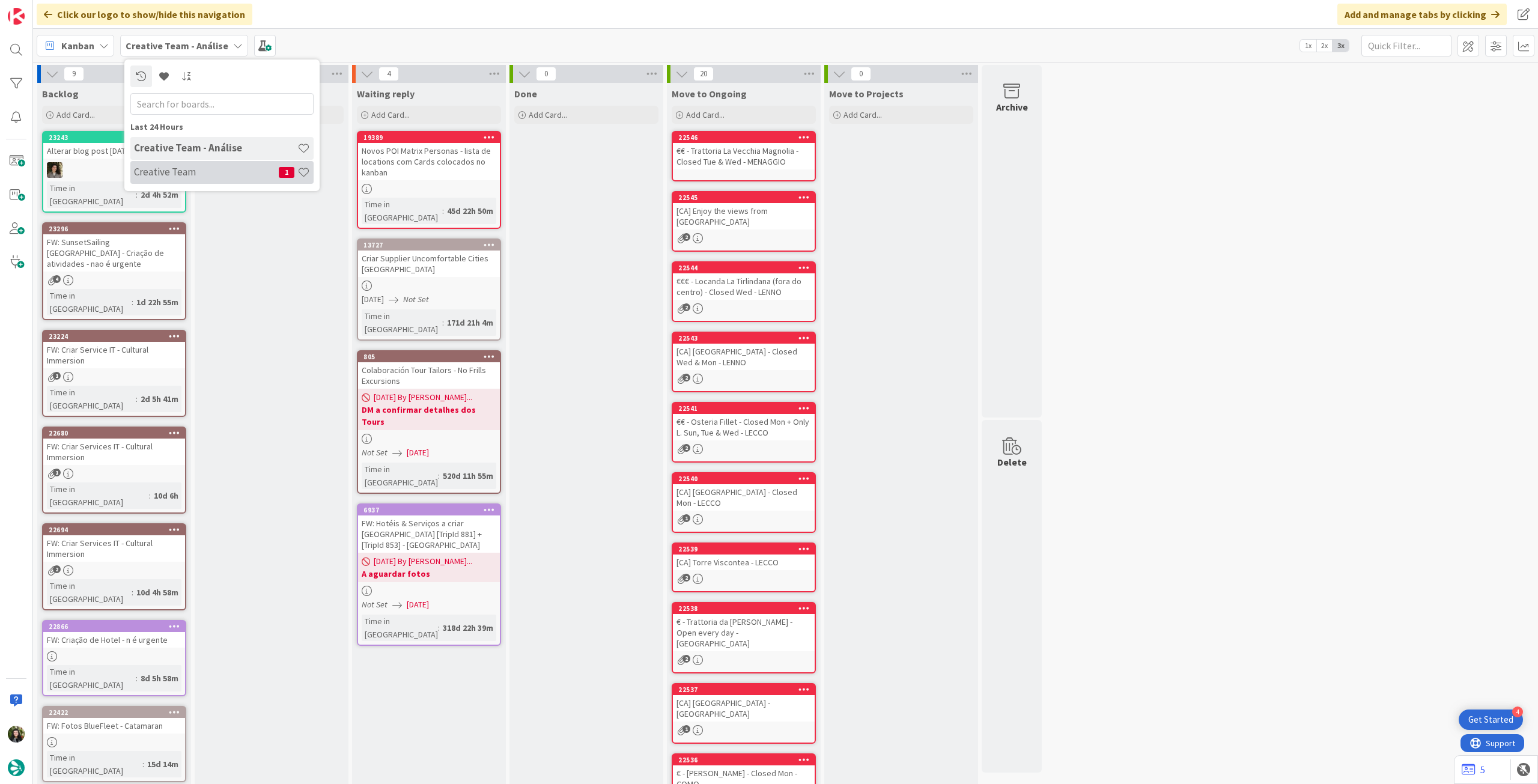
click at [190, 174] on h4 "Creative Team" at bounding box center [206, 172] width 145 height 12
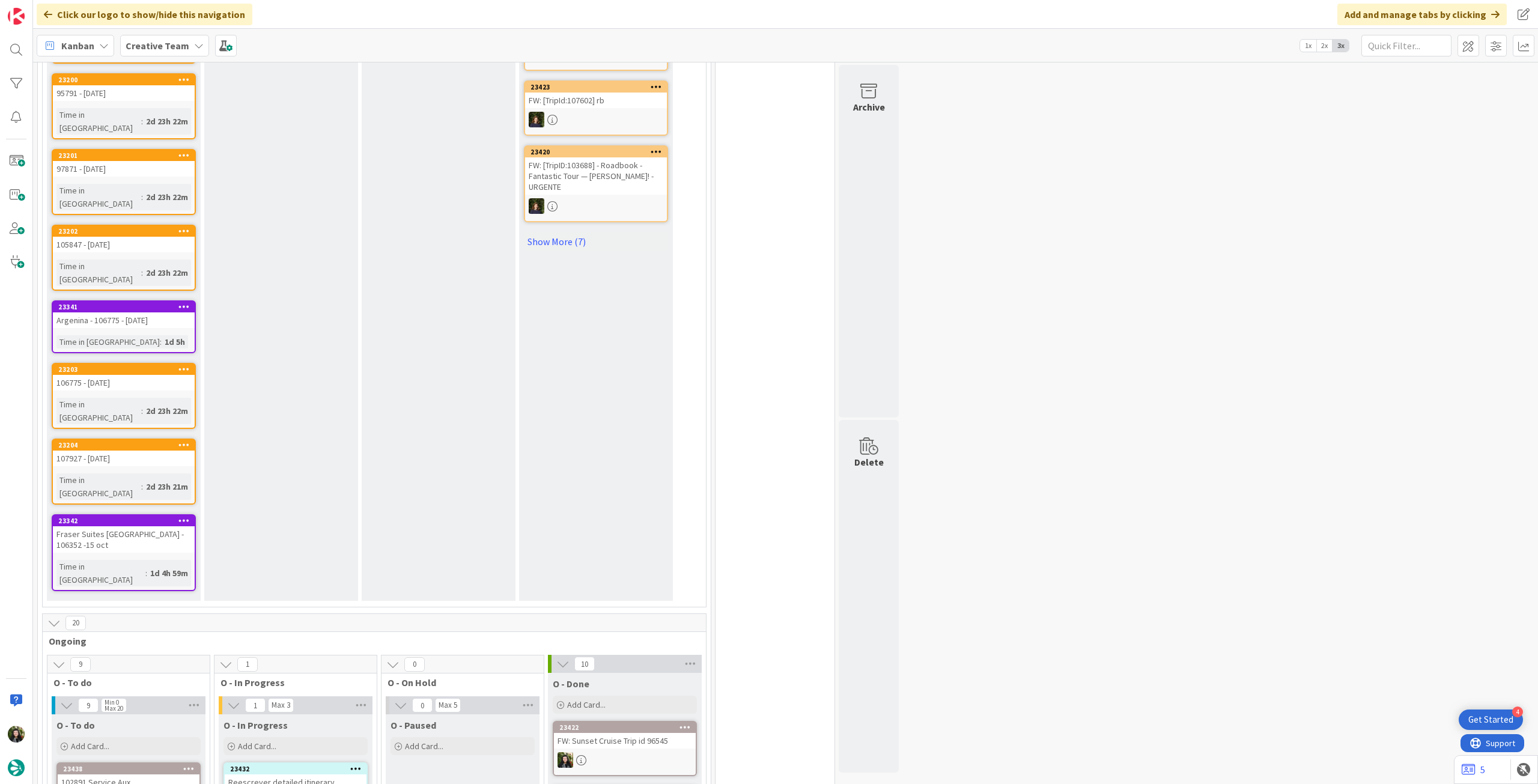
scroll to position [961, 0]
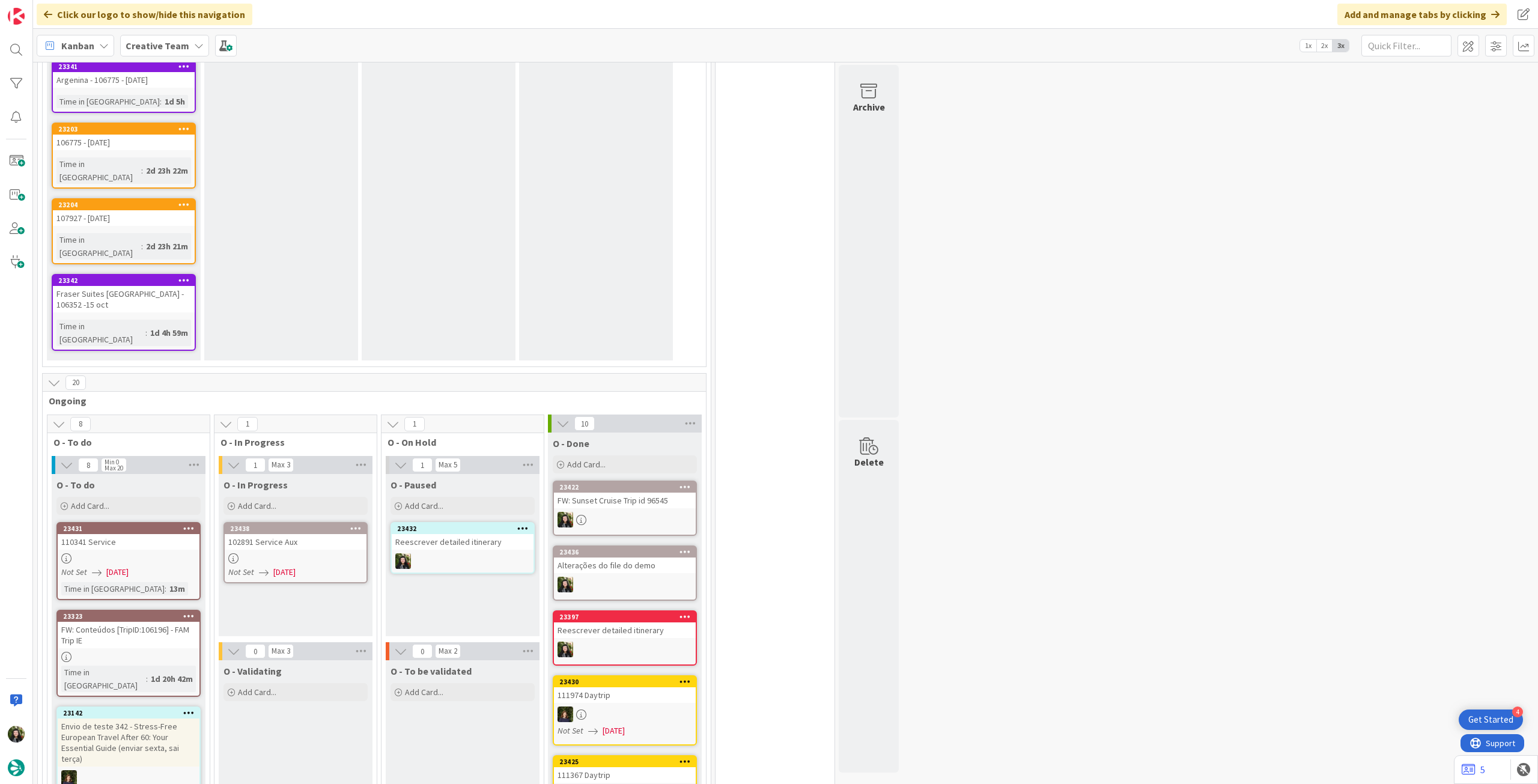
click at [301, 553] on div at bounding box center [296, 558] width 142 height 10
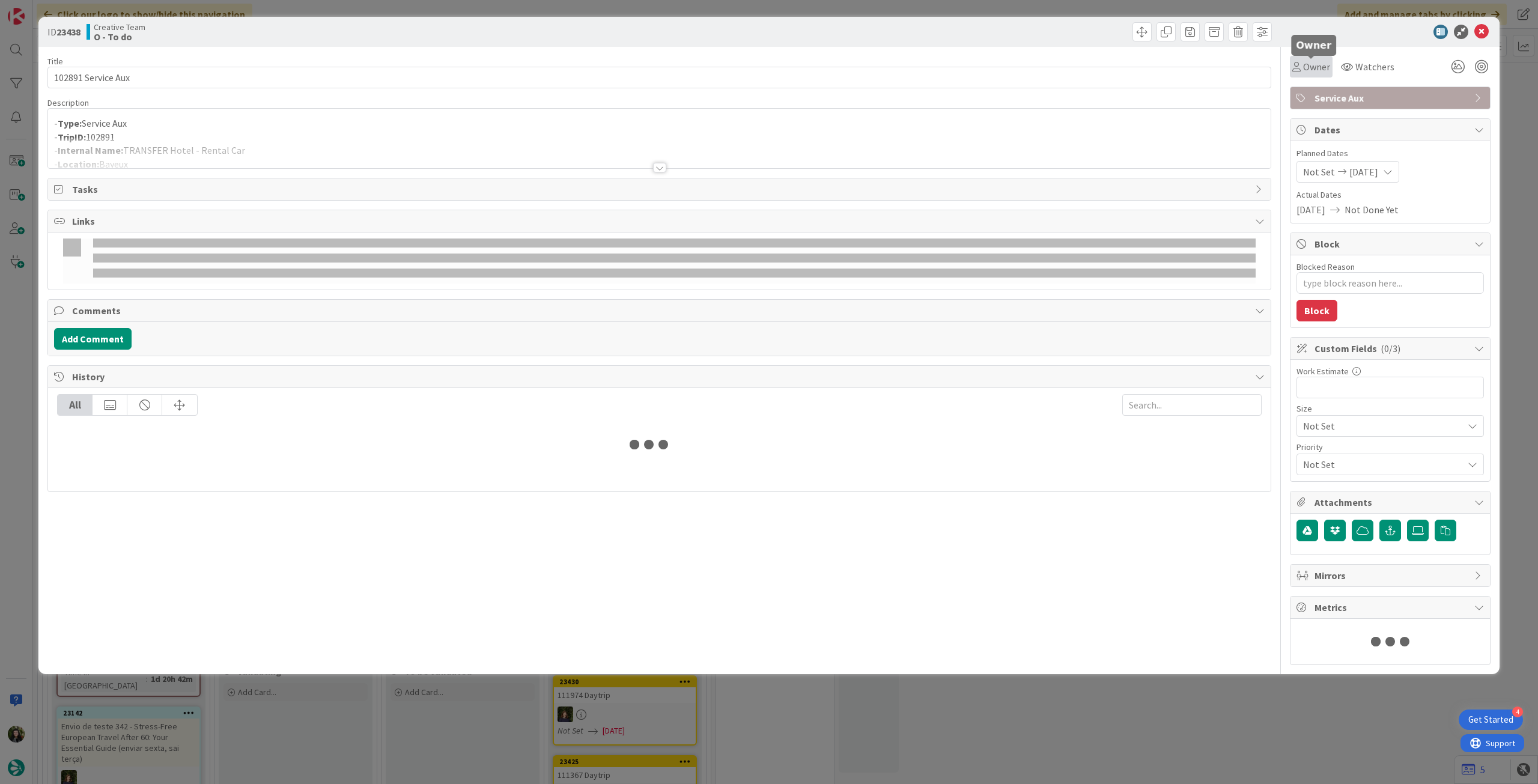
click at [1315, 65] on span "Owner" at bounding box center [1317, 67] width 27 height 15
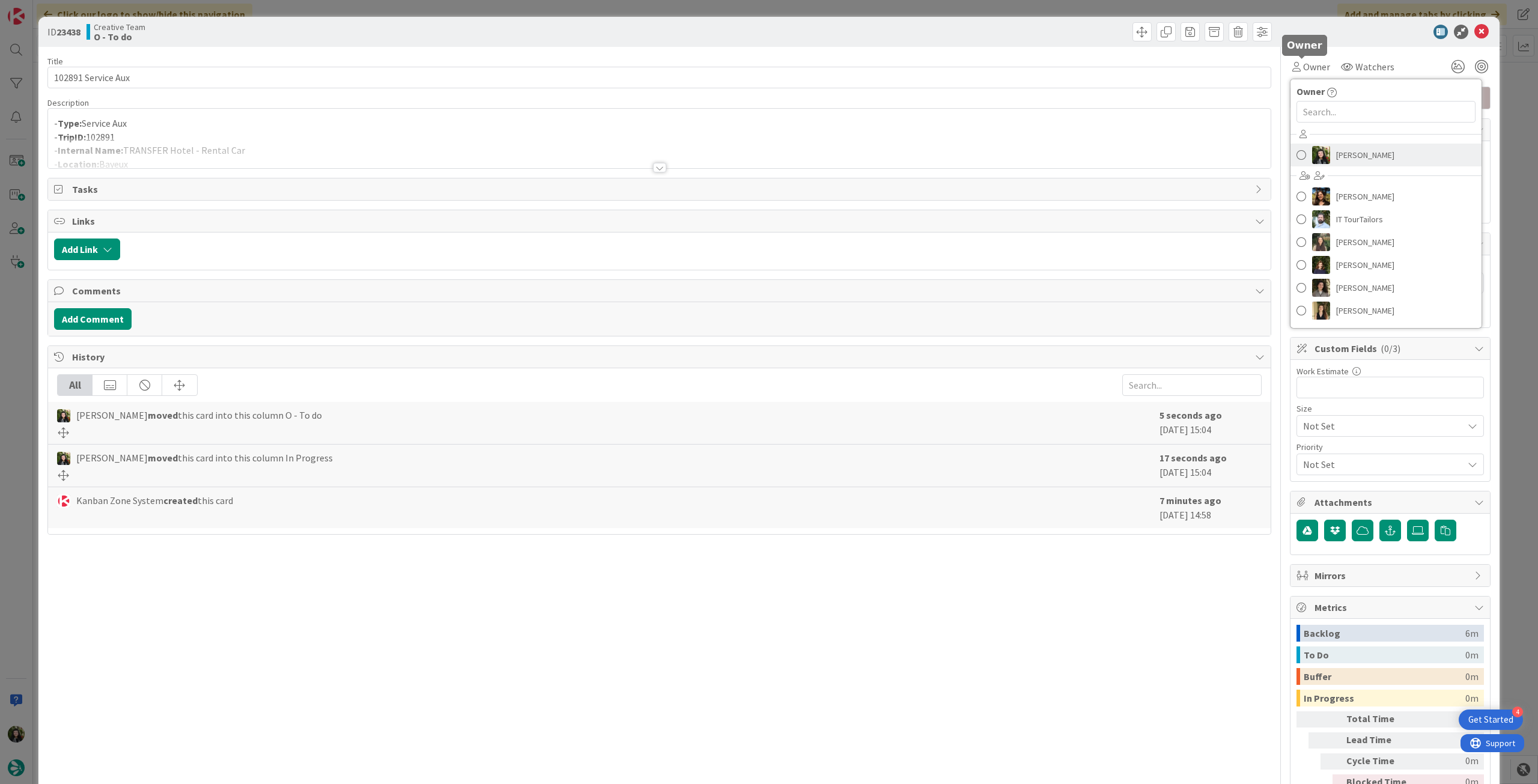
click at [1321, 149] on link "[PERSON_NAME]" at bounding box center [1386, 155] width 191 height 23
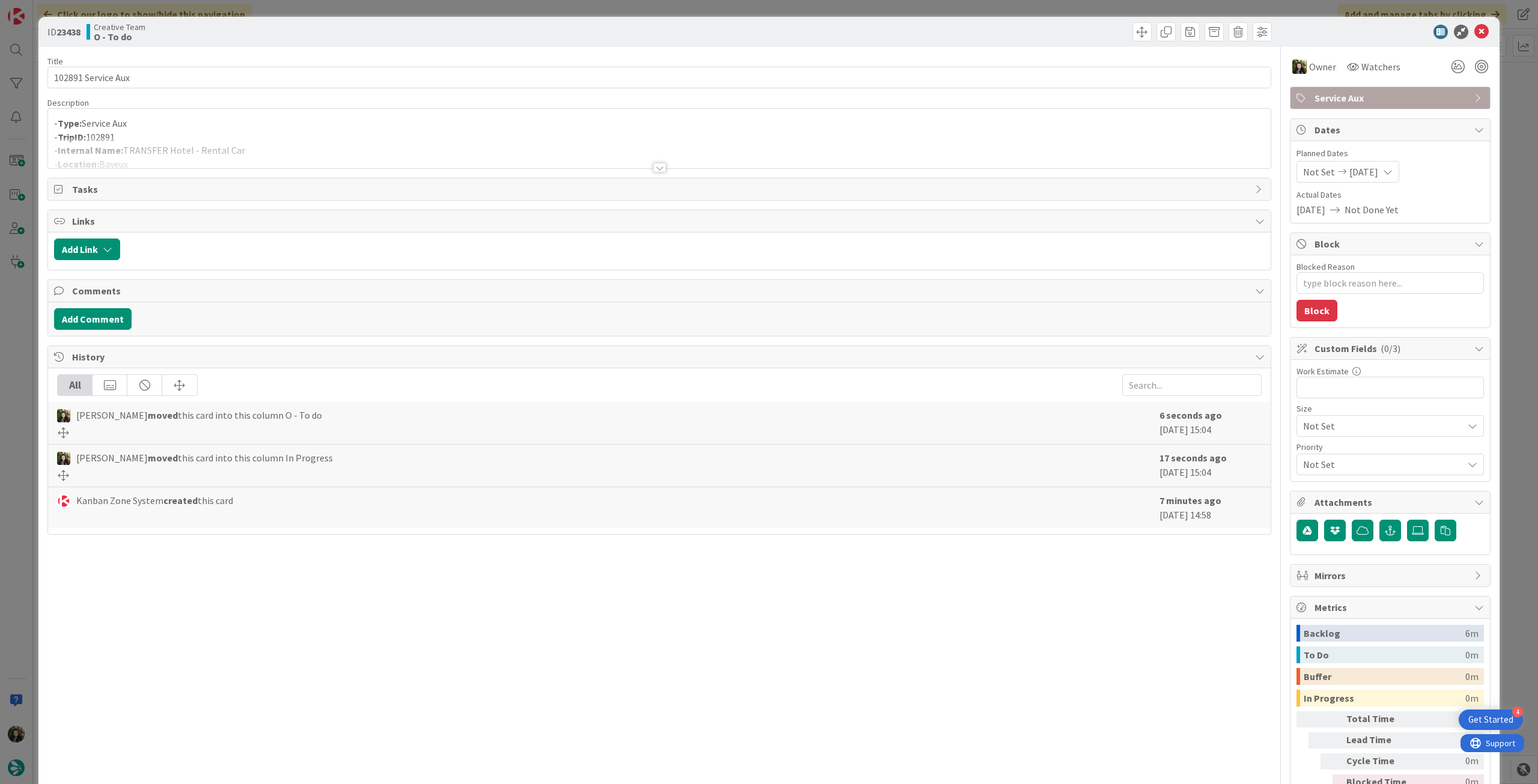
click at [309, 151] on div at bounding box center [659, 153] width 1223 height 31
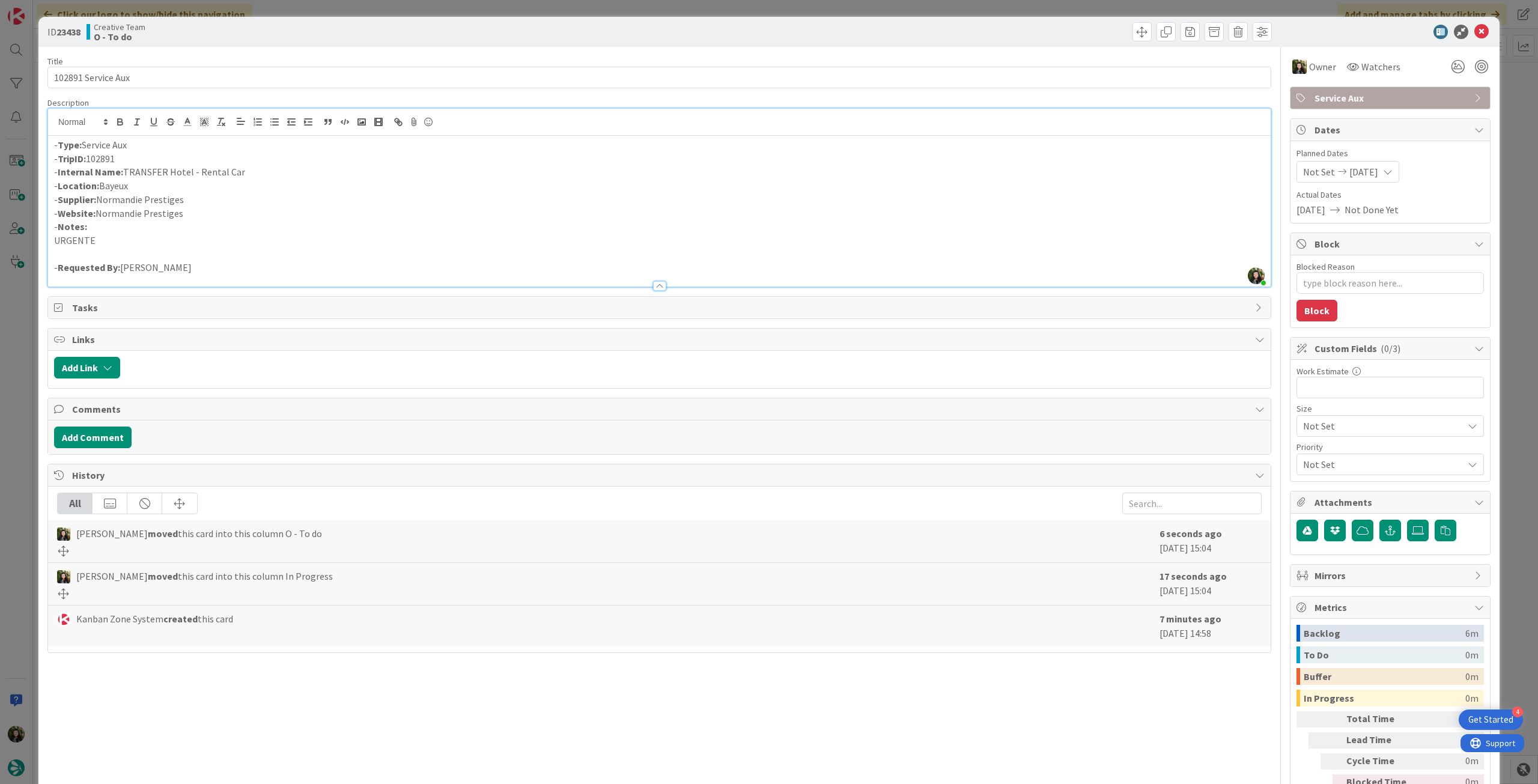
drag, startPoint x: 258, startPoint y: 170, endPoint x: 124, endPoint y: 173, distance: 134.0
click at [124, 173] on p "- Internal Name: TRANSFER Hotel - Rental Car" at bounding box center [659, 172] width 1211 height 14
copy p "TRANSFER Hotel - Rental Car"
click at [1474, 33] on icon at bounding box center [1482, 32] width 15 height 15
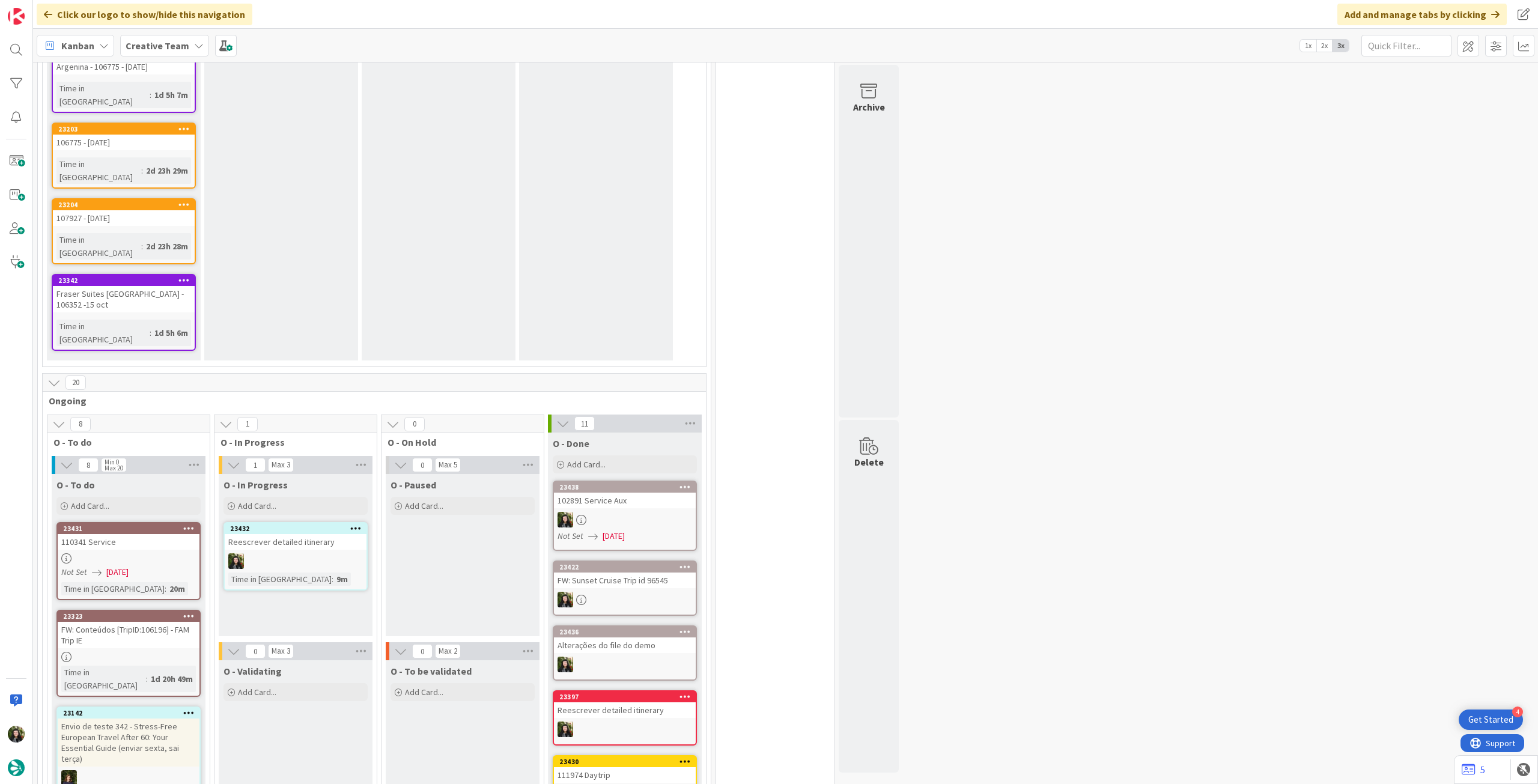
click at [153, 47] on b "Creative Team" at bounding box center [157, 45] width 64 height 12
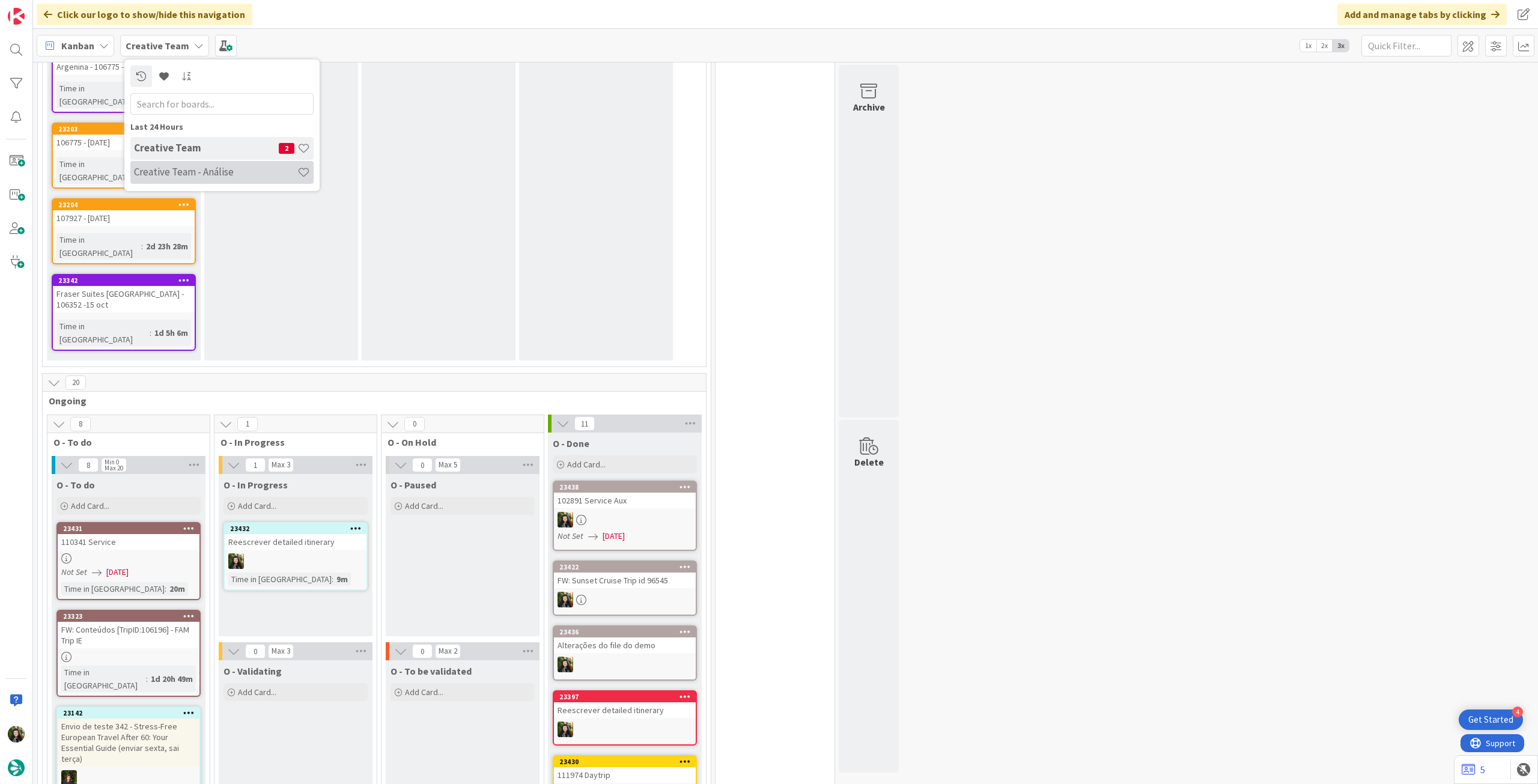
click at [182, 176] on h4 "Creative Team - Análise" at bounding box center [216, 172] width 164 height 12
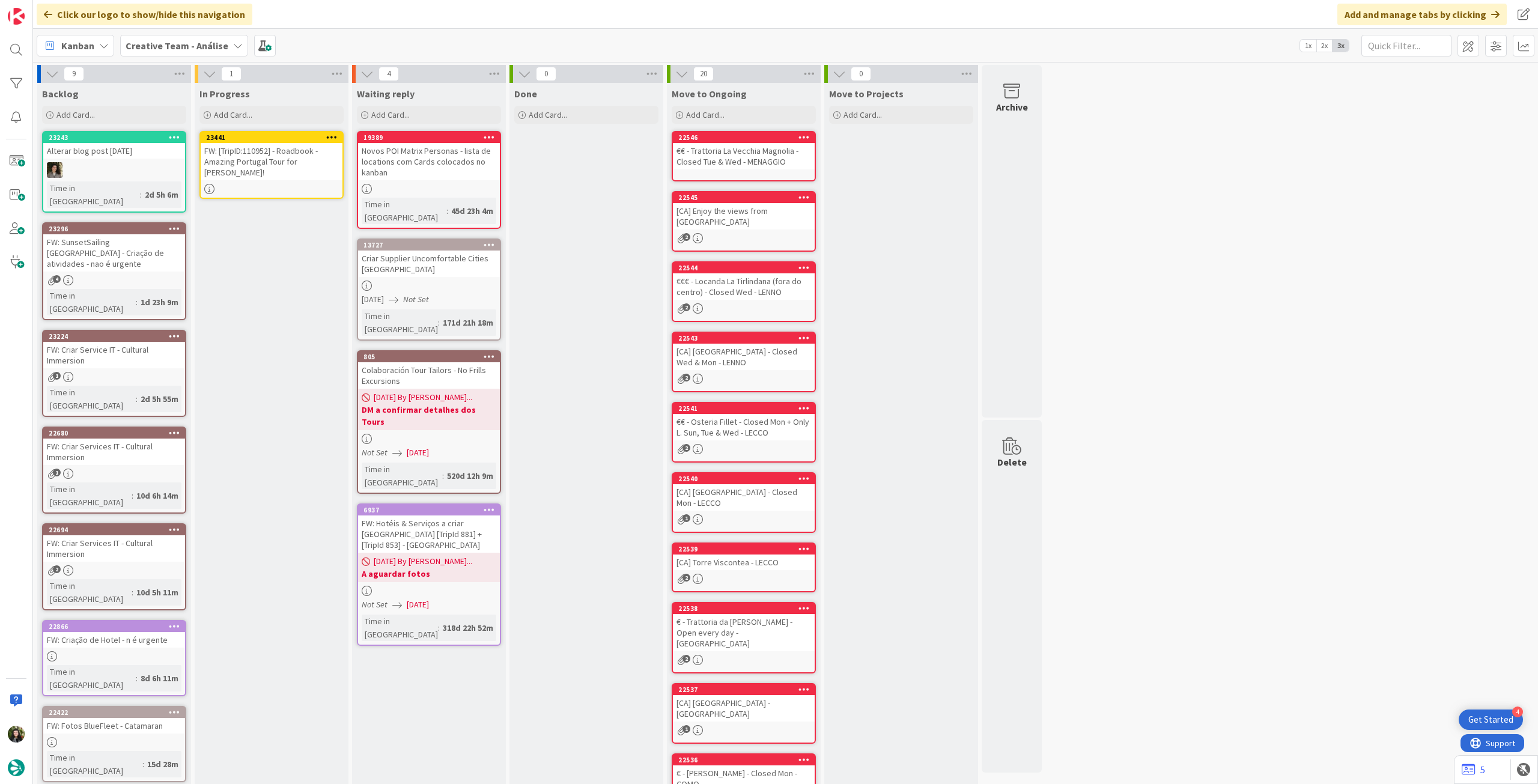
click at [275, 173] on div "FW: [TripID:110952] - Roadbook - Amazing Portugal Tour for [PERSON_NAME]!" at bounding box center [271, 161] width 142 height 37
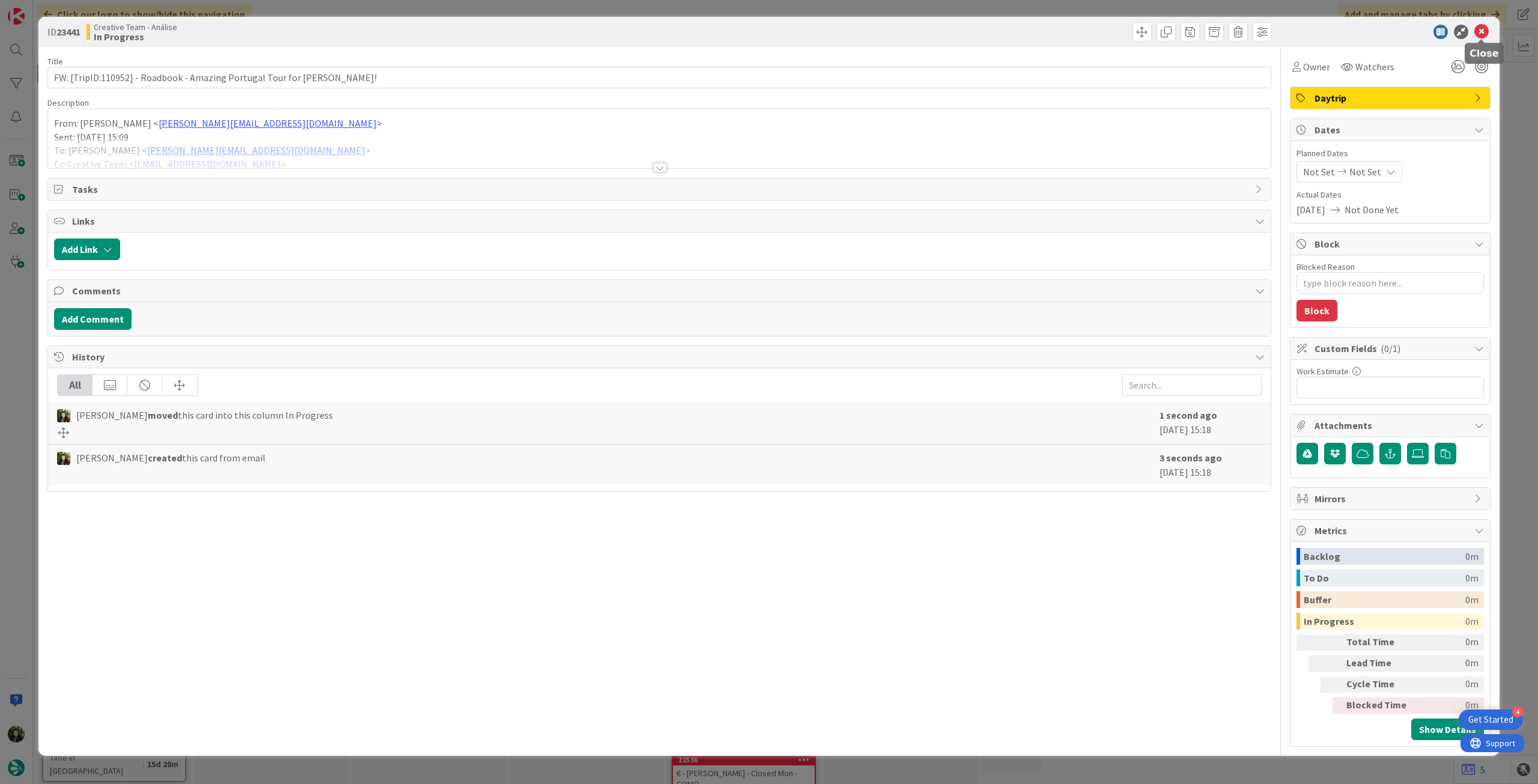
click at [1479, 29] on icon at bounding box center [1482, 32] width 15 height 15
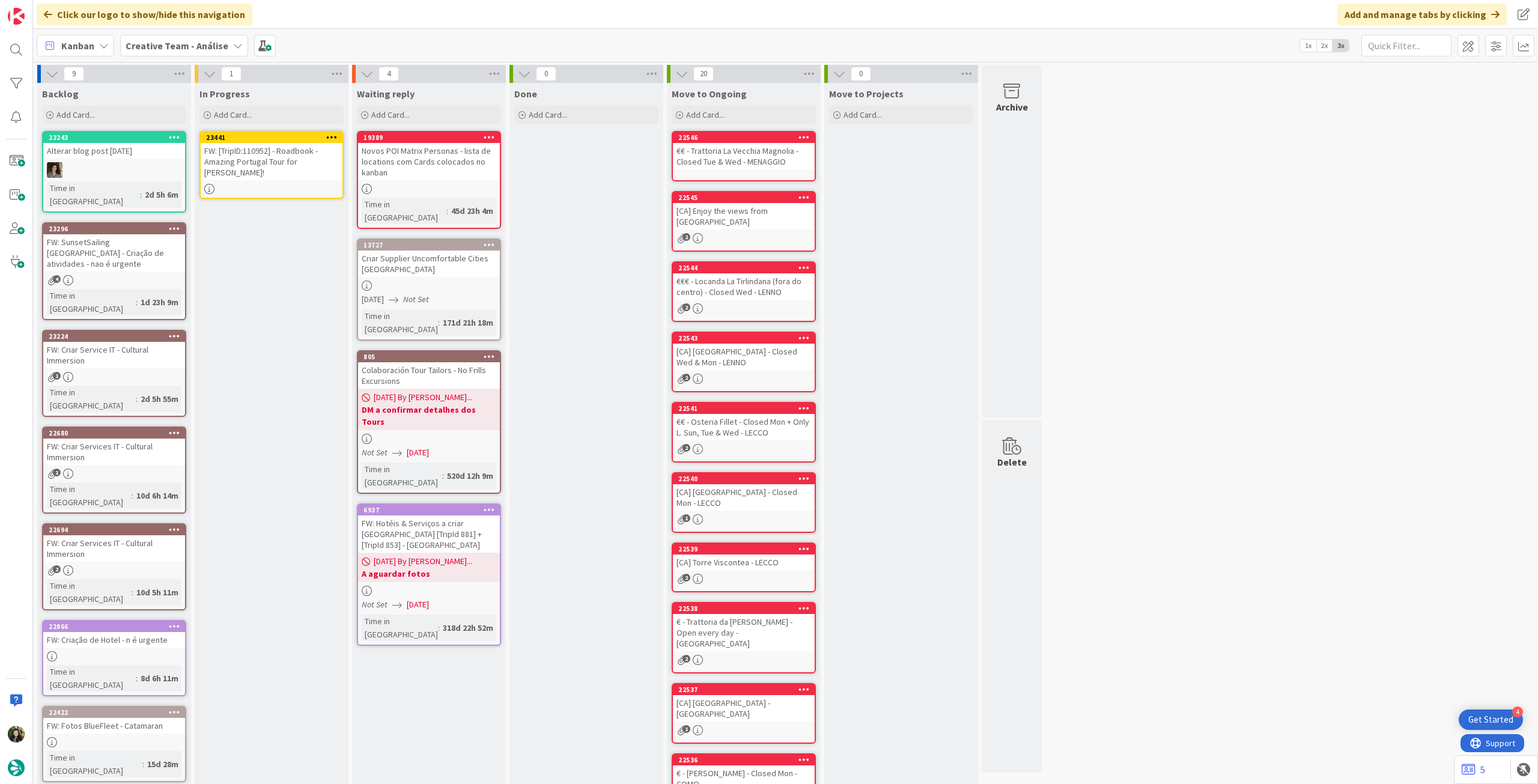
click at [334, 133] on icon at bounding box center [331, 137] width 12 height 8
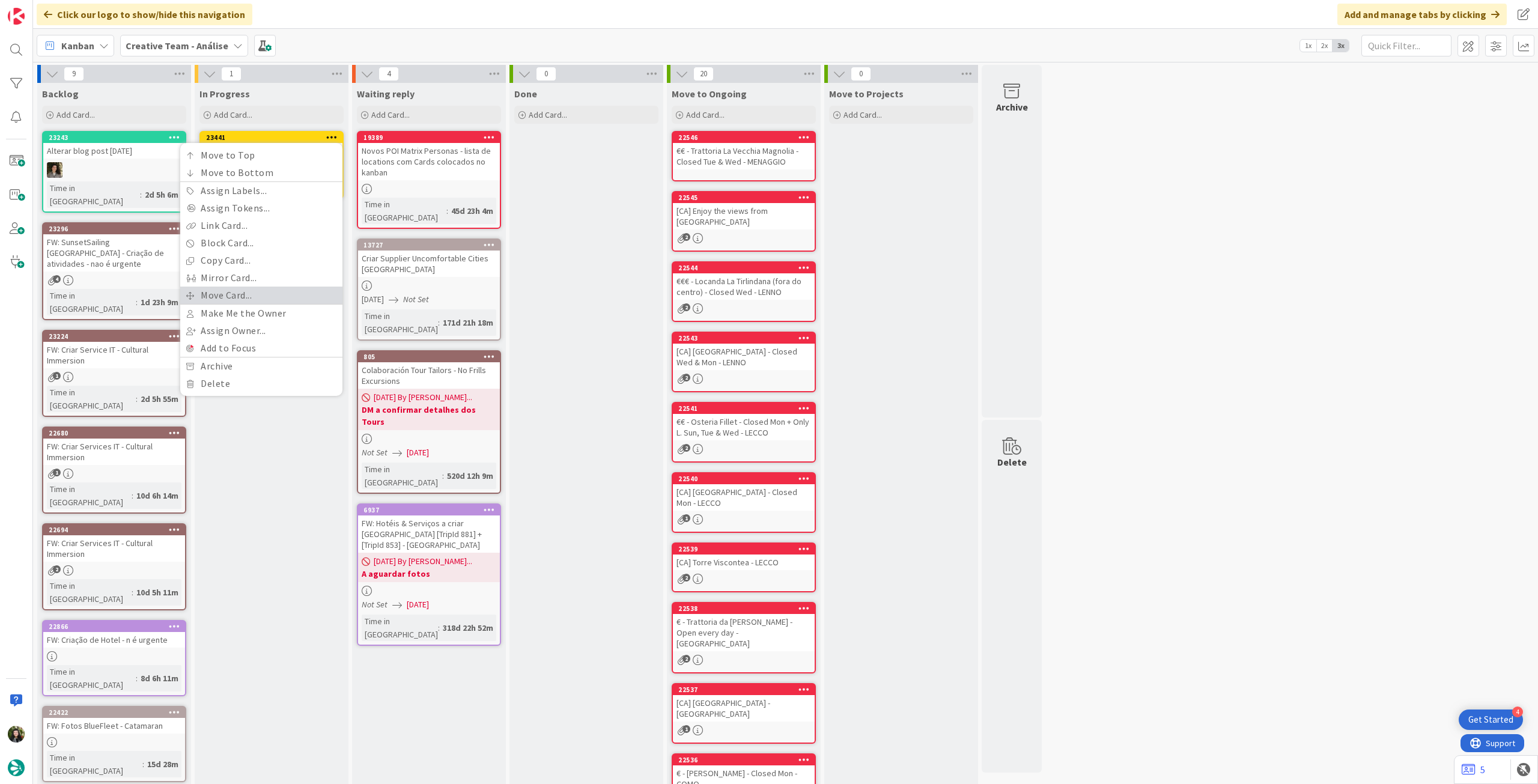
click at [247, 299] on link "Move Card..." at bounding box center [261, 295] width 162 height 18
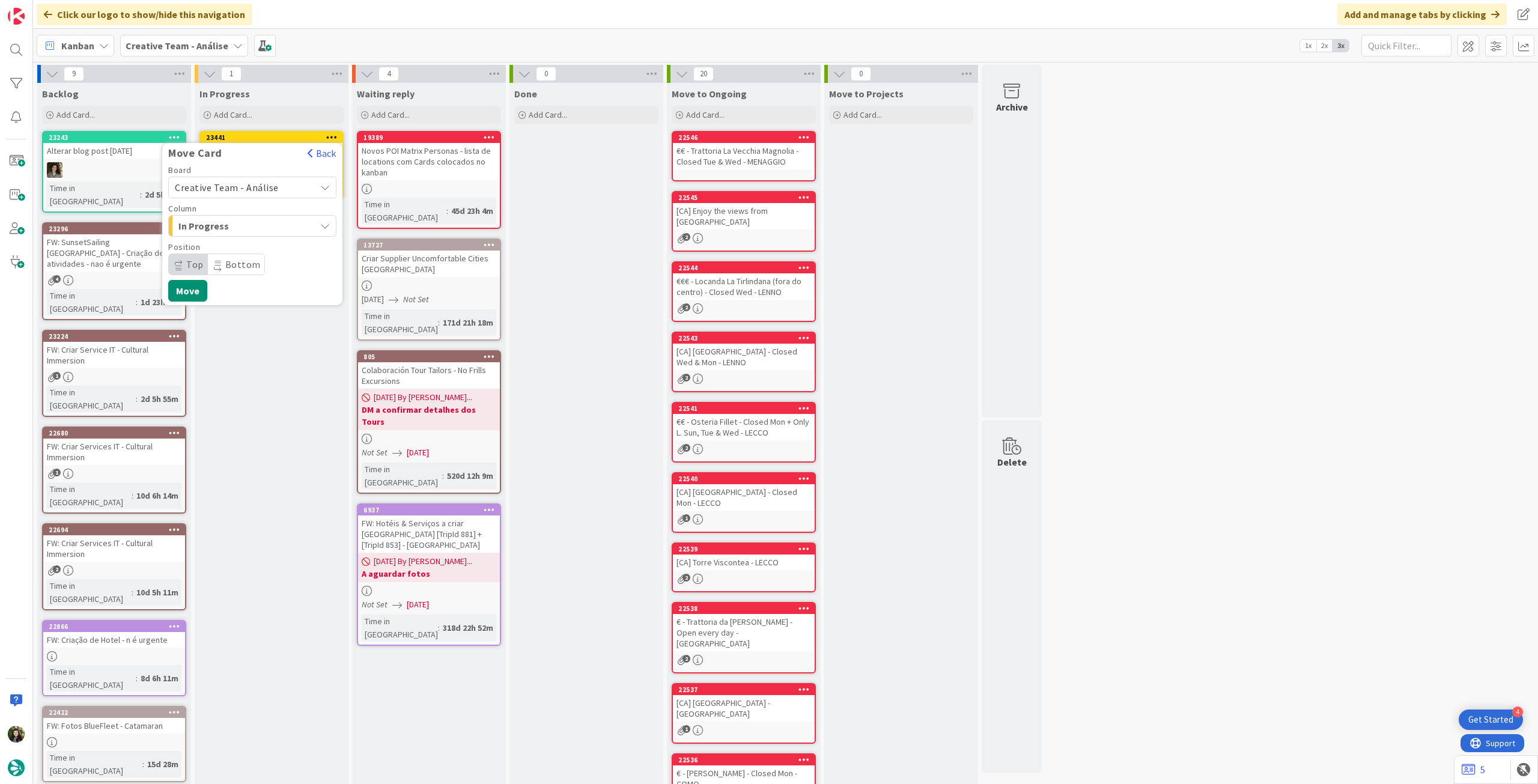
click at [262, 185] on span "Creative Team - Análise" at bounding box center [227, 187] width 104 height 12
click at [252, 240] on span "Creative Team" at bounding box center [260, 244] width 139 height 18
click at [247, 260] on span "Daytrip" at bounding box center [251, 264] width 115 height 17
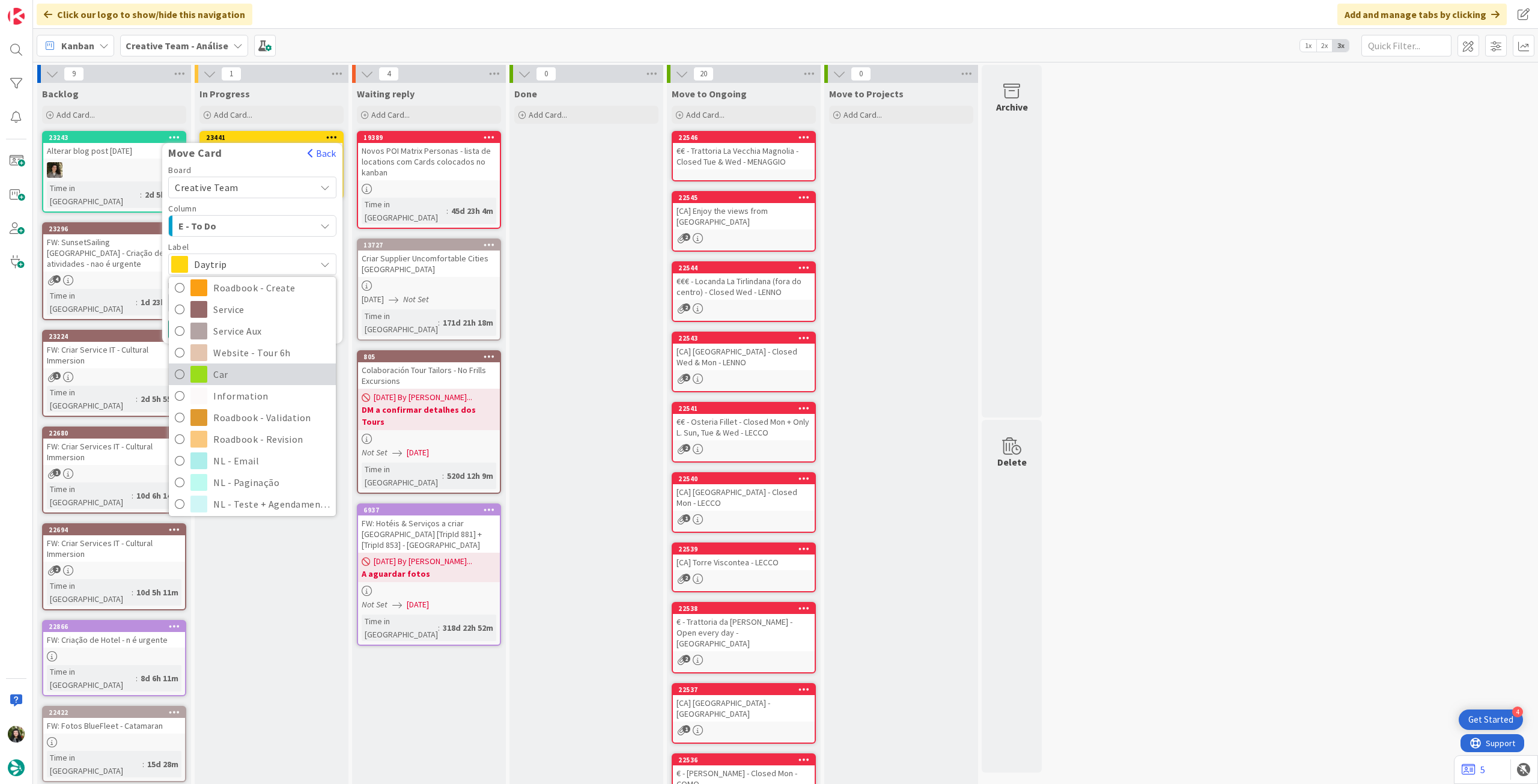
scroll to position [160, 0]
click at [258, 429] on span "Roadbook - Revision" at bounding box center [271, 436] width 116 height 18
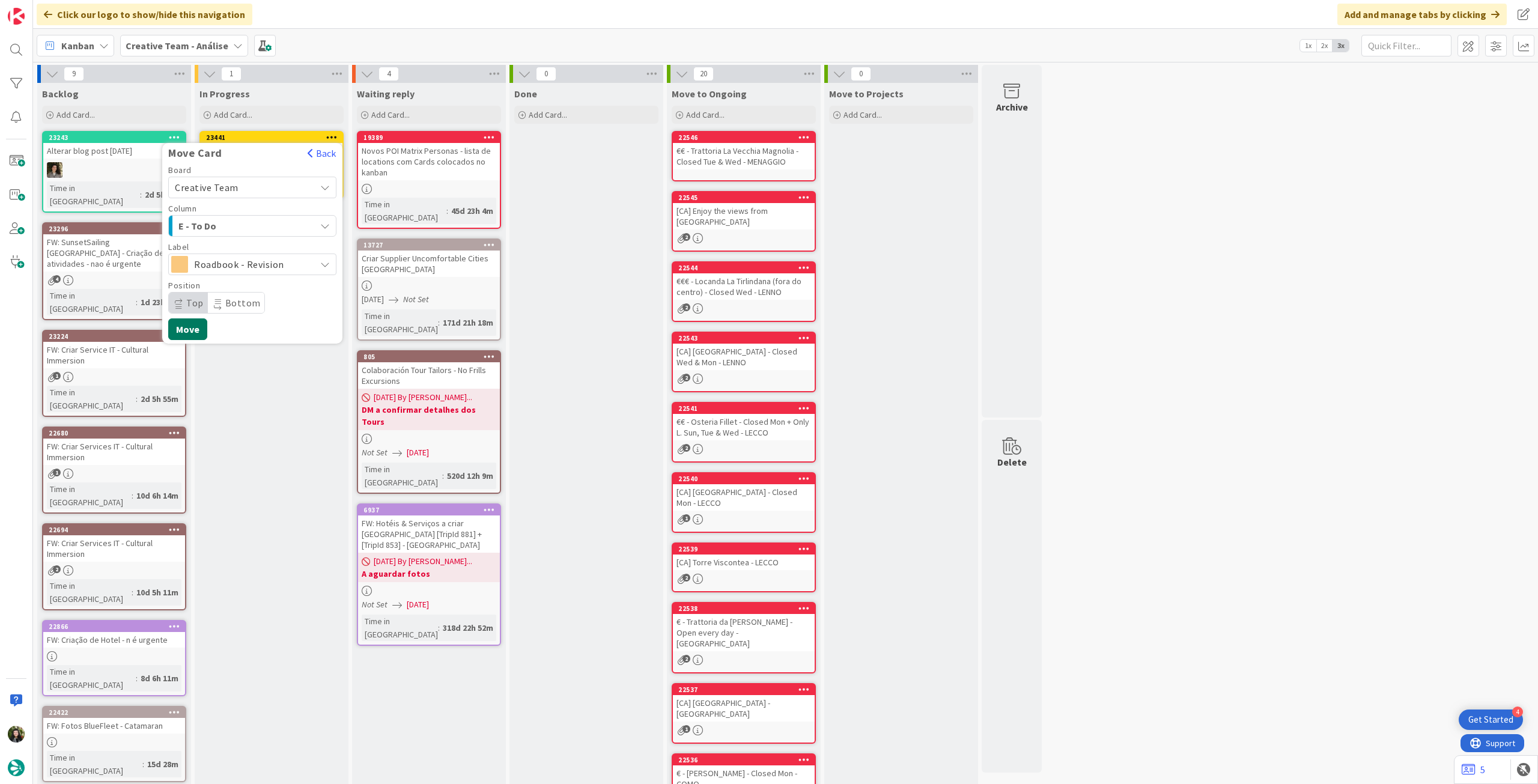
click at [201, 331] on button "Move" at bounding box center [188, 329] width 39 height 22
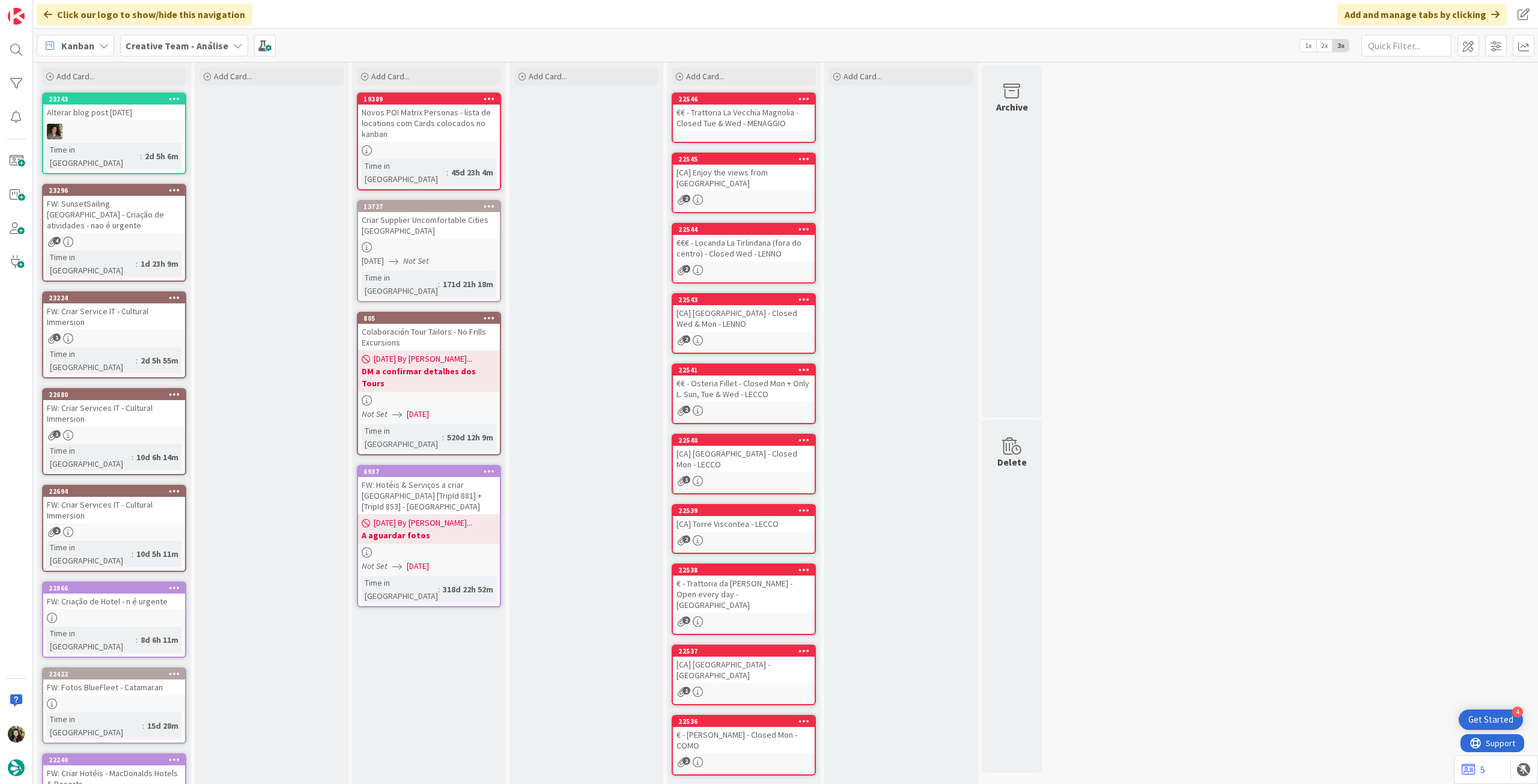
scroll to position [0, 0]
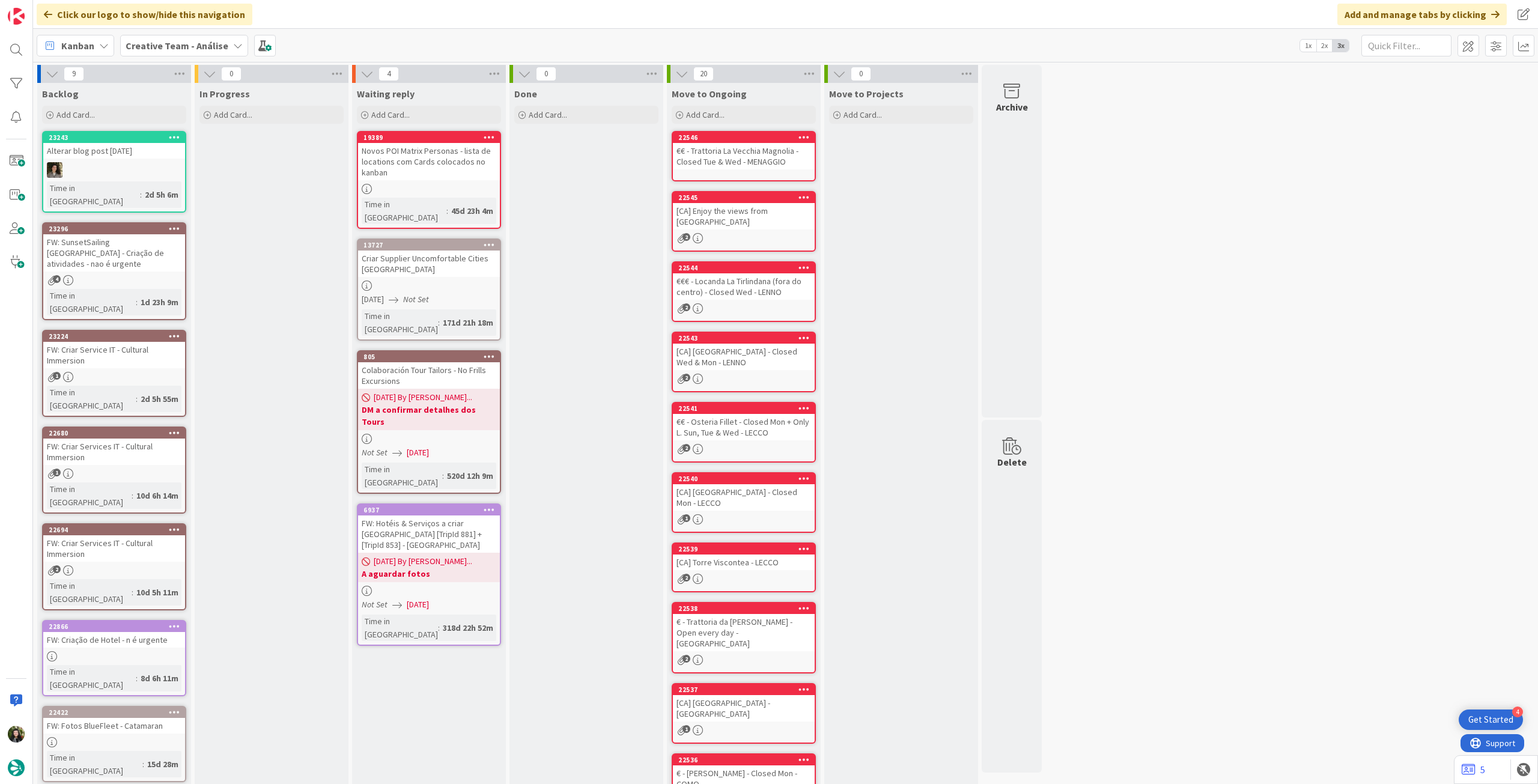
click at [168, 51] on span "Creative Team - Análise" at bounding box center [177, 45] width 103 height 15
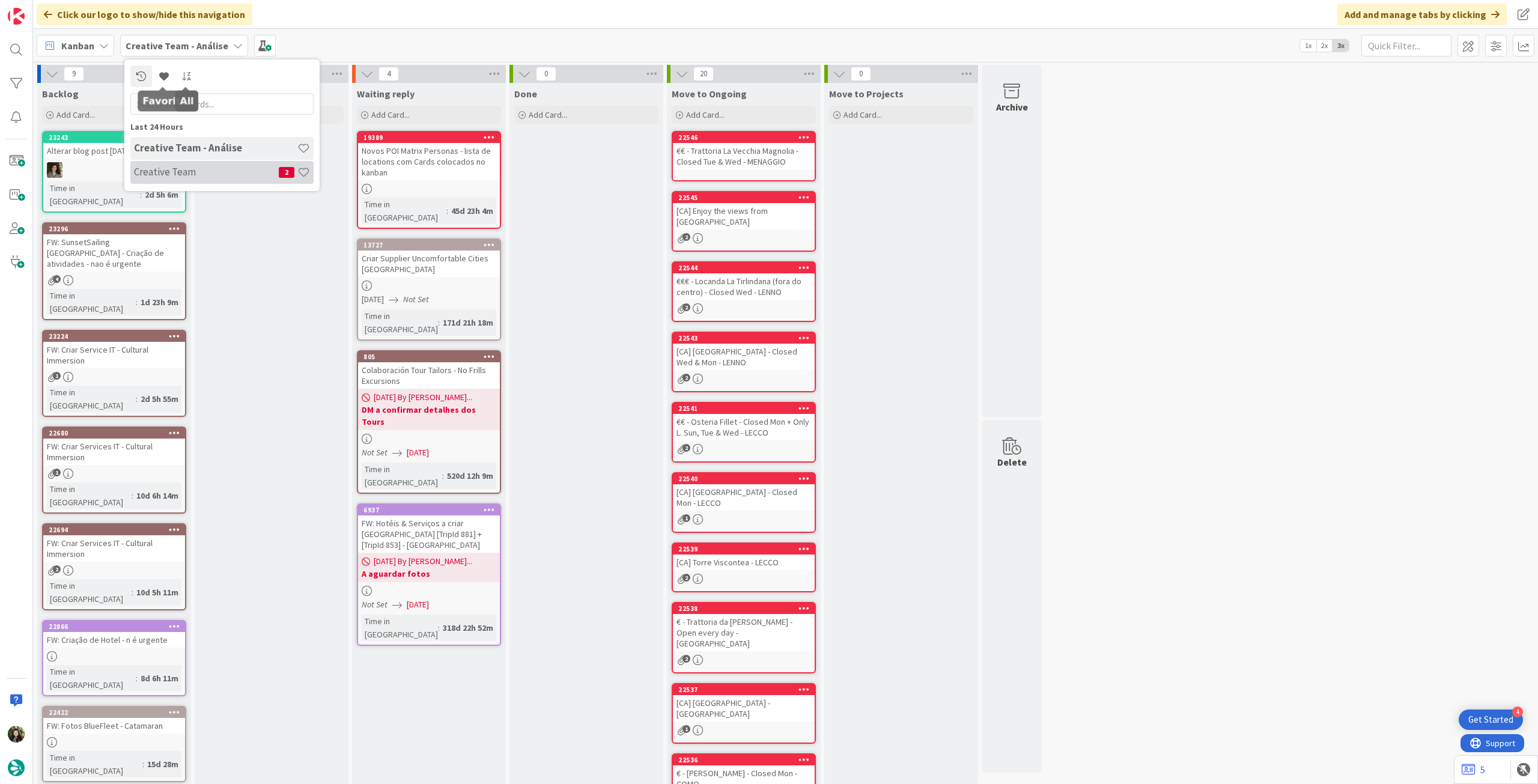
click at [208, 174] on h4 "Creative Team" at bounding box center [206, 172] width 145 height 12
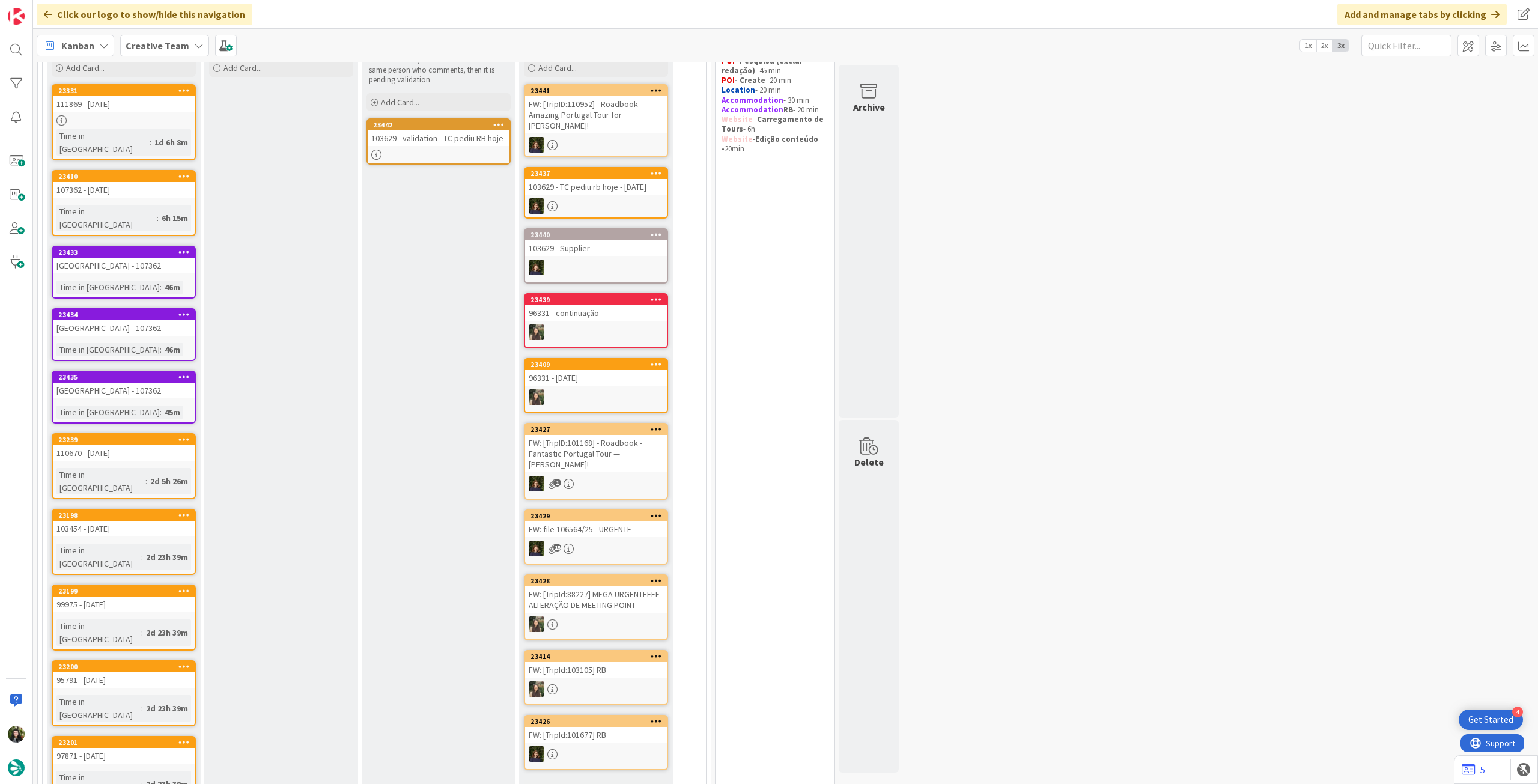
scroll to position [80, 0]
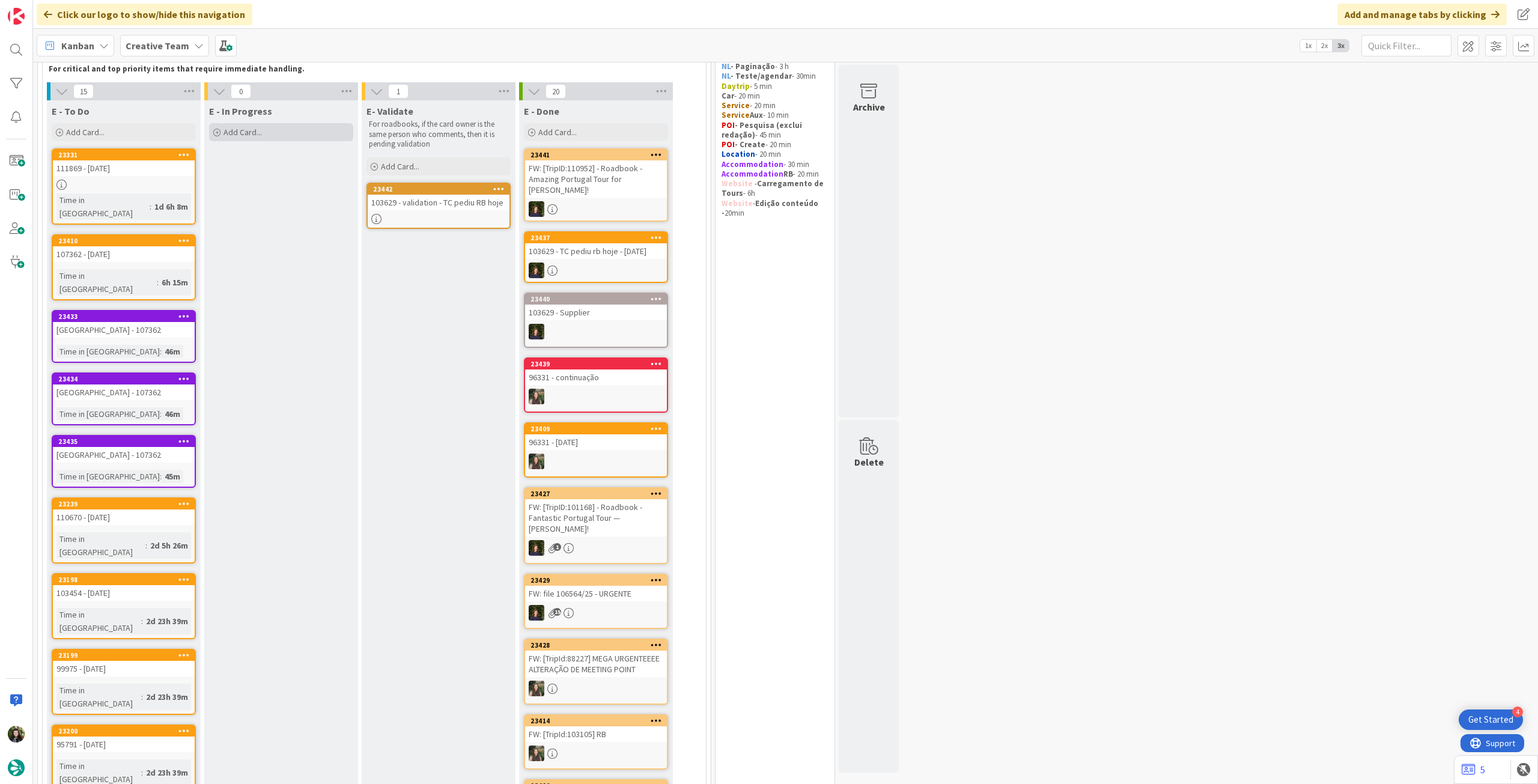
click at [276, 123] on div "Add Card..." at bounding box center [281, 132] width 144 height 18
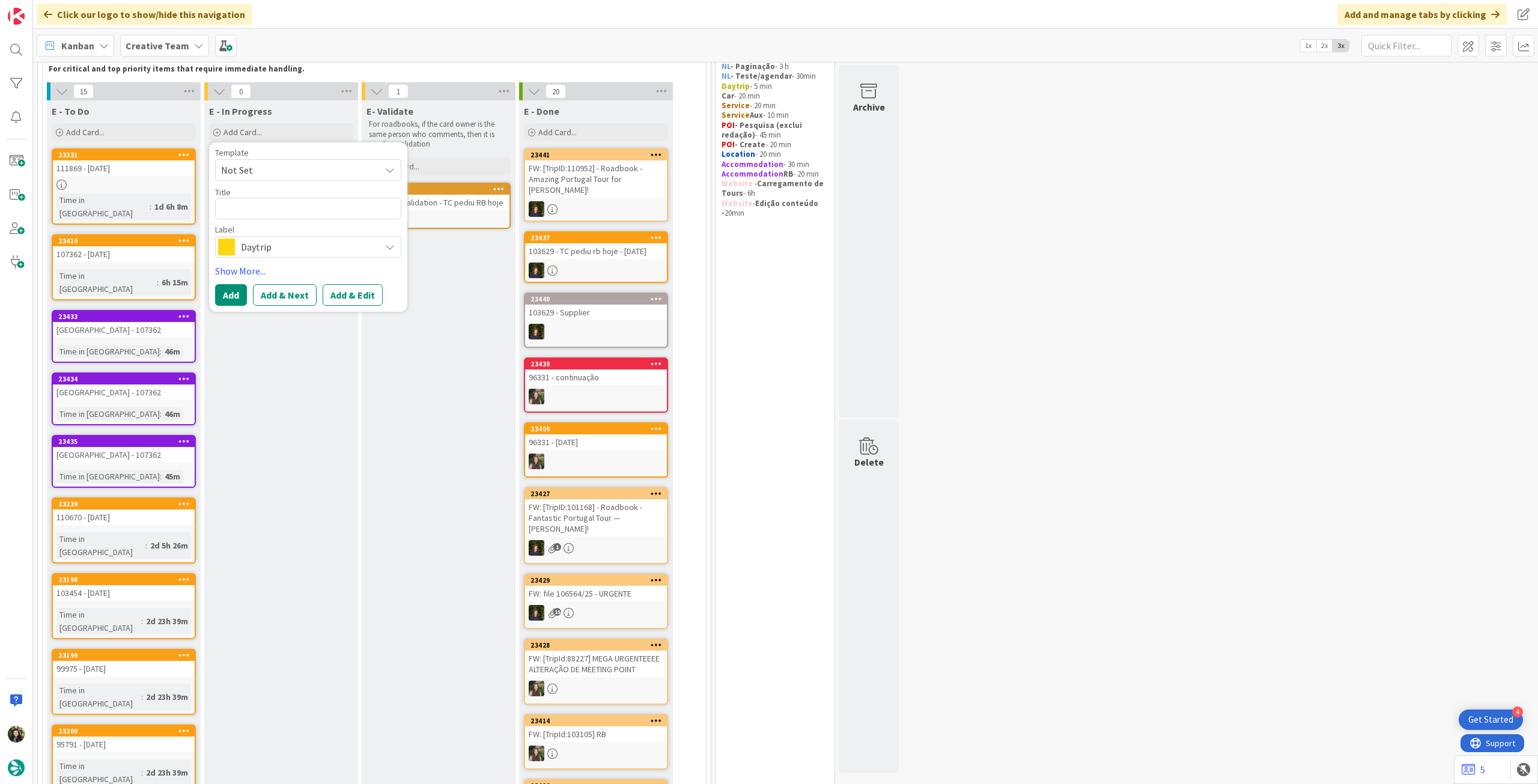
click at [280, 248] on span "Daytrip" at bounding box center [308, 247] width 133 height 17
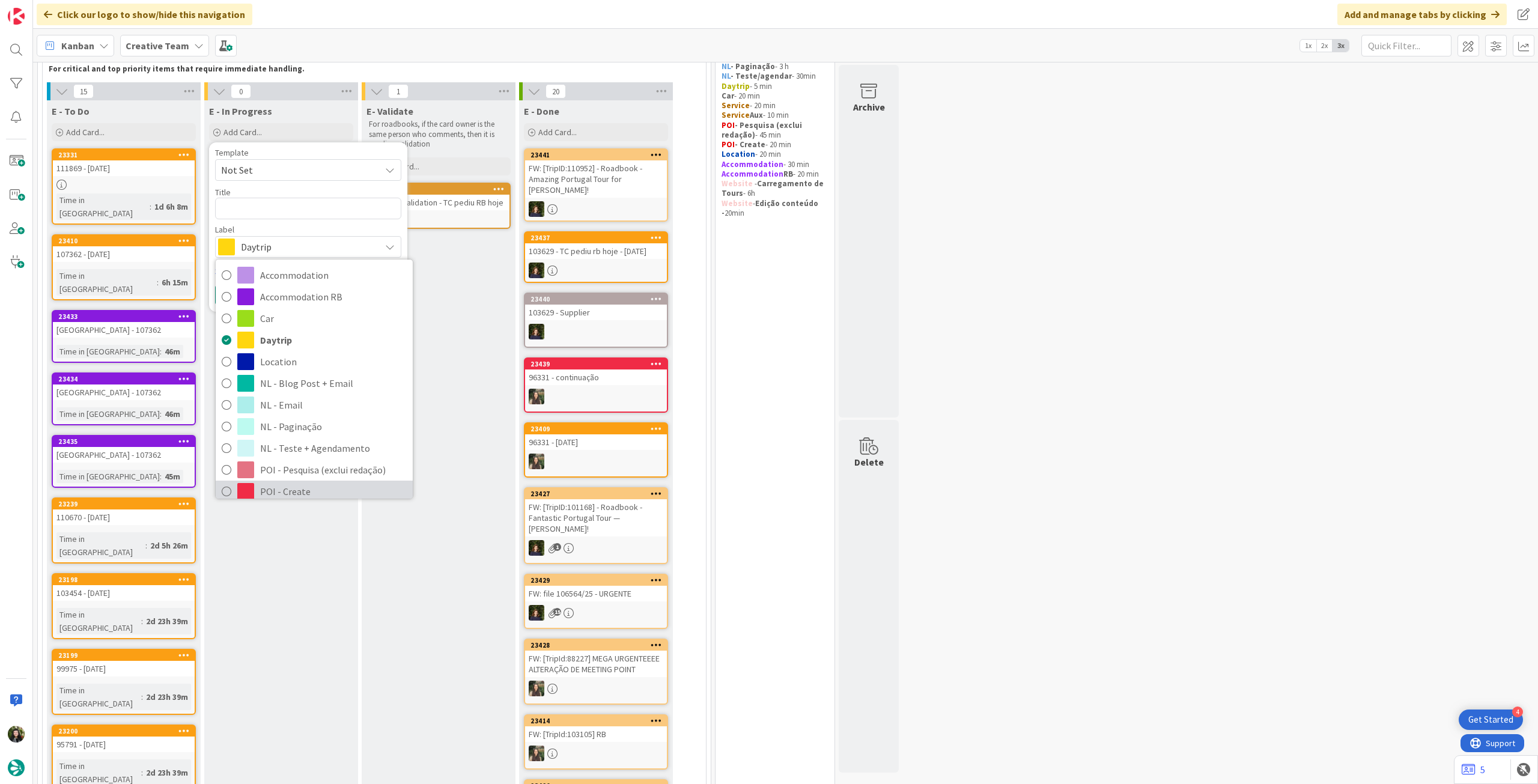
drag, startPoint x: 292, startPoint y: 489, endPoint x: 281, endPoint y: 445, distance: 45.4
click at [292, 489] on span "POI - Create" at bounding box center [333, 491] width 147 height 18
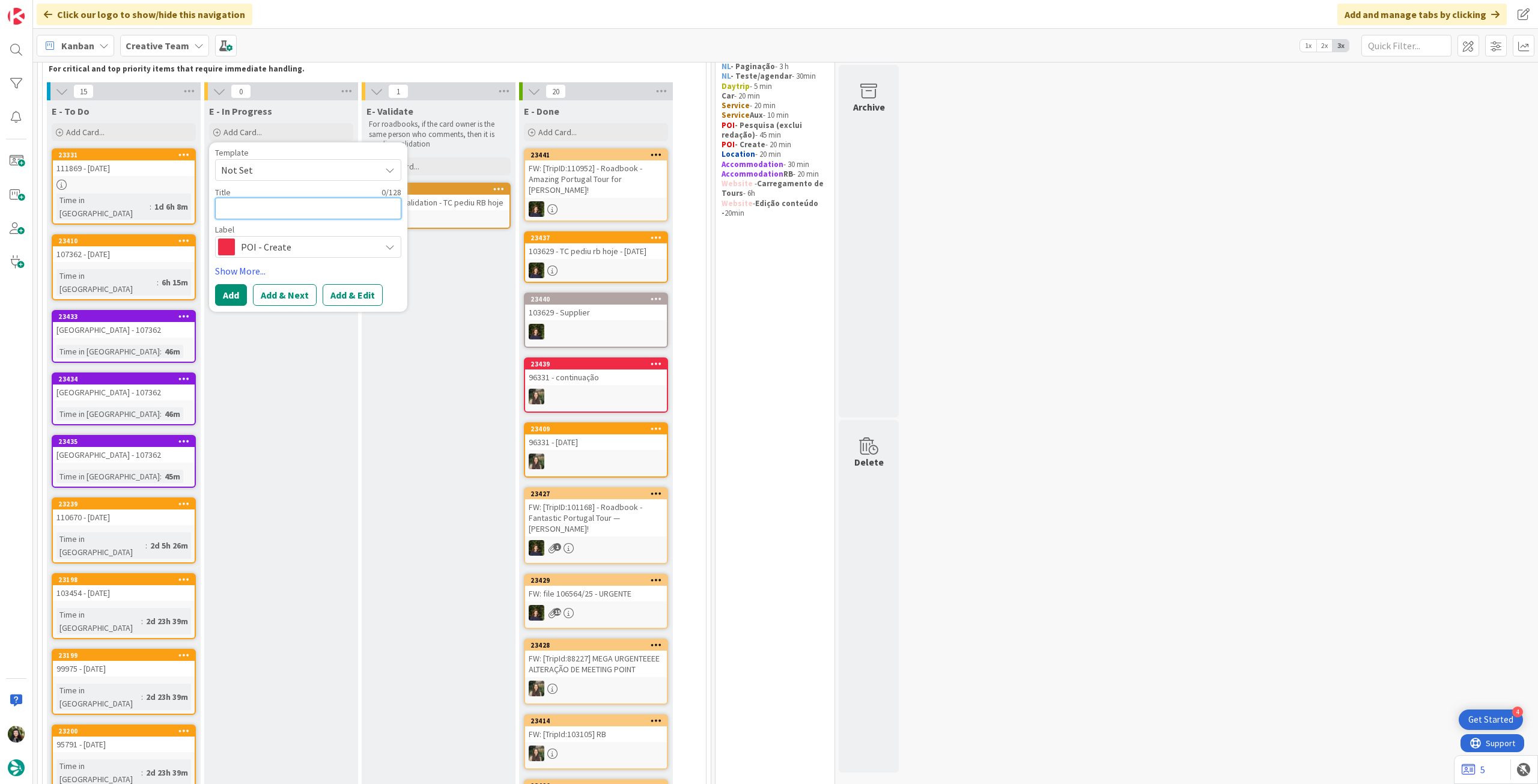
click at [282, 209] on textarea at bounding box center [308, 208] width 186 height 22
paste textarea "102891"
type textarea "x"
type textarea "102891"
type textarea "x"
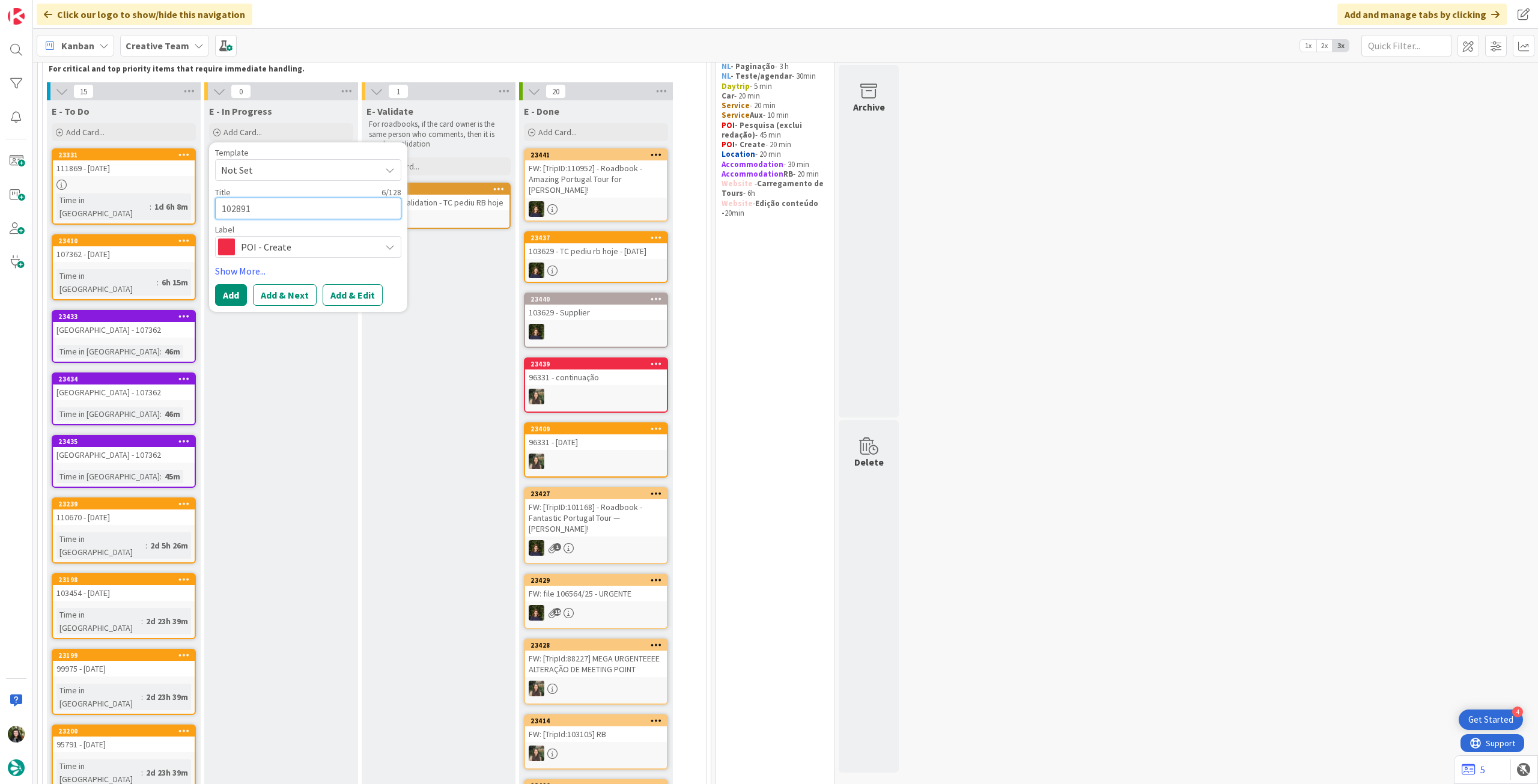
type textarea "102891"
type textarea "x"
type textarea "102891 r"
type textarea "x"
type textarea "102891 re"
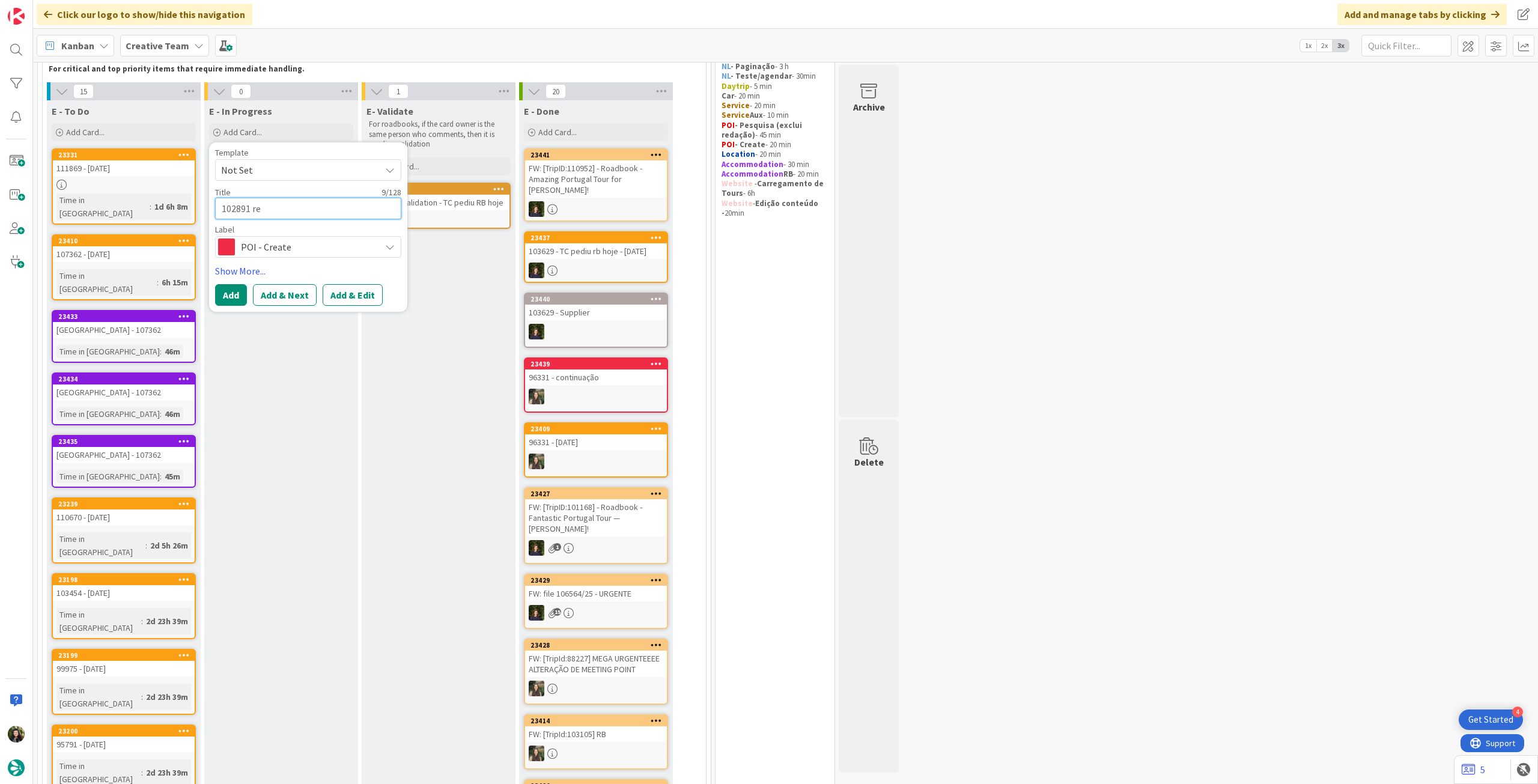
type textarea "x"
type textarea "102891 rev"
type textarea "x"
type textarea "102891 revi"
type textarea "x"
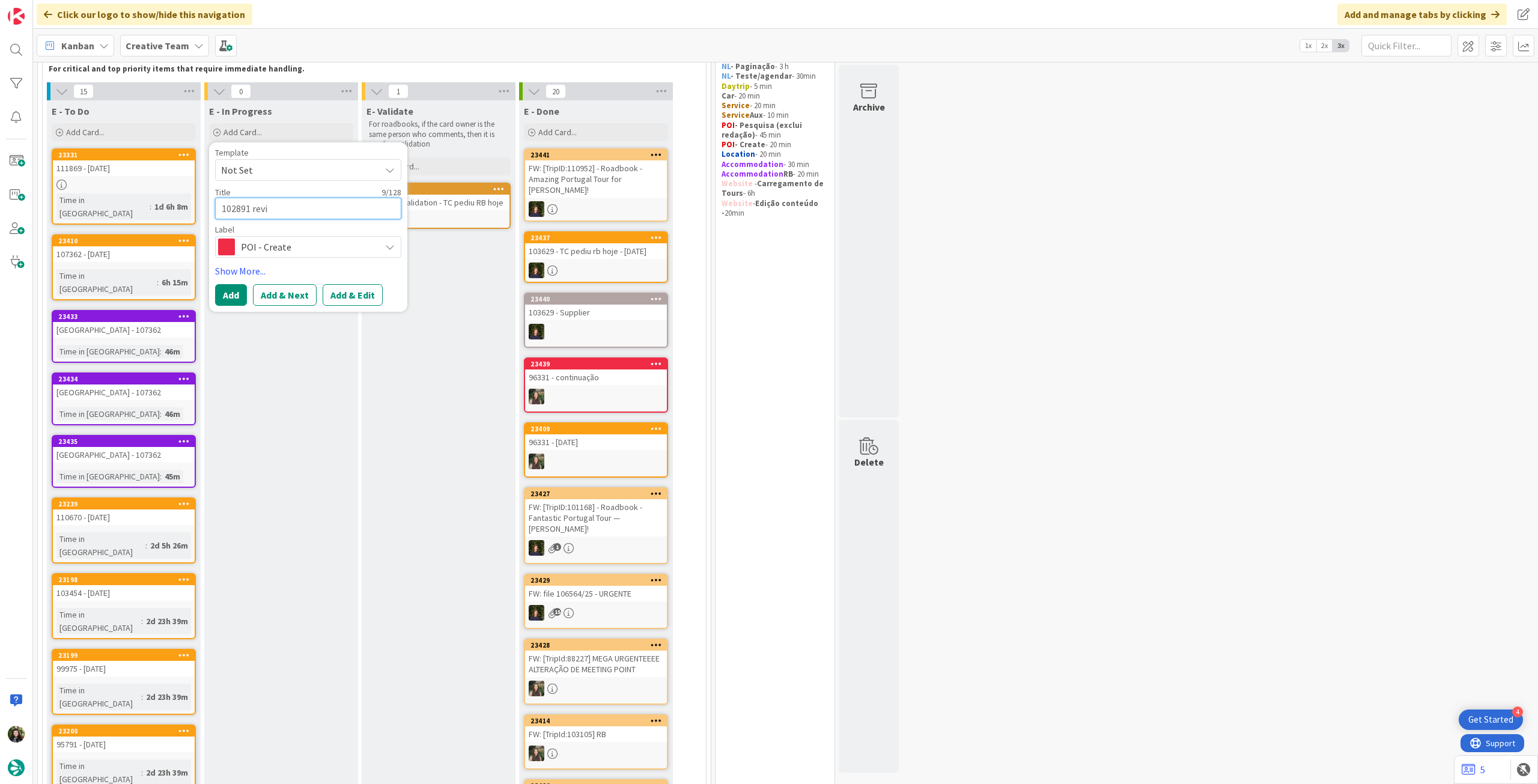
type textarea "102891 revis"
type textarea "x"
type textarea "102891 revisi"
type textarea "x"
type textarea "102891 revisio"
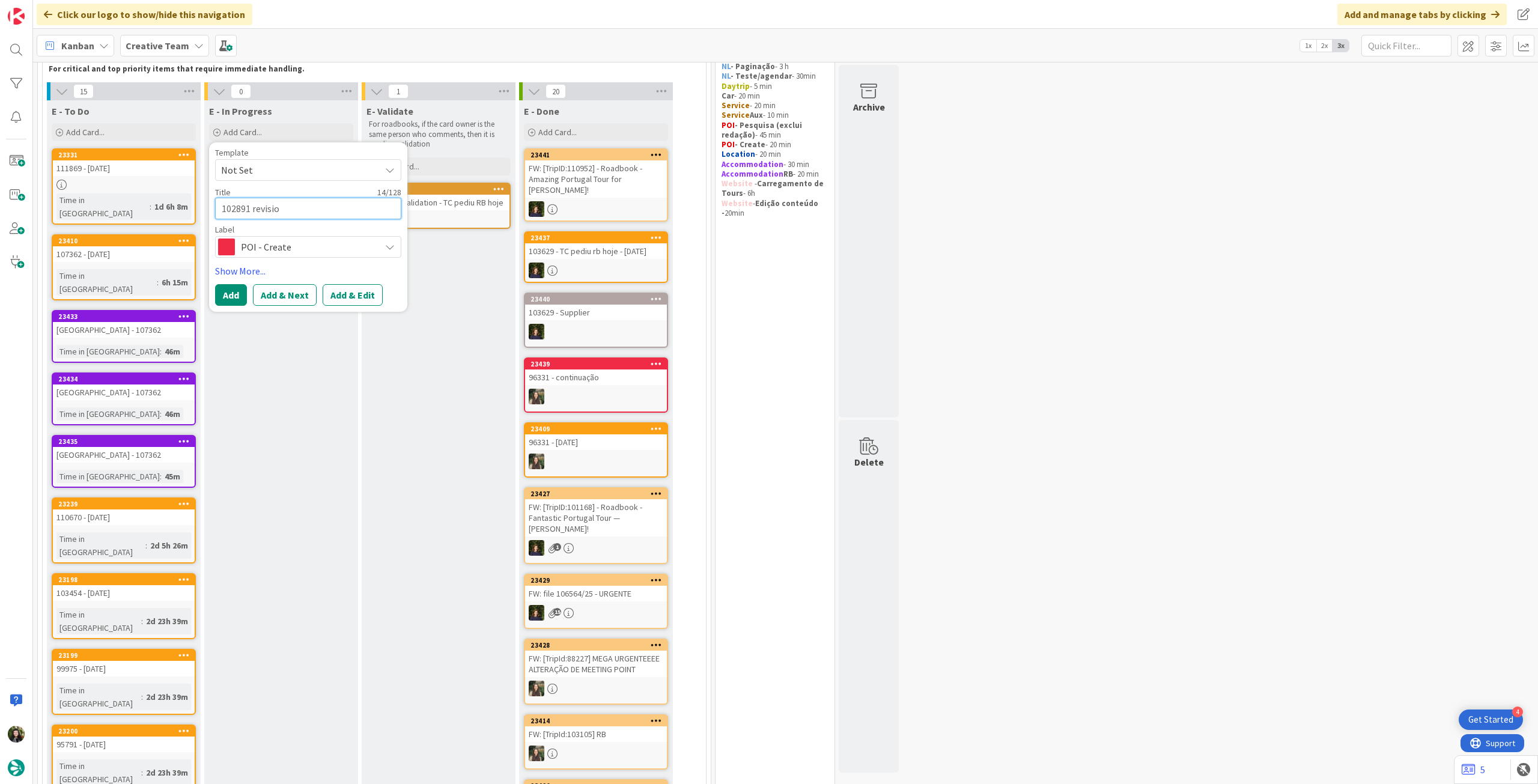
type textarea "x"
type textarea "102891 revision"
type textarea "x"
type textarea "102891 revisio"
type textarea "x"
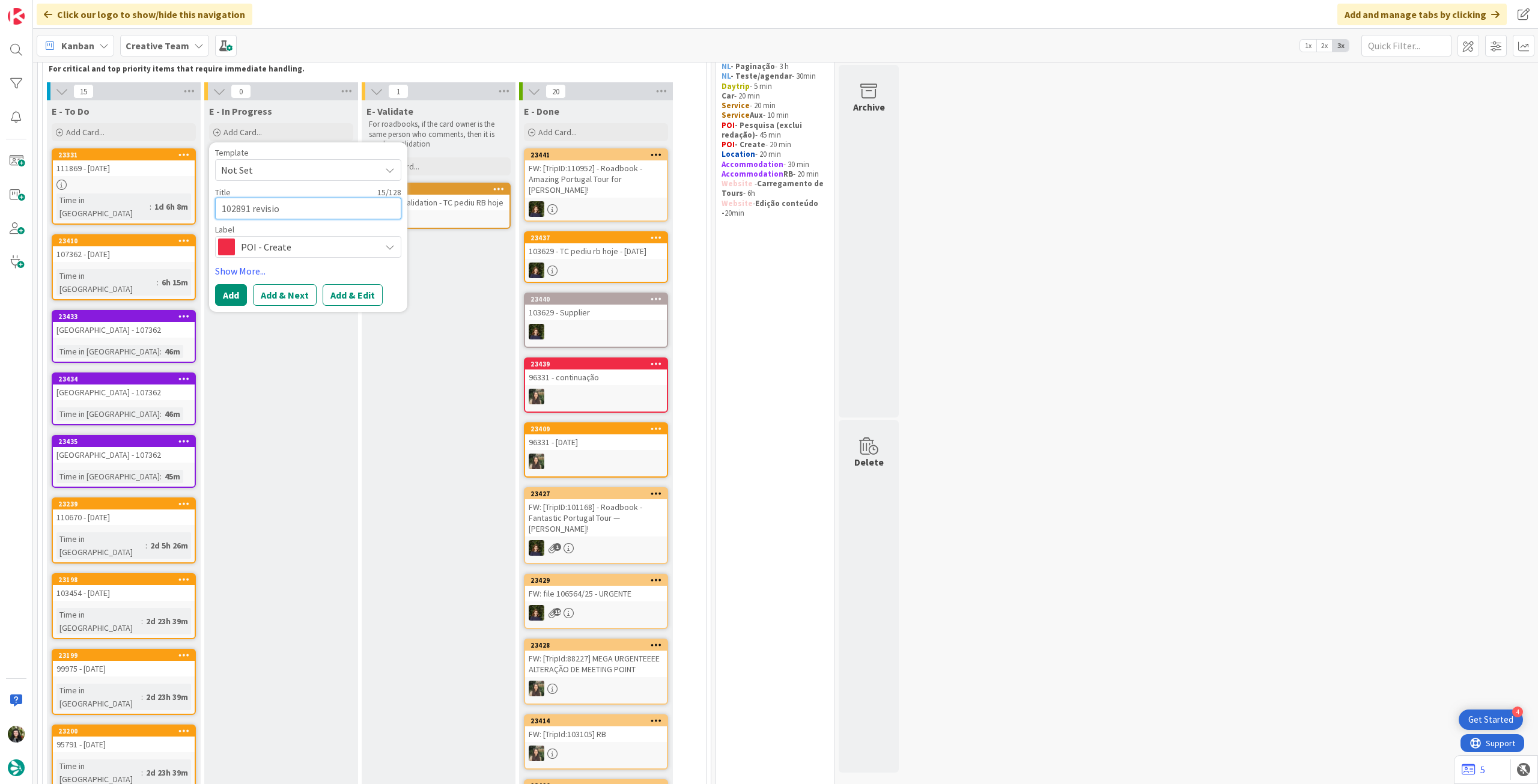
type textarea "102891 revisi"
type textarea "x"
type textarea "102891 revis"
type textarea "x"
type textarea "102891 revi"
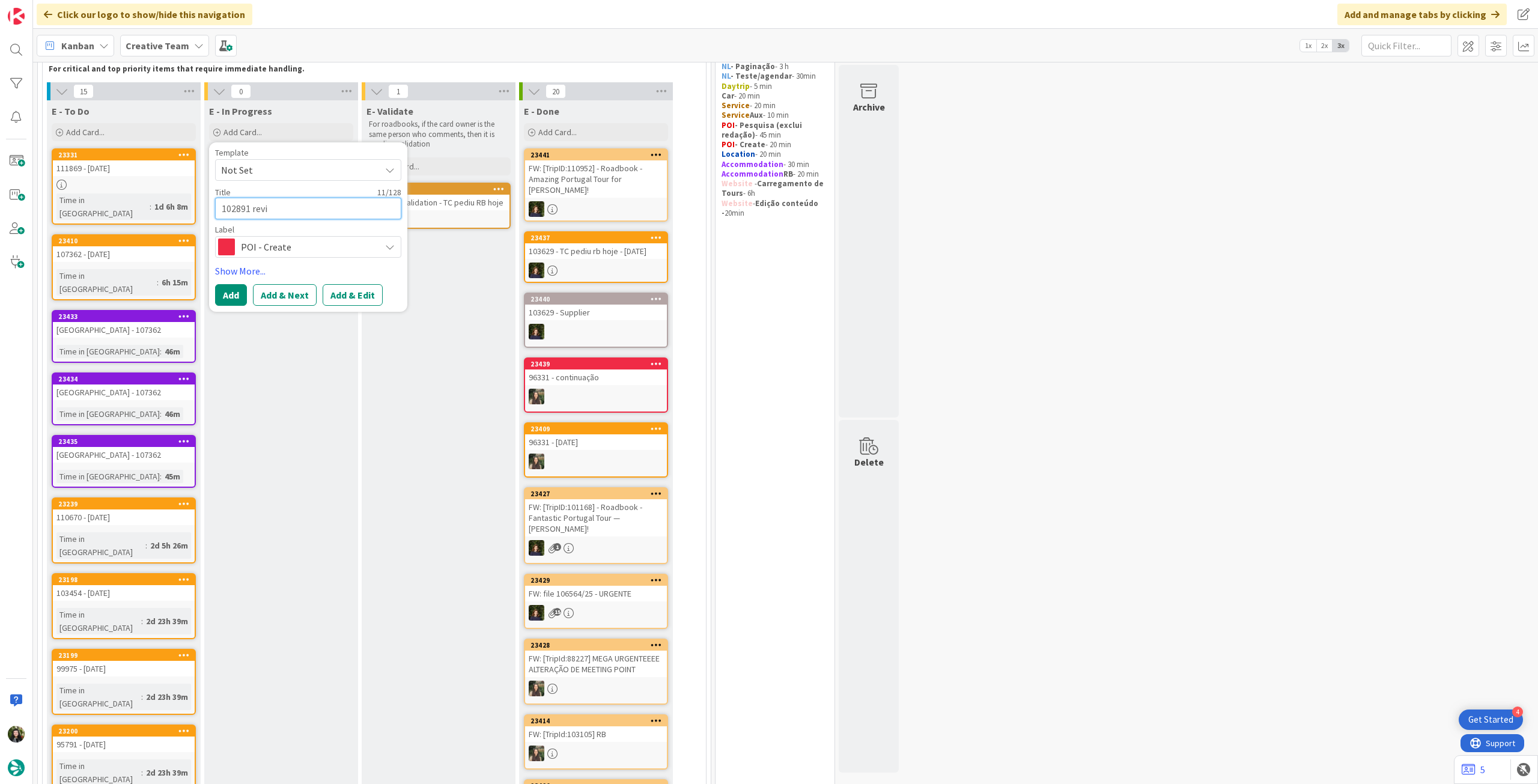
type textarea "x"
type textarea "102891 rev"
type textarea "x"
type textarea "102891 re"
type textarea "x"
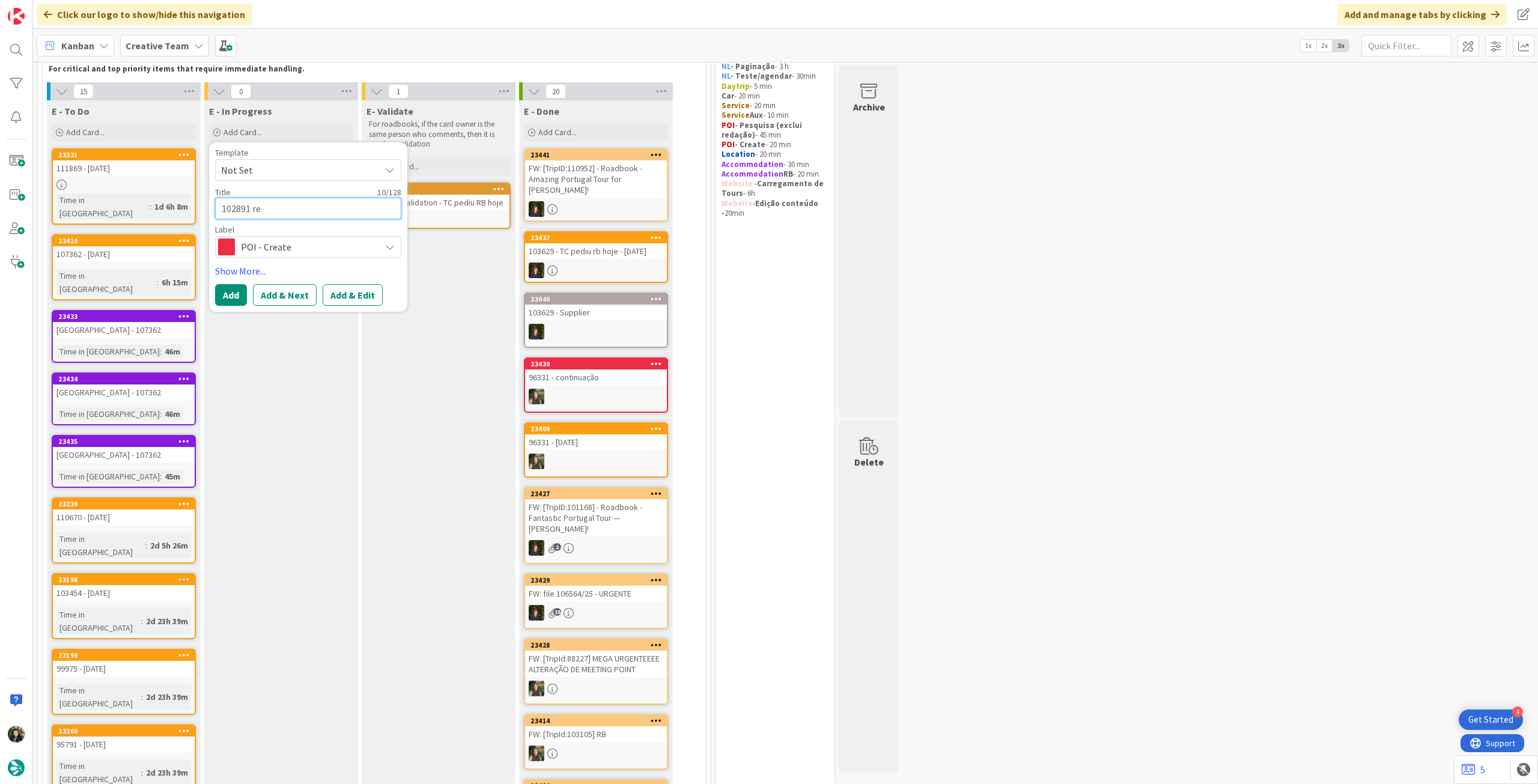
type textarea "102891 r"
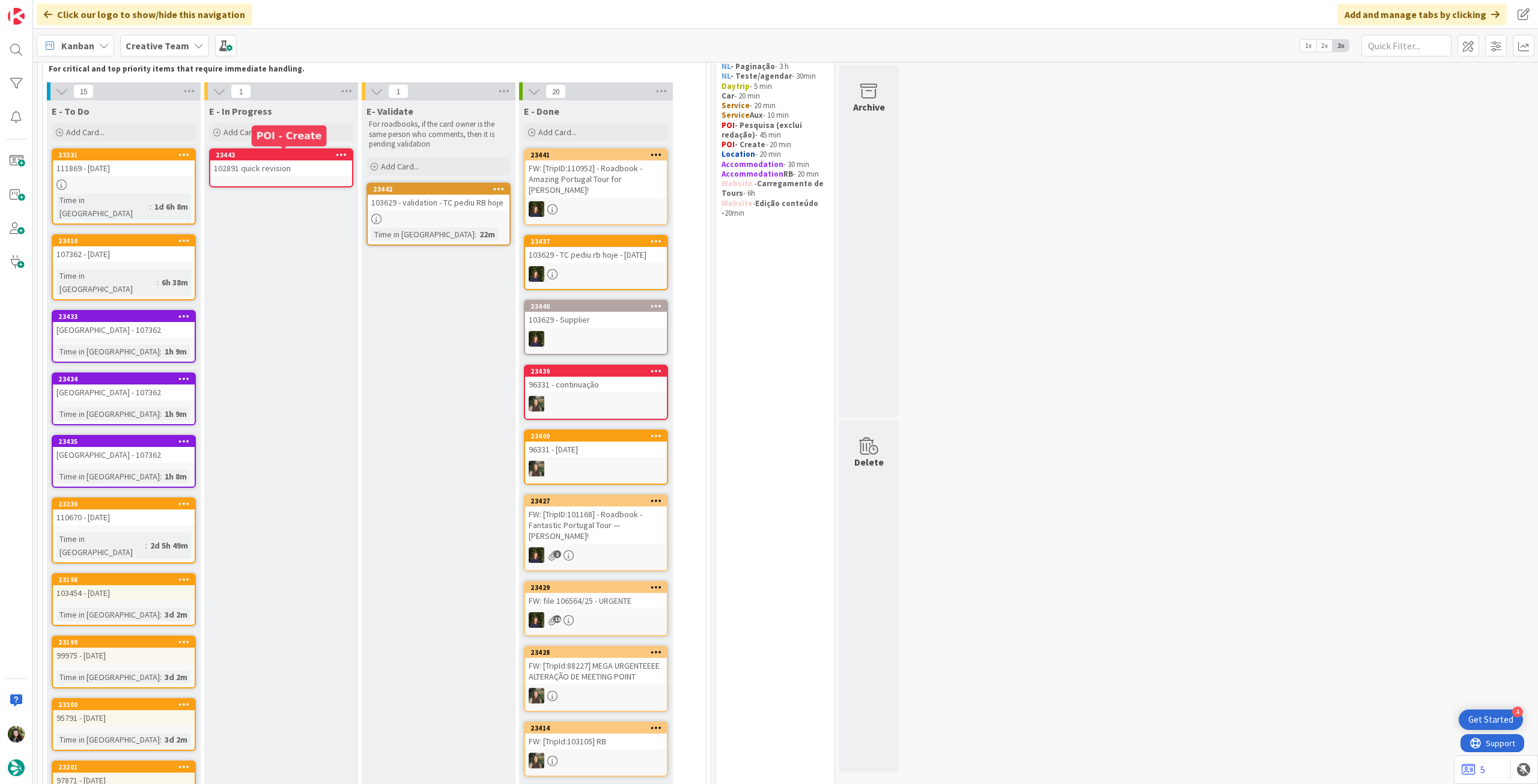
click at [275, 163] on div "102891 quick revision" at bounding box center [281, 168] width 142 height 16
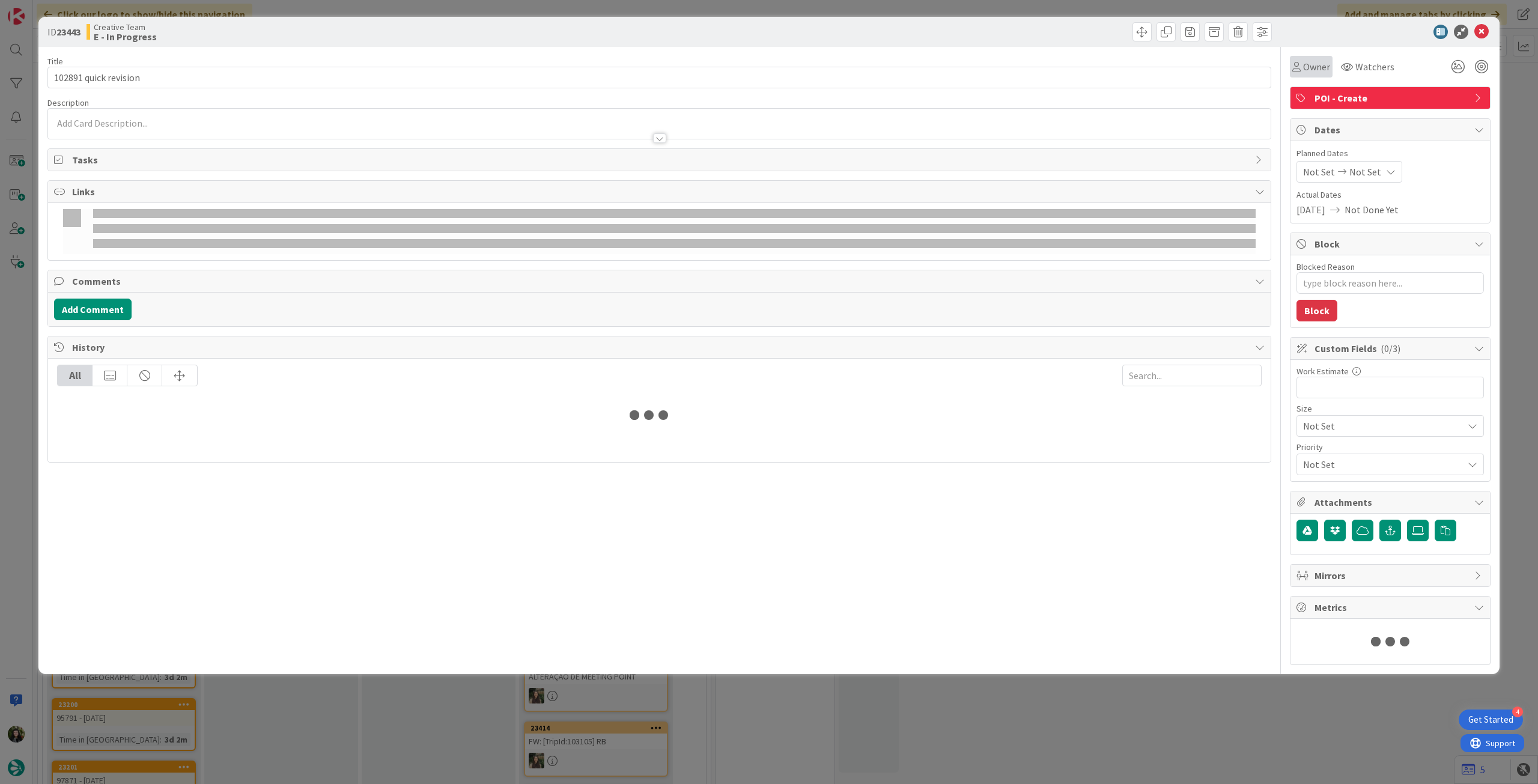
click at [1293, 62] on icon at bounding box center [1297, 67] width 8 height 10
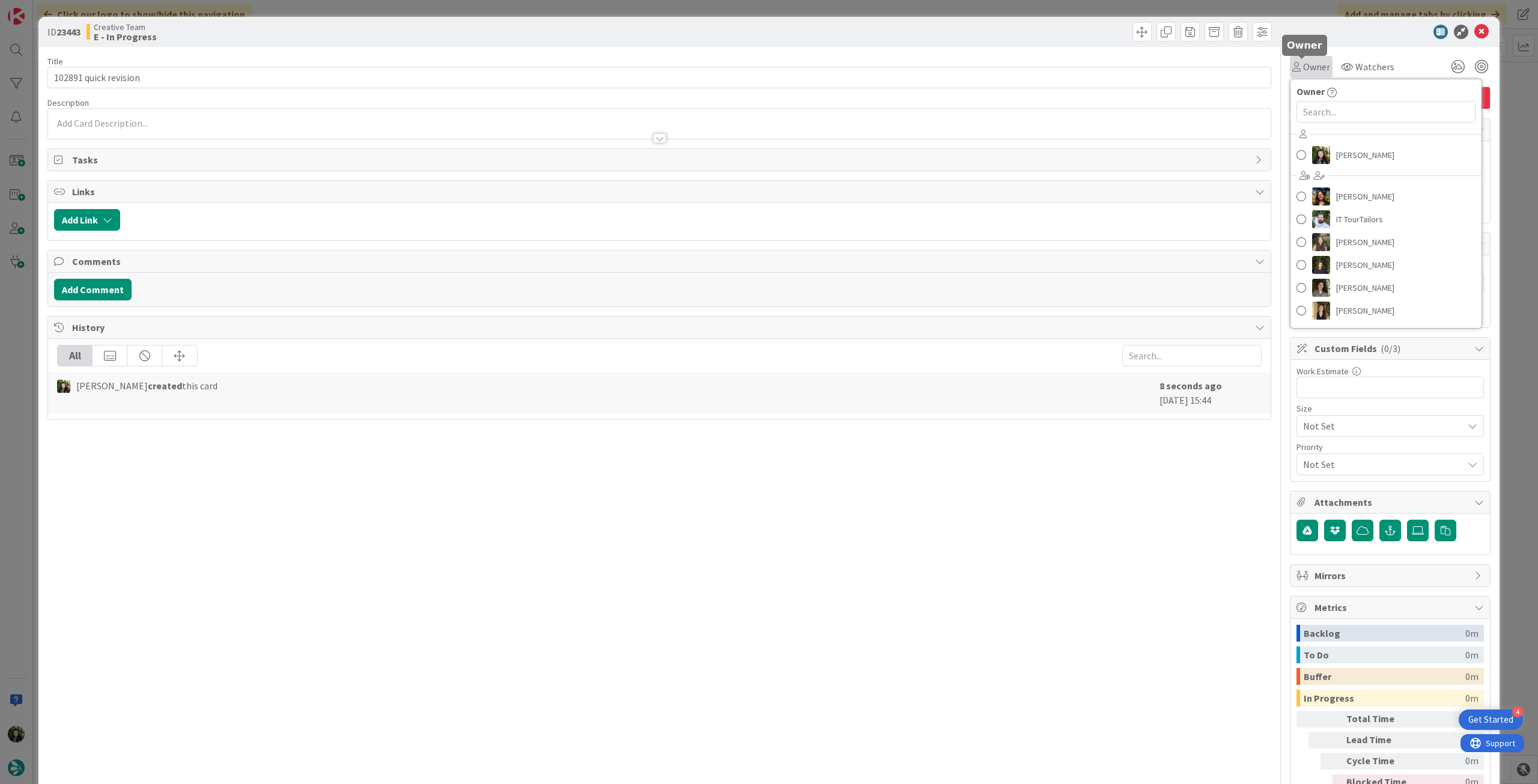
click at [1306, 65] on span "Owner" at bounding box center [1317, 67] width 27 height 15
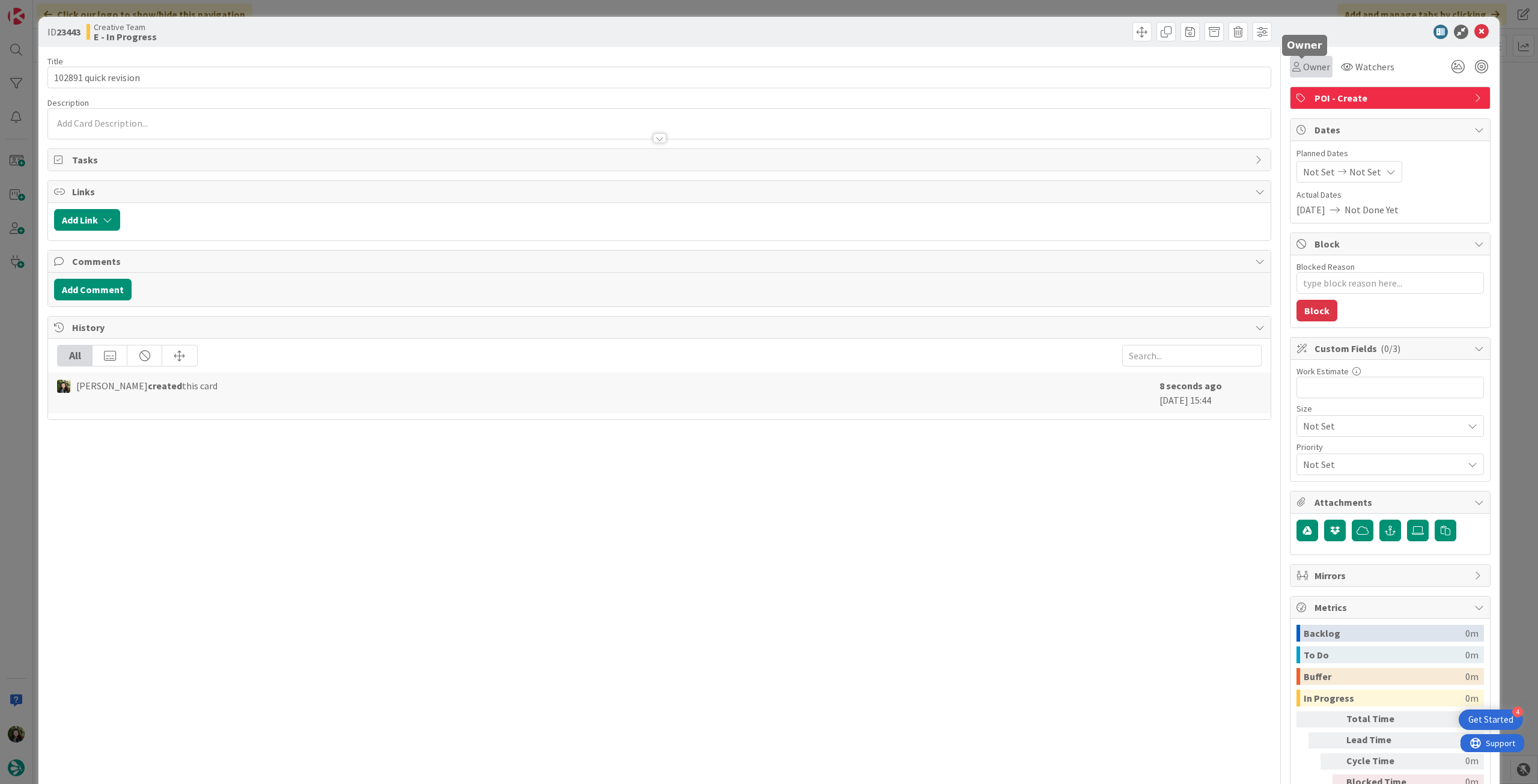
click at [1306, 58] on div "Owner" at bounding box center [1311, 67] width 42 height 22
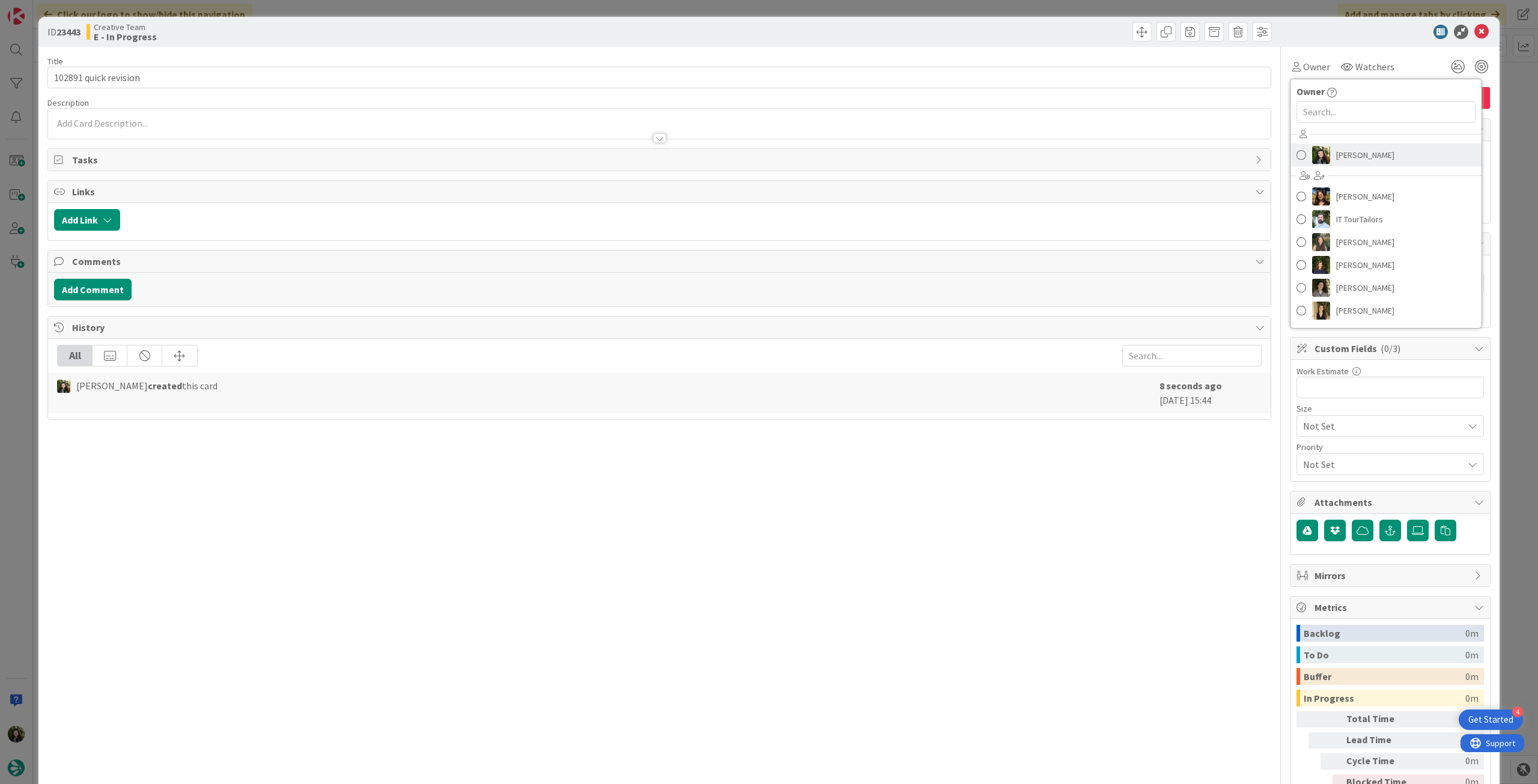
click at [1354, 151] on span "[PERSON_NAME]" at bounding box center [1365, 155] width 58 height 18
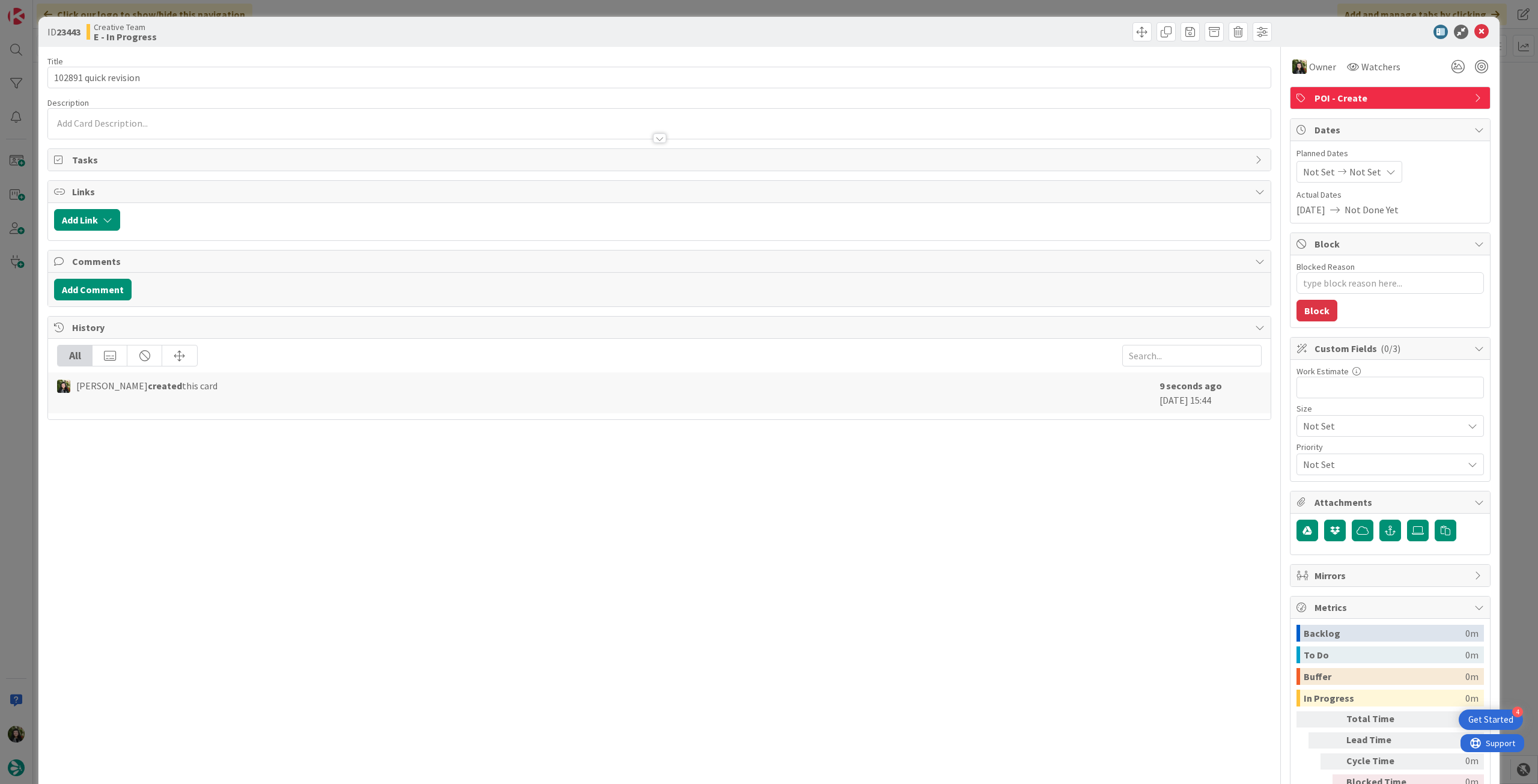
drag, startPoint x: 1471, startPoint y: 26, endPoint x: 1429, endPoint y: 39, distance: 44.0
click at [1474, 27] on icon at bounding box center [1482, 32] width 15 height 15
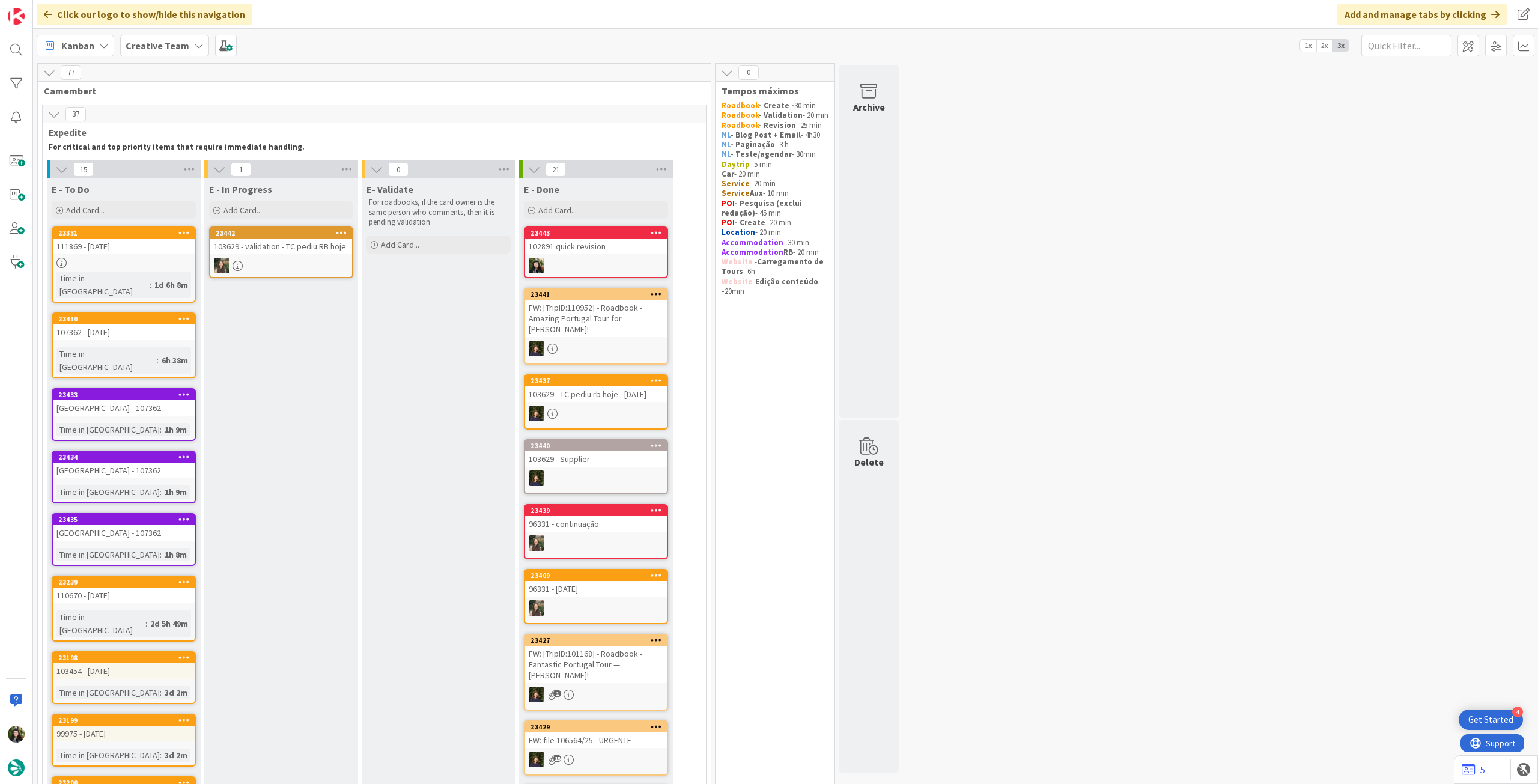
click at [310, 276] on link "23442 103629 - validation - TC pediu RB hoje" at bounding box center [281, 252] width 144 height 51
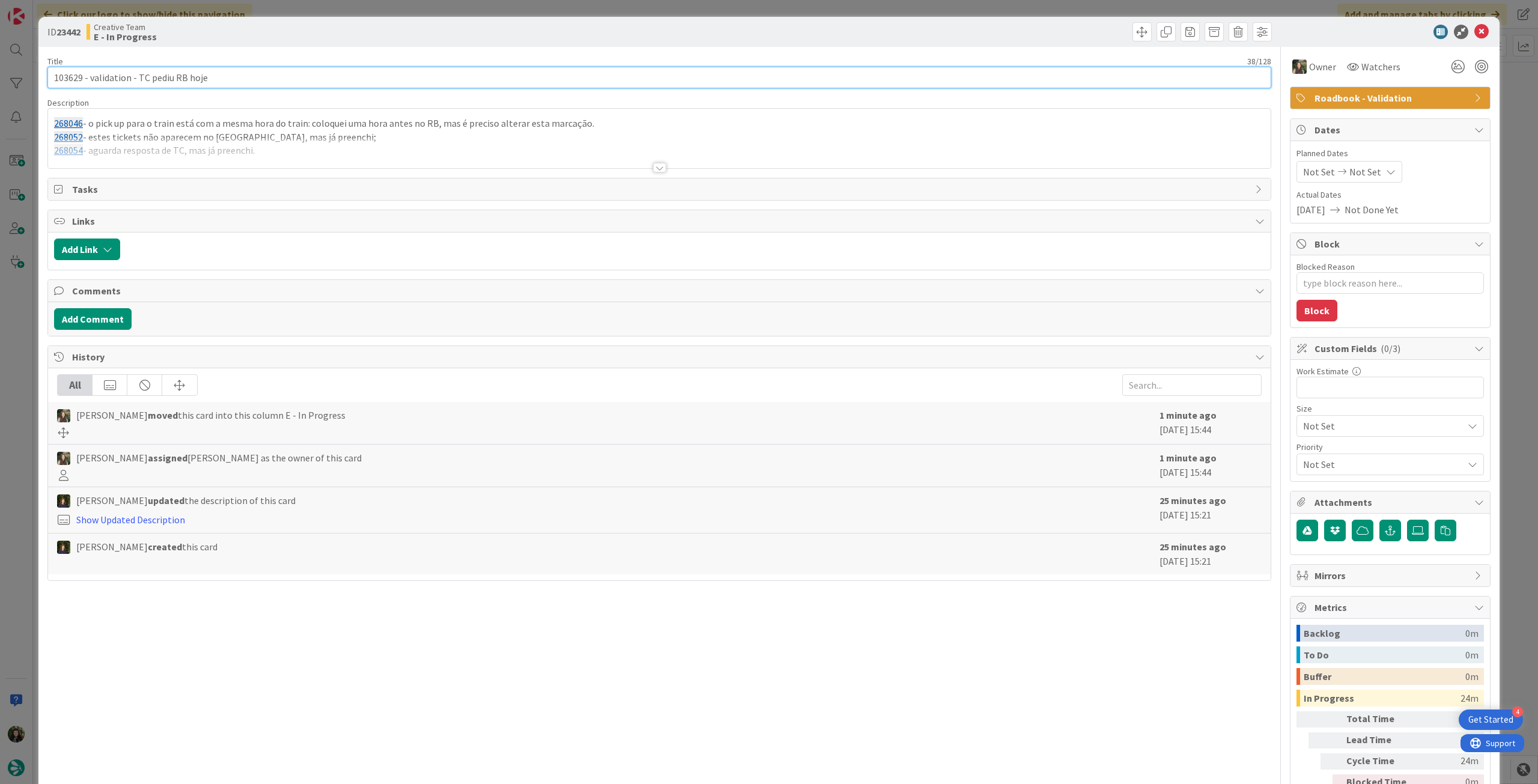
drag, startPoint x: 82, startPoint y: 76, endPoint x: 32, endPoint y: 70, distance: 50.4
click at [22, 72] on div "ID 23442 Creative Team E - In Progress Title 38 / 128 103629 - validation - TC …" at bounding box center [769, 392] width 1538 height 784
click at [1474, 31] on icon at bounding box center [1482, 32] width 15 height 15
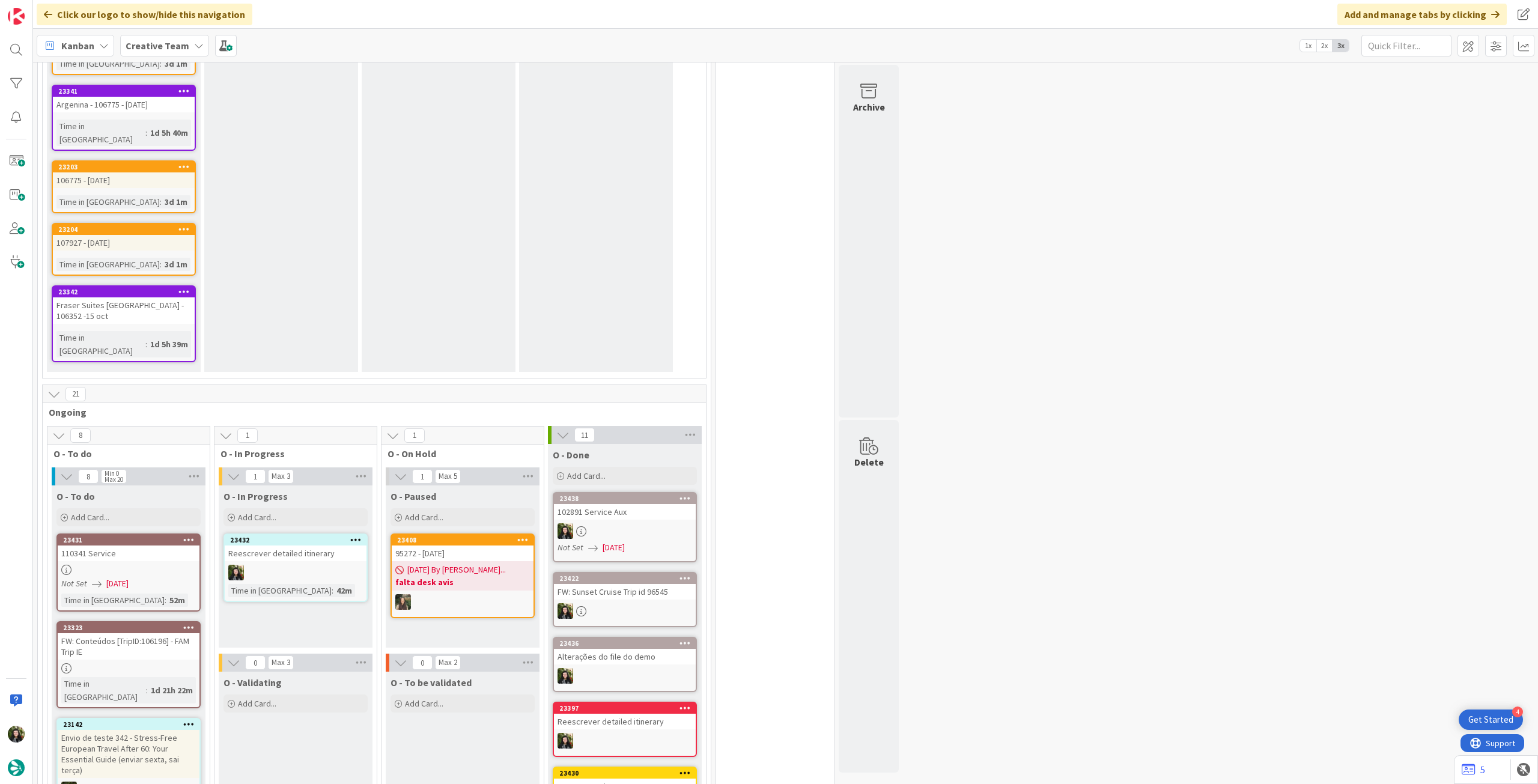
scroll to position [961, 0]
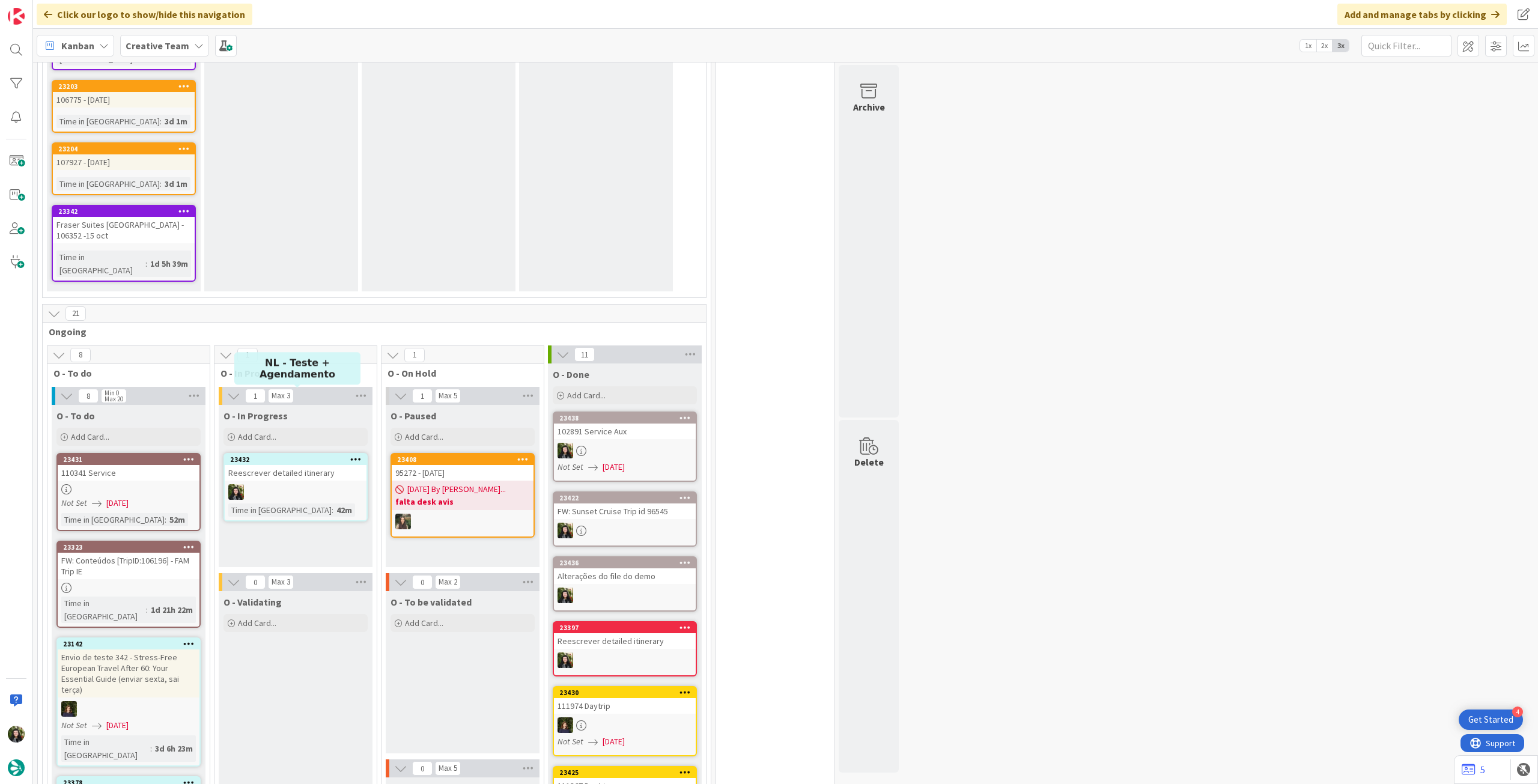
click at [318, 465] on div "Reescrever detailed itinerary" at bounding box center [296, 473] width 142 height 16
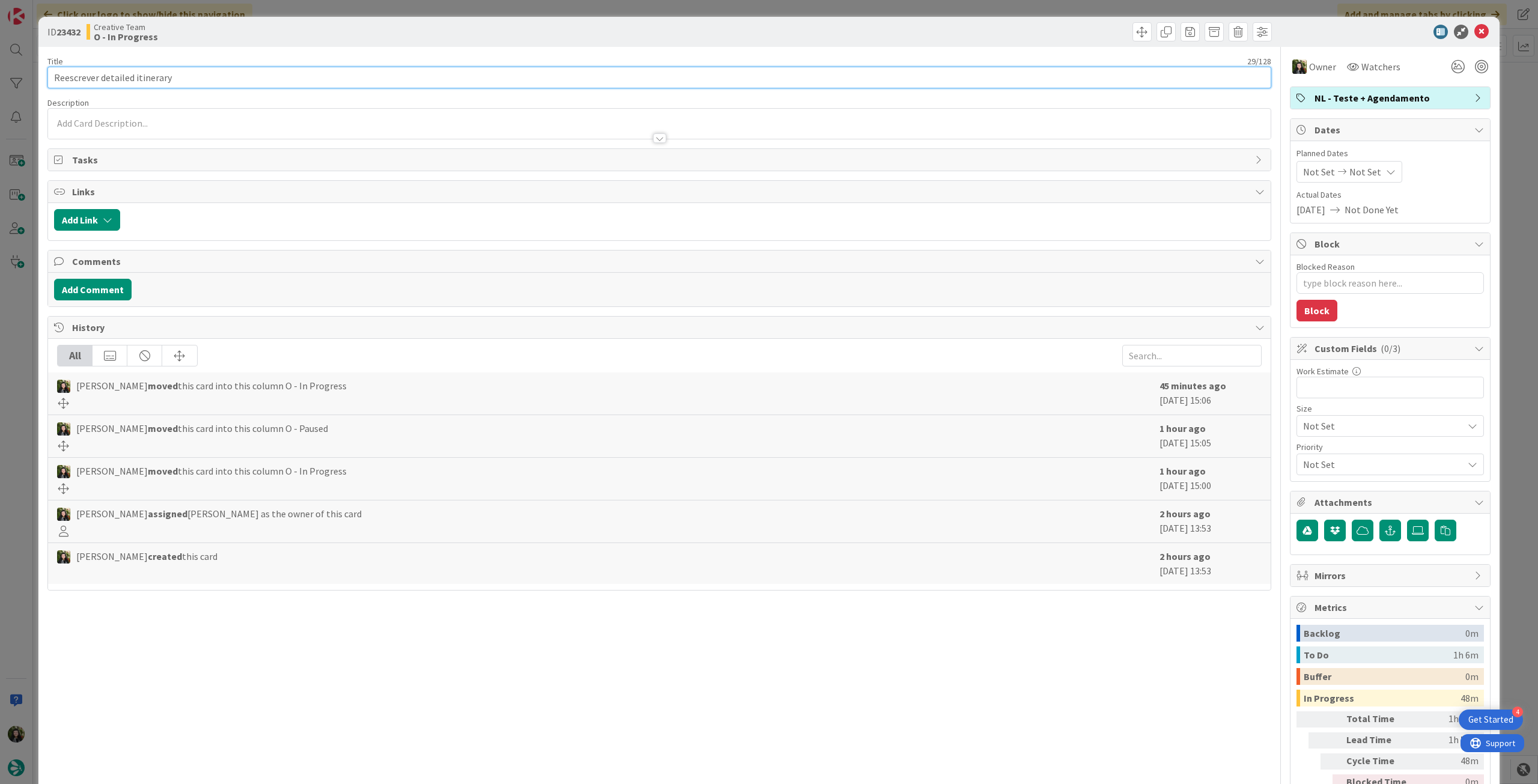
drag, startPoint x: 188, startPoint y: 76, endPoint x: 0, endPoint y: 64, distance: 188.4
click at [9, 65] on div "ID 23432 Creative Team O - In Progress Title 29 / 128 Reescrever detailed itine…" at bounding box center [769, 392] width 1538 height 784
click at [1474, 34] on icon at bounding box center [1482, 32] width 15 height 15
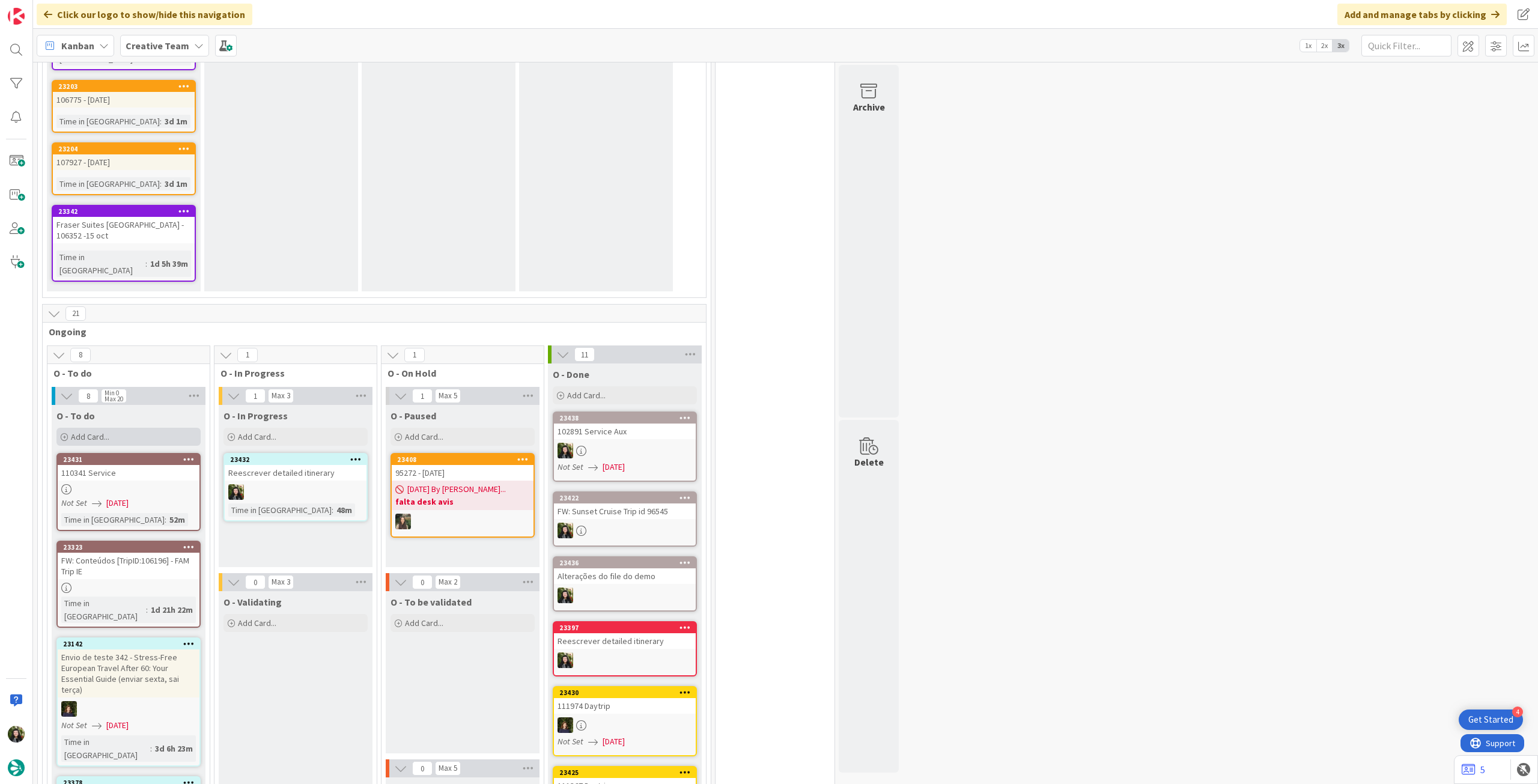
click at [153, 428] on div "Add Card..." at bounding box center [128, 437] width 144 height 18
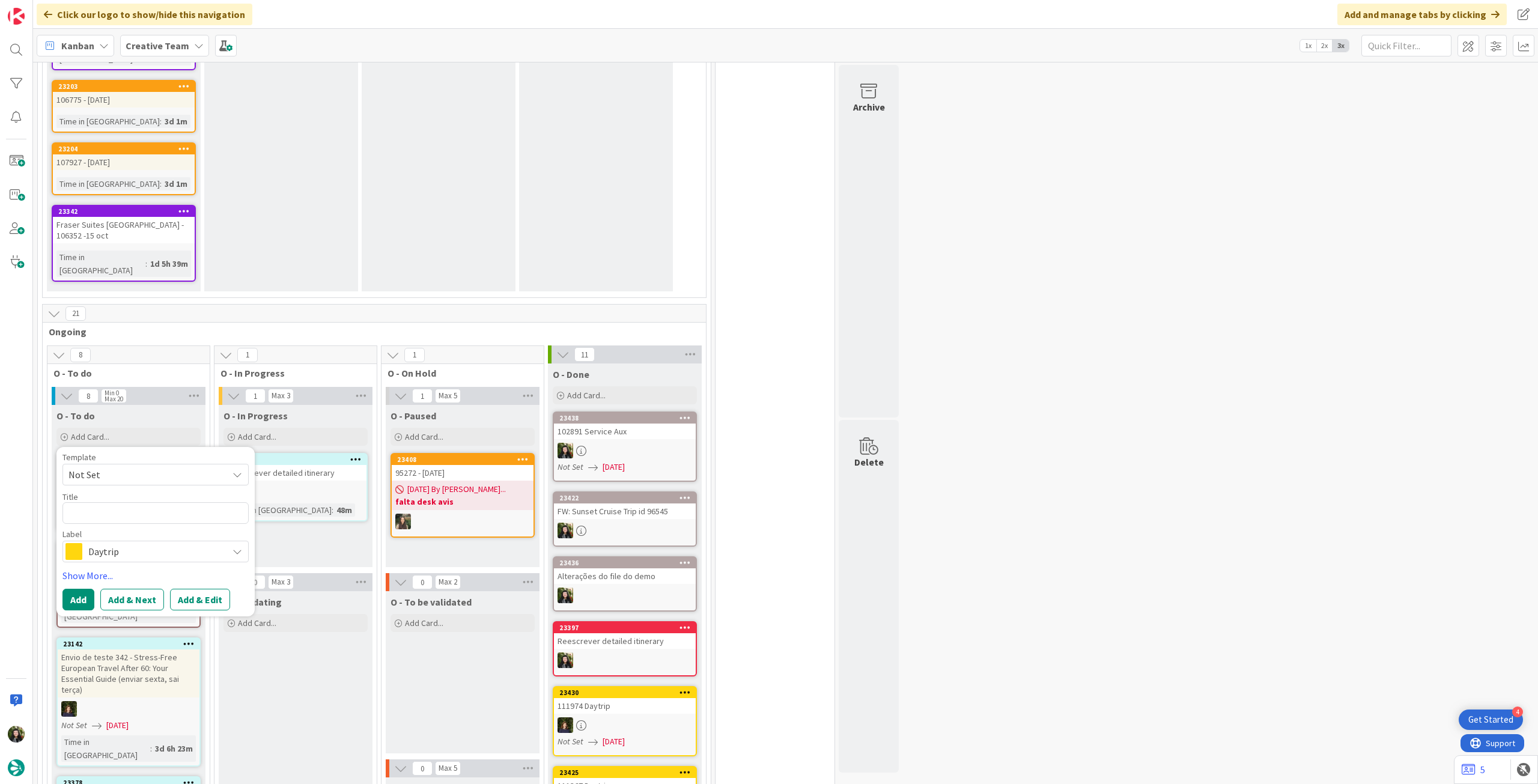
click at [145, 543] on span "Daytrip" at bounding box center [155, 551] width 133 height 17
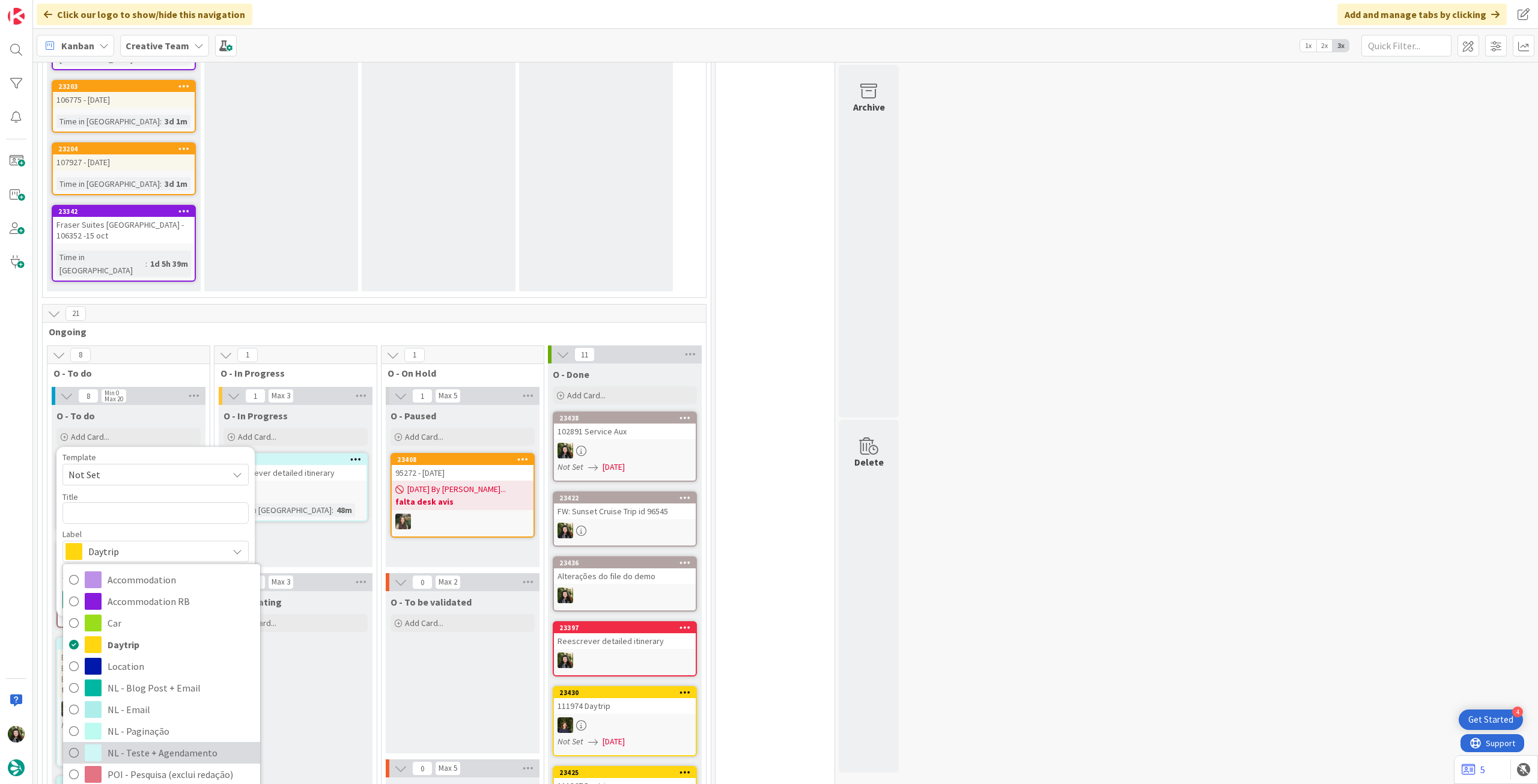
click at [168, 743] on span "NL - Teste + Agendamento" at bounding box center [181, 752] width 147 height 18
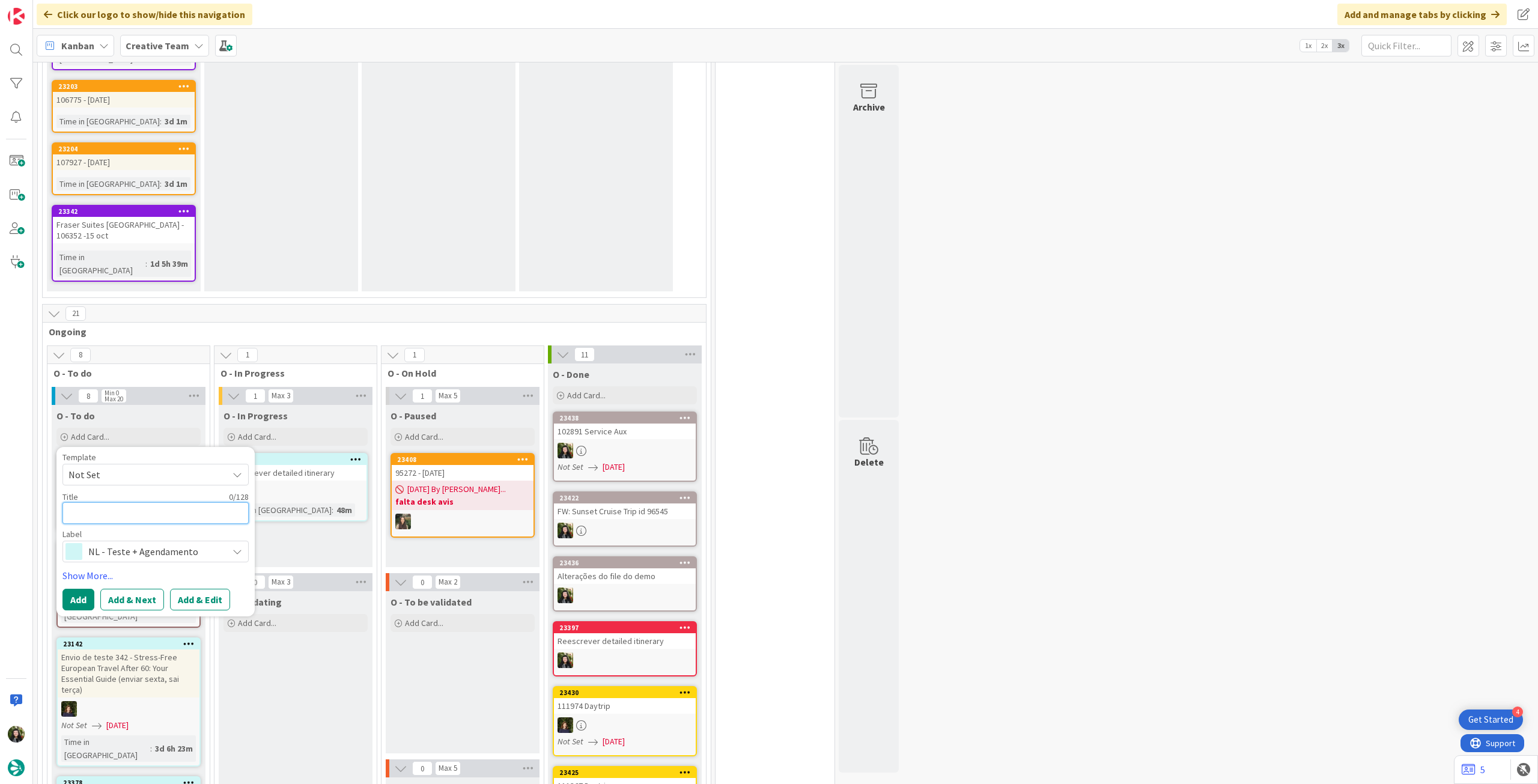
click at [138, 502] on textarea at bounding box center [155, 513] width 186 height 22
paste textarea "Reescrever detailed itinerary"
click at [230, 502] on textarea "Reescrever detailed itinerary - ver dúvida c Fred e fazer 1 hotel" at bounding box center [155, 520] width 186 height 35
click at [84, 603] on button "Add" at bounding box center [78, 614] width 32 height 22
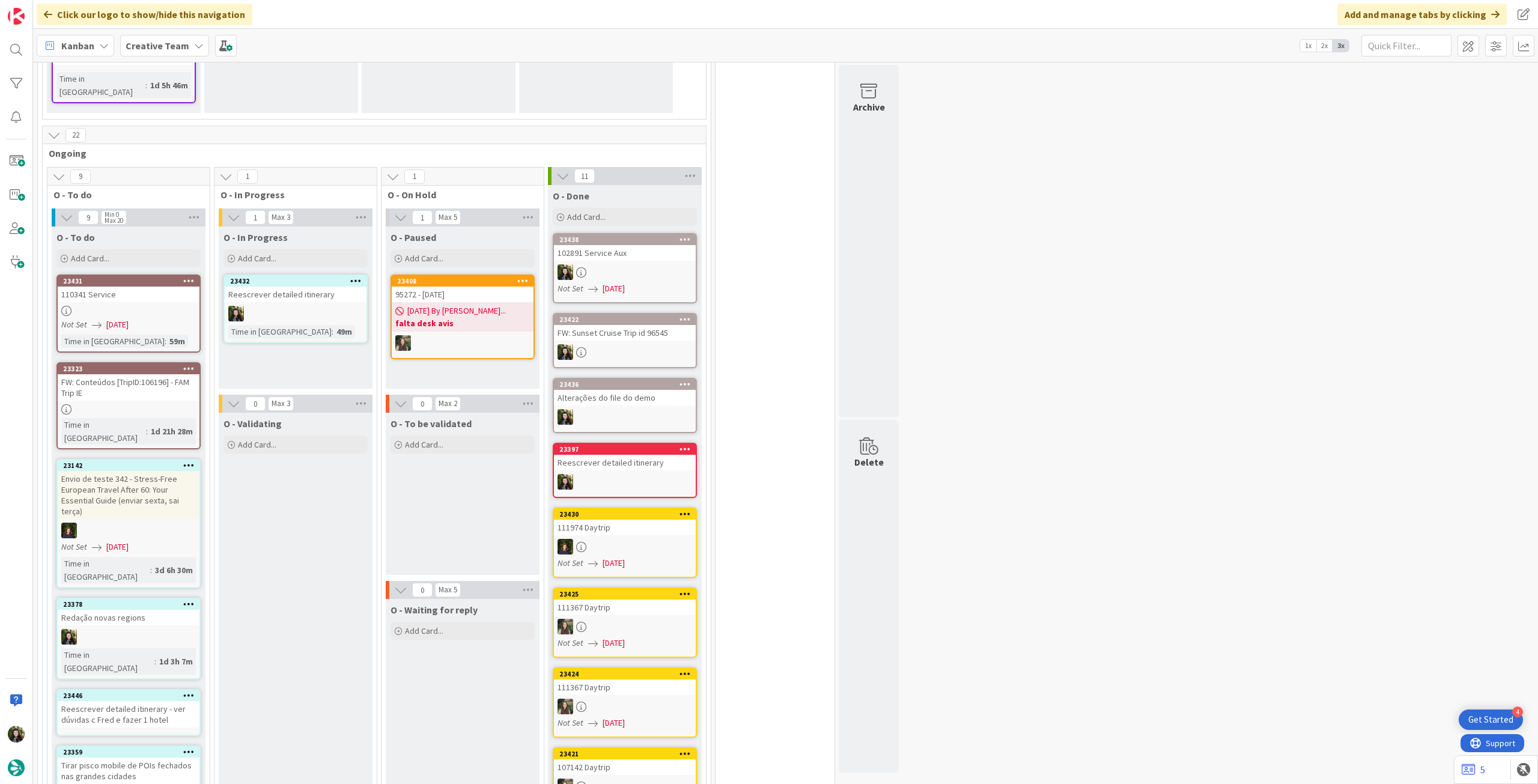
scroll to position [1161, 0]
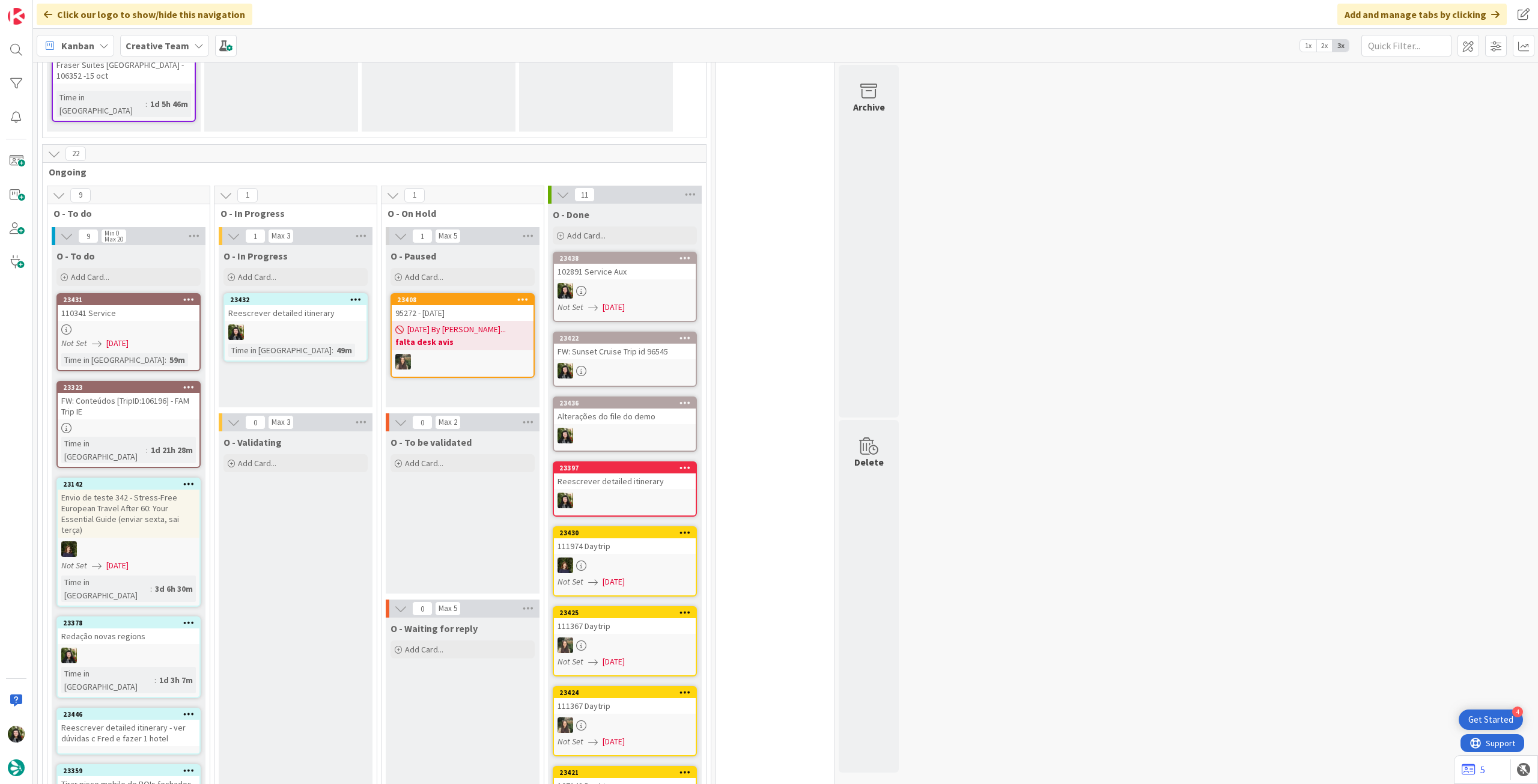
click at [150, 708] on link "23446 [PERSON_NAME] detailed itinerary - ver dúvidas c [PERSON_NAME] e fazer 1 …" at bounding box center [128, 731] width 144 height 47
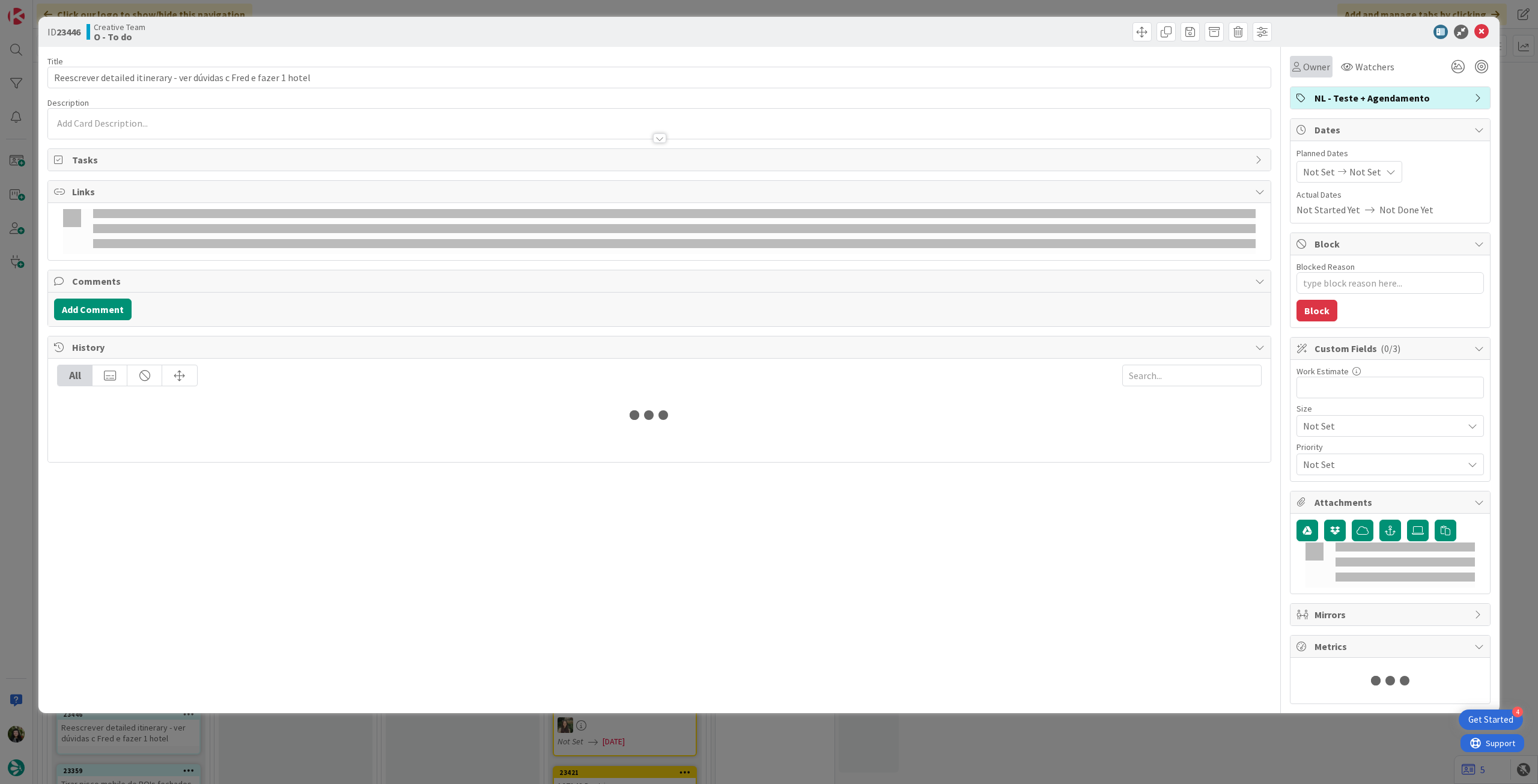
click at [1310, 74] on div "Owner" at bounding box center [1311, 67] width 42 height 22
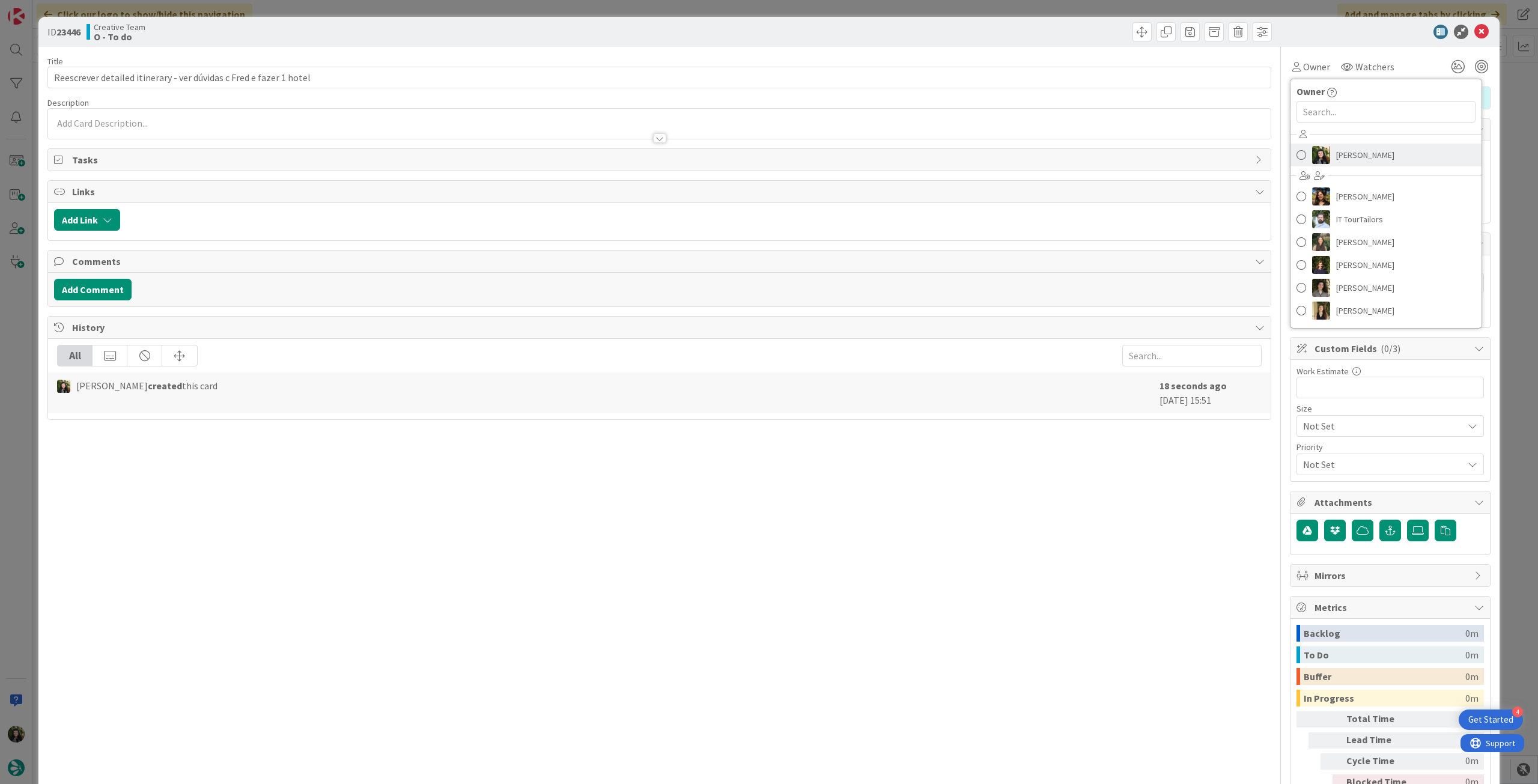
click at [1348, 162] on span "[PERSON_NAME]" at bounding box center [1365, 155] width 58 height 18
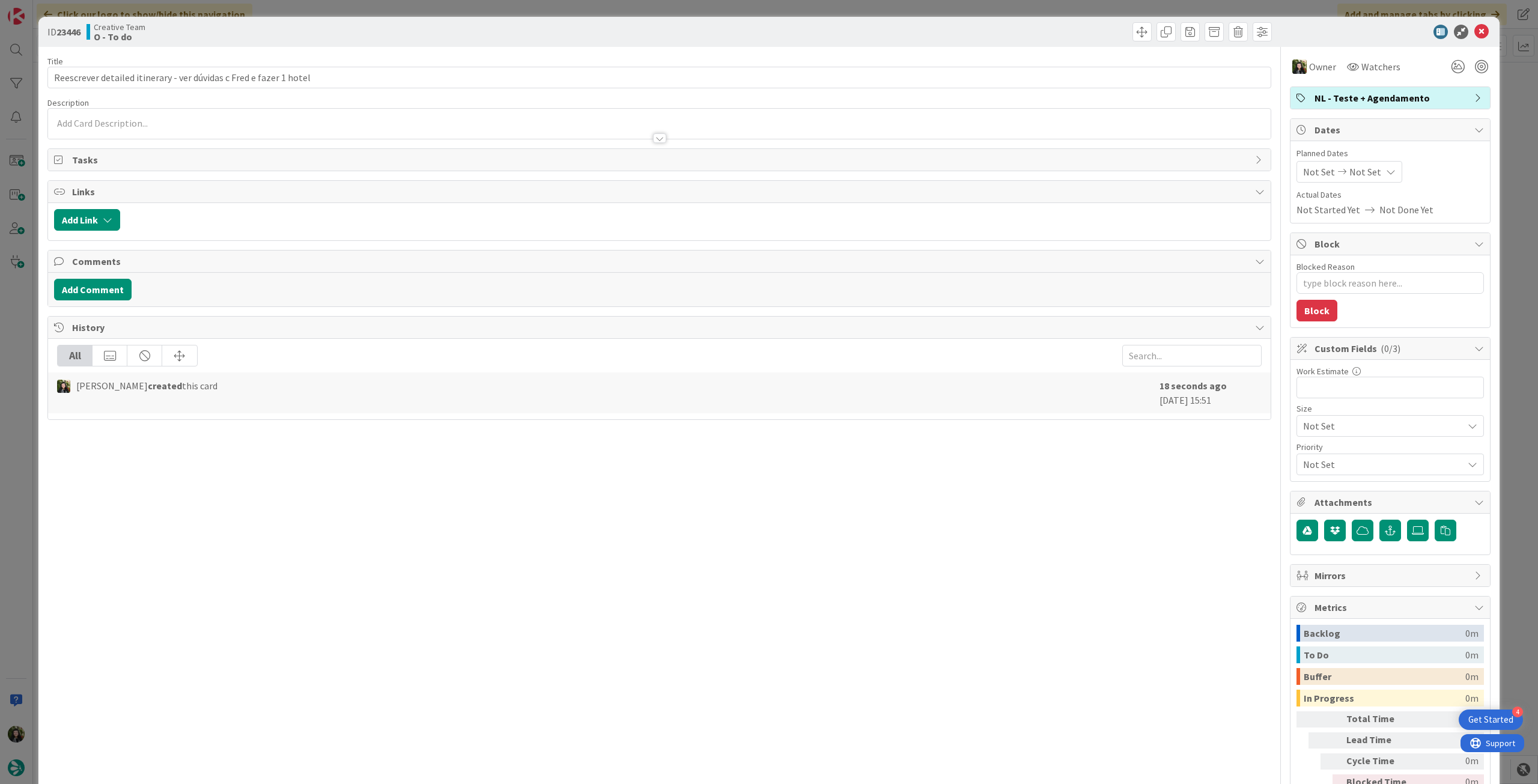
click at [1474, 27] on icon at bounding box center [1482, 32] width 15 height 15
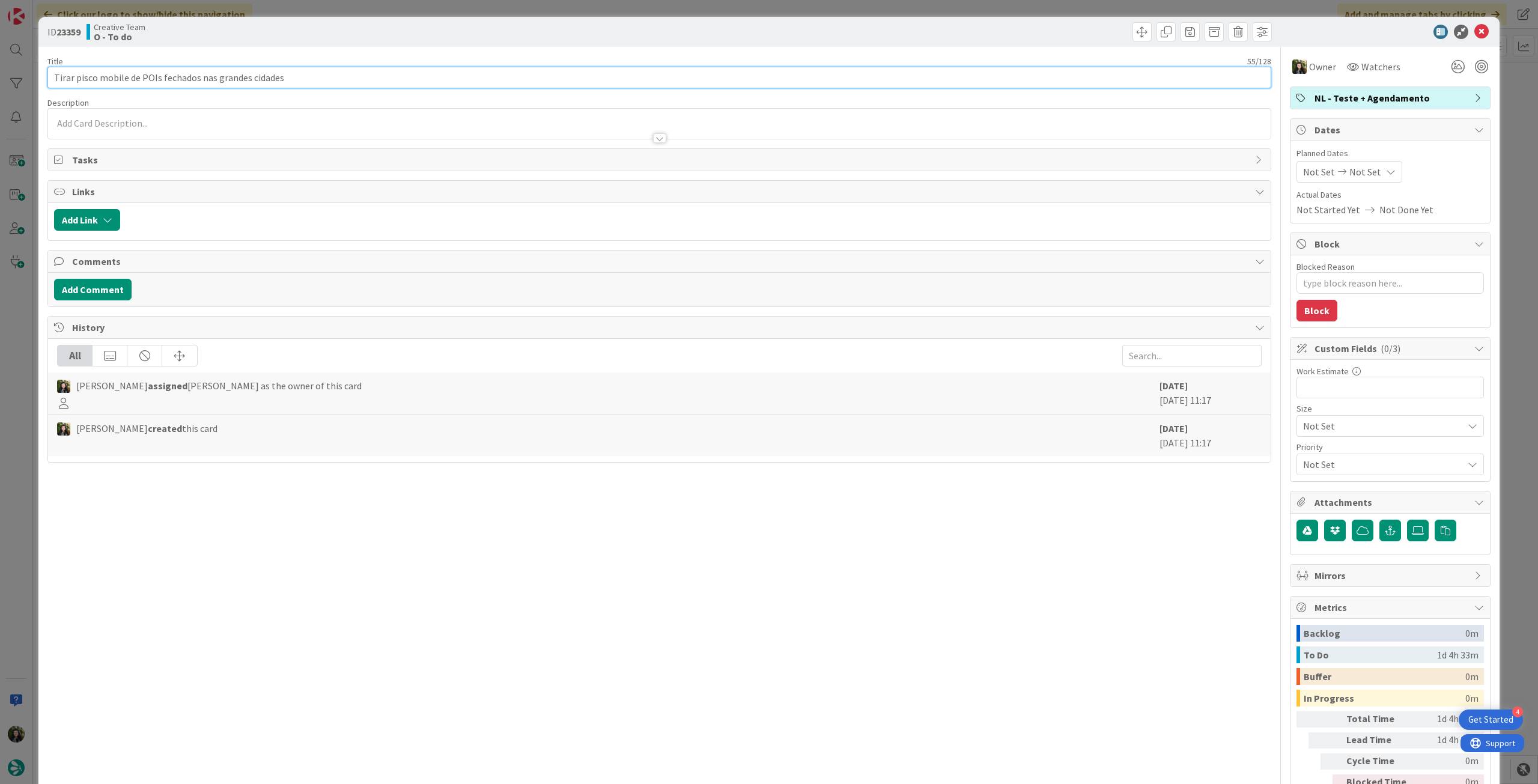
drag, startPoint x: 307, startPoint y: 80, endPoint x: 36, endPoint y: 76, distance: 271.0
click at [45, 76] on div "ID 23359 Creative Team O - To do Title 55 / 128 Tirar pisco mobile de POIs fech…" at bounding box center [768, 425] width 1461 height 816
click at [1474, 32] on icon at bounding box center [1482, 32] width 15 height 15
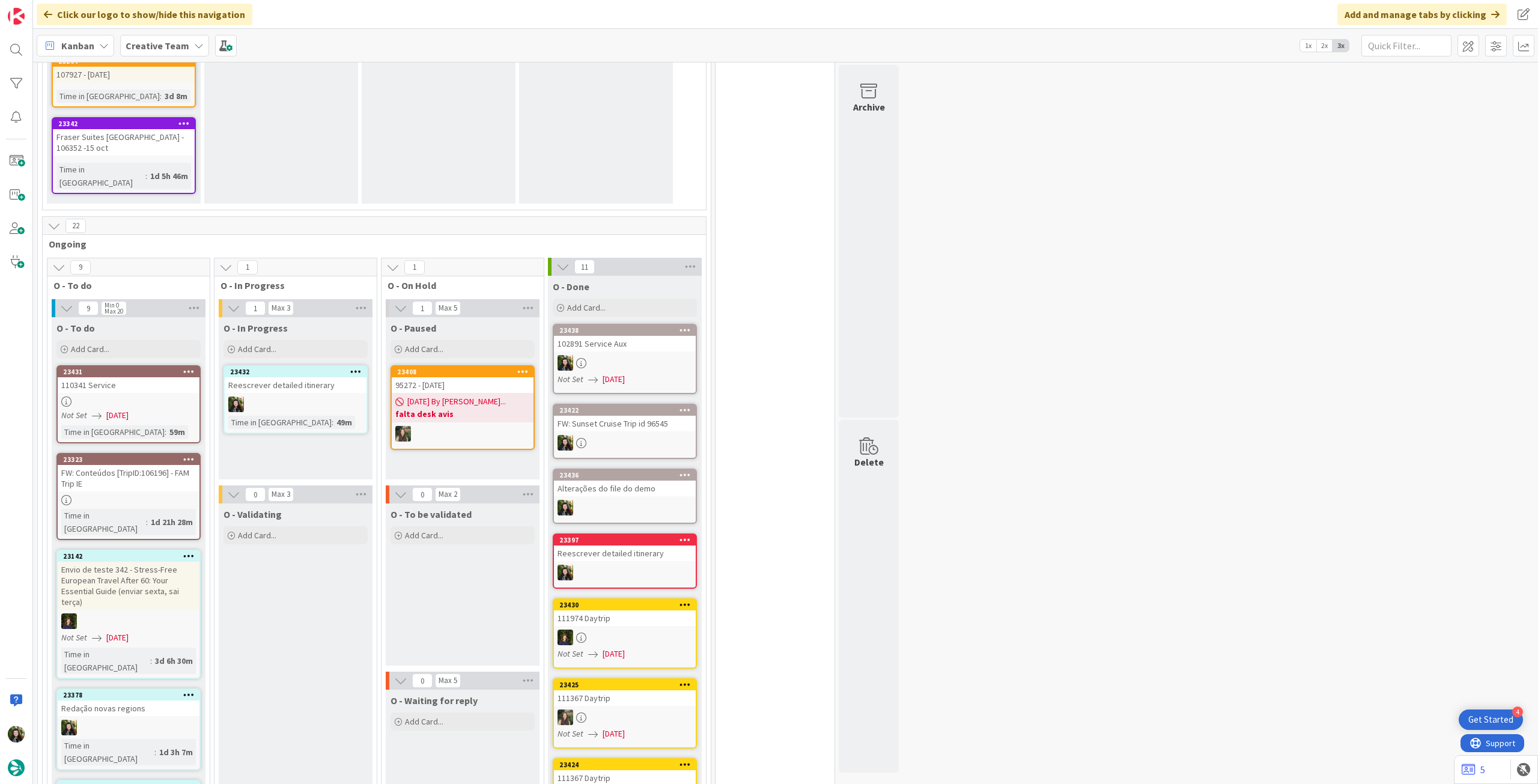
scroll to position [1080, 0]
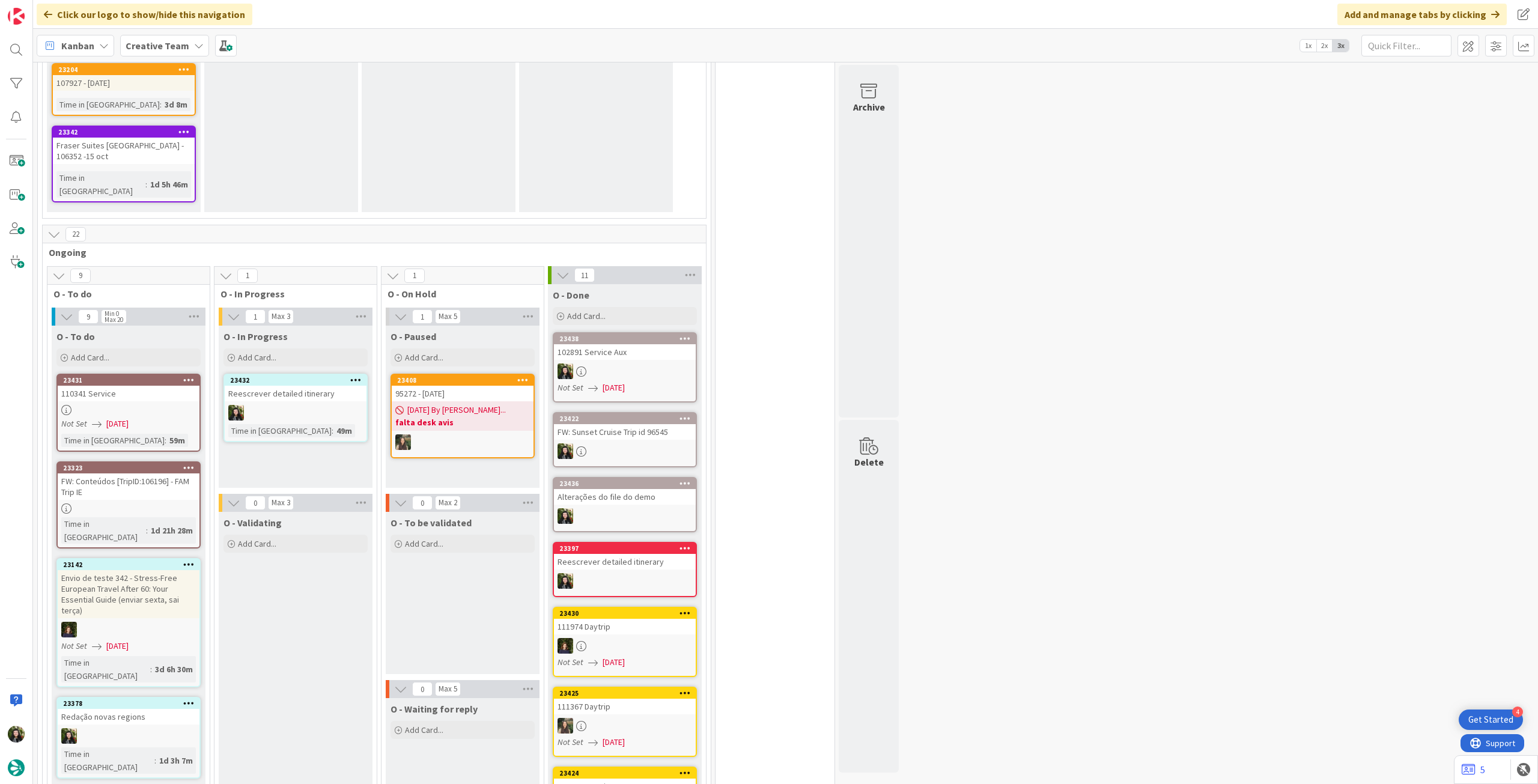
click at [322, 424] on div "Time in Column : 49m" at bounding box center [296, 431] width 135 height 13
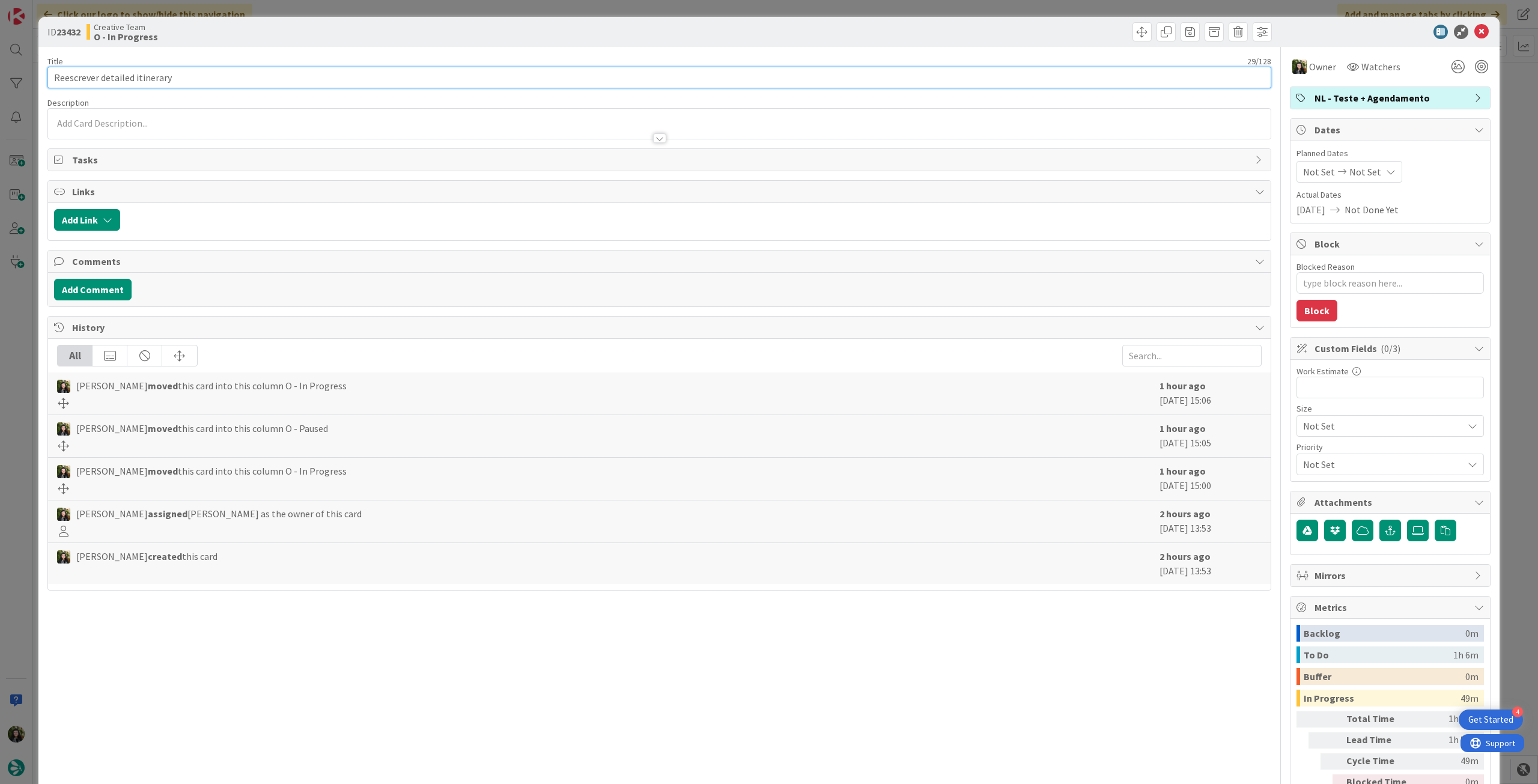
drag, startPoint x: 184, startPoint y: 75, endPoint x: 44, endPoint y: 61, distance: 140.7
click at [45, 61] on div "ID 23432 Creative Team O - In Progress Title 29 / 128 Reescrever detailed itine…" at bounding box center [768, 425] width 1461 height 816
click at [1475, 30] on icon at bounding box center [1482, 32] width 15 height 15
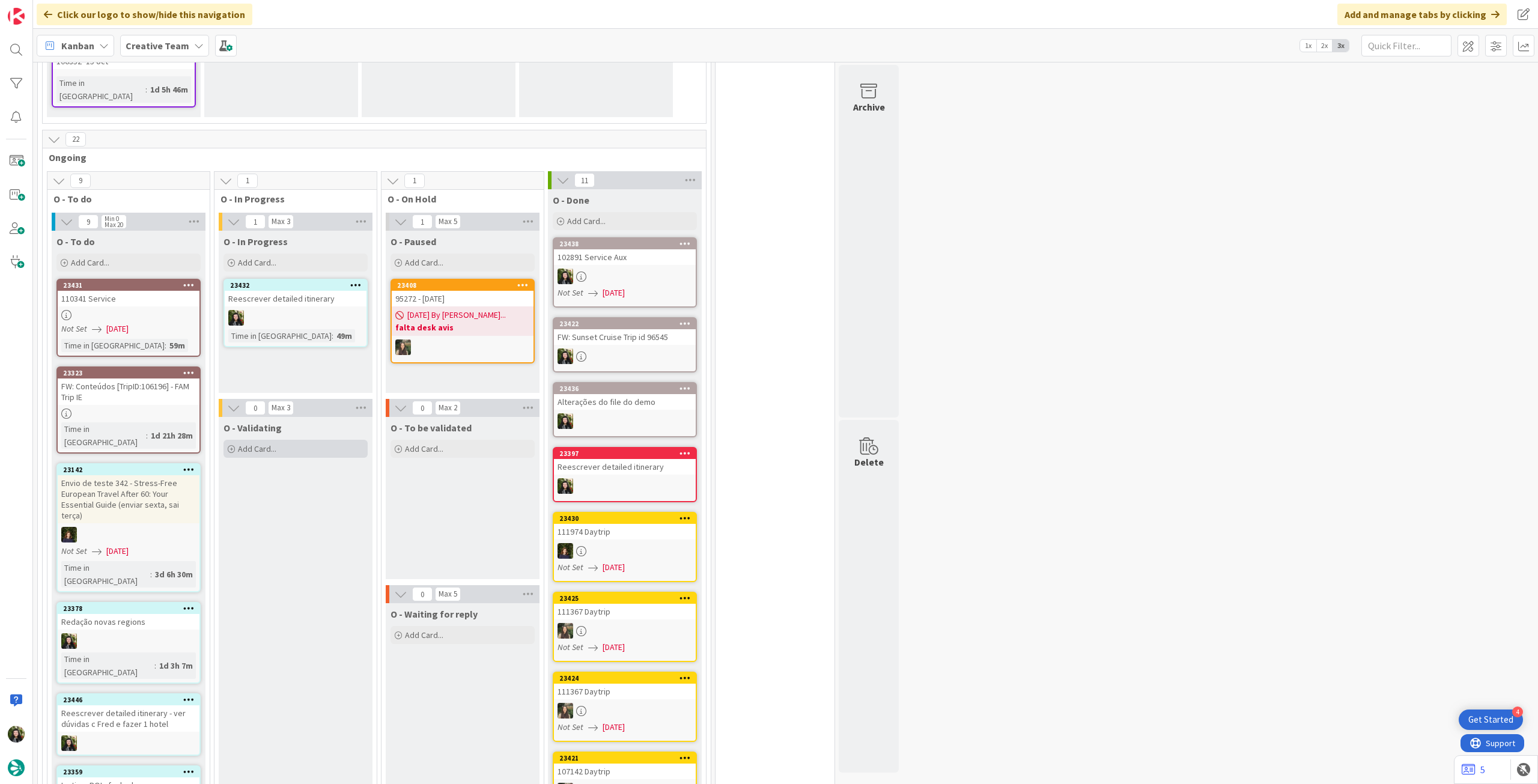
scroll to position [1161, 0]
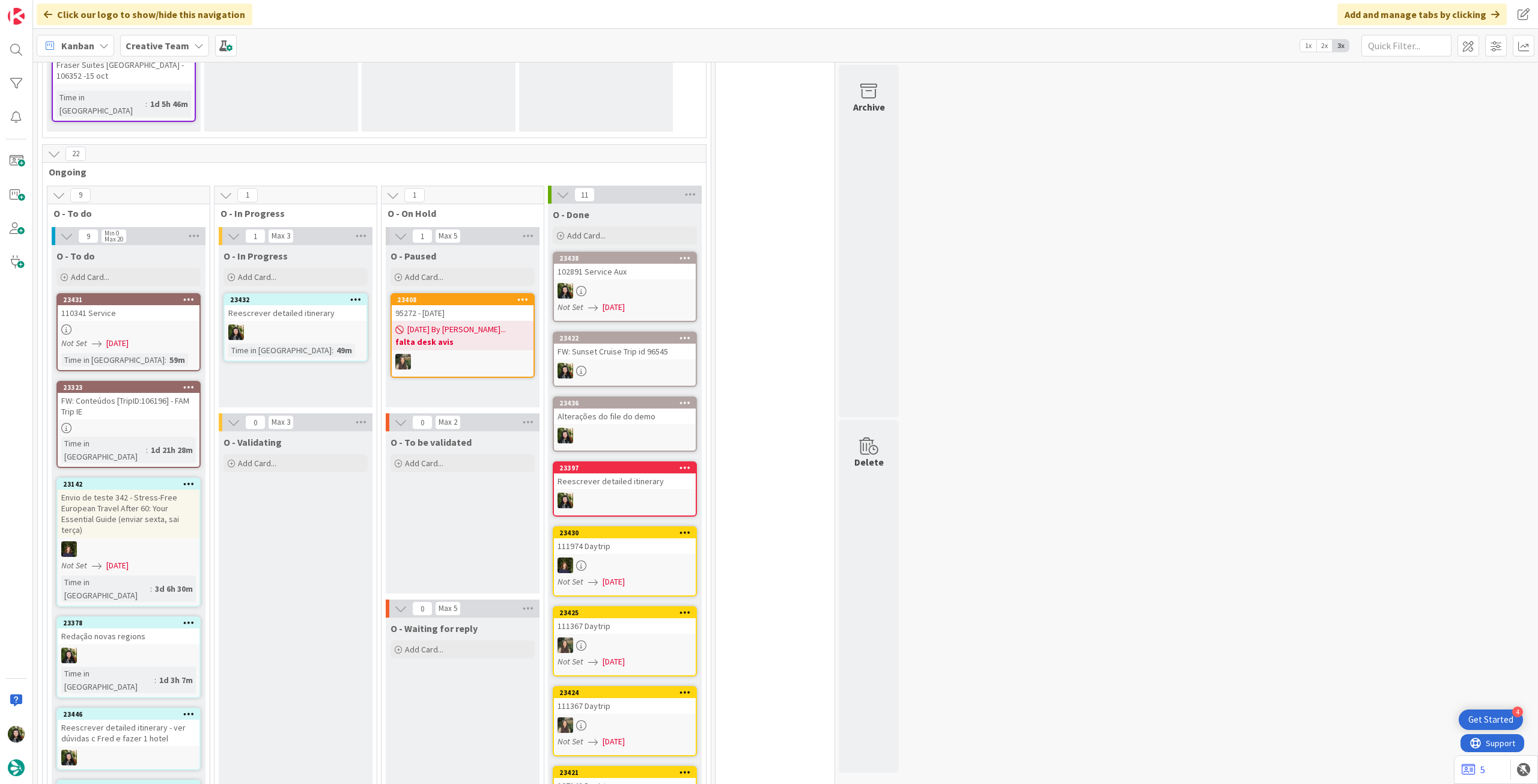
click at [336, 305] on div "Reescrever detailed itinerary" at bounding box center [296, 313] width 142 height 16
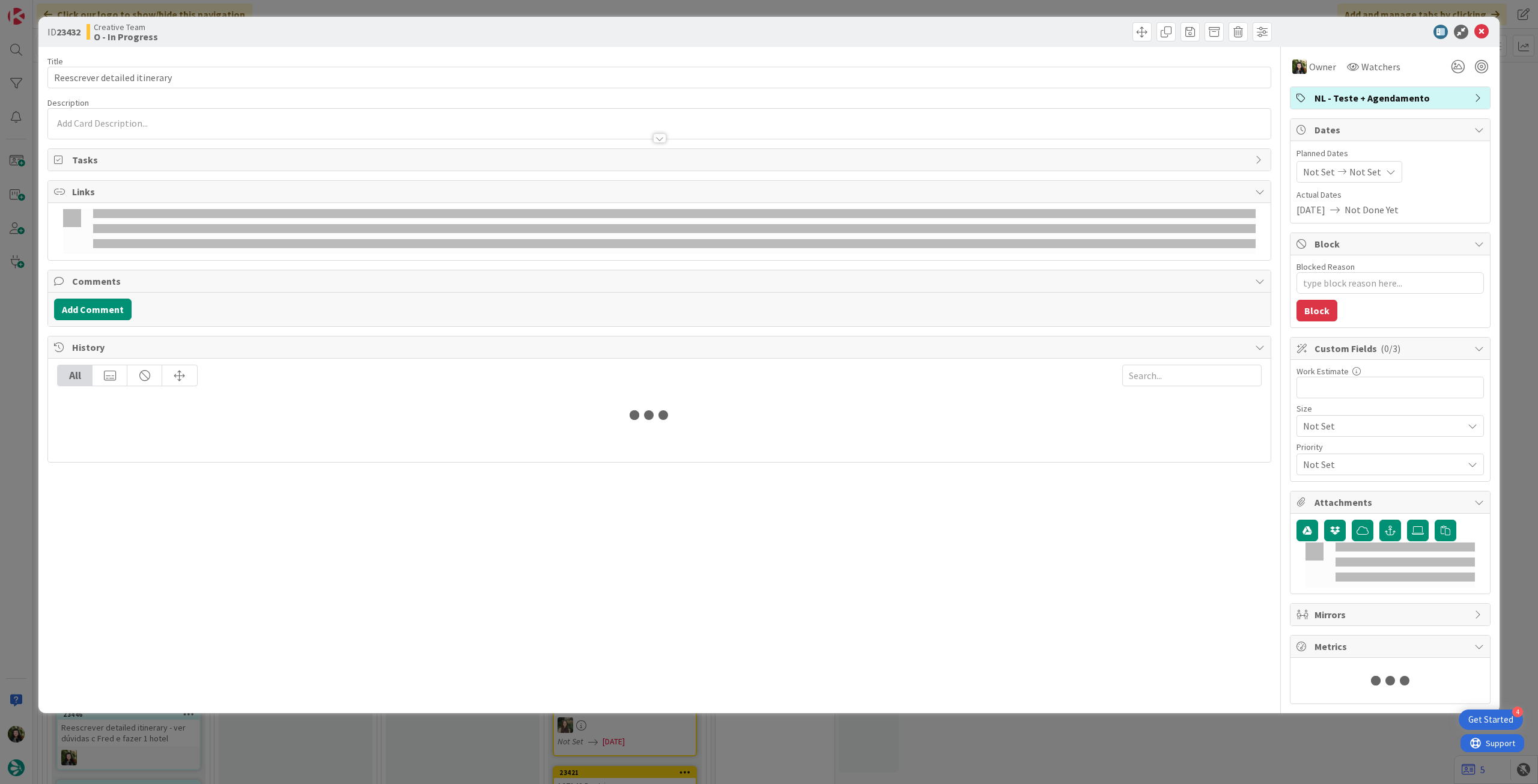
click at [1360, 102] on span "NL - Teste + Agendamento" at bounding box center [1391, 98] width 154 height 15
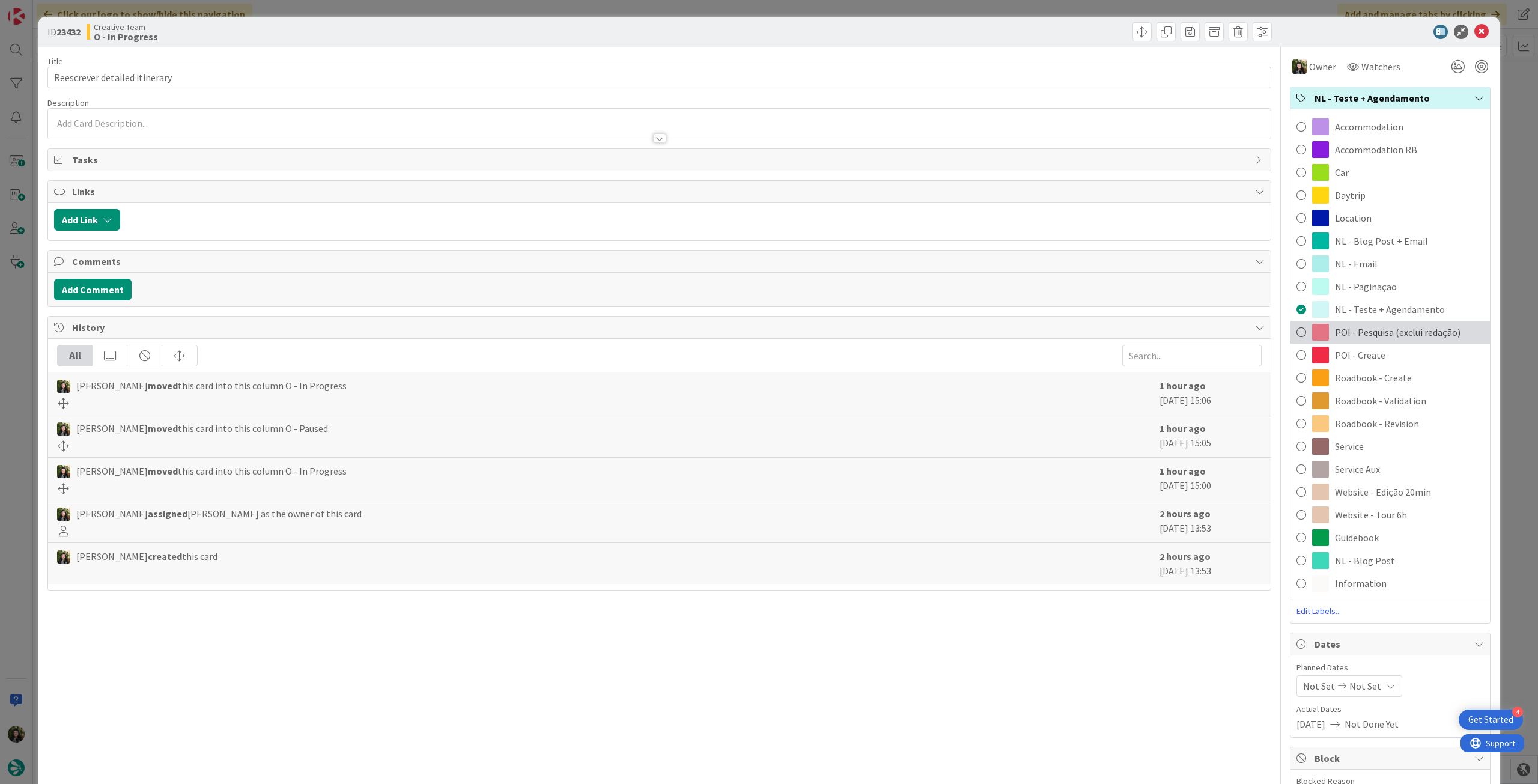
click at [1403, 337] on span "POI - Pesquisa (exclui redação)" at bounding box center [1397, 332] width 125 height 15
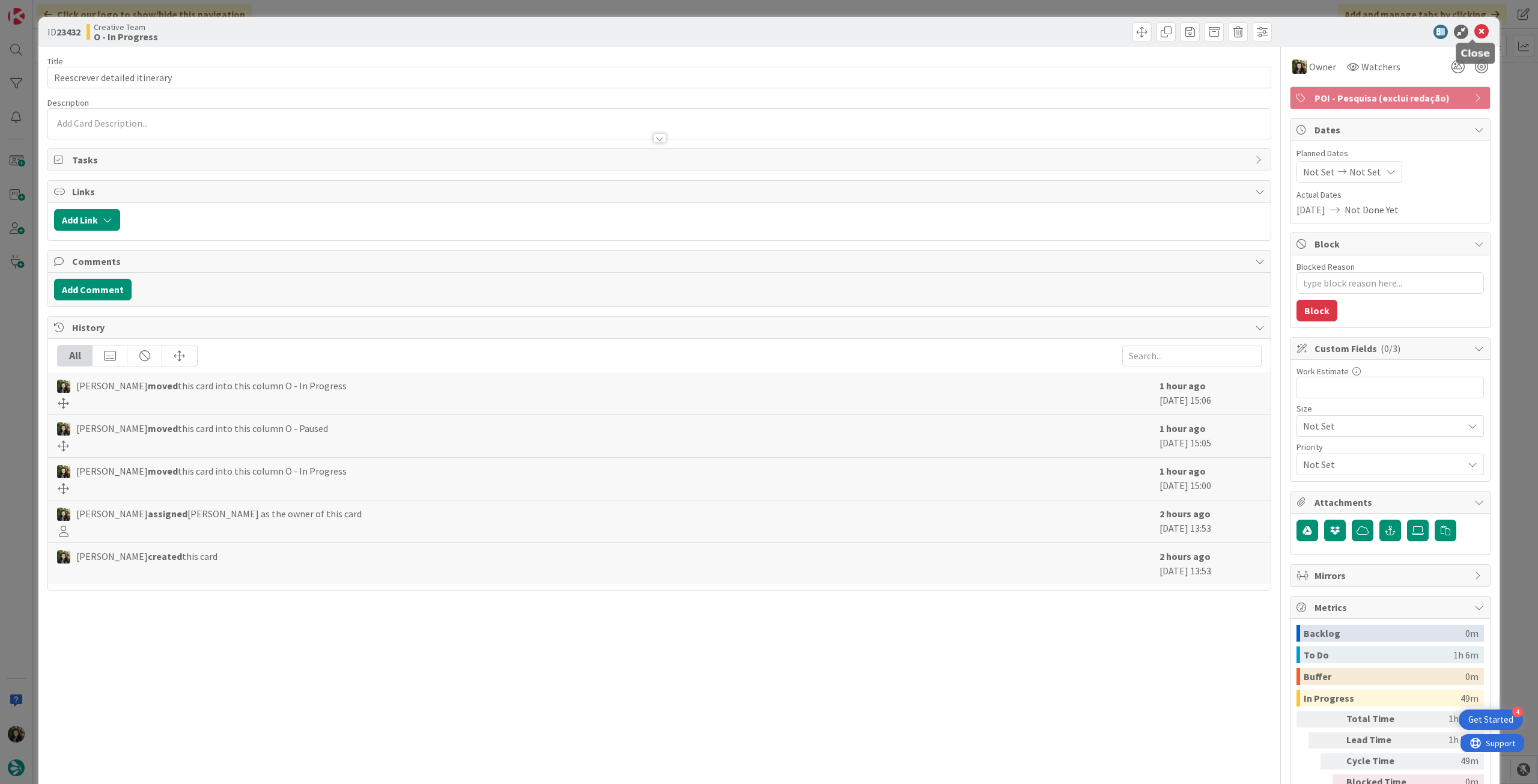
click at [1477, 30] on icon at bounding box center [1482, 32] width 15 height 15
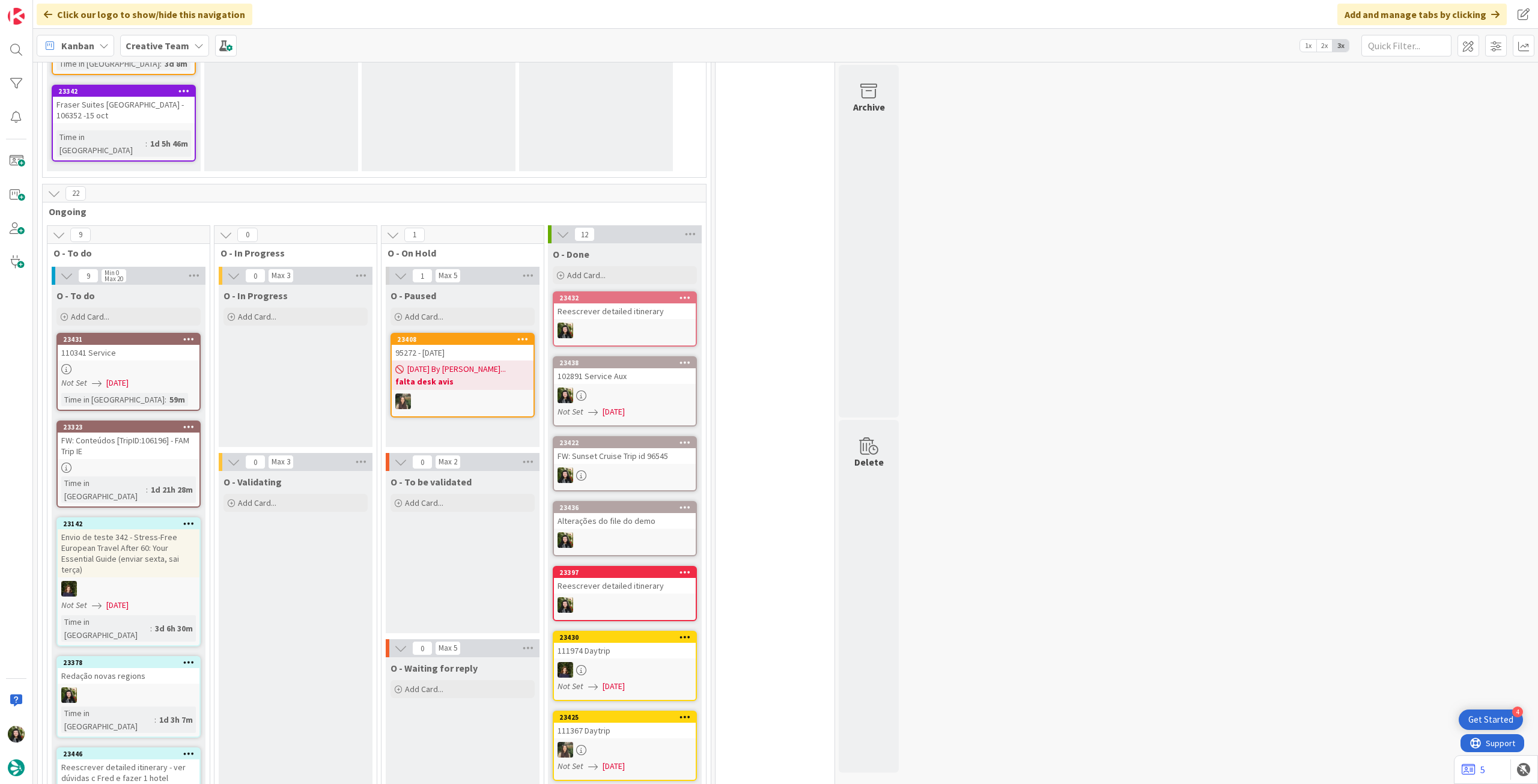
scroll to position [881, 0]
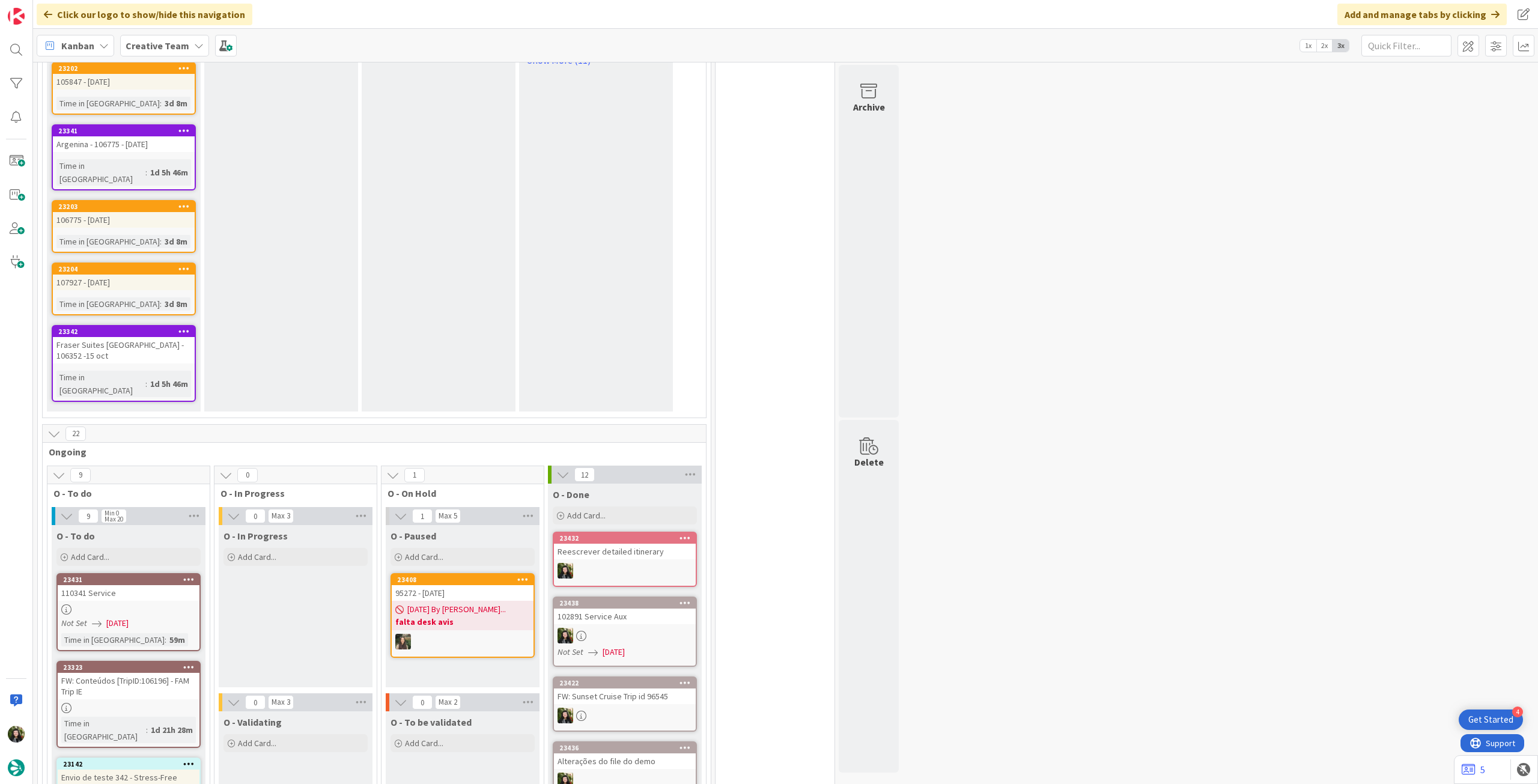
click at [148, 617] on div "Not Set [DATE]" at bounding box center [130, 623] width 138 height 13
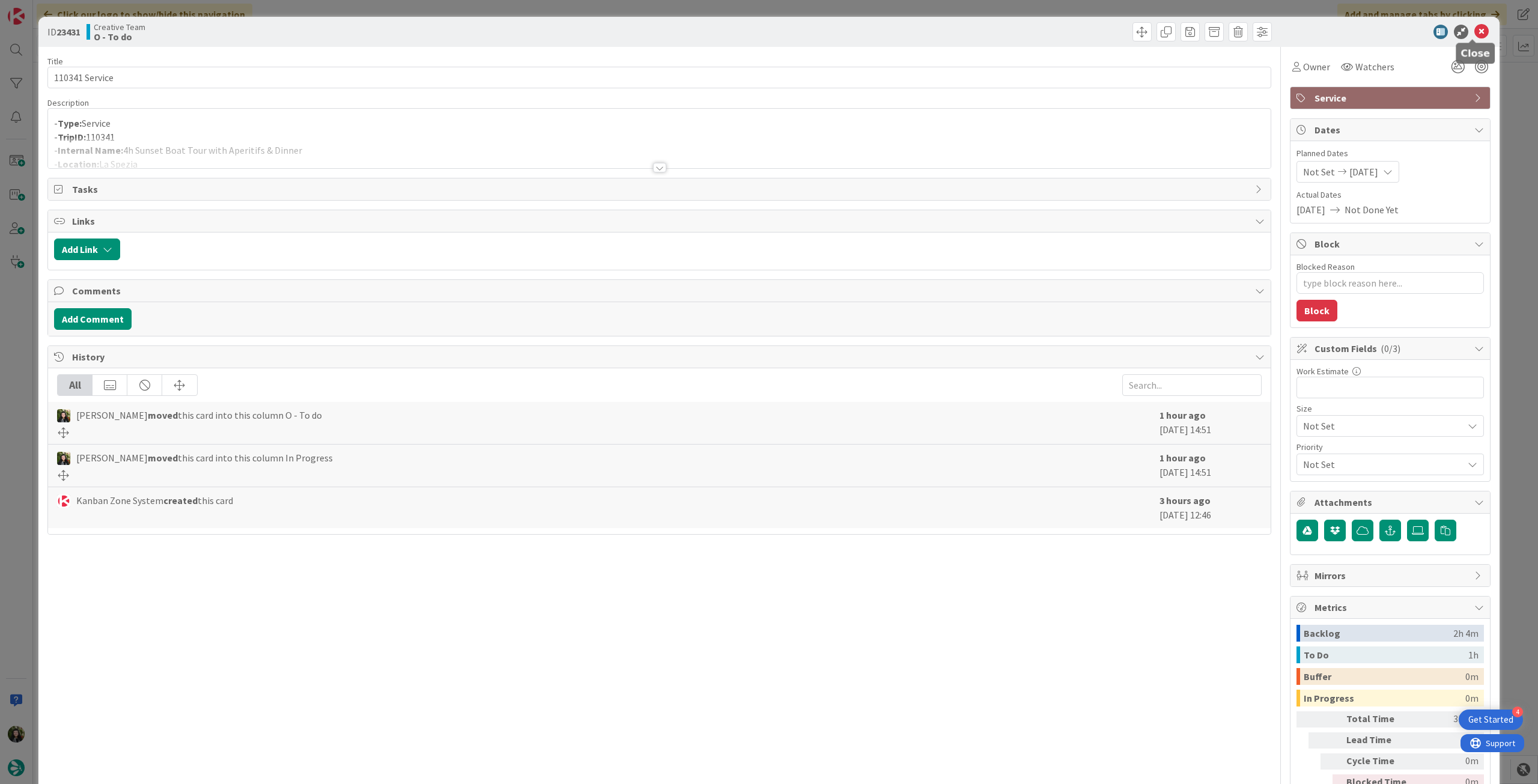
click at [1474, 35] on icon at bounding box center [1482, 32] width 15 height 15
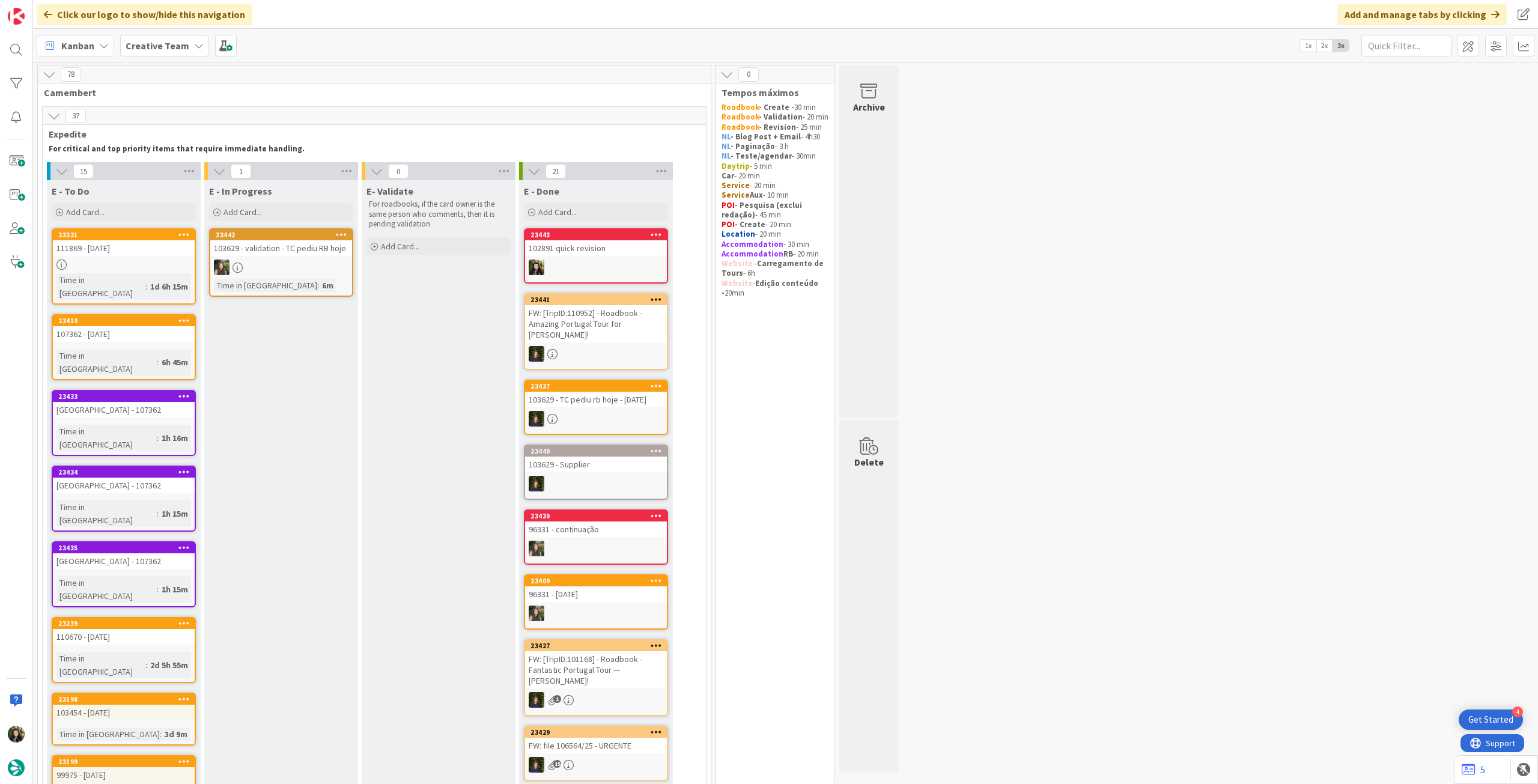
click at [165, 41] on b "Creative Team" at bounding box center [157, 45] width 64 height 12
click at [191, 172] on h4 "Creative Team - Análise" at bounding box center [216, 172] width 164 height 12
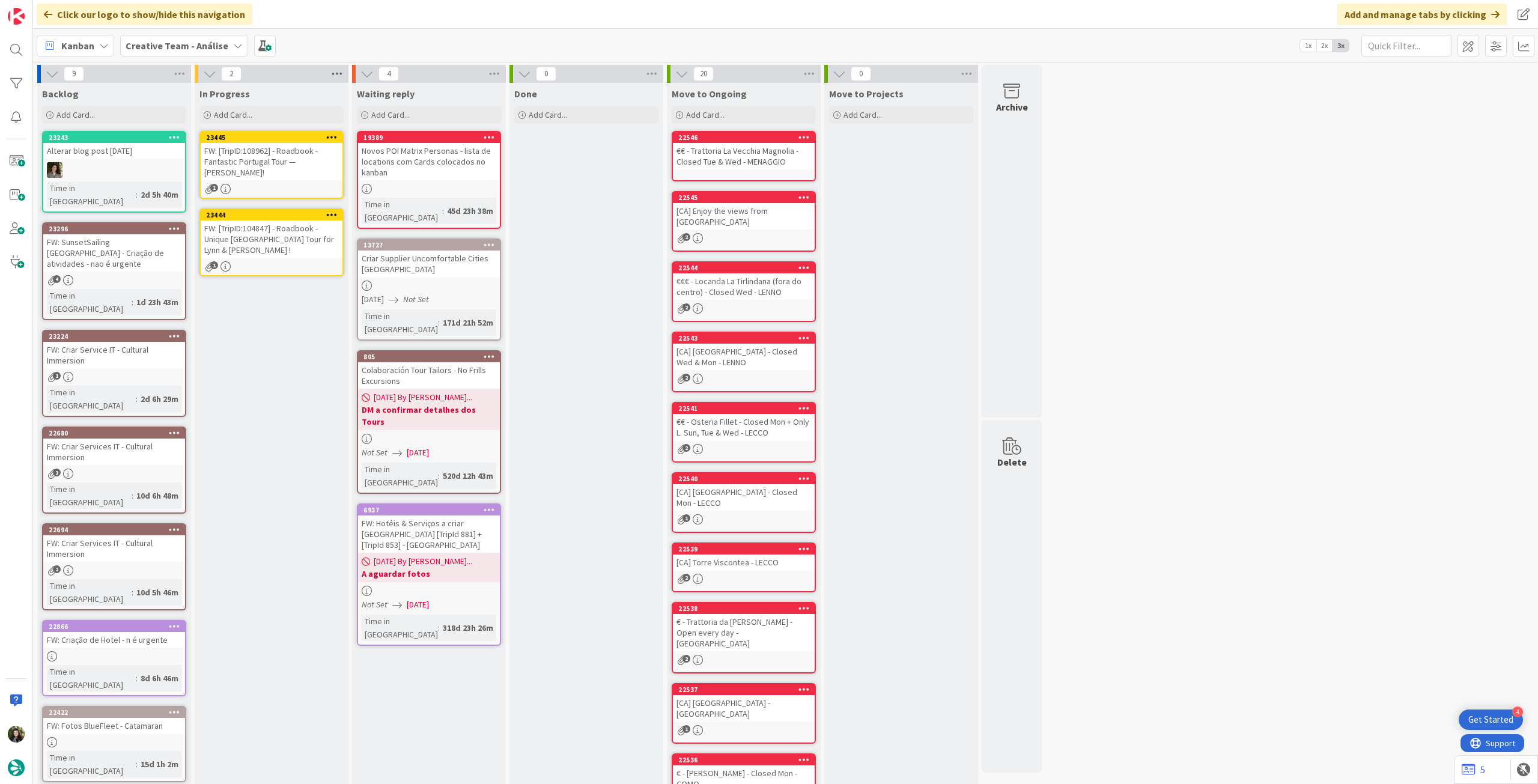
click at [337, 79] on icon at bounding box center [337, 74] width 16 height 18
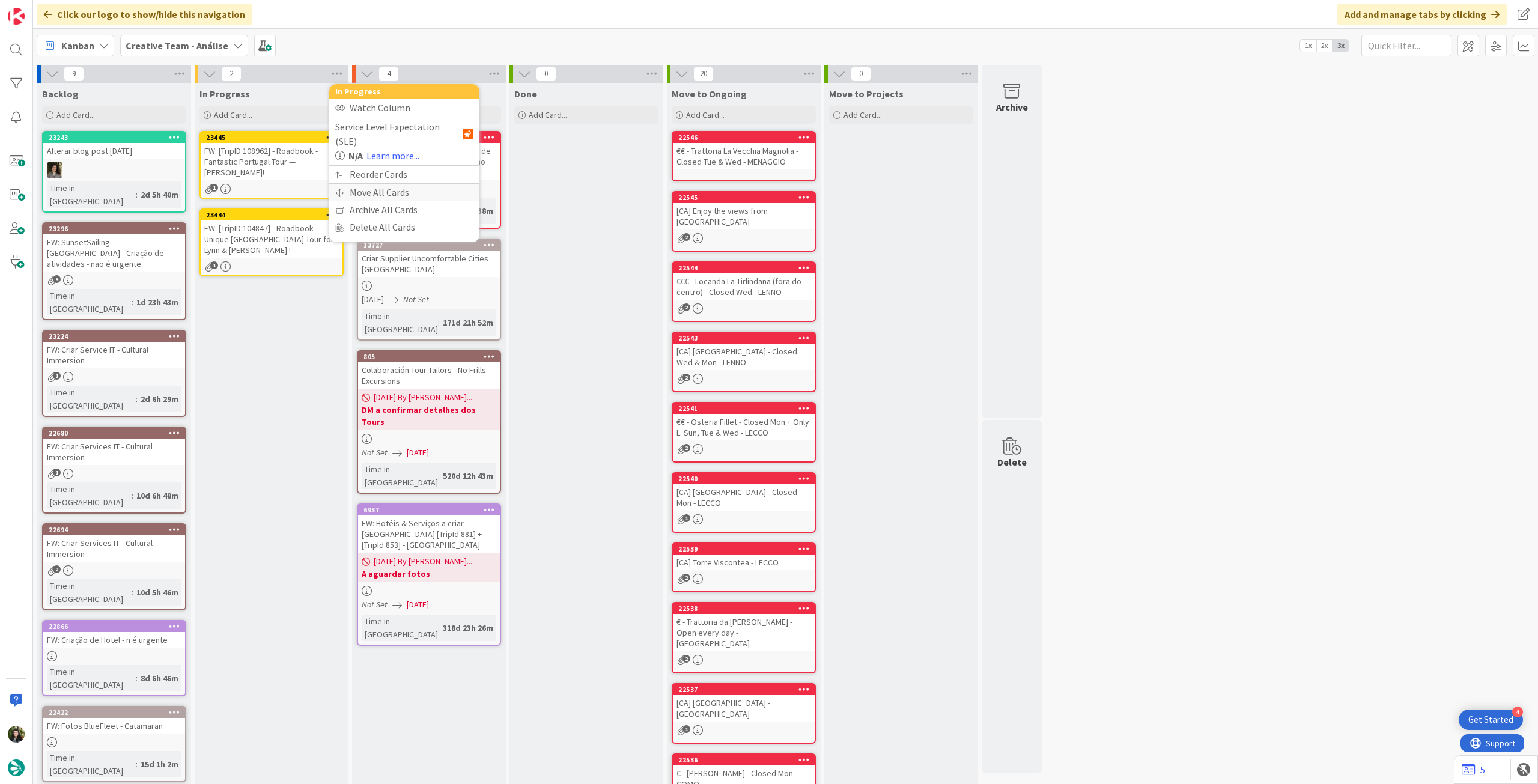
click at [357, 184] on div "Move All Cards" at bounding box center [404, 192] width 150 height 18
click at [395, 122] on span "Creative Team - Análise" at bounding box center [394, 131] width 105 height 17
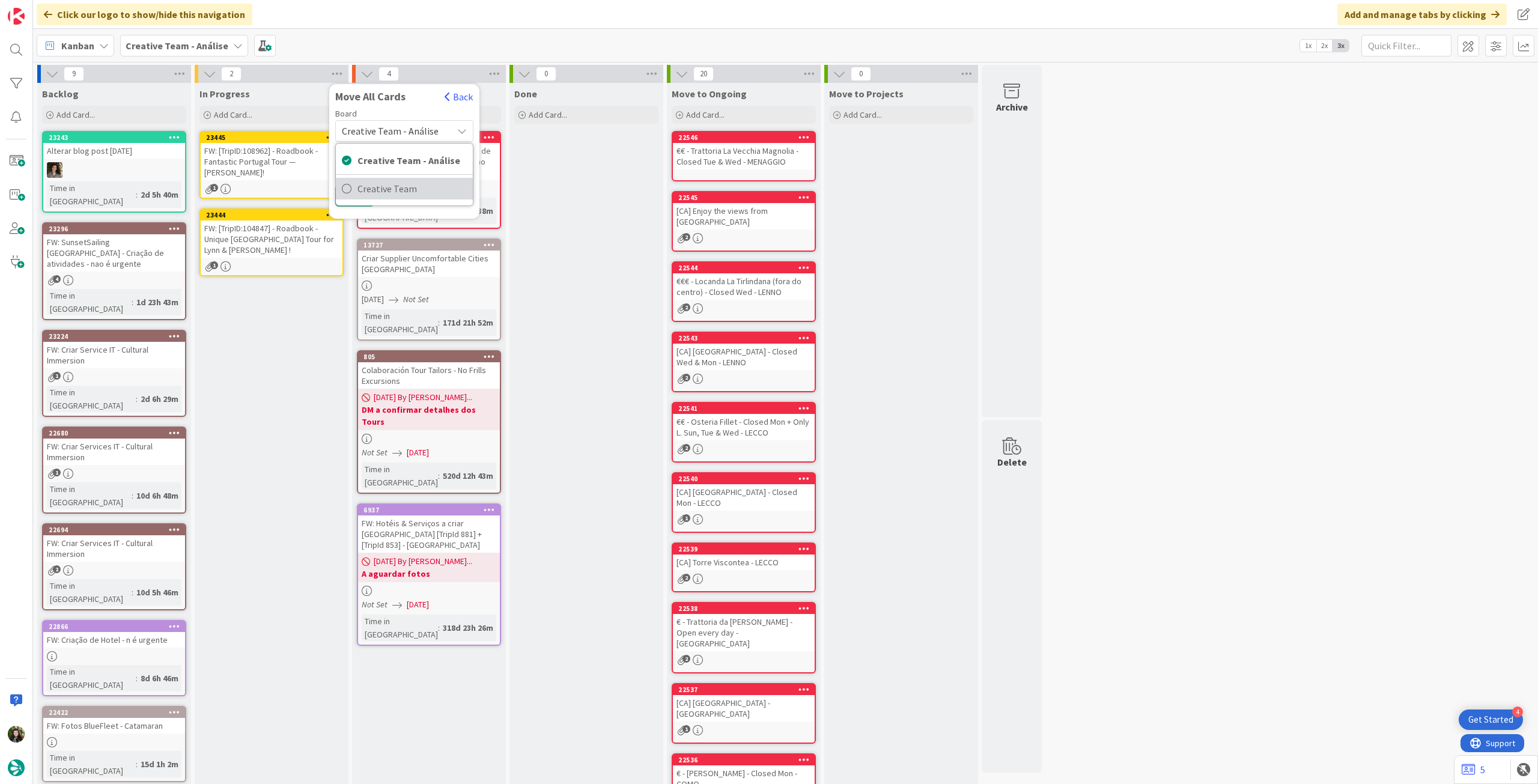
click at [389, 184] on span "Creative Team" at bounding box center [412, 188] width 109 height 18
click at [382, 210] on span "Daytrip" at bounding box center [404, 208] width 85 height 17
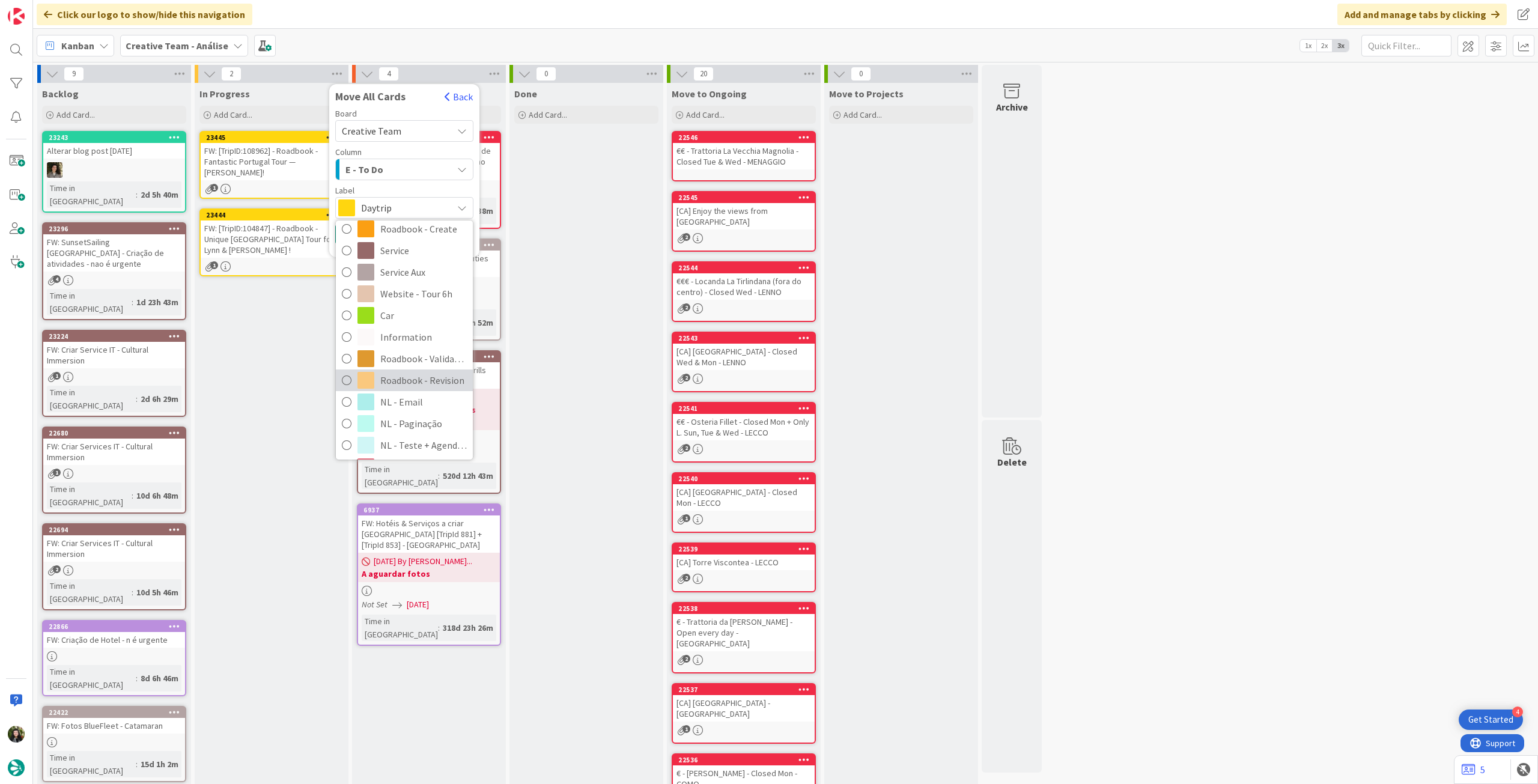
click at [423, 372] on span "Roadbook - Revision" at bounding box center [424, 380] width 87 height 18
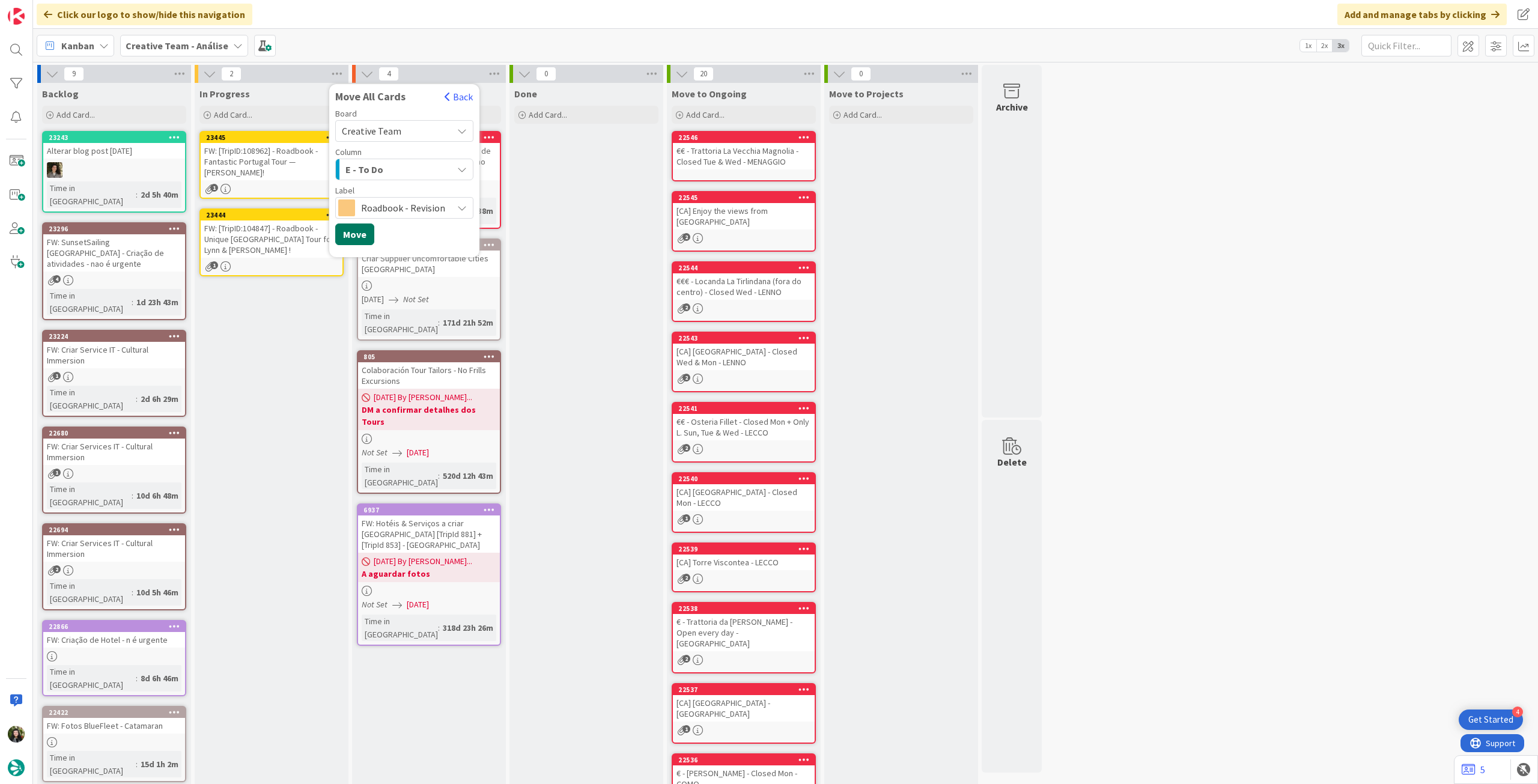
click at [355, 233] on button "Move" at bounding box center [355, 234] width 39 height 22
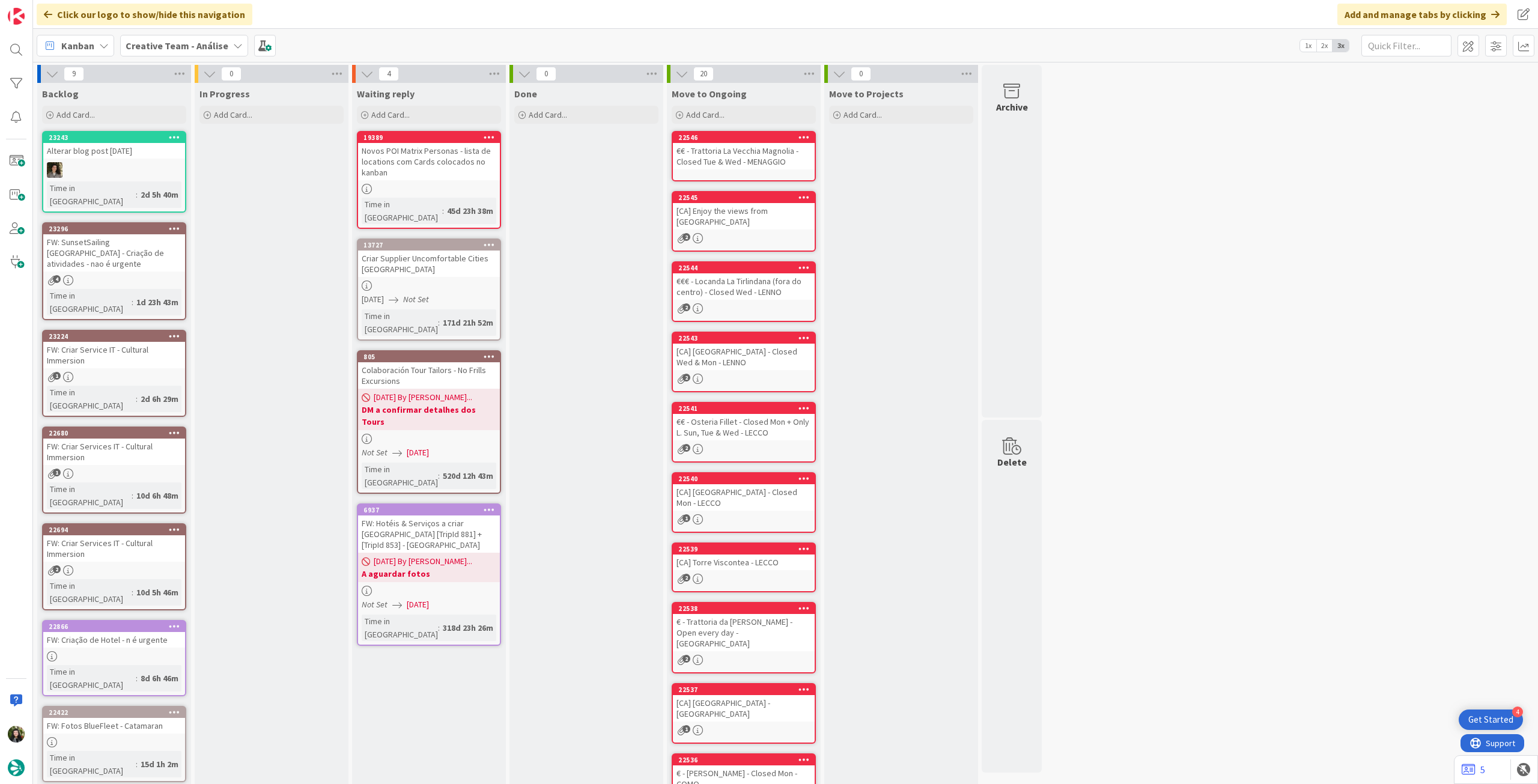
click at [198, 55] on div "Creative Team - Análise" at bounding box center [184, 46] width 128 height 22
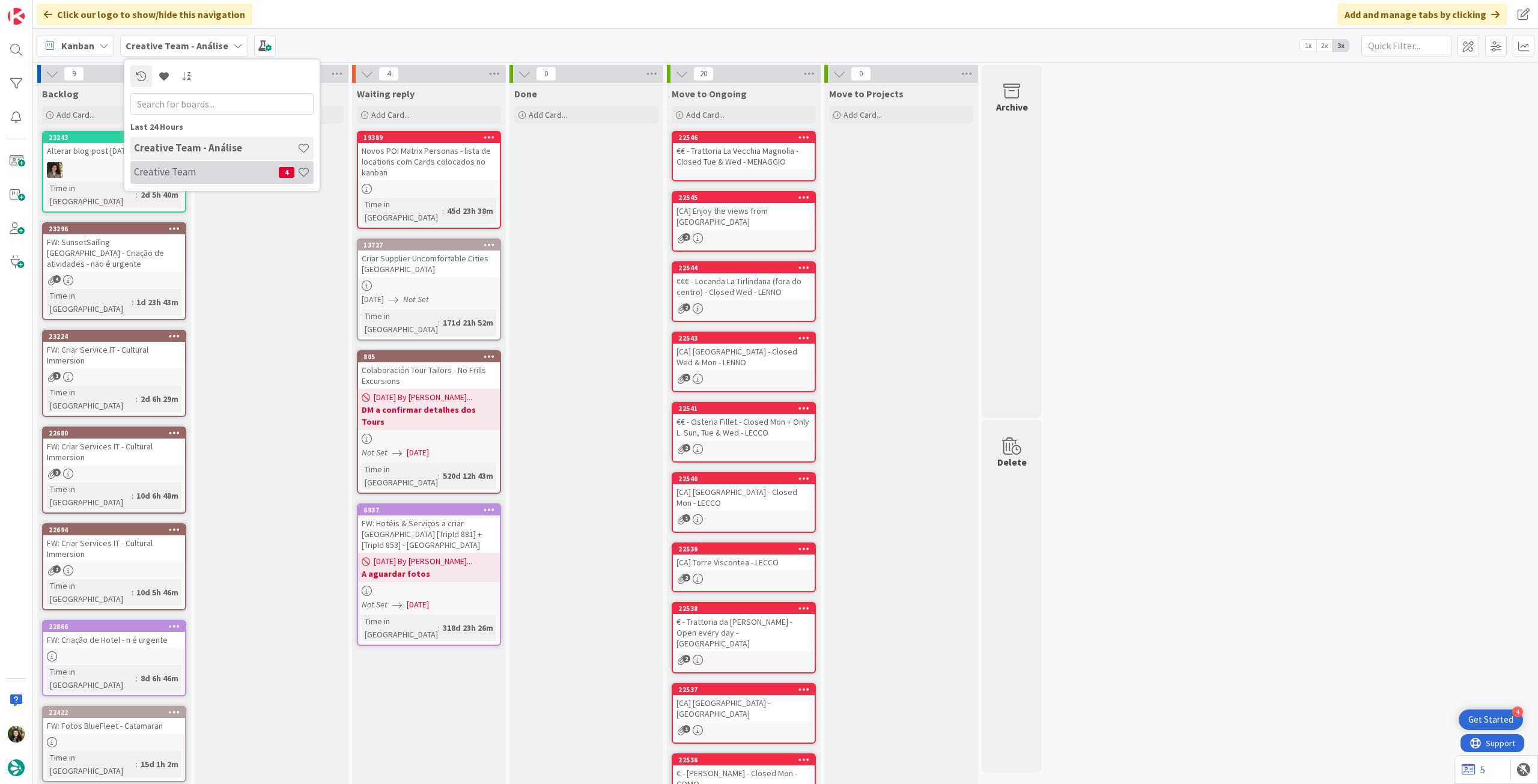
click at [201, 173] on h4 "Creative Team" at bounding box center [206, 172] width 145 height 12
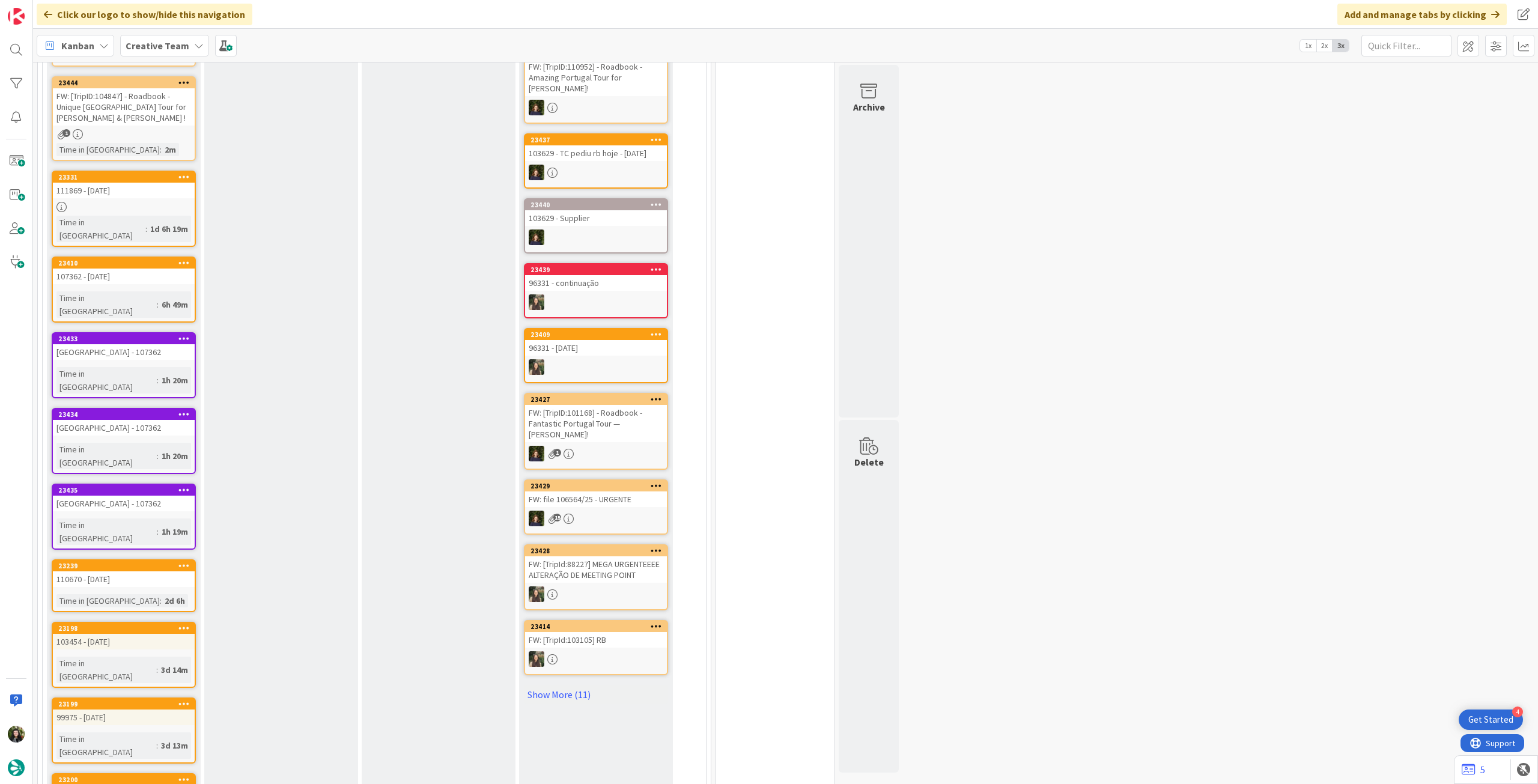
scroll to position [241, 0]
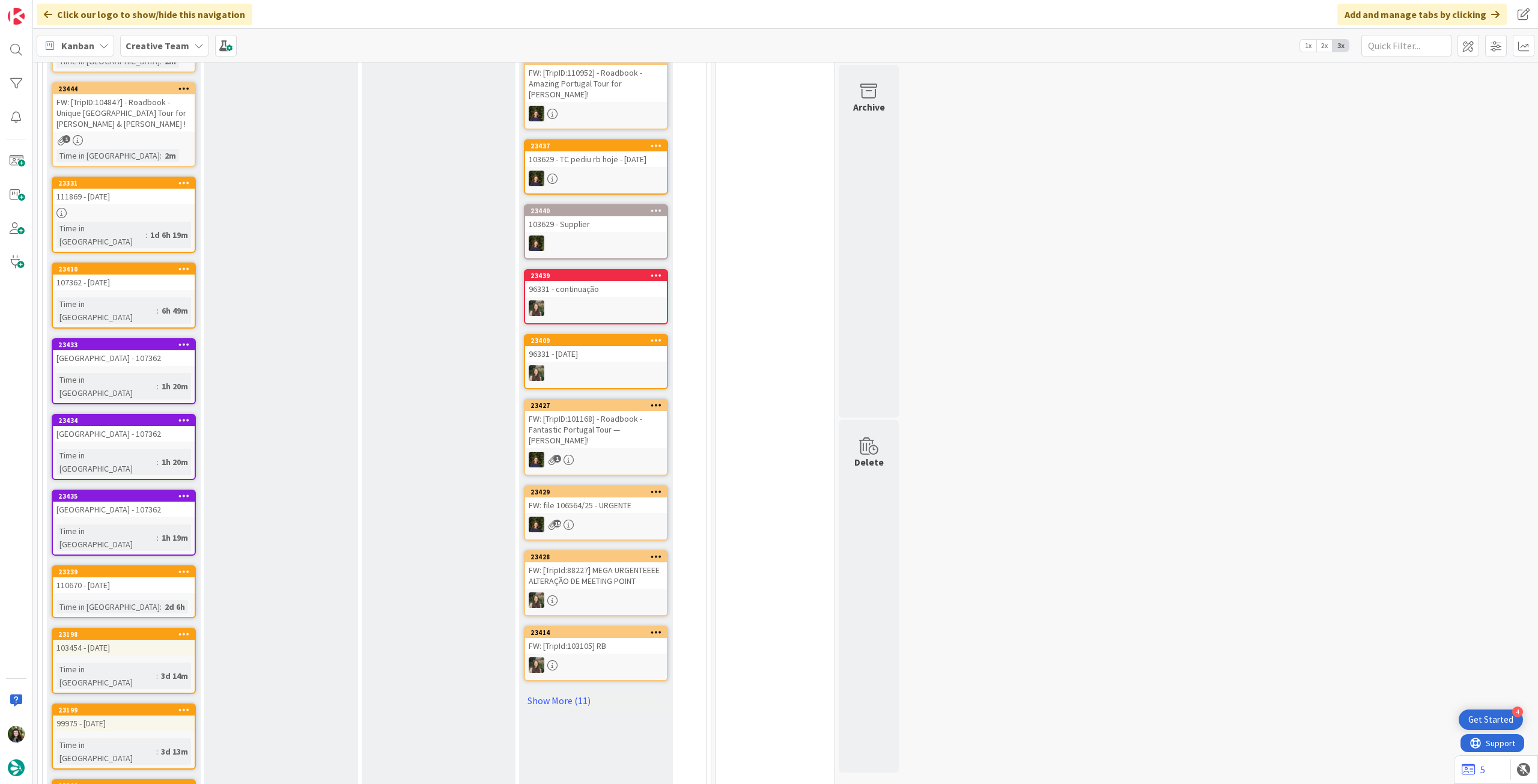
click at [171, 43] on b "Creative Team" at bounding box center [157, 45] width 64 height 12
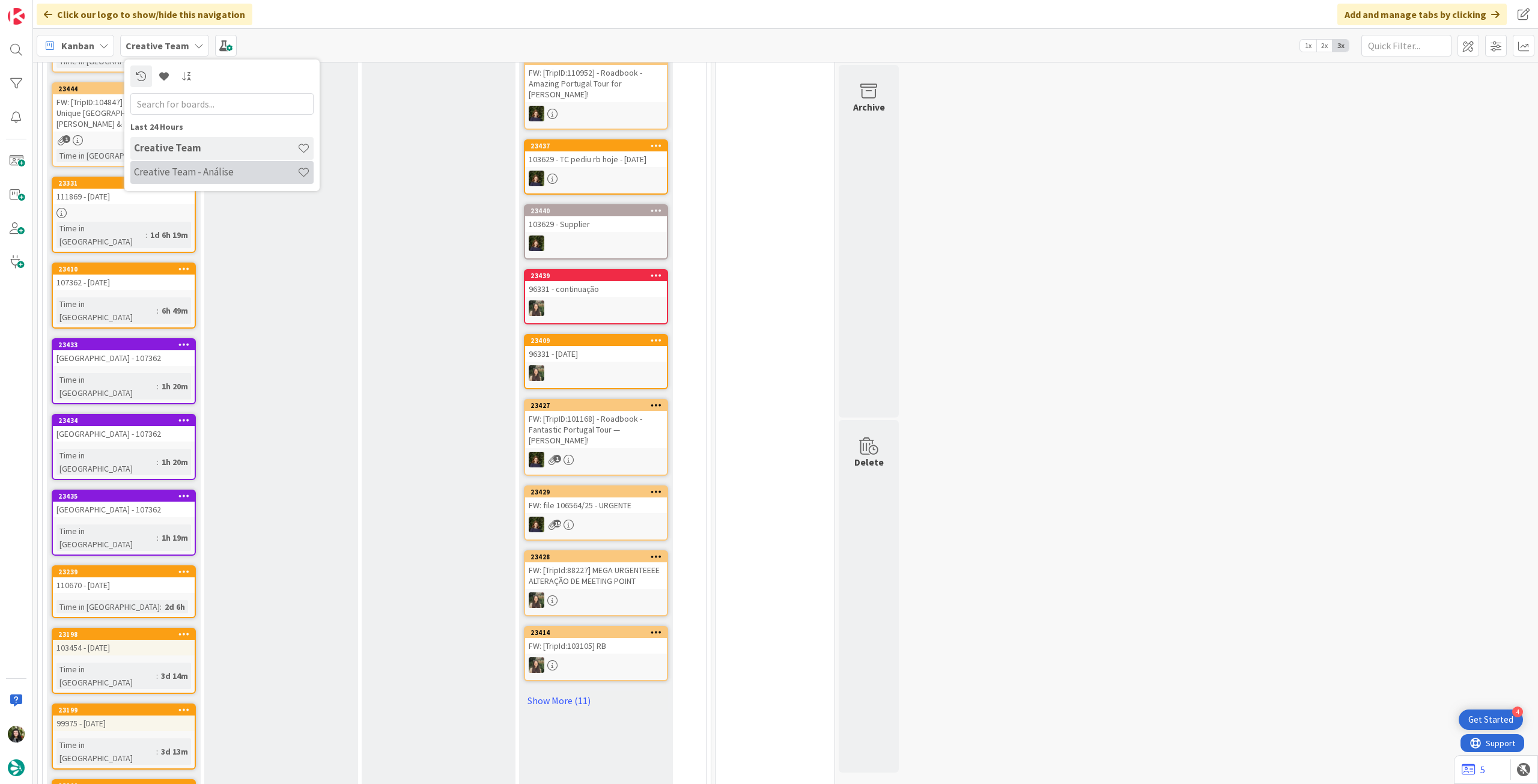
click at [201, 169] on h4 "Creative Team - Análise" at bounding box center [216, 172] width 164 height 12
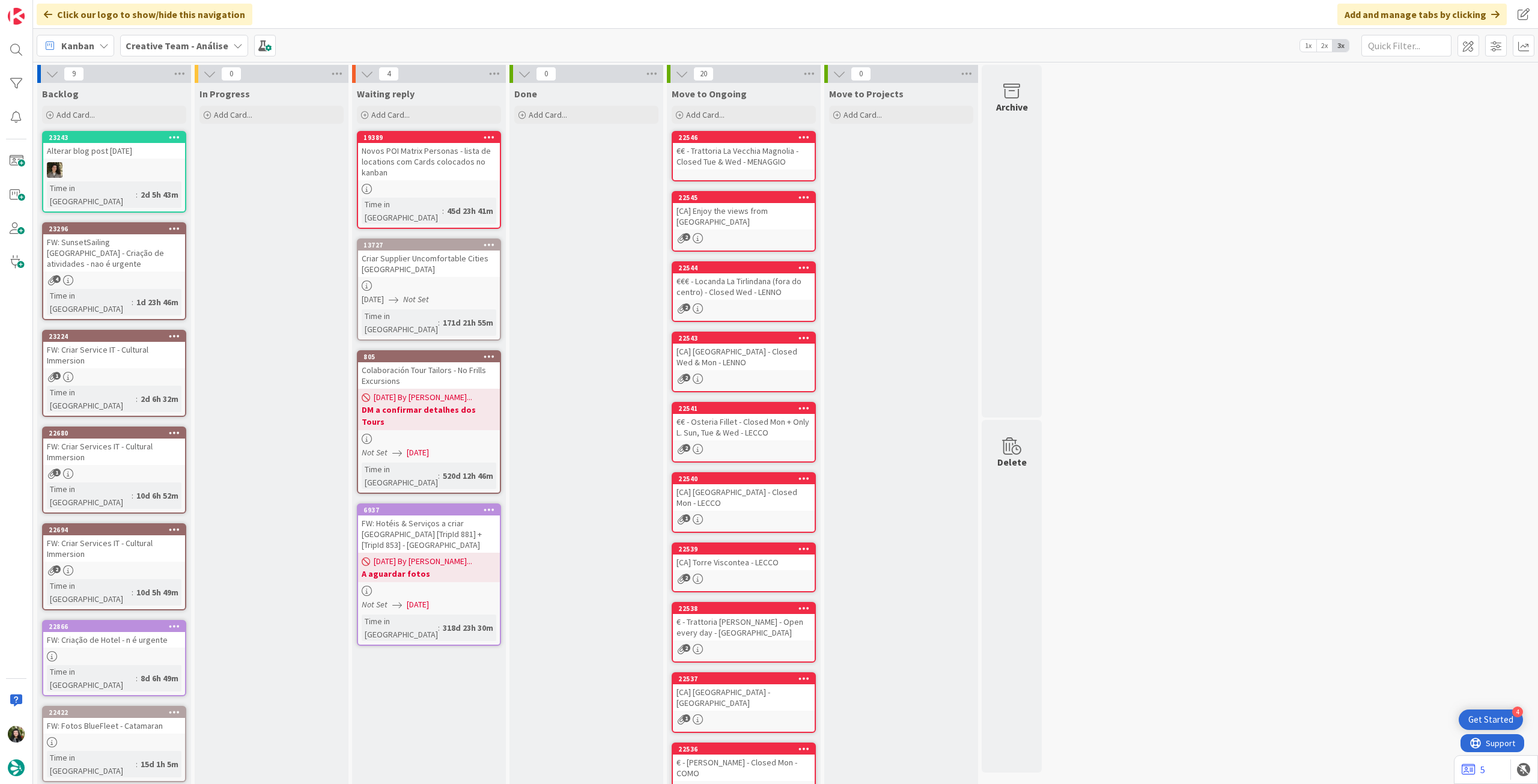
click at [167, 38] on span "Creative Team - Análise" at bounding box center [177, 45] width 103 height 15
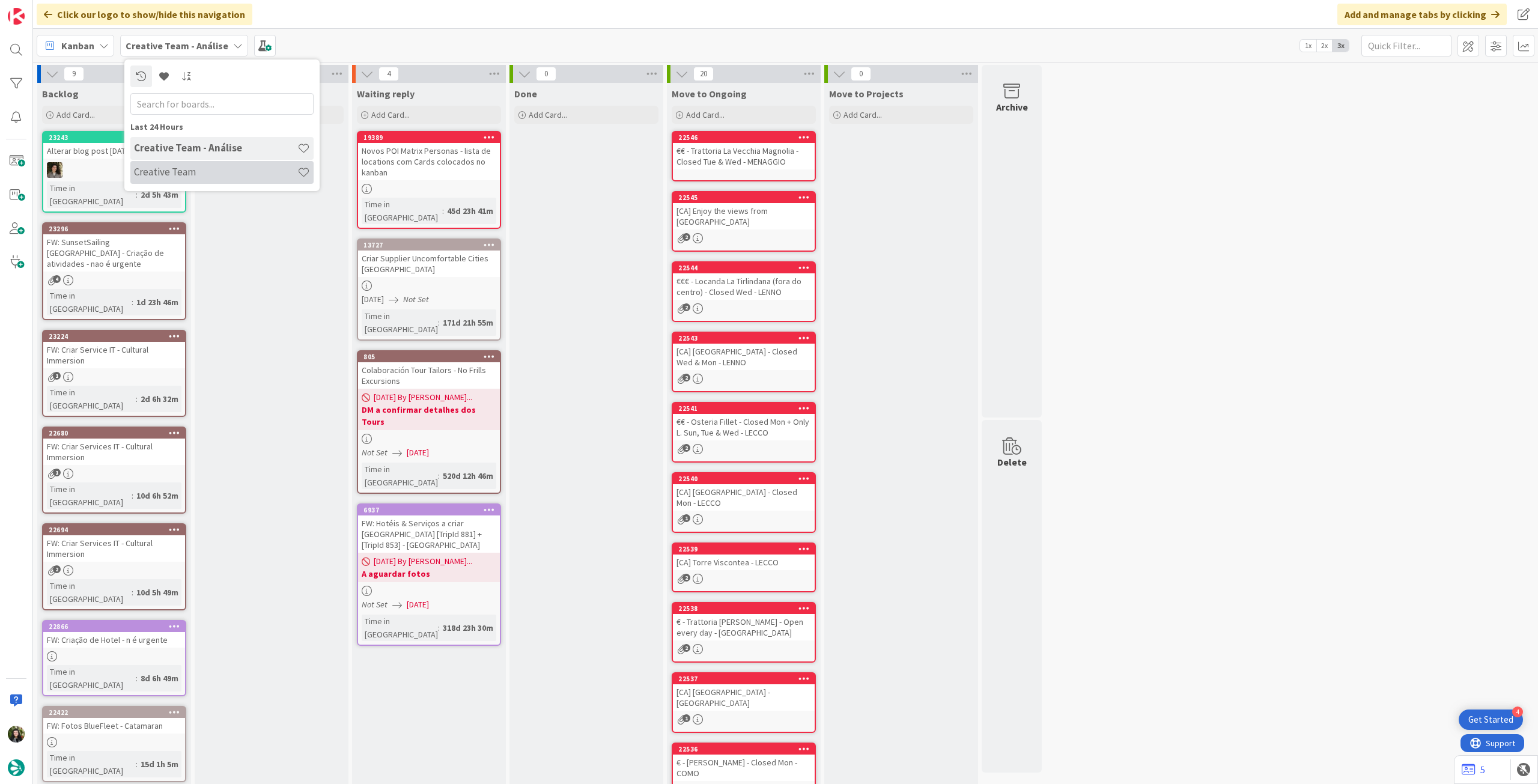
click at [205, 167] on h4 "Creative Team" at bounding box center [216, 172] width 164 height 12
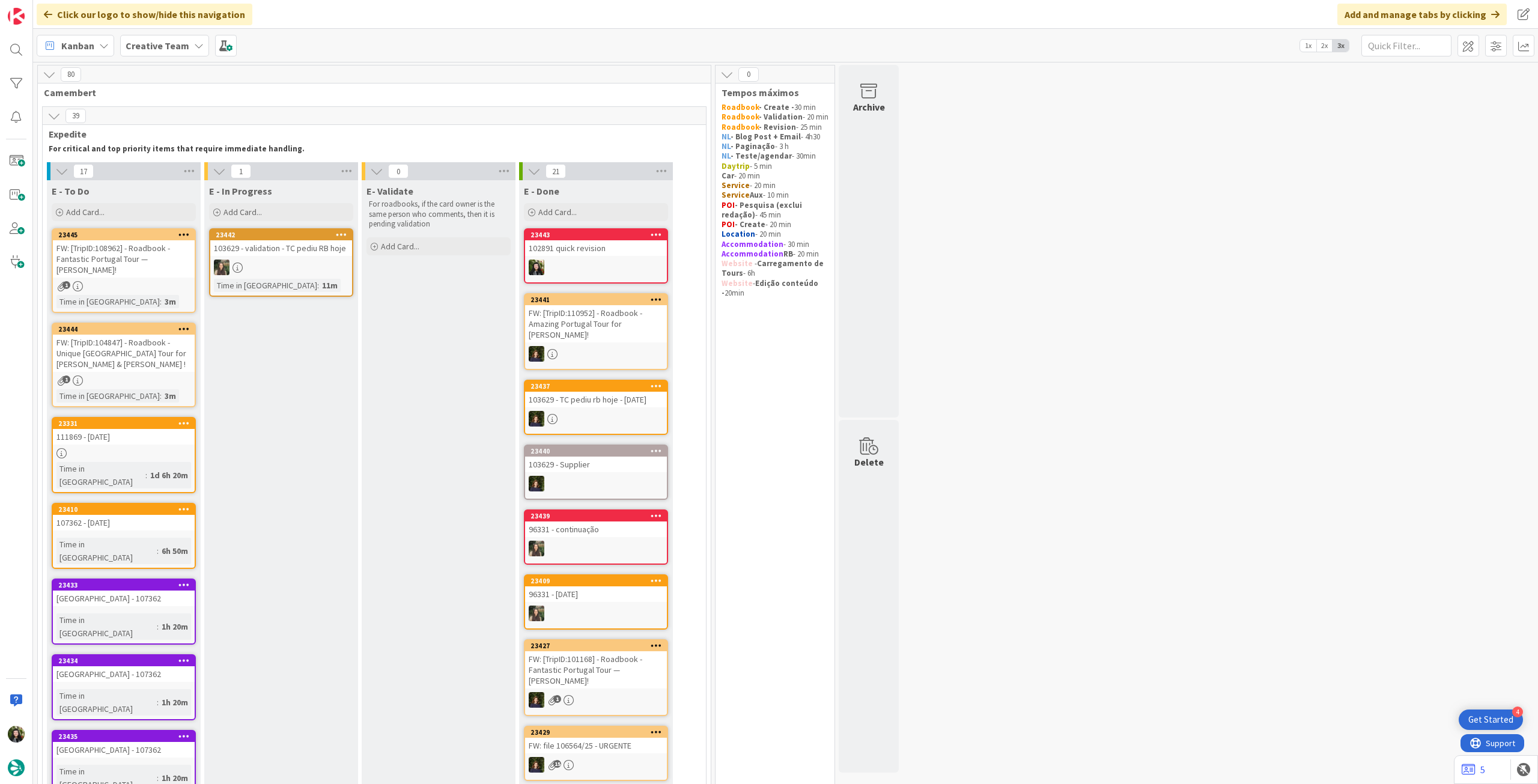
click at [156, 41] on b "Creative Team" at bounding box center [157, 45] width 64 height 12
click at [192, 173] on h4 "Creative Team - Análise" at bounding box center [216, 172] width 164 height 12
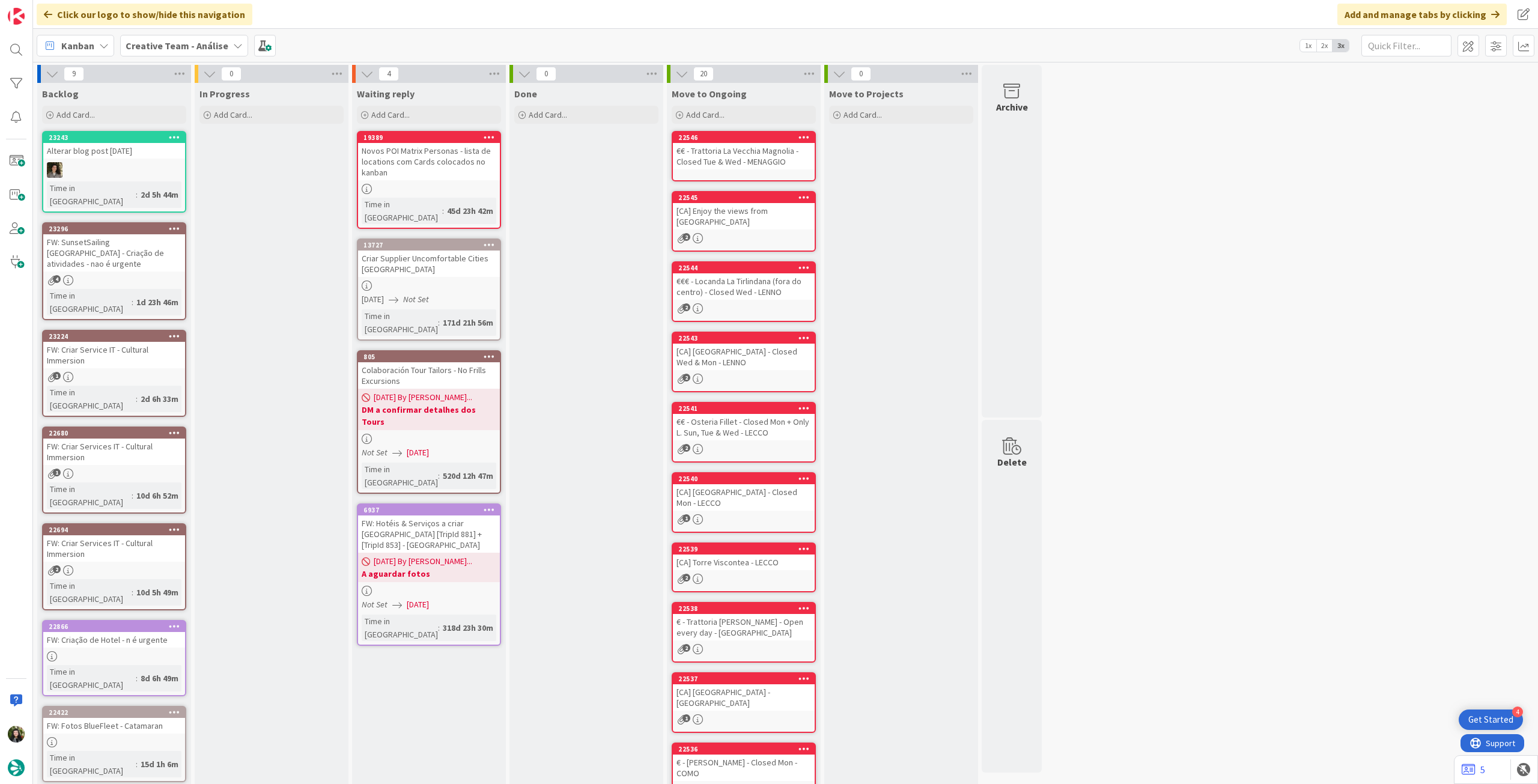
click at [145, 42] on b "Creative Team - Análise" at bounding box center [177, 45] width 103 height 12
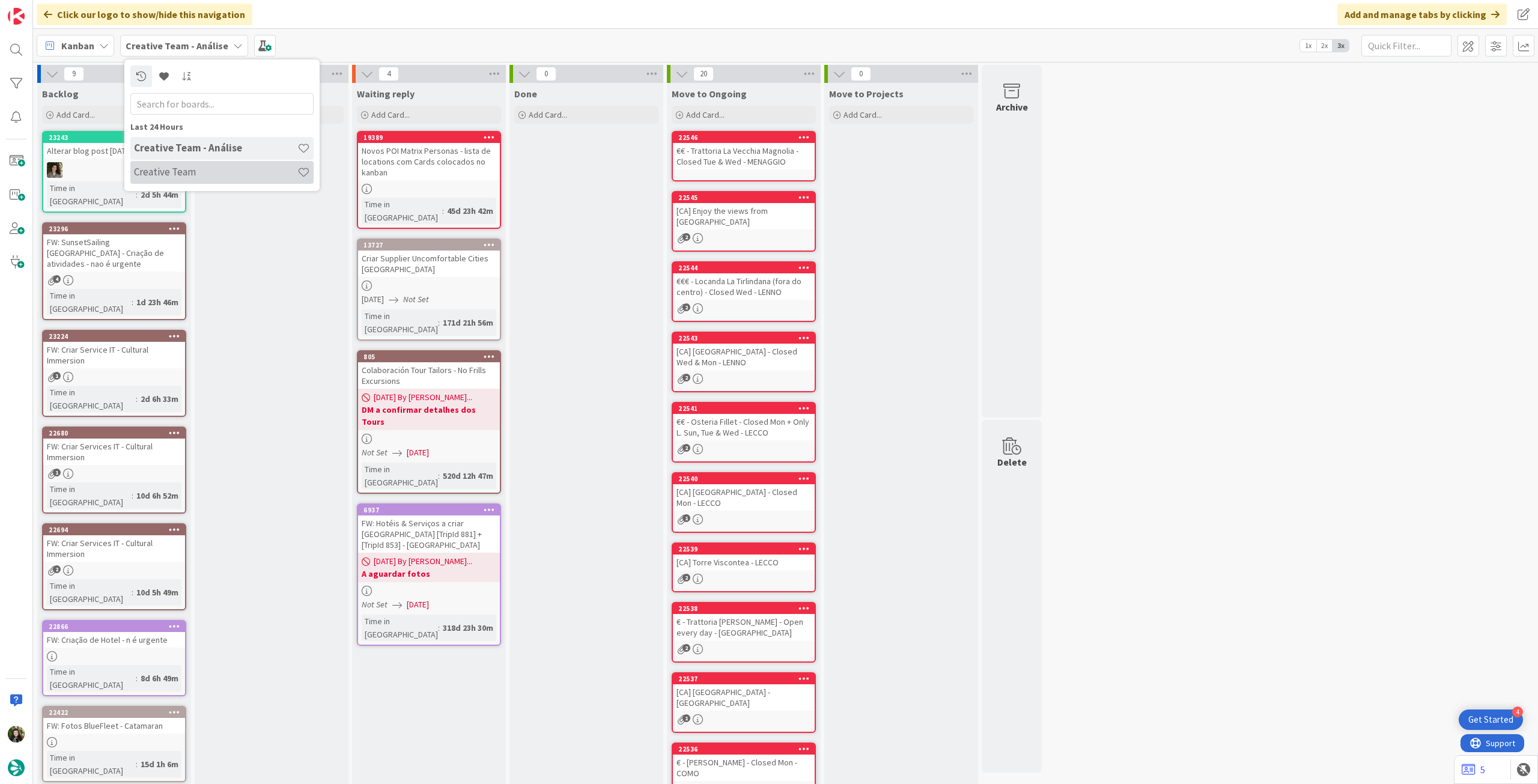
click at [180, 167] on h4 "Creative Team" at bounding box center [216, 172] width 164 height 12
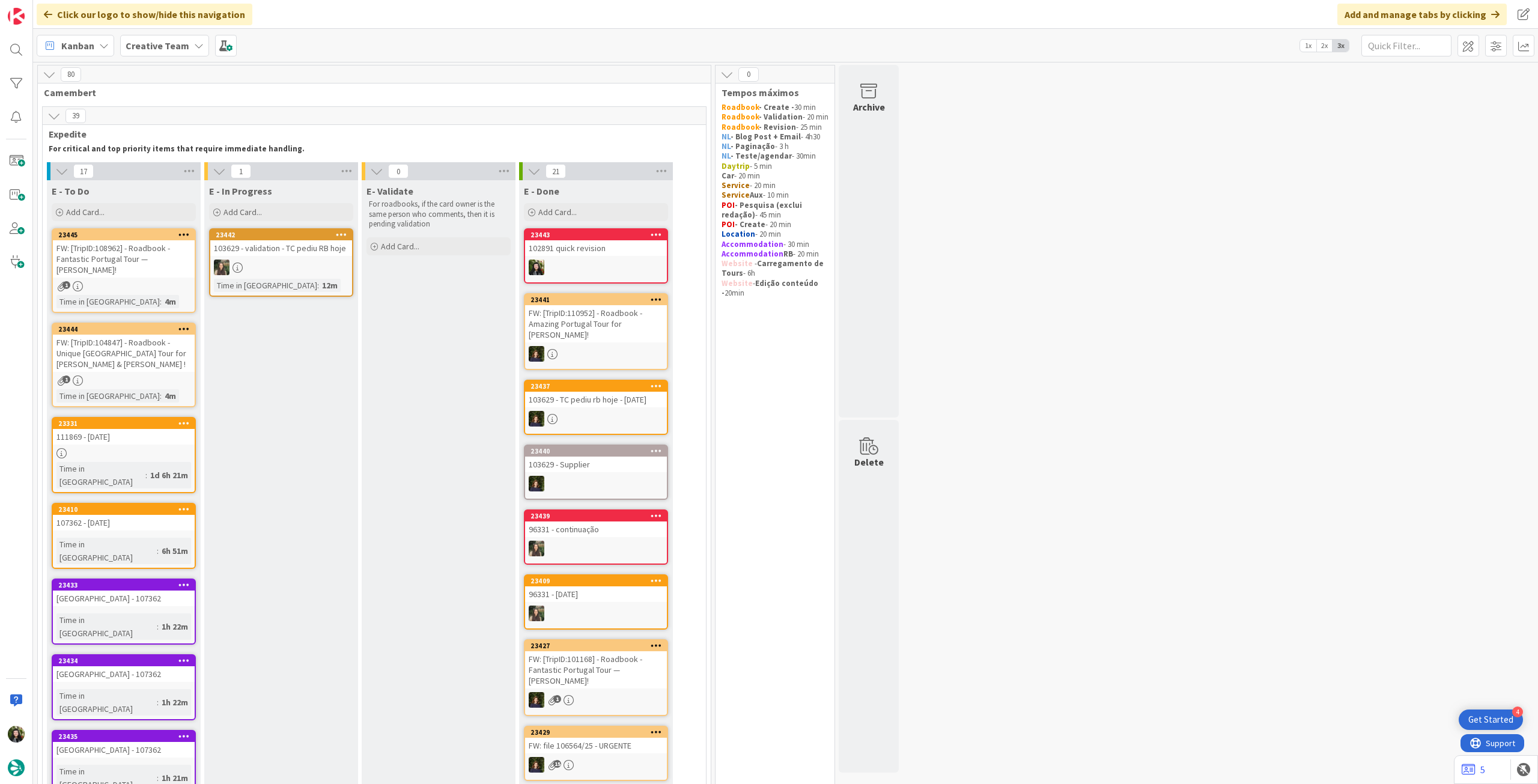
scroll to position [80, 0]
